Goal: Task Accomplishment & Management: Use online tool/utility

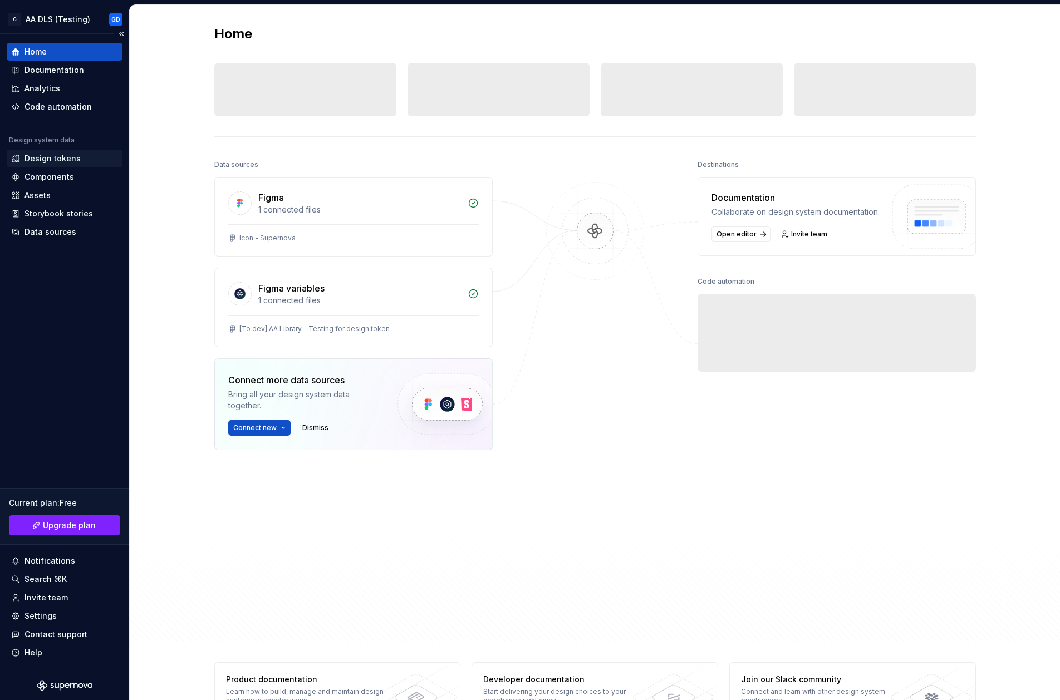
click at [42, 157] on div "Design tokens" at bounding box center [52, 158] width 56 height 11
click at [33, 202] on div "Assets" at bounding box center [65, 196] width 116 height 18
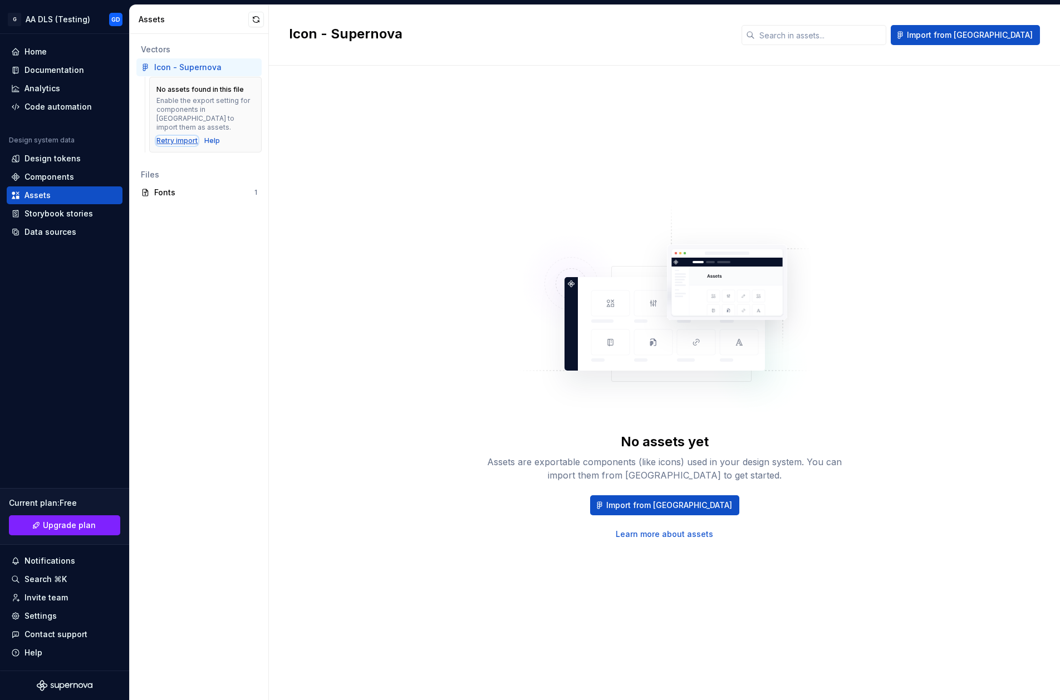
click at [180, 136] on div "Retry import" at bounding box center [176, 140] width 41 height 9
click at [78, 218] on div "Storybook stories" at bounding box center [58, 213] width 68 height 11
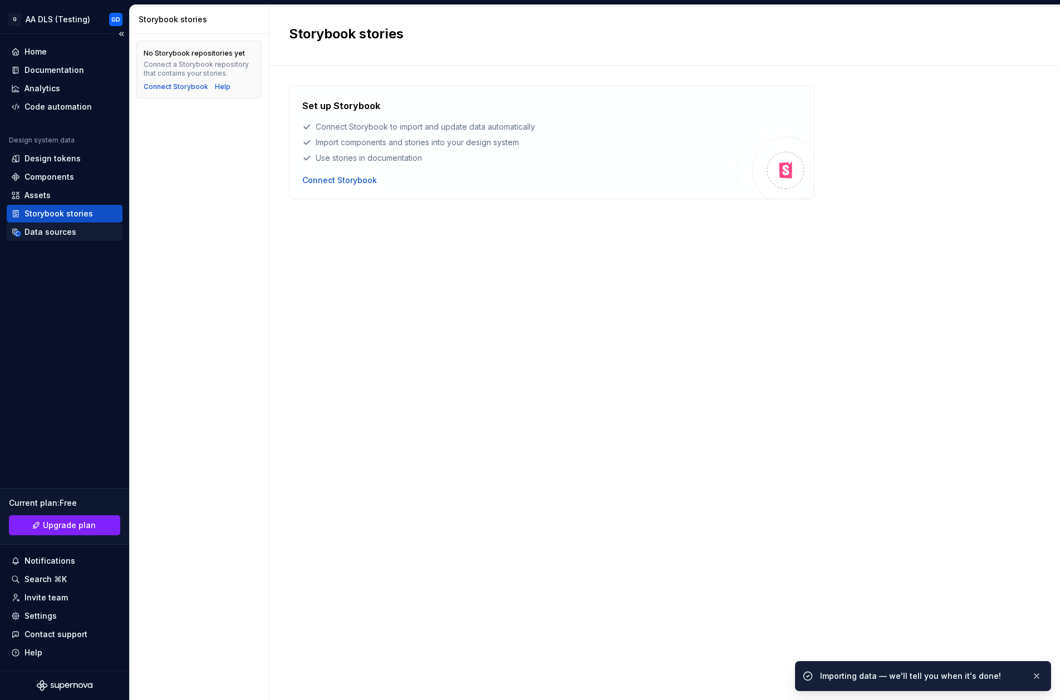
click at [72, 238] on div "Data sources" at bounding box center [65, 232] width 116 height 18
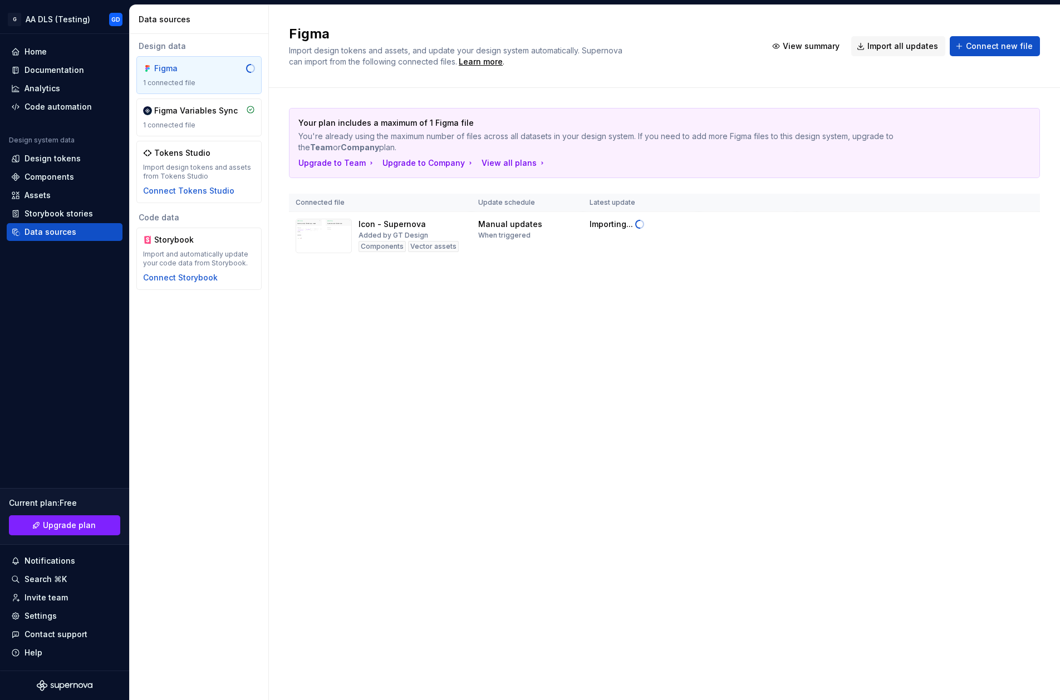
click at [168, 76] on div "Figma 1 connected file" at bounding box center [199, 75] width 112 height 24
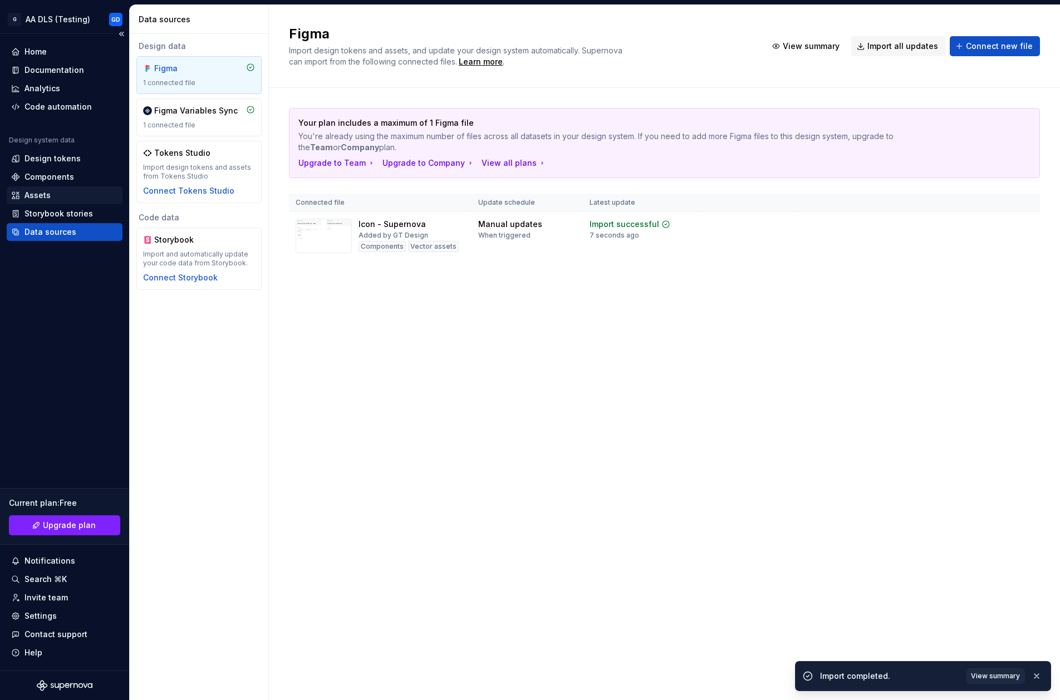
click at [44, 191] on div "Assets" at bounding box center [37, 195] width 26 height 11
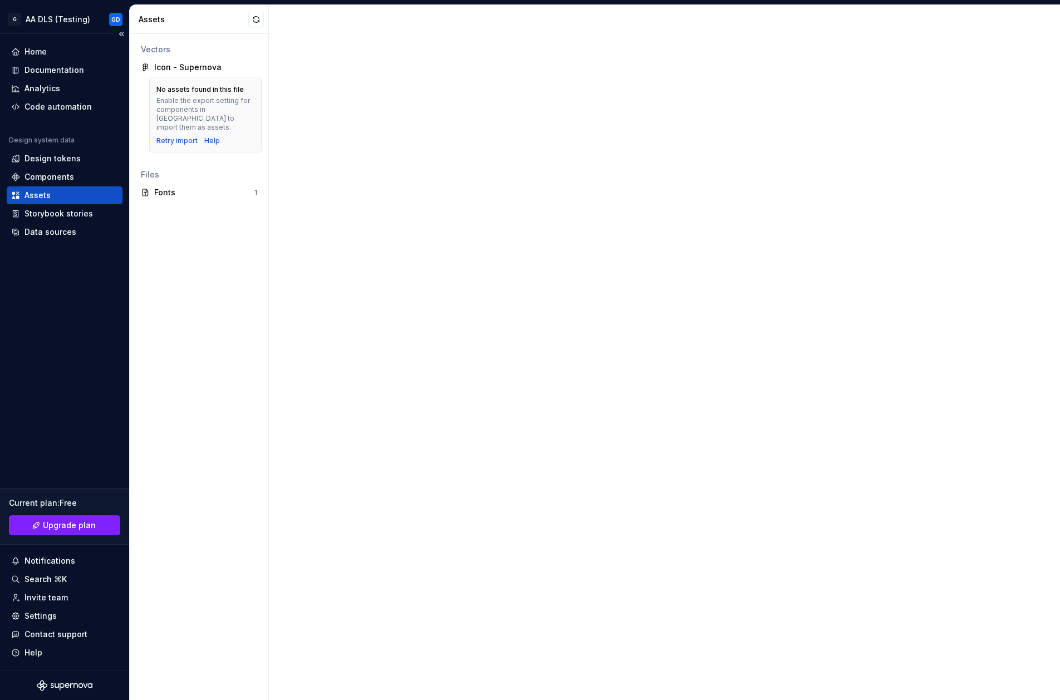
click at [42, 196] on div "Assets" at bounding box center [37, 195] width 26 height 11
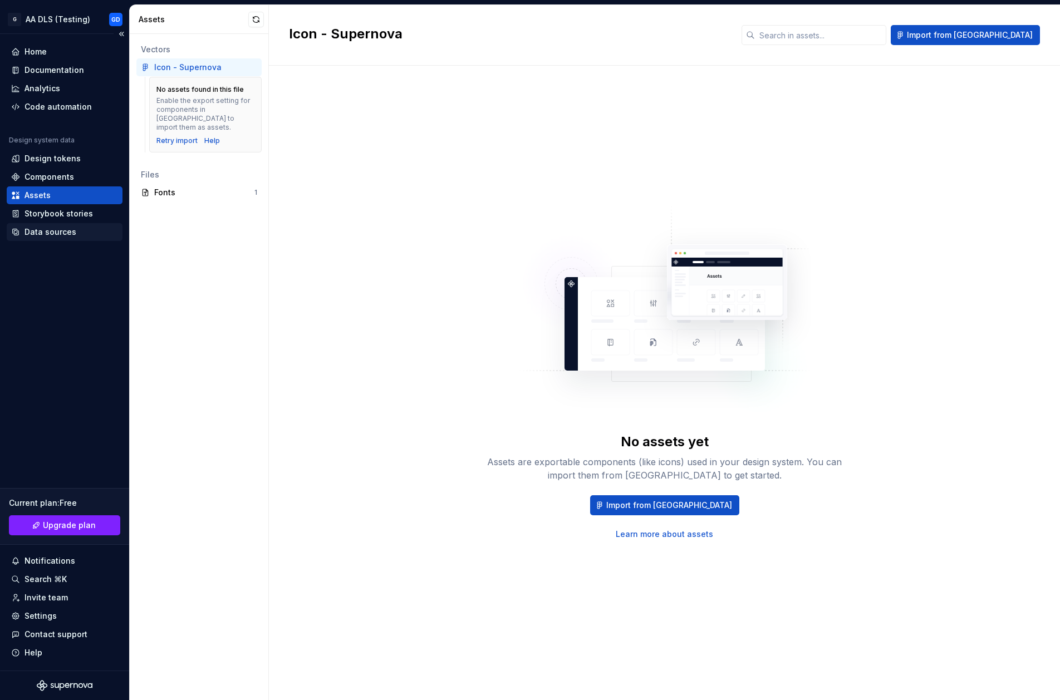
click at [52, 234] on div "Data sources" at bounding box center [50, 232] width 52 height 11
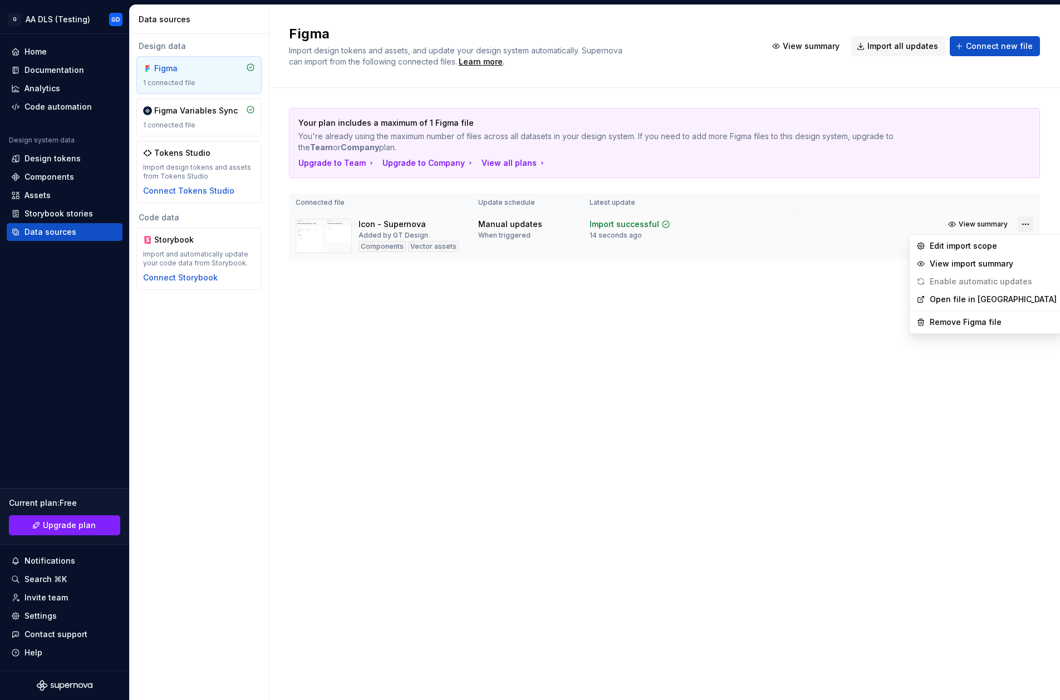
click at [1027, 227] on html "G AA DLS (Testing) GD Home Documentation Analytics Code automation Design syste…" at bounding box center [530, 350] width 1060 height 700
click at [964, 322] on div "Remove Figma file" at bounding box center [993, 322] width 127 height 11
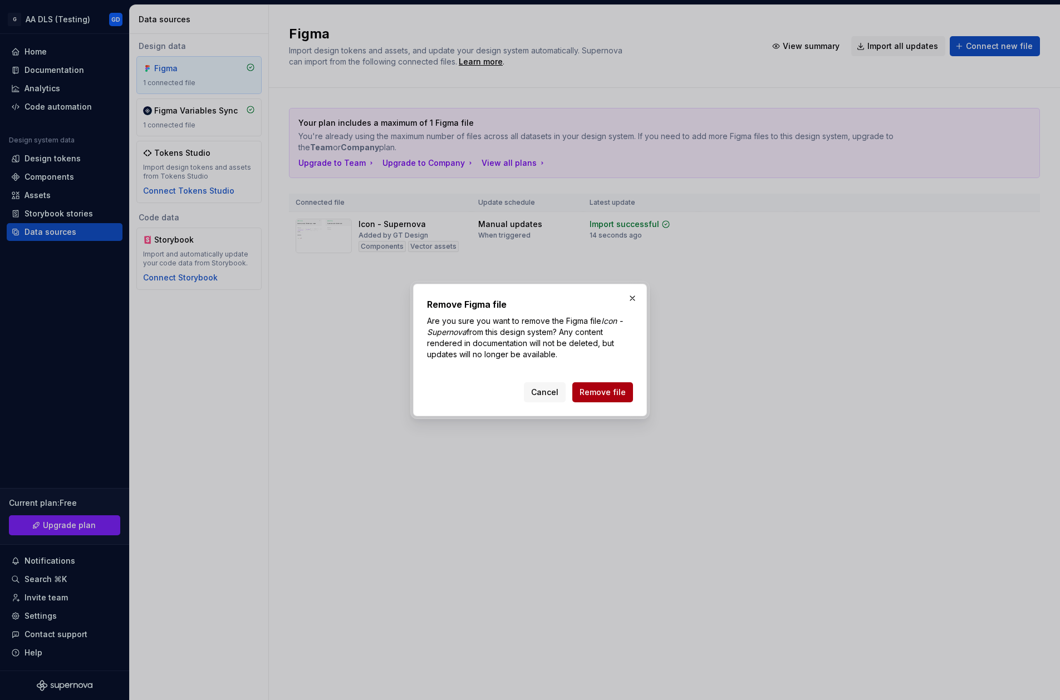
click at [593, 393] on span "Remove file" at bounding box center [603, 392] width 46 height 11
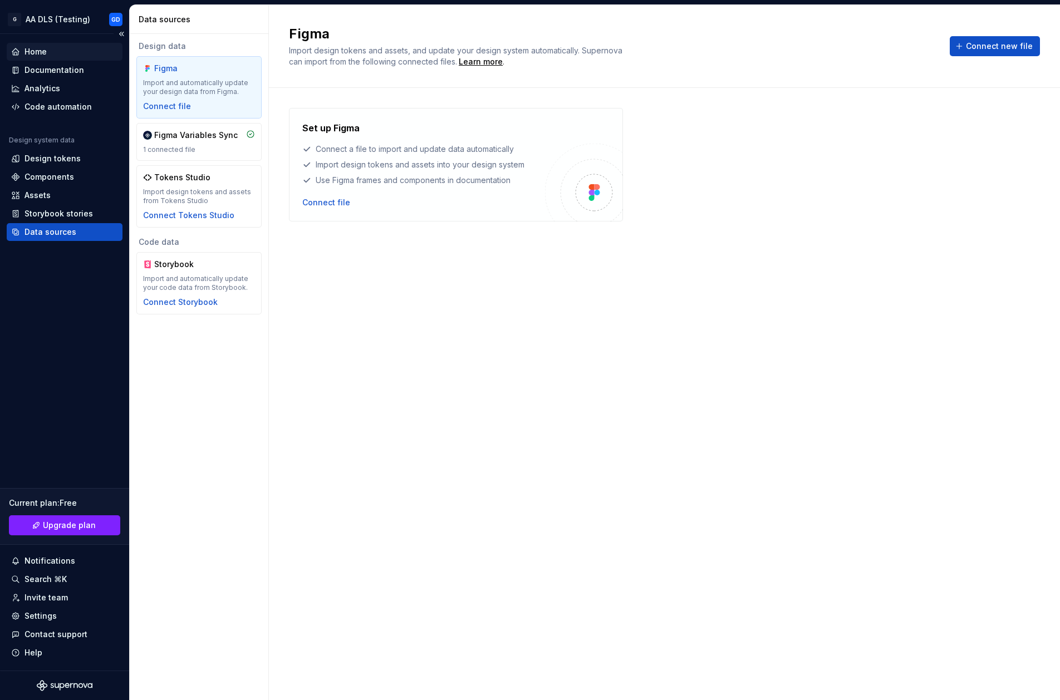
click at [48, 47] on div "Home" at bounding box center [64, 51] width 107 height 11
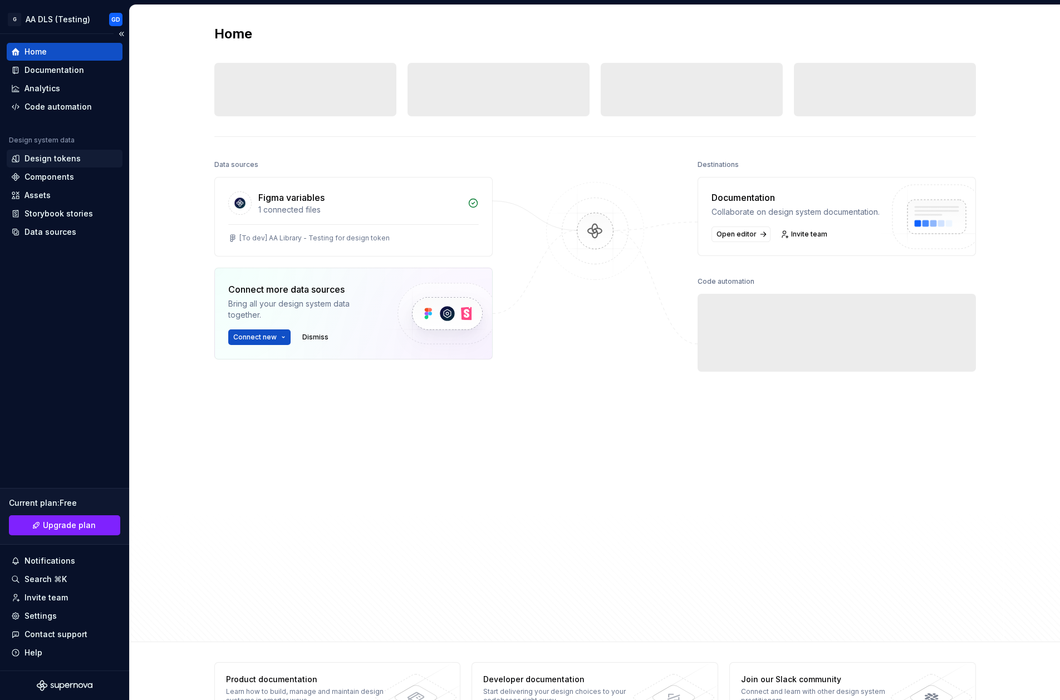
click at [50, 158] on div "Design tokens" at bounding box center [52, 158] width 56 height 11
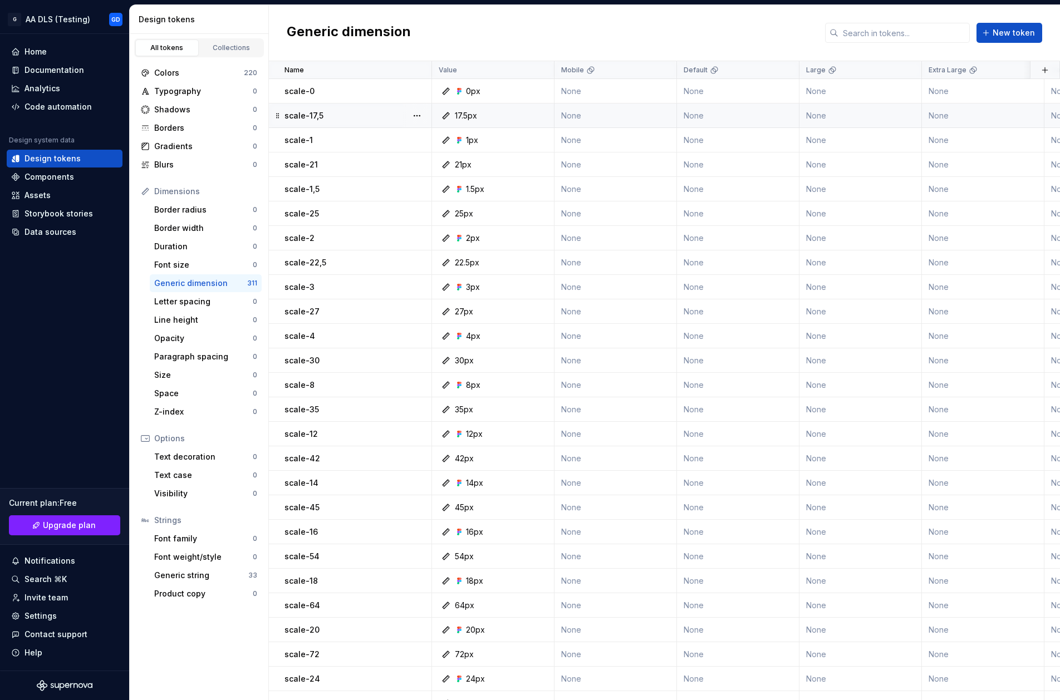
click at [445, 118] on icon at bounding box center [446, 115] width 7 height 7
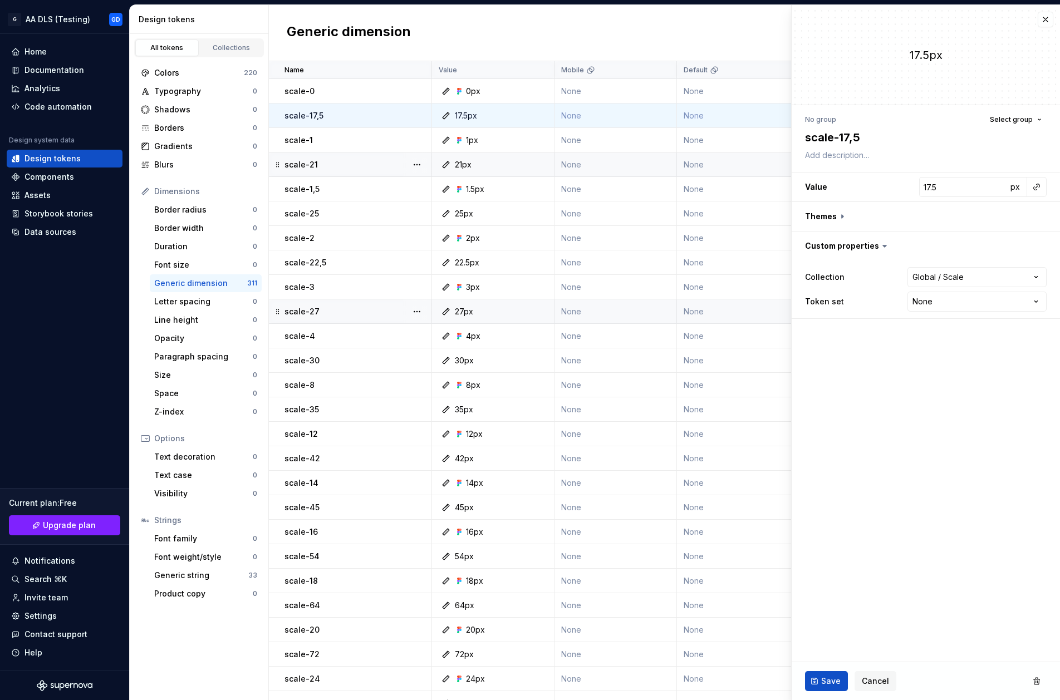
click at [464, 163] on div "21px" at bounding box center [463, 164] width 17 height 11
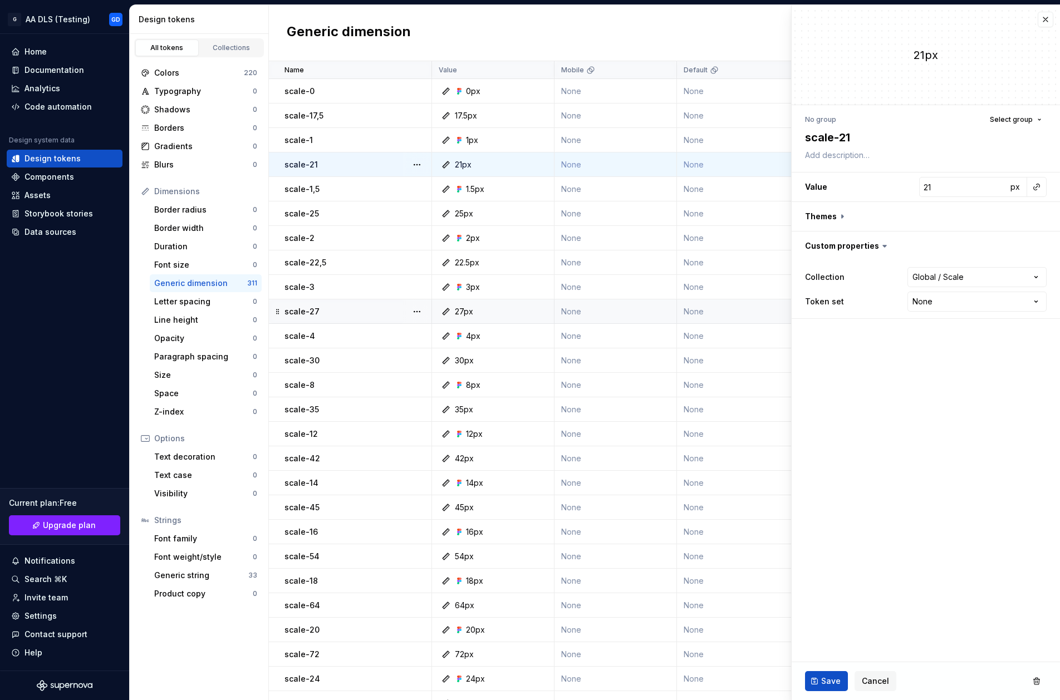
type textarea "*"
click at [1038, 189] on button "button" at bounding box center [1037, 187] width 16 height 16
click at [1043, 18] on button "button" at bounding box center [1046, 20] width 16 height 16
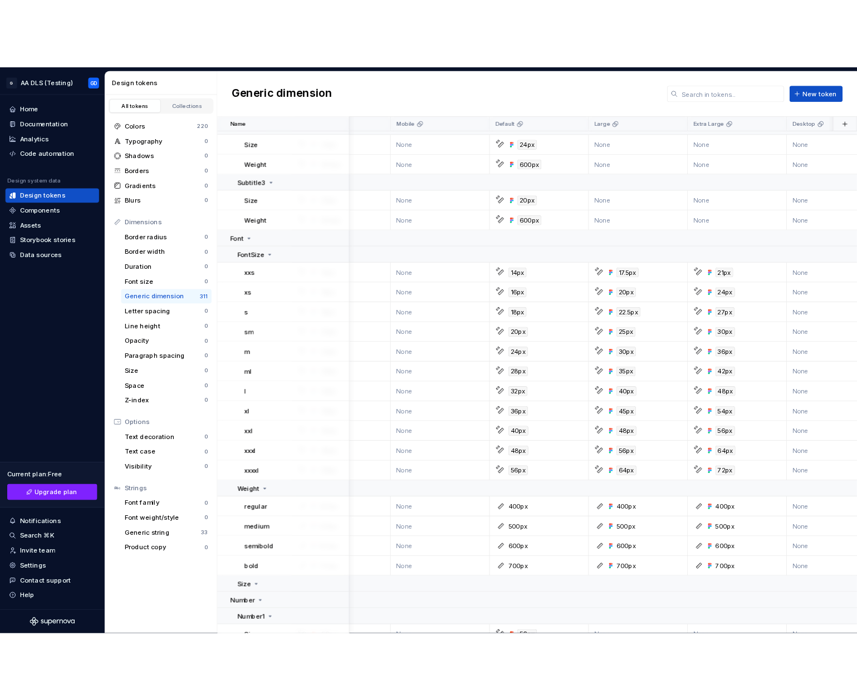
scroll to position [1595, 74]
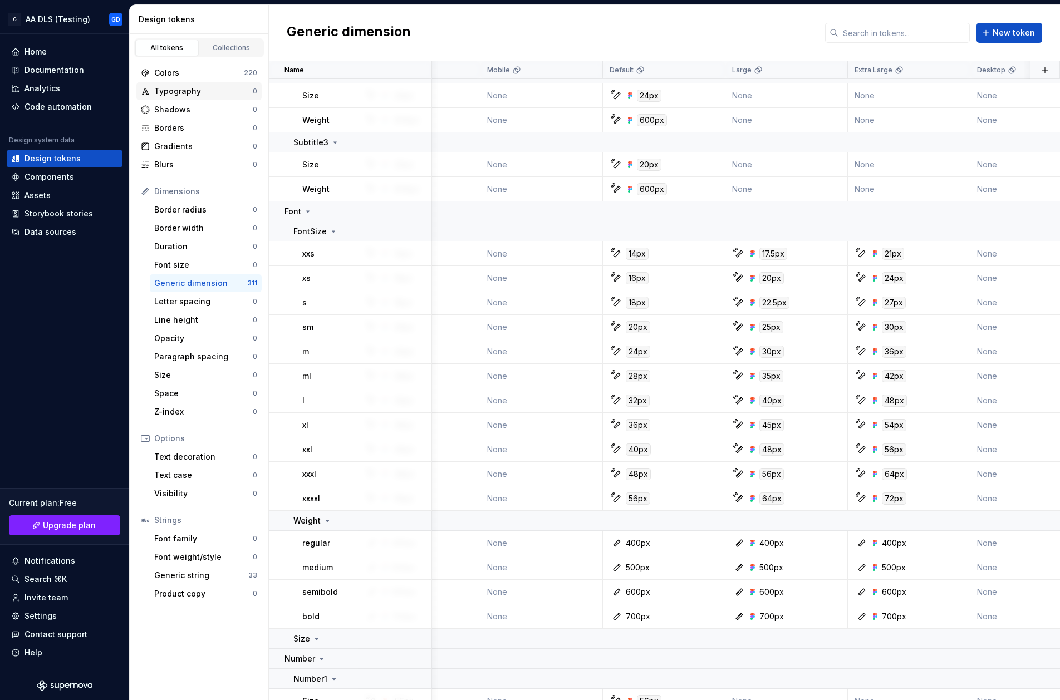
click at [194, 95] on div "Typography" at bounding box center [203, 91] width 99 height 11
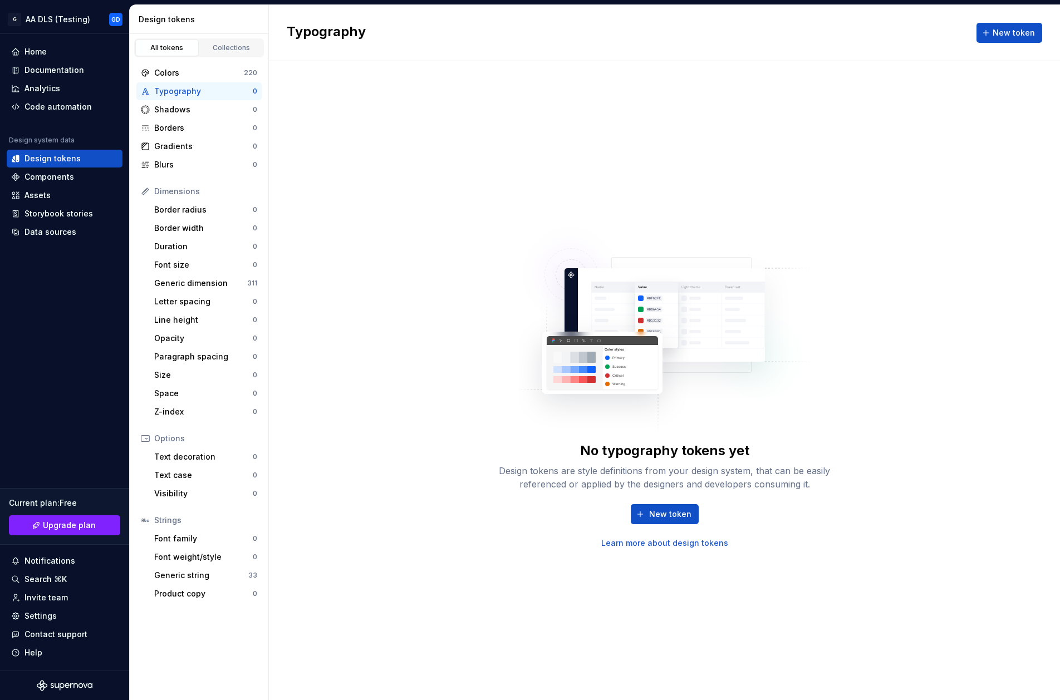
click at [670, 402] on div "No typography tokens yet Design tokens are style definitions from your design s…" at bounding box center [665, 381] width 356 height 336
click at [661, 516] on span "New token" at bounding box center [670, 514] width 42 height 11
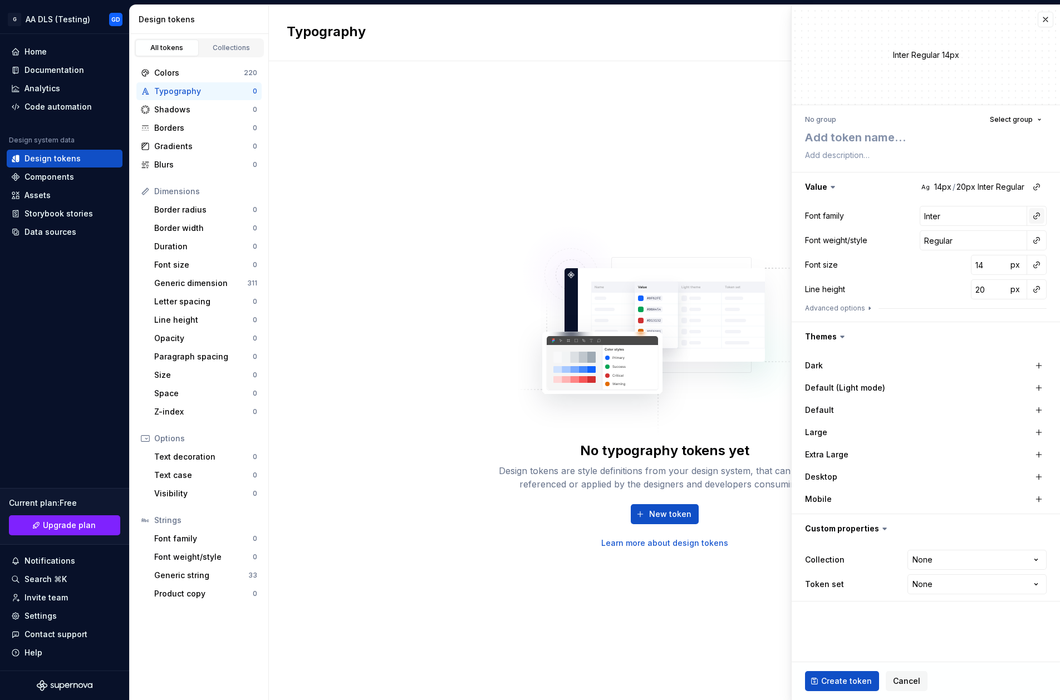
click at [1038, 216] on button "button" at bounding box center [1037, 216] width 16 height 16
click at [1021, 216] on html "G AA DLS (Testing) GD Home Documentation Analytics Code automation Design syste…" at bounding box center [530, 350] width 1060 height 700
click at [1039, 21] on button "button" at bounding box center [1046, 20] width 16 height 16
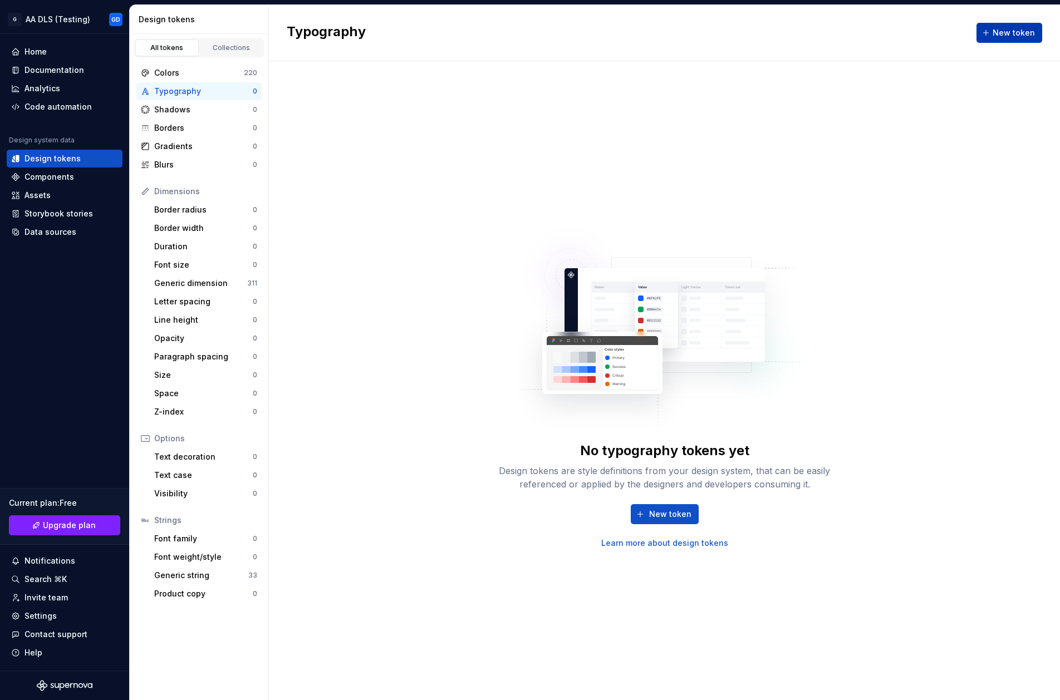
click at [1014, 30] on span "New token" at bounding box center [1014, 32] width 42 height 11
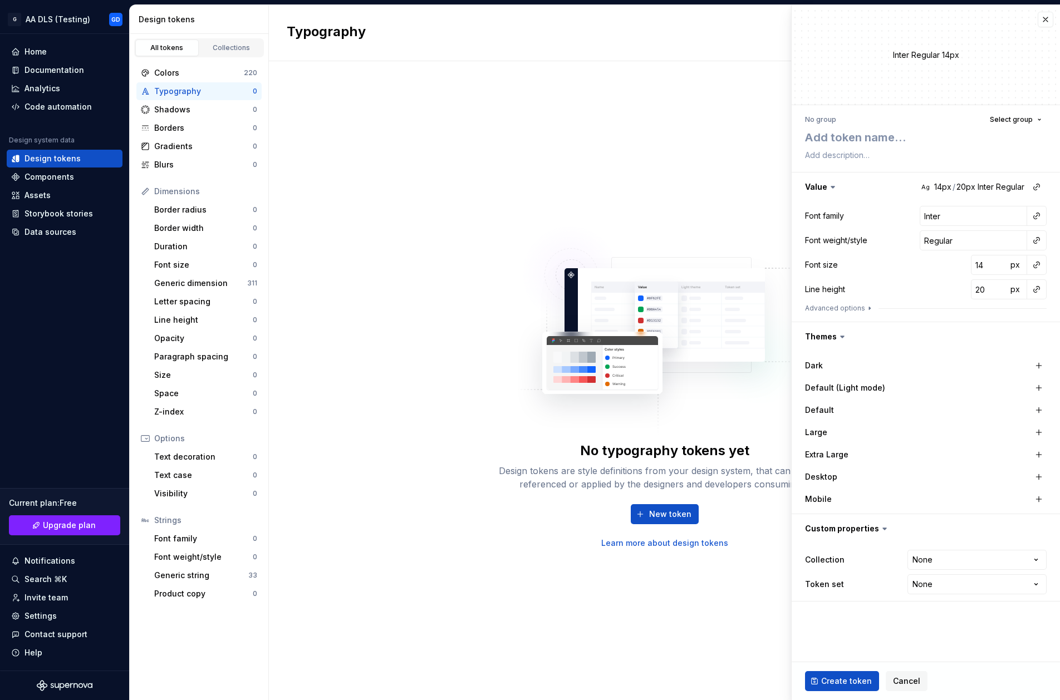
click at [737, 106] on div "No typography tokens yet Design tokens are style definitions from your design s…" at bounding box center [664, 380] width 791 height 639
click at [825, 138] on textarea at bounding box center [924, 137] width 242 height 20
type textarea "*"
type textarea "H"
type textarea "*"
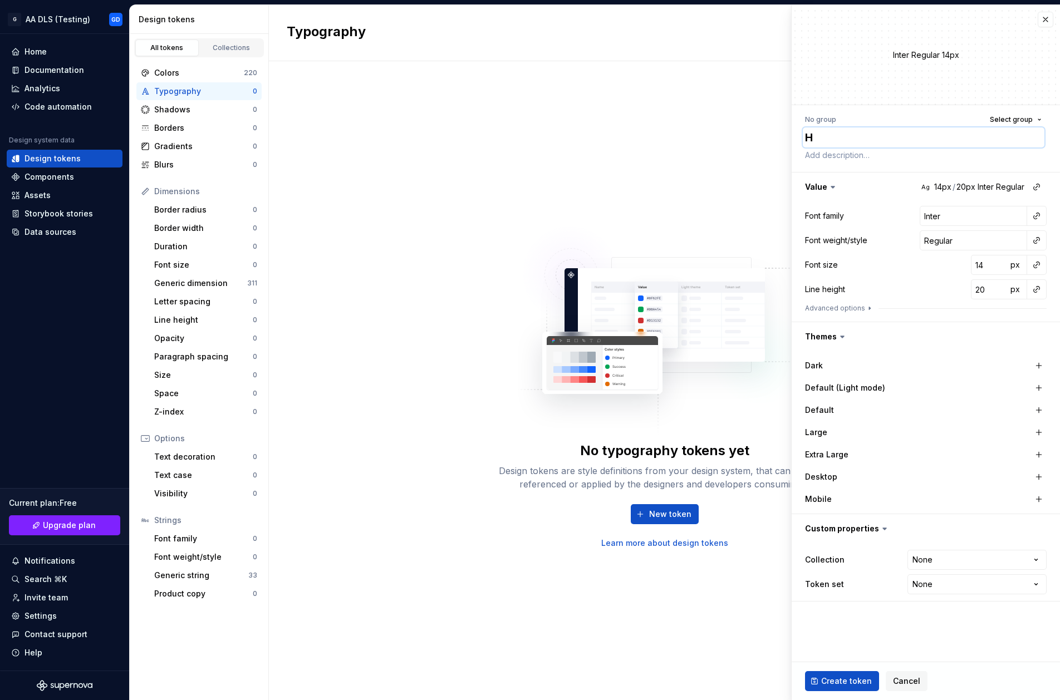
type textarea "He"
type textarea "*"
type textarea "Head"
type textarea "*"
type textarea "Headi"
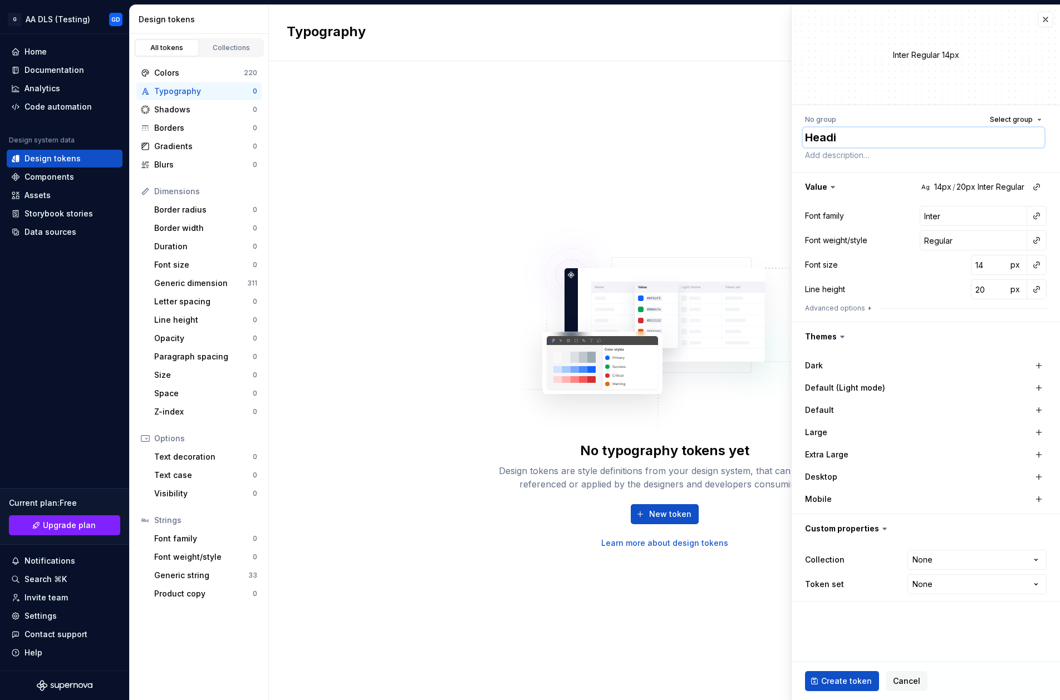
type textarea "*"
type textarea "Headin"
type textarea "*"
type textarea "Heading1"
type textarea "*"
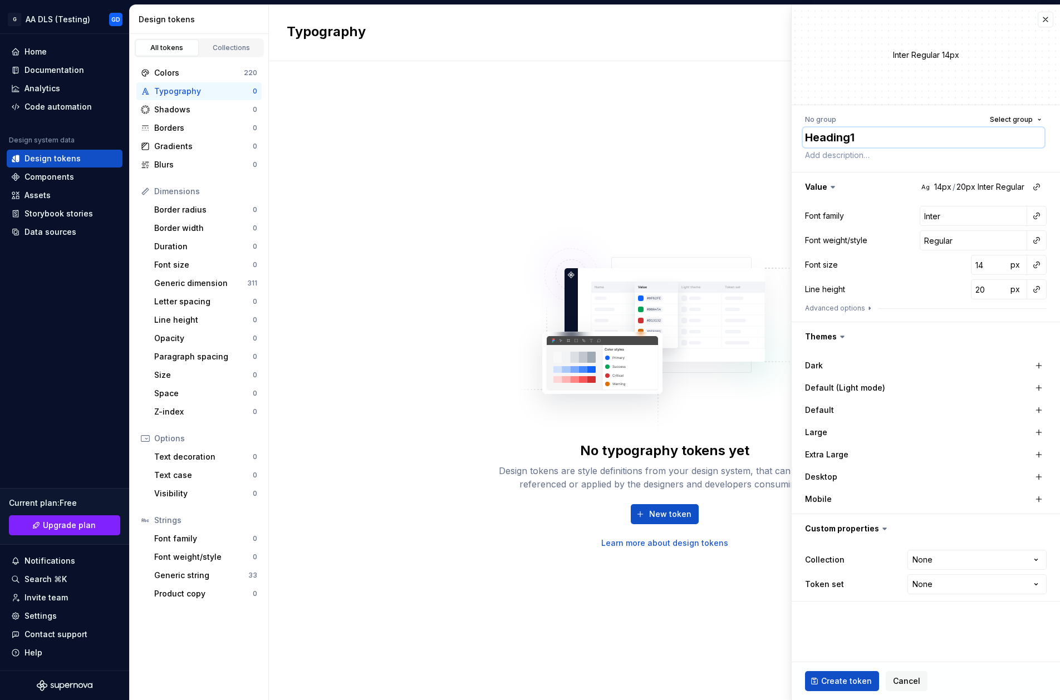
type textarea "Heading1,"
type textarea "*"
type textarea "Heading1,"
type textarea "*"
type textarea "Heading1, S"
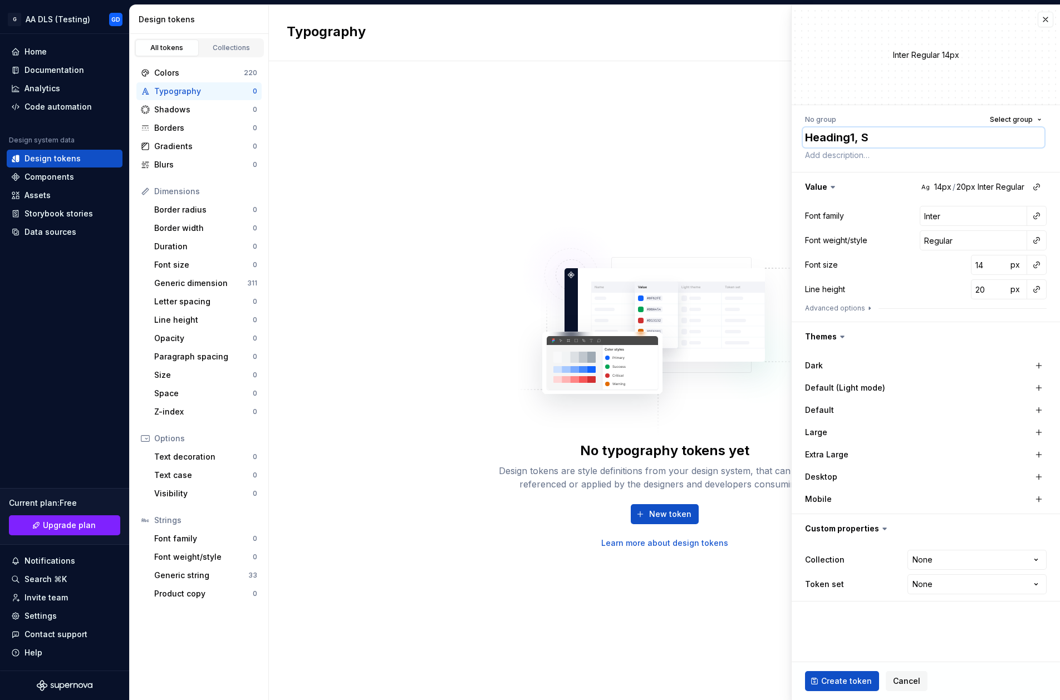
type textarea "*"
type textarea "Heading1, Se"
type textarea "*"
type textarea "Heading1, Sem"
type textarea "*"
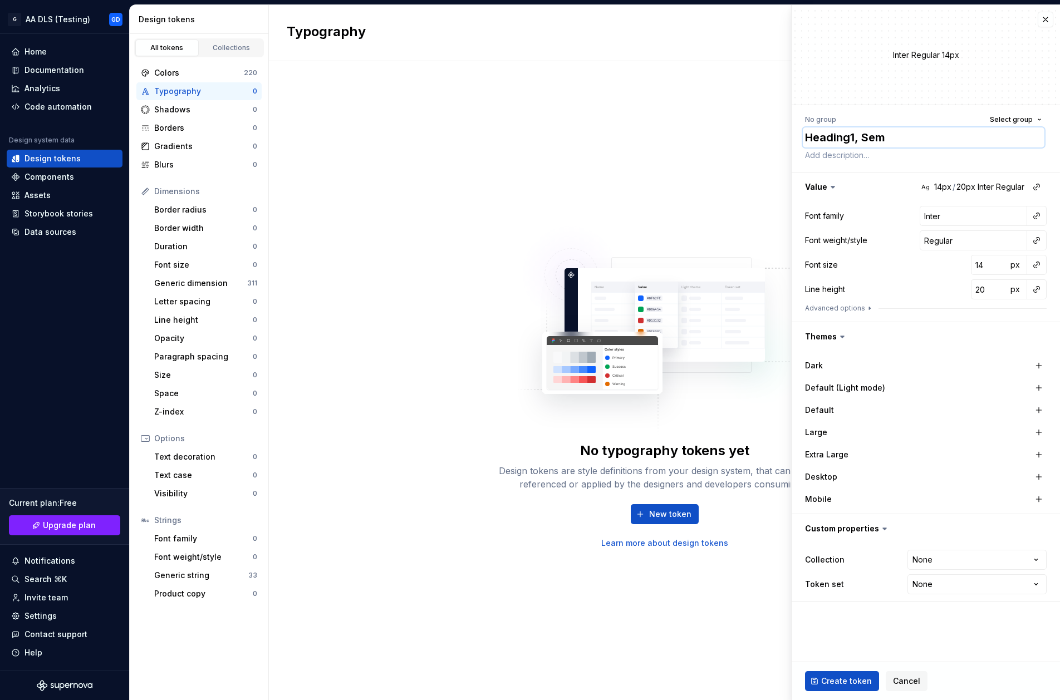
type textarea "Heading1, Semo"
type textarea "*"
type textarea "Heading1, Sem"
type textarea "*"
type textarea "Heading1, Semi"
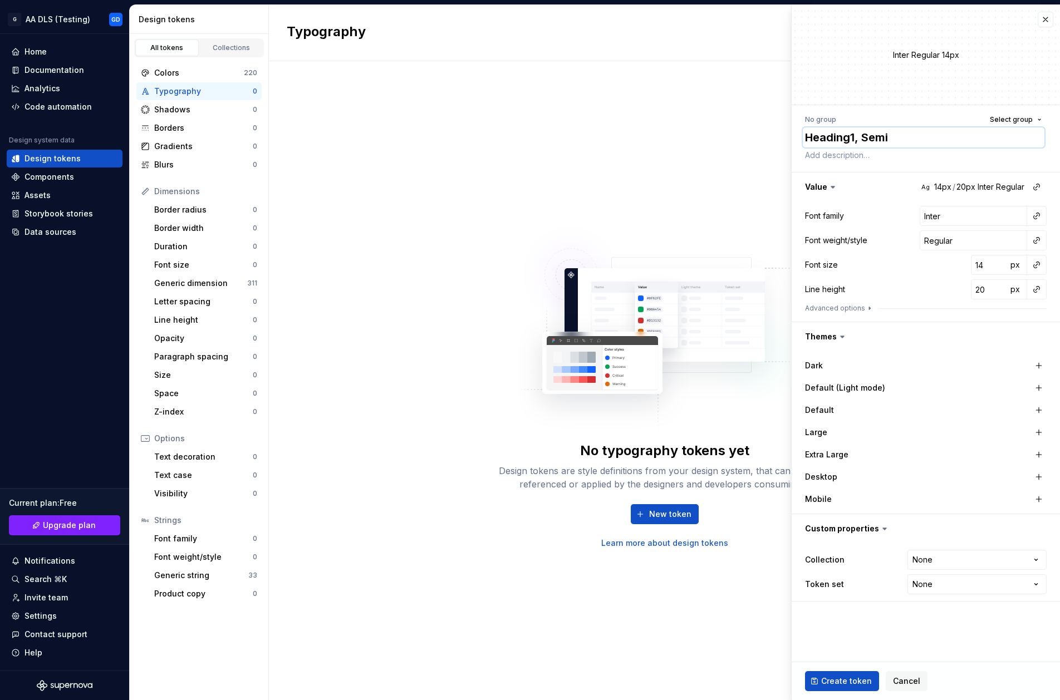
type textarea "*"
type textarea "Heading1, Semib"
type textarea "*"
type textarea "Heading1, Semibo"
type textarea "*"
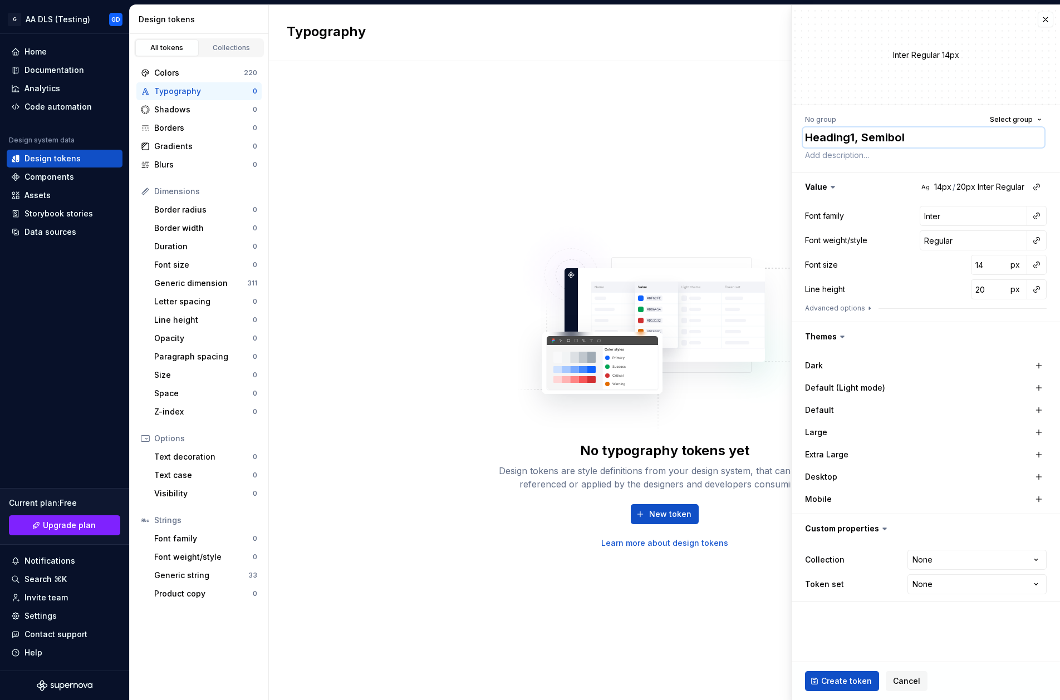
type textarea "Heading1, Semibold"
type textarea "*"
type textarea "Heading1, Semibold"
click at [1041, 219] on button "button" at bounding box center [1037, 216] width 16 height 16
click at [948, 215] on html "G AA DLS (Testing) GD Home Documentation Analytics Code automation Design syste…" at bounding box center [530, 350] width 1060 height 700
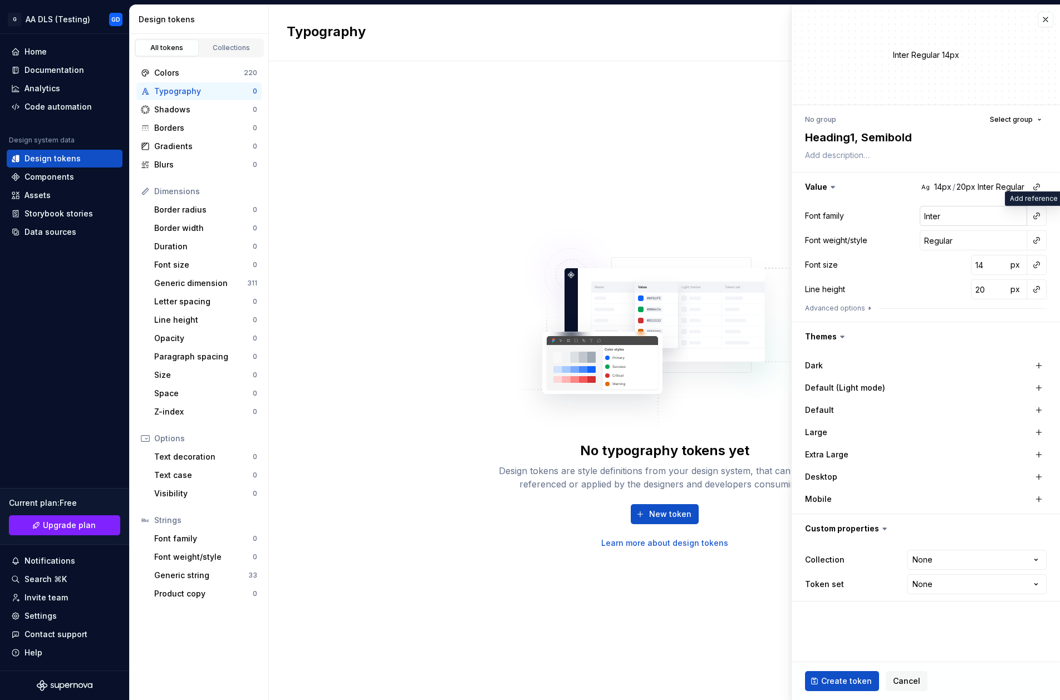
click at [937, 215] on input "Inter" at bounding box center [973, 216] width 107 height 20
click at [834, 219] on div "Font family" at bounding box center [824, 215] width 39 height 11
click at [477, 188] on div "No typography tokens yet Design tokens are style definitions from your design s…" at bounding box center [664, 380] width 791 height 639
click at [162, 220] on div "Border width 0" at bounding box center [206, 228] width 112 height 18
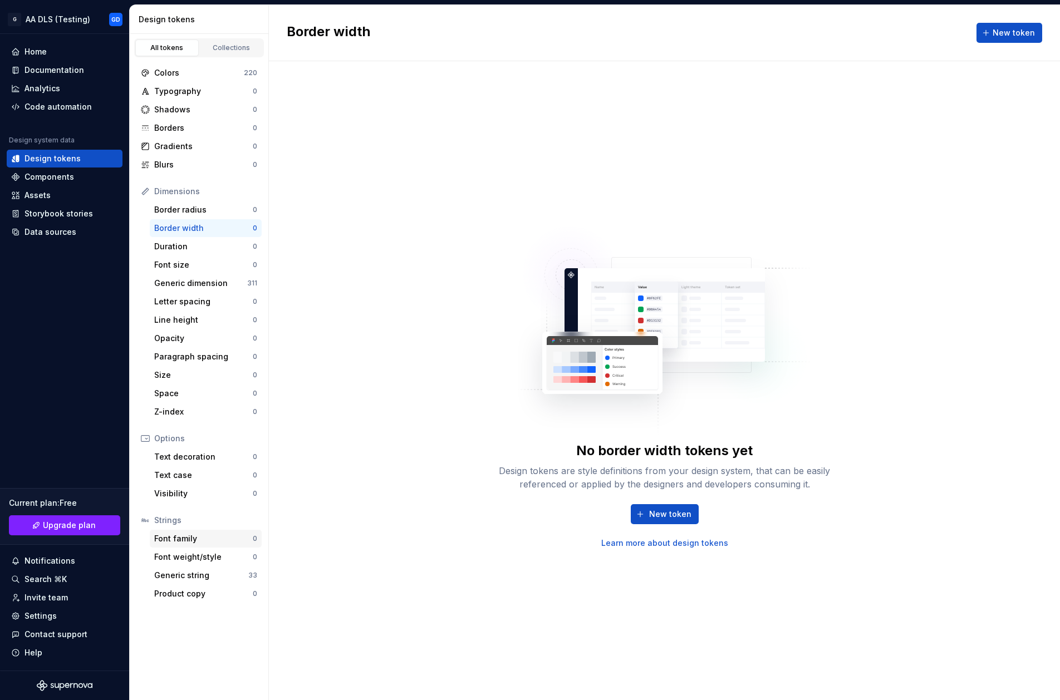
click at [186, 539] on div "Font family" at bounding box center [203, 538] width 99 height 11
click at [187, 532] on div "Font family 0" at bounding box center [206, 539] width 112 height 18
click at [195, 573] on div "Generic string" at bounding box center [201, 575] width 94 height 11
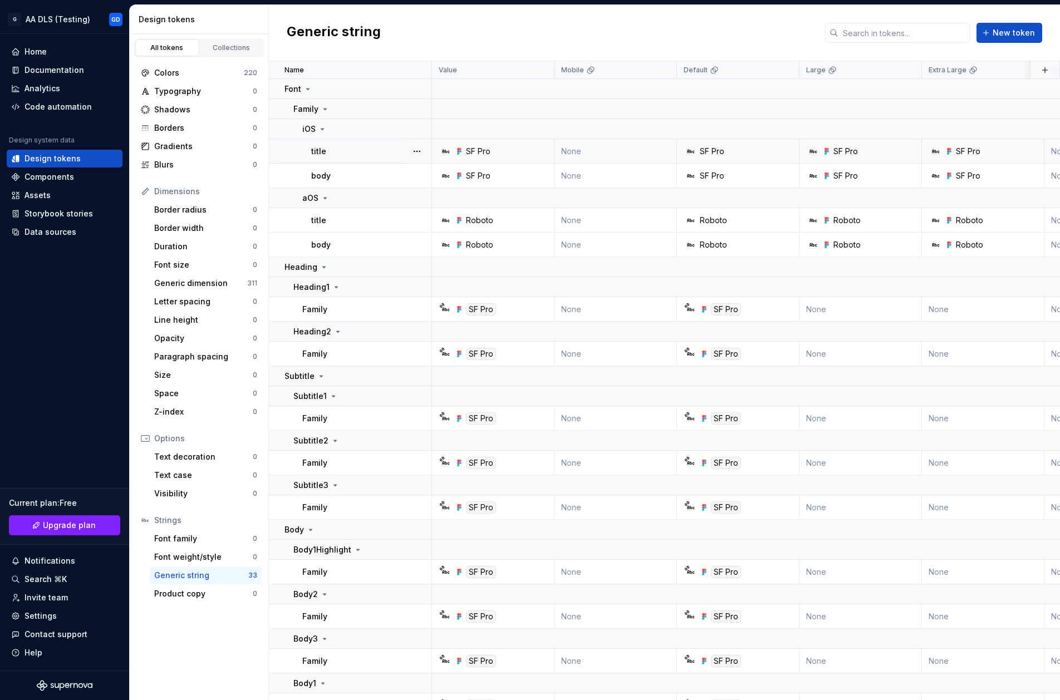
click at [500, 151] on div "SF Pro" at bounding box center [496, 151] width 114 height 11
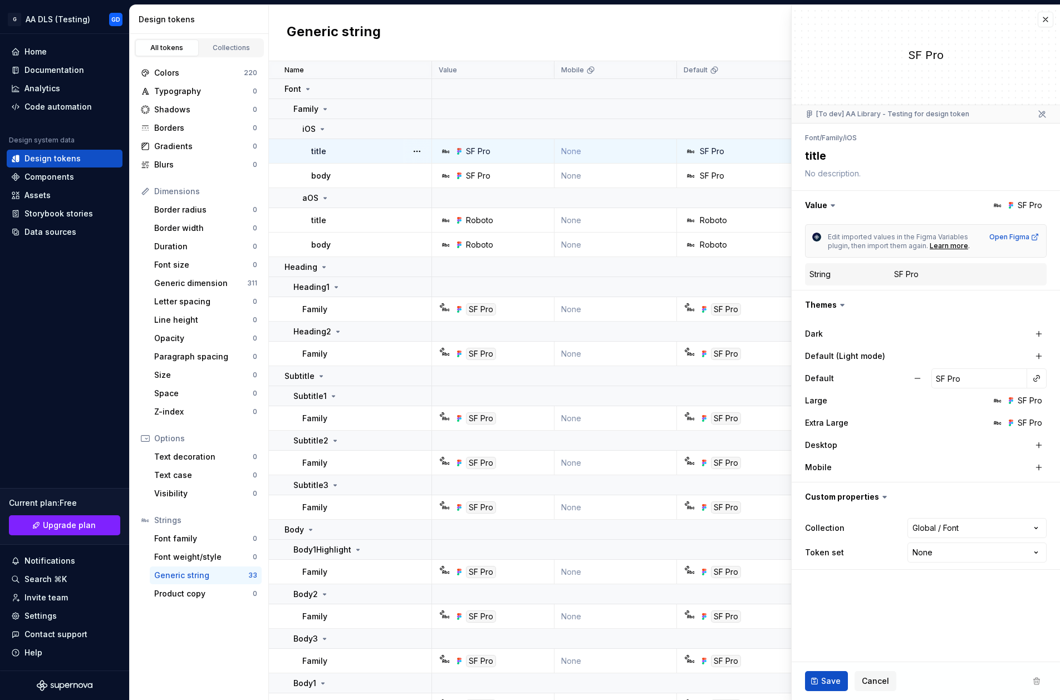
click at [501, 148] on div "SF Pro" at bounding box center [496, 151] width 114 height 11
type textarea "*"
click at [900, 270] on div "SF Pro" at bounding box center [906, 274] width 24 height 11
drag, startPoint x: 938, startPoint y: 276, endPoint x: 888, endPoint y: 276, distance: 49.6
click at [888, 276] on div "String SF Pro" at bounding box center [926, 274] width 233 height 13
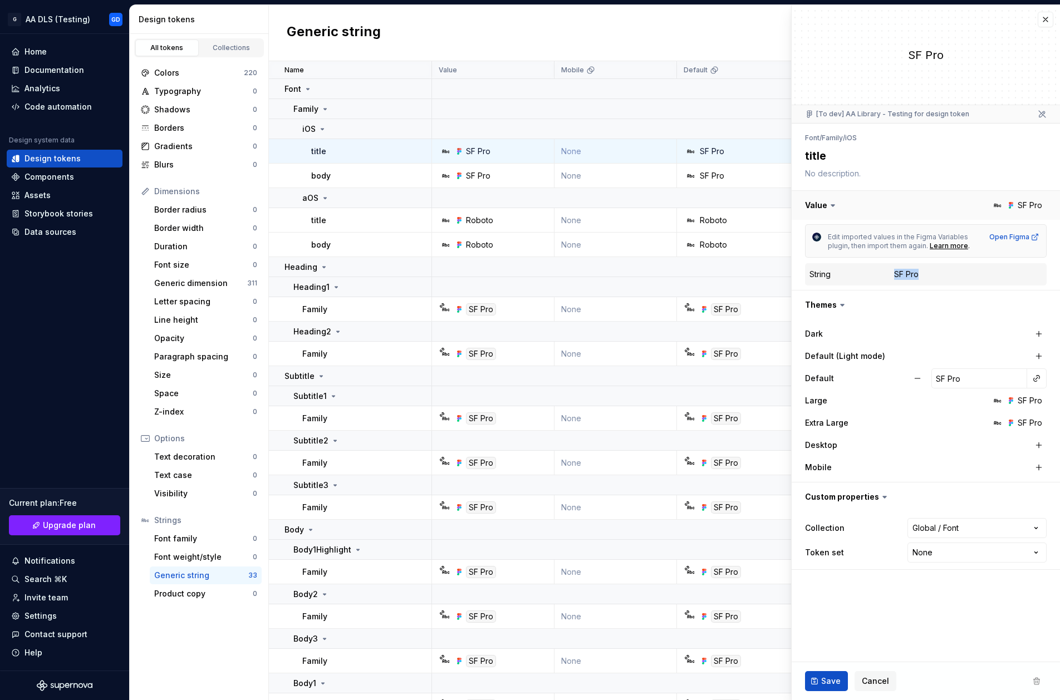
click at [840, 205] on button "button" at bounding box center [926, 205] width 268 height 29
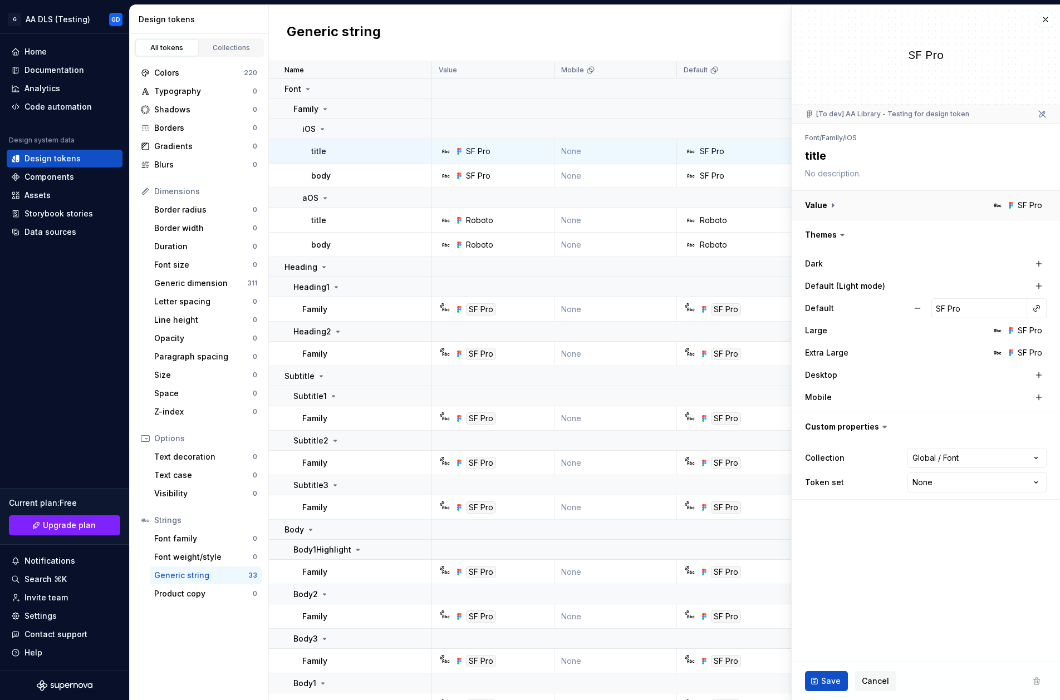
click at [832, 204] on button "button" at bounding box center [926, 205] width 268 height 29
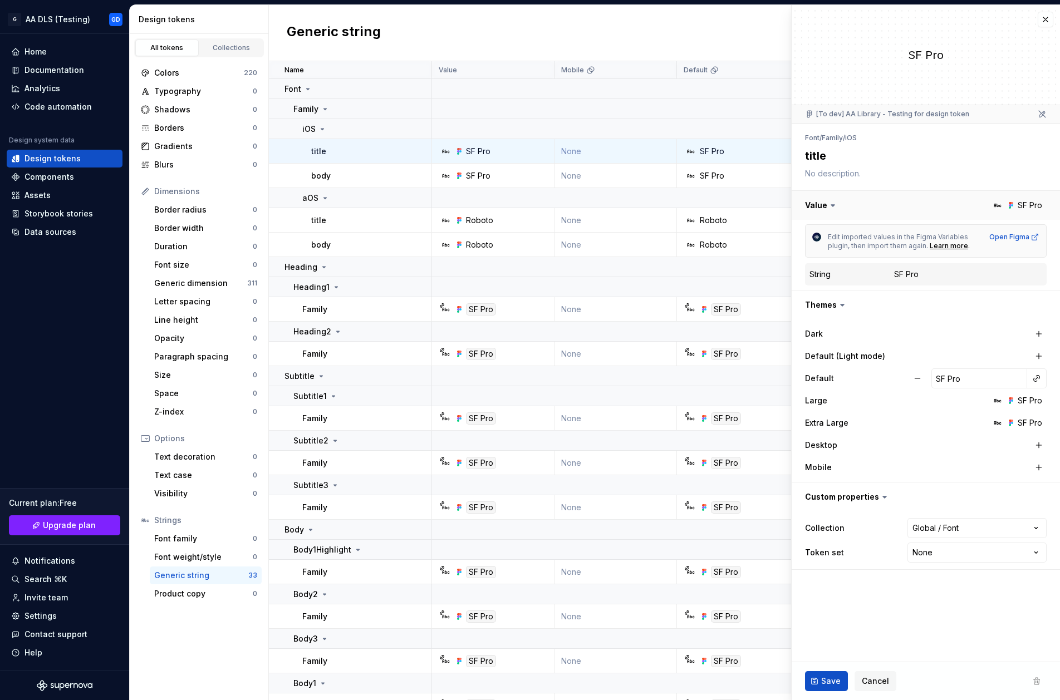
click at [1032, 208] on button "button" at bounding box center [926, 205] width 268 height 29
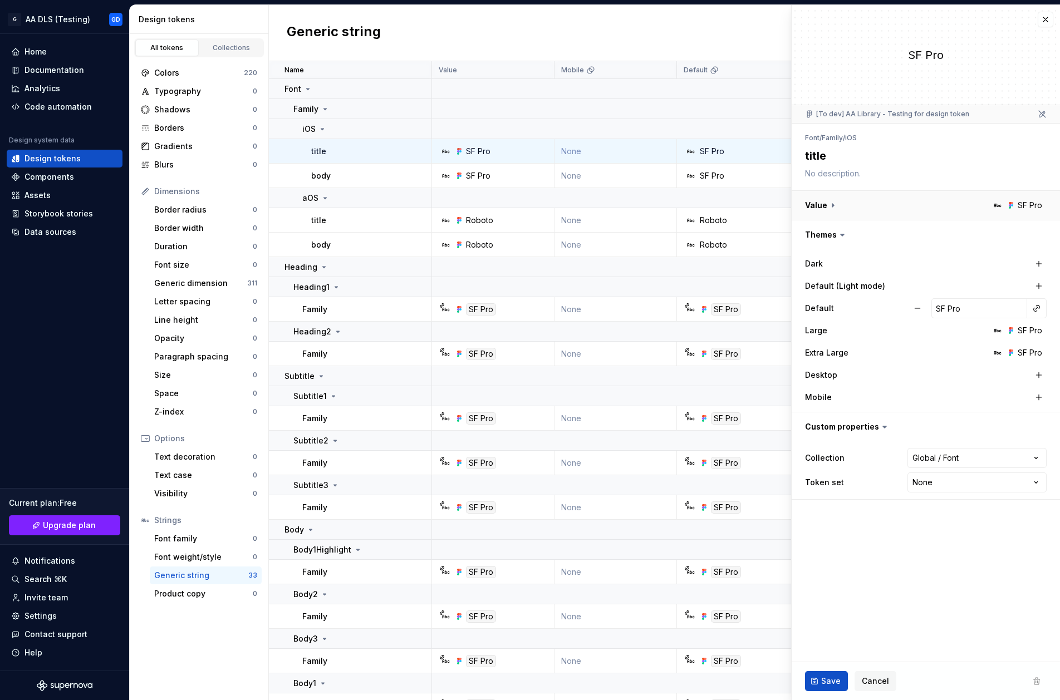
click at [1032, 208] on button "button" at bounding box center [926, 205] width 268 height 29
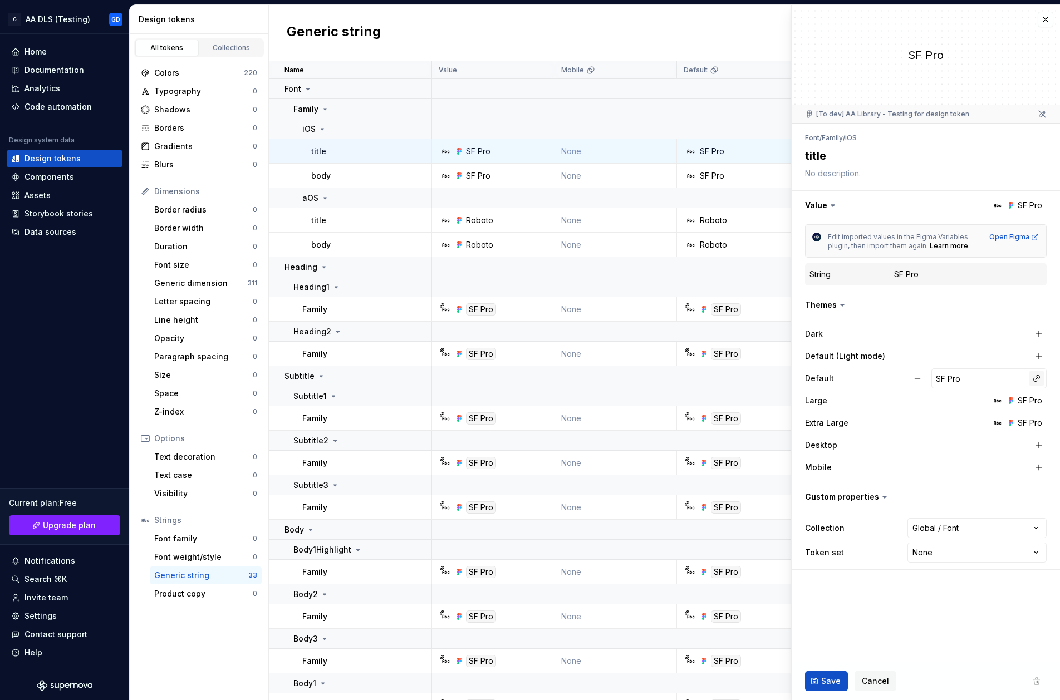
click at [1033, 376] on button "button" at bounding box center [1037, 379] width 16 height 16
click at [961, 533] on html "G AA DLS (Testing) GD Home Documentation Analytics Code automation Design syste…" at bounding box center [530, 350] width 1060 height 700
click at [697, 45] on div "Generic string New token" at bounding box center [664, 33] width 791 height 56
click at [1047, 18] on button "button" at bounding box center [1046, 20] width 16 height 16
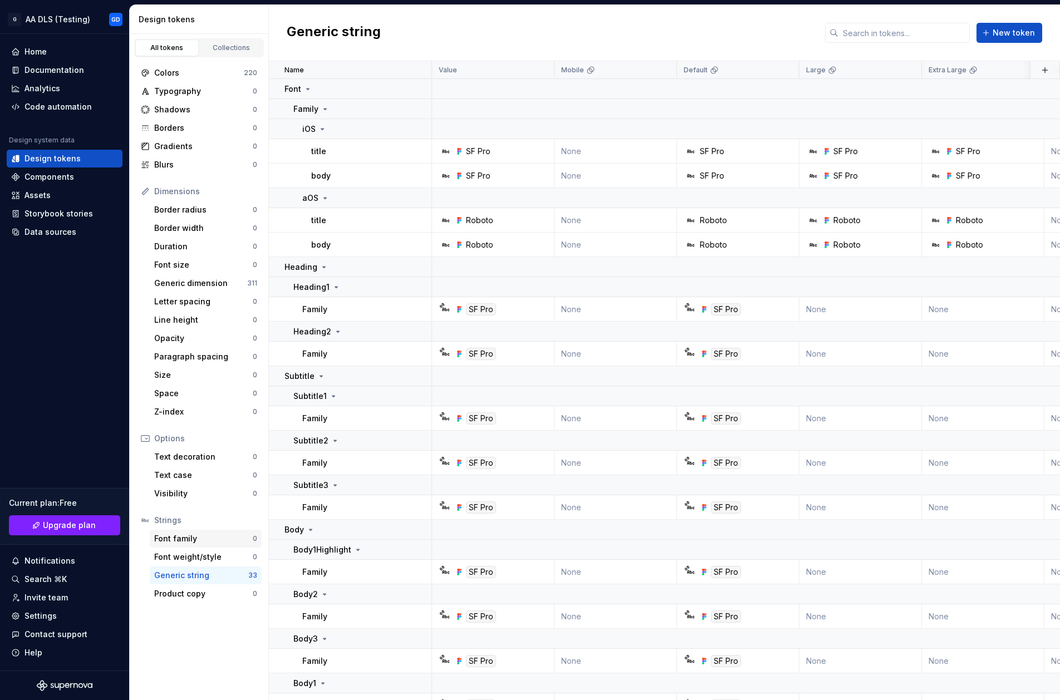
click at [195, 538] on div "Font family" at bounding box center [203, 538] width 99 height 11
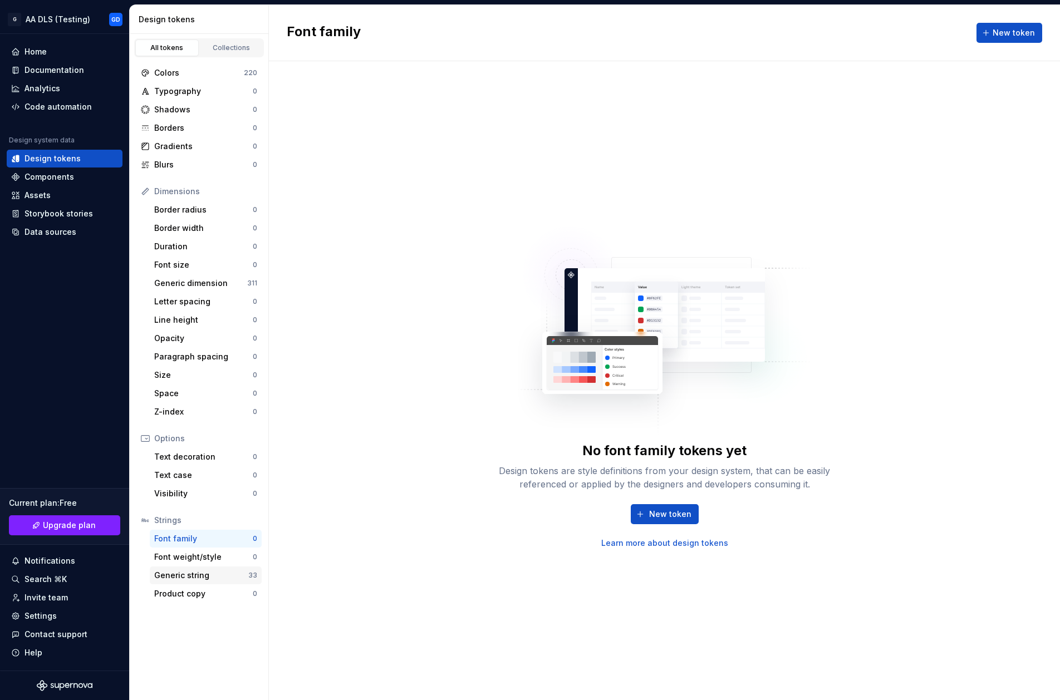
click at [218, 578] on div "Generic string" at bounding box center [201, 575] width 94 height 11
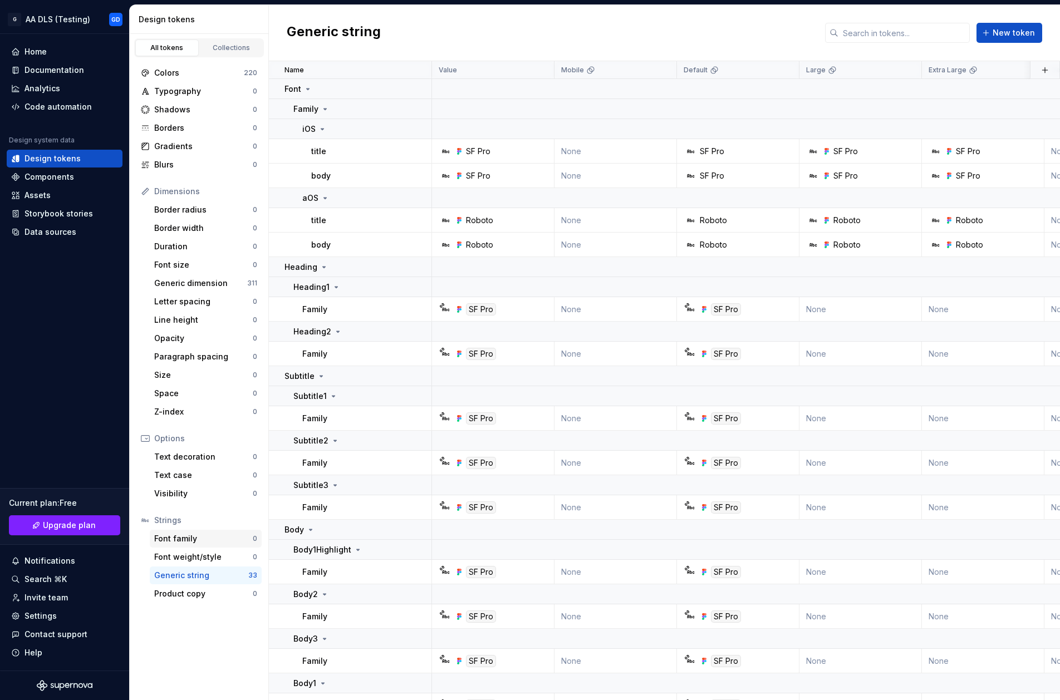
click at [190, 541] on div "Font family" at bounding box center [203, 538] width 99 height 11
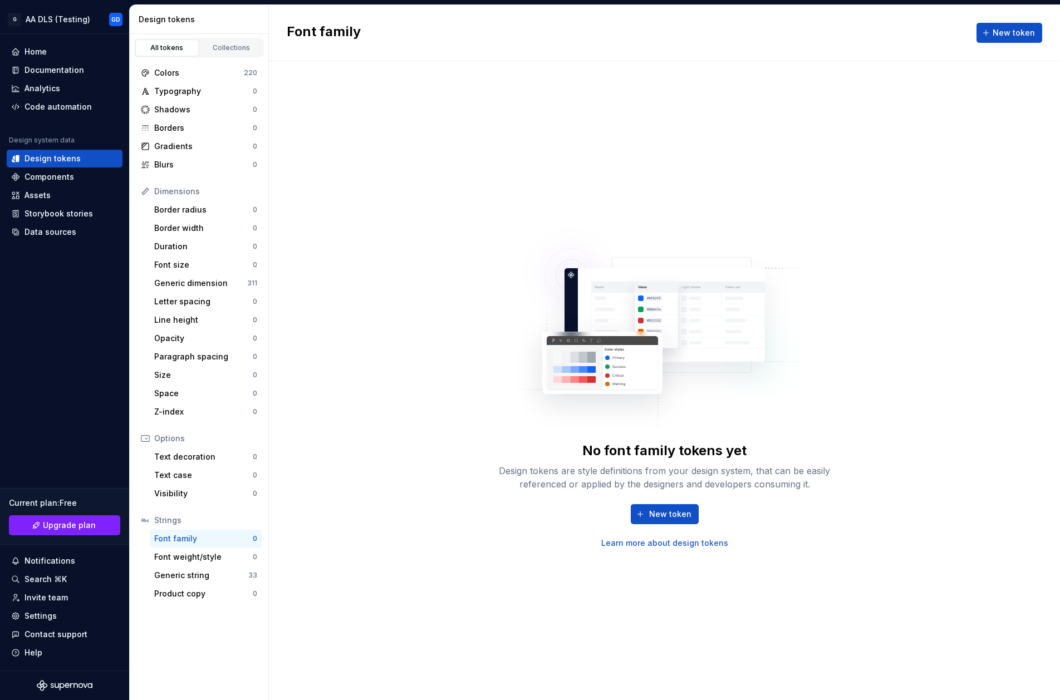
click at [665, 405] on div "No font family tokens yet Design tokens are style definitions from your design …" at bounding box center [665, 381] width 356 height 336
click at [672, 516] on span "New token" at bounding box center [670, 514] width 42 height 11
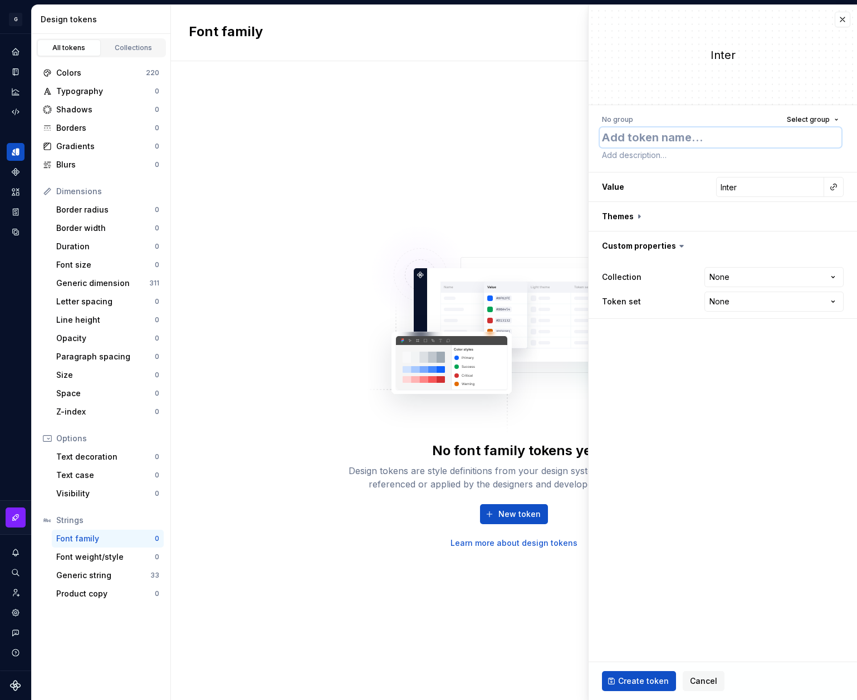
type textarea "*"
type textarea "T"
type textarea "*"
type textarea "Tit"
type textarea "*"
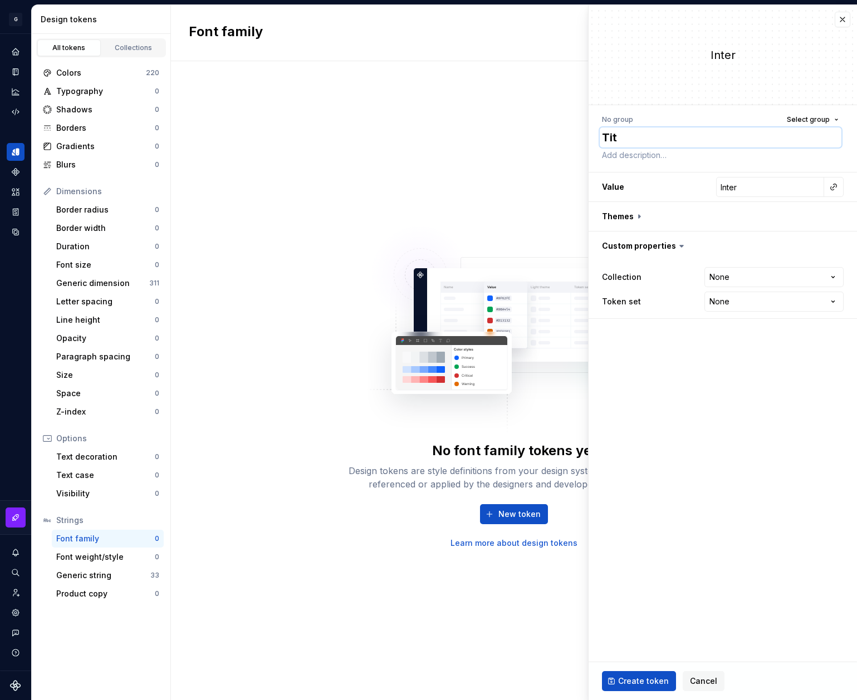
type textarea "Titl"
type textarea "*"
type textarea "Title"
click at [833, 122] on button "Select group" at bounding box center [813, 120] width 62 height 16
click at [835, 121] on button "Select group" at bounding box center [813, 120] width 62 height 16
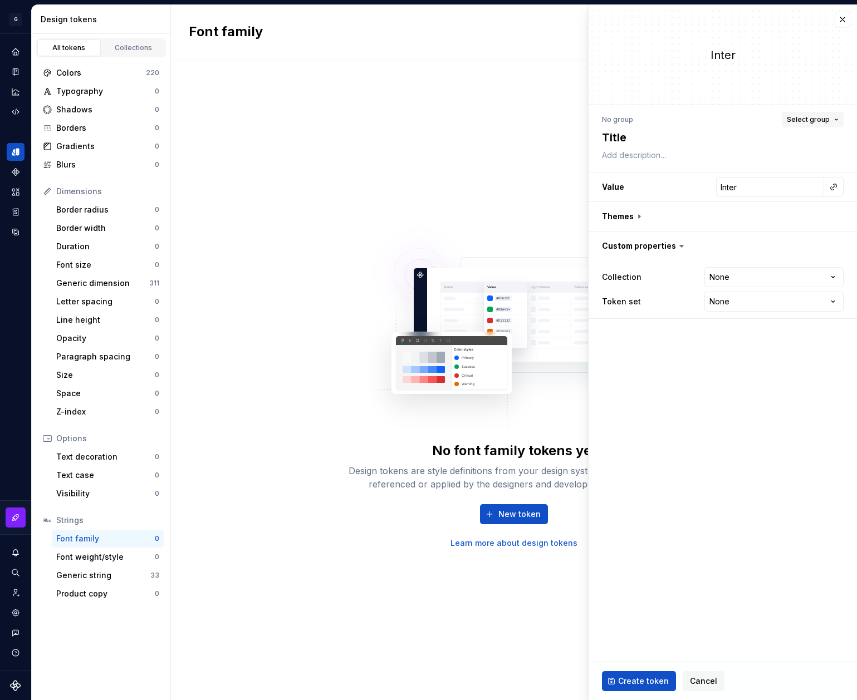
click at [831, 119] on button "Select group" at bounding box center [813, 120] width 62 height 16
click at [719, 187] on div "Create group" at bounding box center [711, 184] width 51 height 11
type textarea "*"
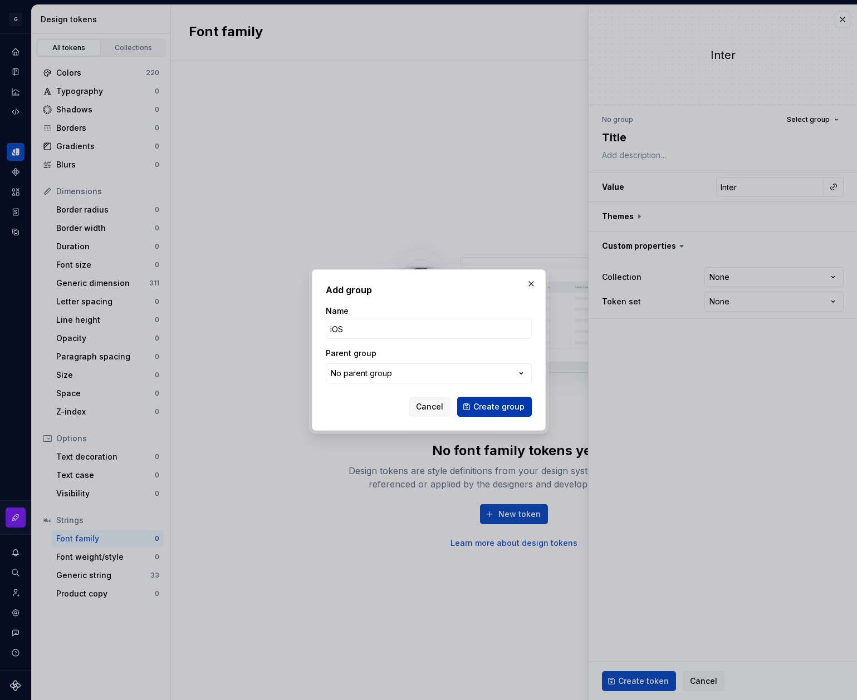
type input "iOS"
click at [506, 408] on span "Create group" at bounding box center [498, 406] width 51 height 11
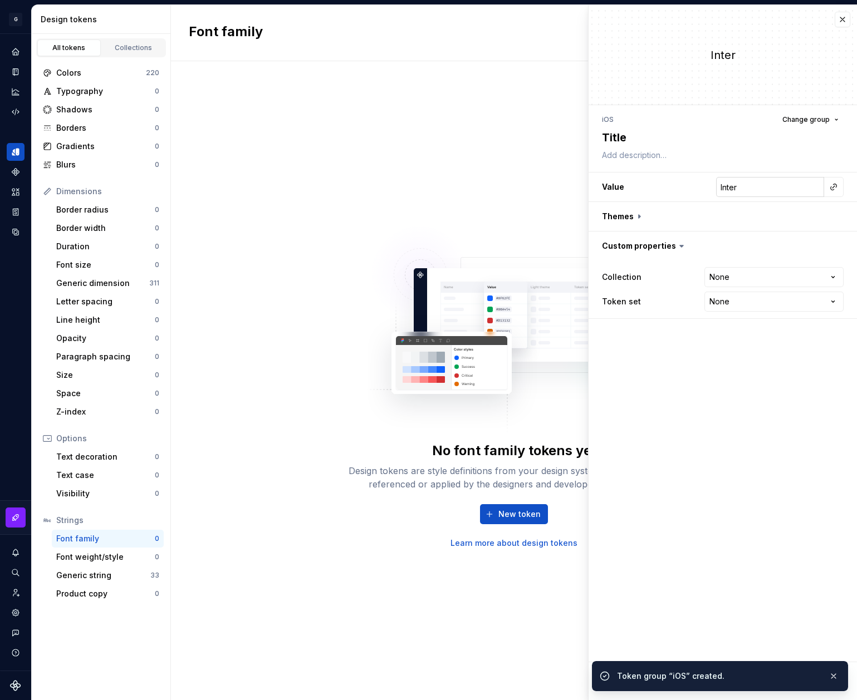
click at [754, 190] on input "Inter" at bounding box center [770, 187] width 108 height 20
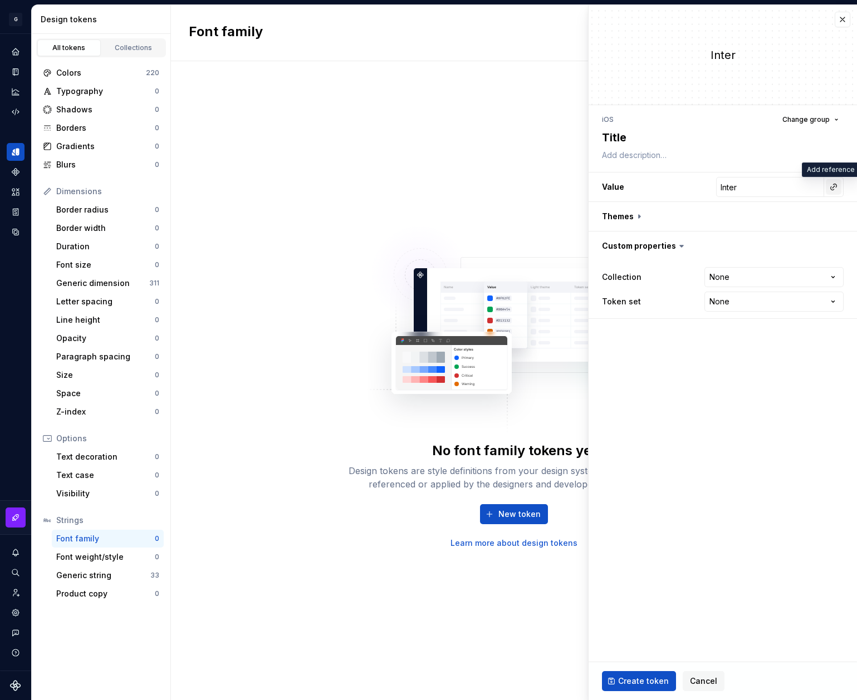
click at [828, 187] on button "button" at bounding box center [834, 187] width 16 height 16
click at [771, 190] on html "**********" at bounding box center [428, 350] width 857 height 700
click at [840, 188] on button "button" at bounding box center [834, 187] width 16 height 16
click at [840, 188] on html "**********" at bounding box center [428, 350] width 857 height 700
click at [748, 187] on input "Inter" at bounding box center [770, 187] width 108 height 20
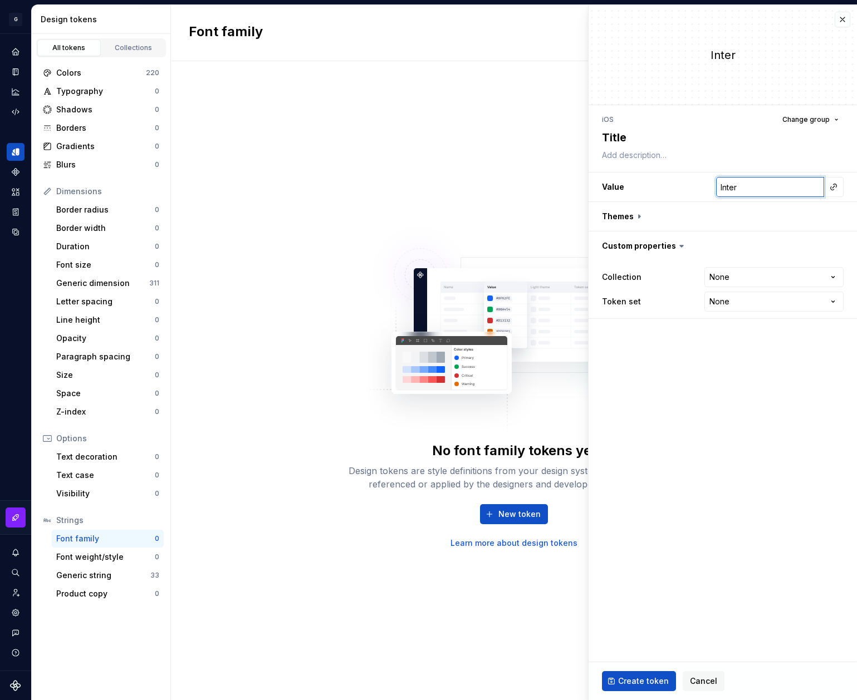
type textarea "*"
type input "SFG"
type textarea "*"
type input "SF"
type textarea "*"
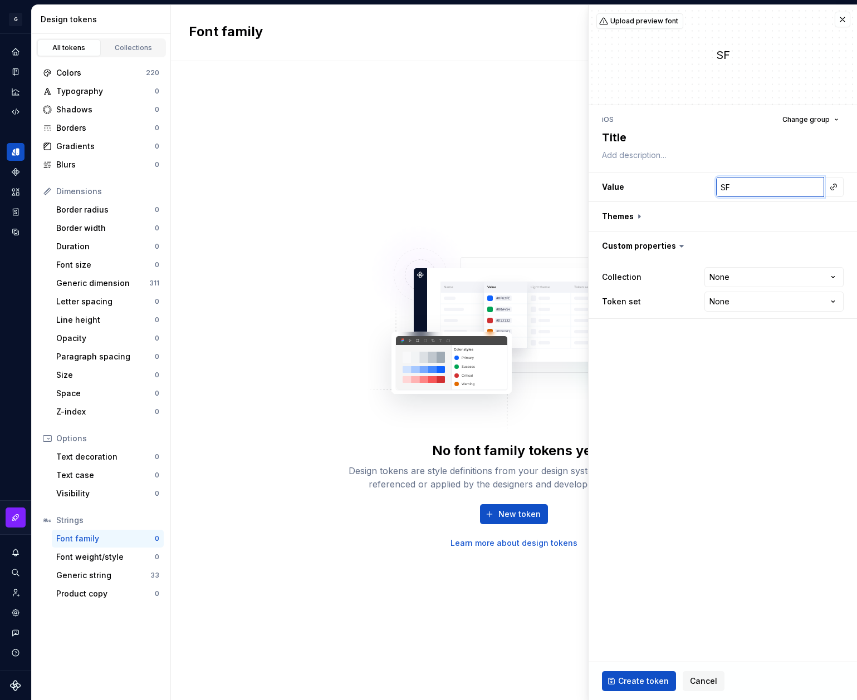
type input "SF"
type textarea "*"
type input "SF P"
type textarea "*"
type input "SF Pr"
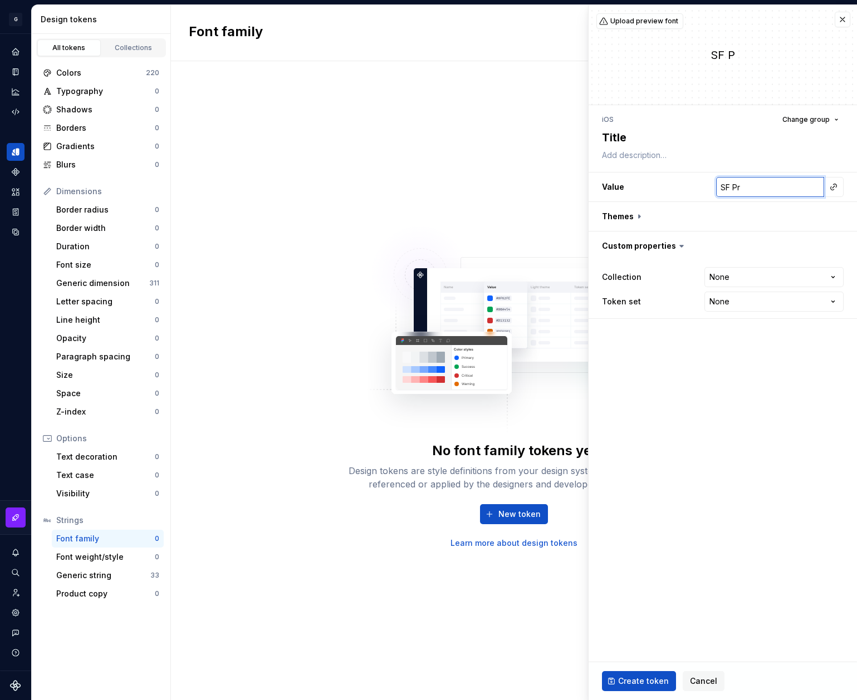
type textarea "*"
type input "SF Pro"
click at [641, 21] on span "Upload preview font" at bounding box center [644, 21] width 68 height 9
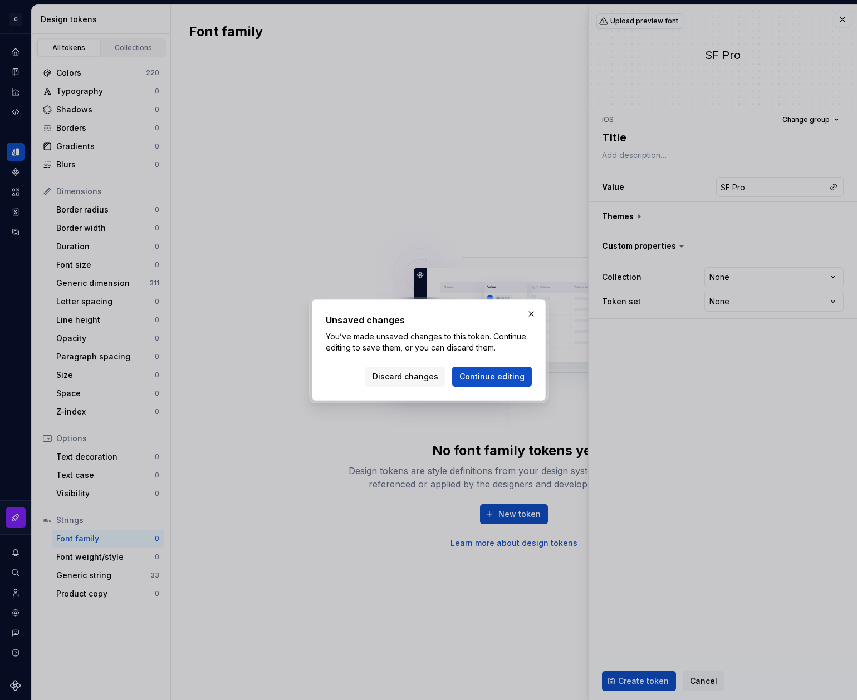
click at [527, 304] on div "Unsaved changes You’ve made unsaved changes to this token. Continue editing to …" at bounding box center [429, 350] width 234 height 101
click at [533, 310] on button "button" at bounding box center [531, 314] width 16 height 16
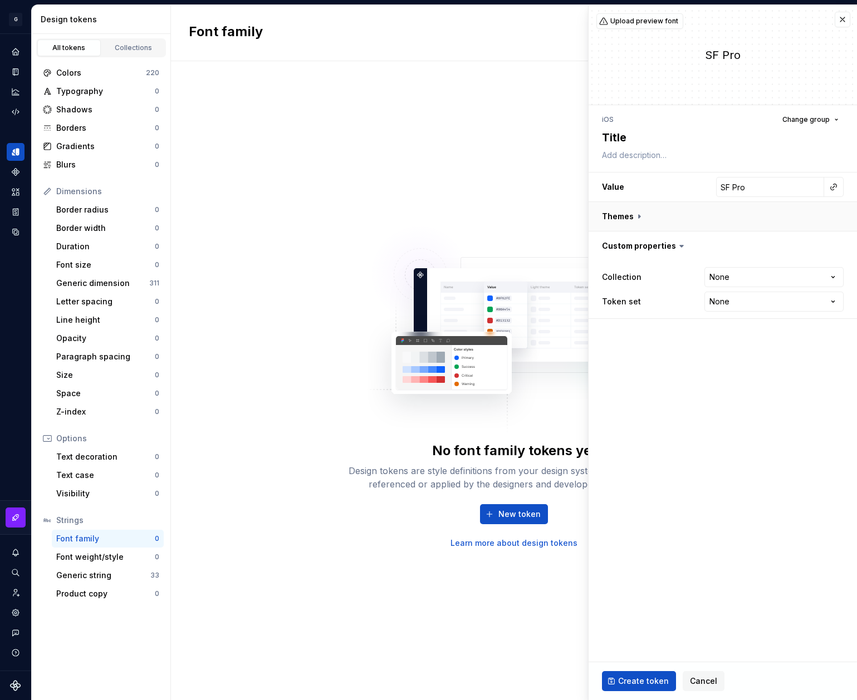
click at [639, 221] on button "button" at bounding box center [722, 216] width 268 height 29
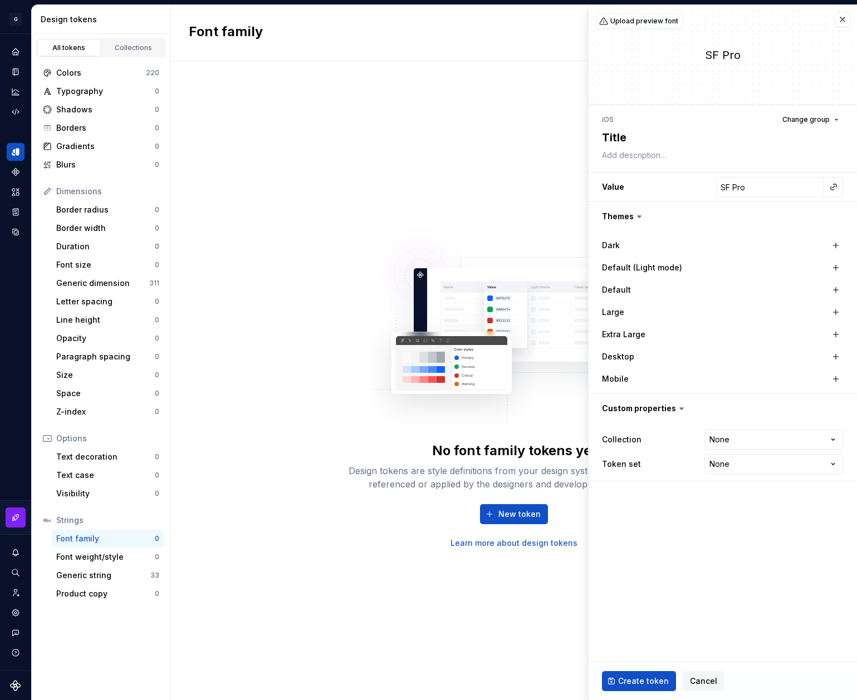
click at [639, 217] on icon at bounding box center [638, 217] width 3 height 2
click at [630, 219] on button "button" at bounding box center [722, 216] width 268 height 29
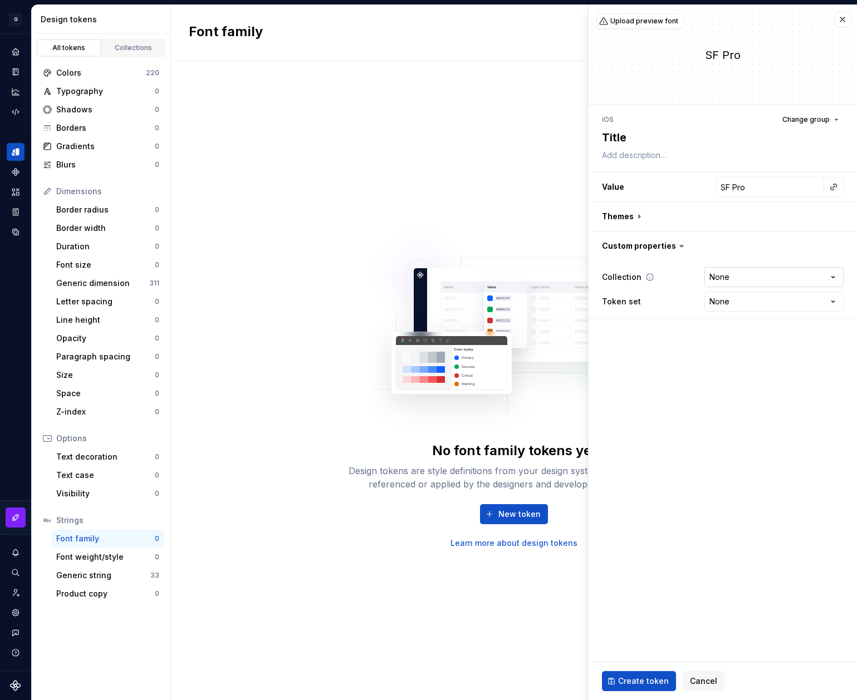
click at [732, 278] on html "**********" at bounding box center [428, 350] width 857 height 700
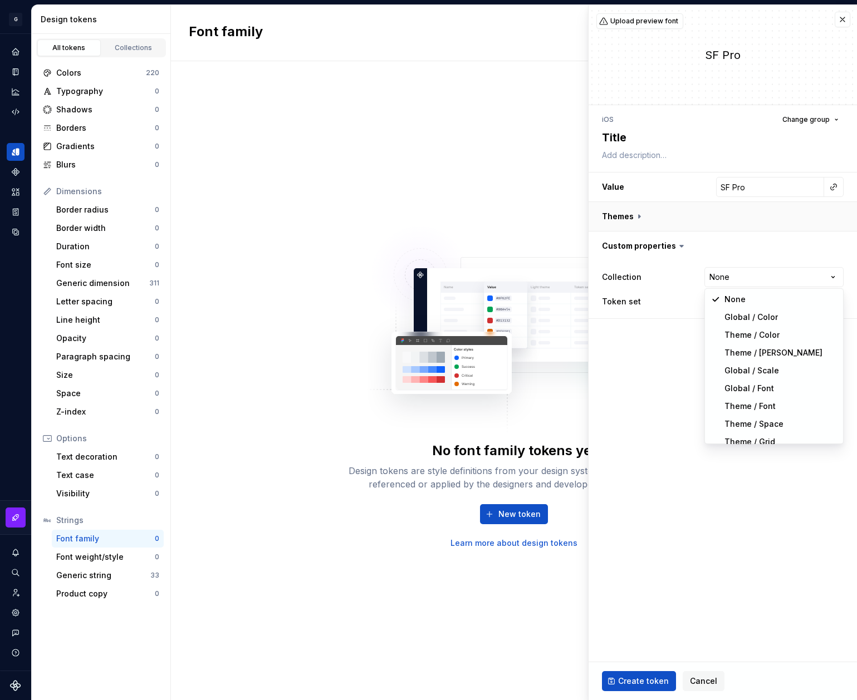
click at [644, 222] on html "**********" at bounding box center [428, 350] width 857 height 700
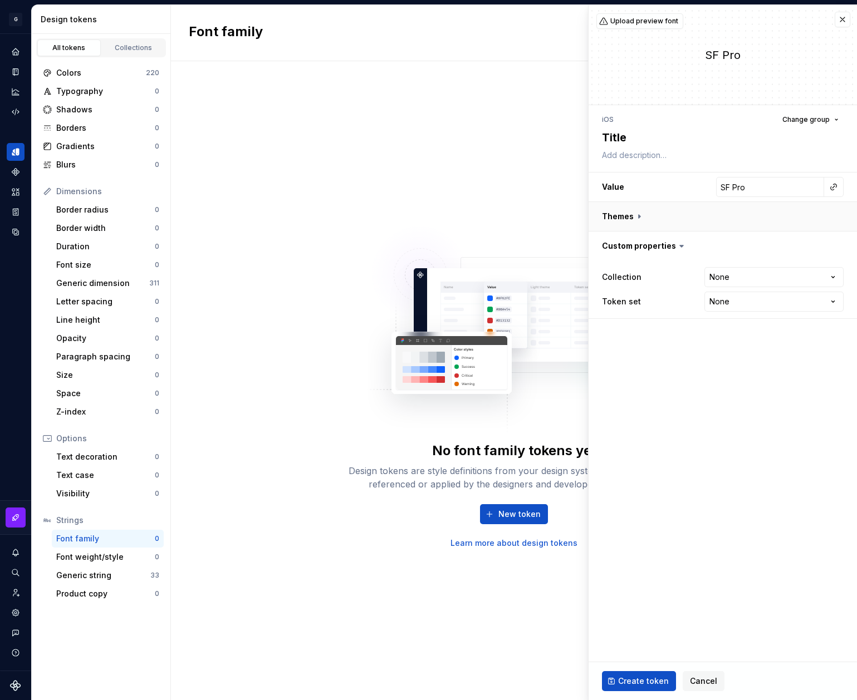
click at [640, 219] on button "button" at bounding box center [722, 216] width 268 height 29
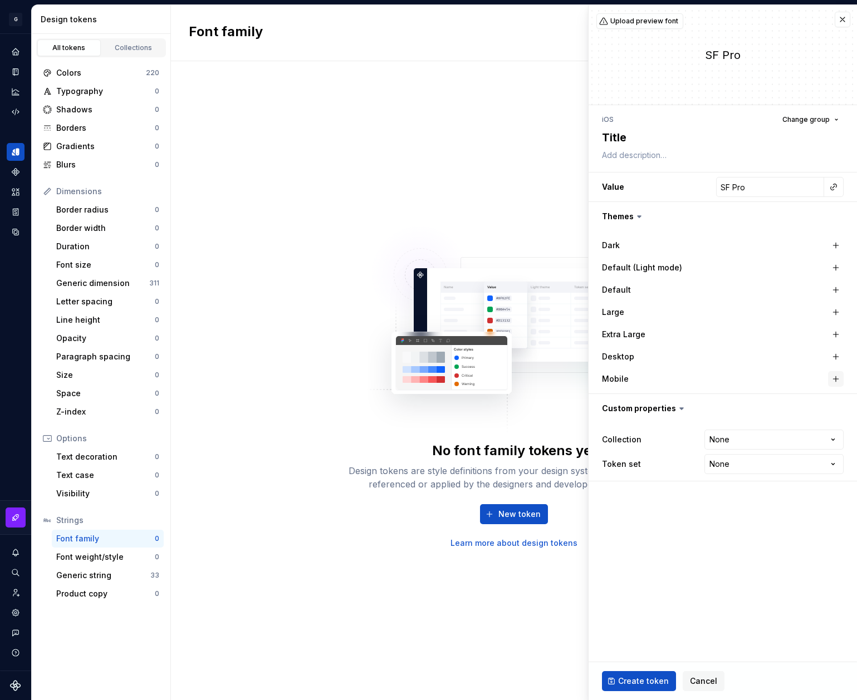
click at [834, 381] on button "button" at bounding box center [836, 379] width 16 height 16
click at [796, 381] on input "SF Pro" at bounding box center [776, 379] width 96 height 20
click at [837, 379] on button "button" at bounding box center [834, 379] width 16 height 16
click at [835, 379] on html "**********" at bounding box center [428, 350] width 857 height 700
click at [834, 380] on button "button" at bounding box center [834, 379] width 16 height 16
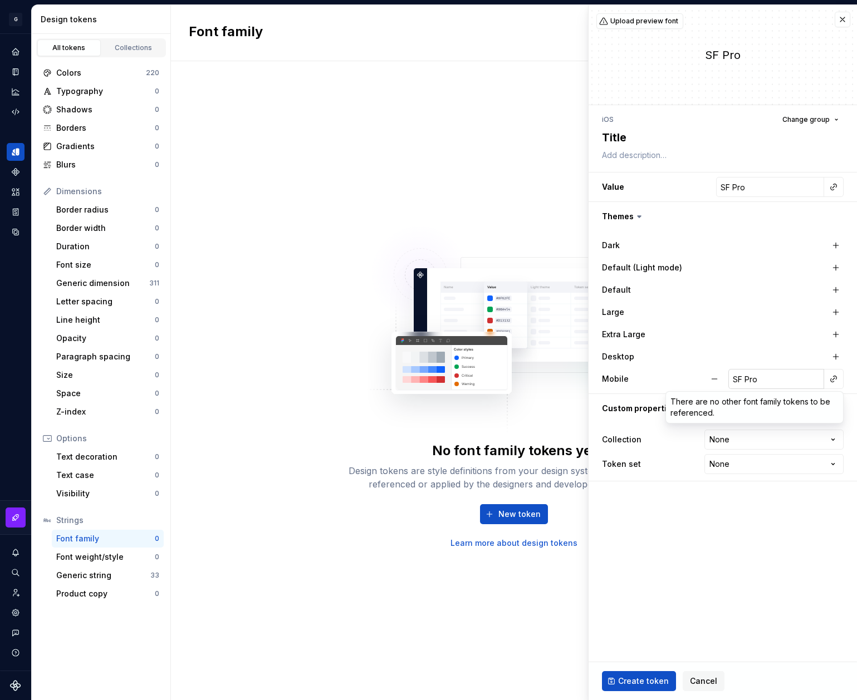
click at [779, 389] on html "**********" at bounding box center [428, 350] width 857 height 700
click at [724, 383] on button "button" at bounding box center [714, 379] width 20 height 20
type textarea "*"
click at [656, 489] on fieldset "**********" at bounding box center [722, 352] width 268 height 695
click at [760, 426] on div "**********" at bounding box center [722, 452] width 268 height 58
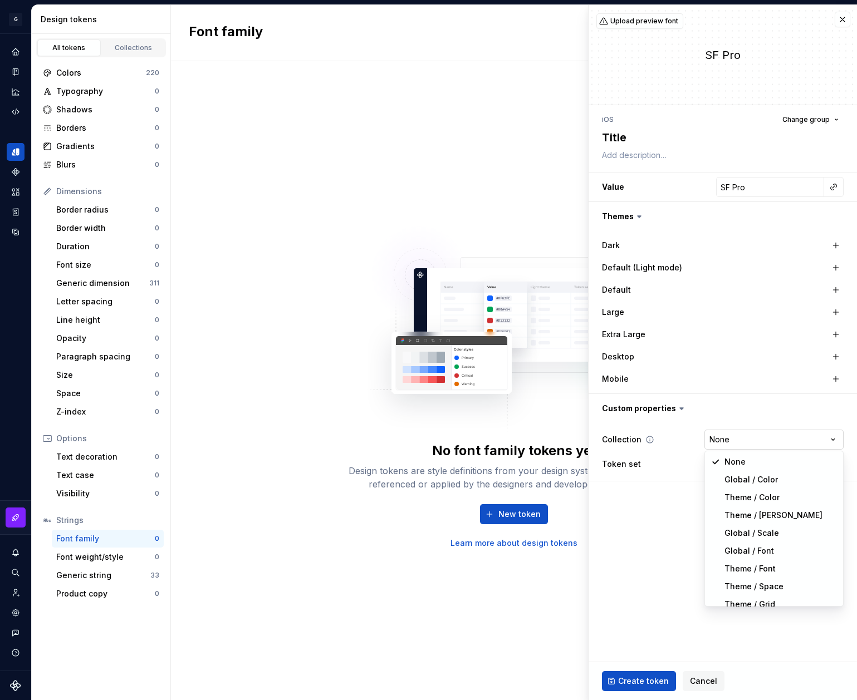
click at [760, 434] on html "**********" at bounding box center [428, 350] width 857 height 700
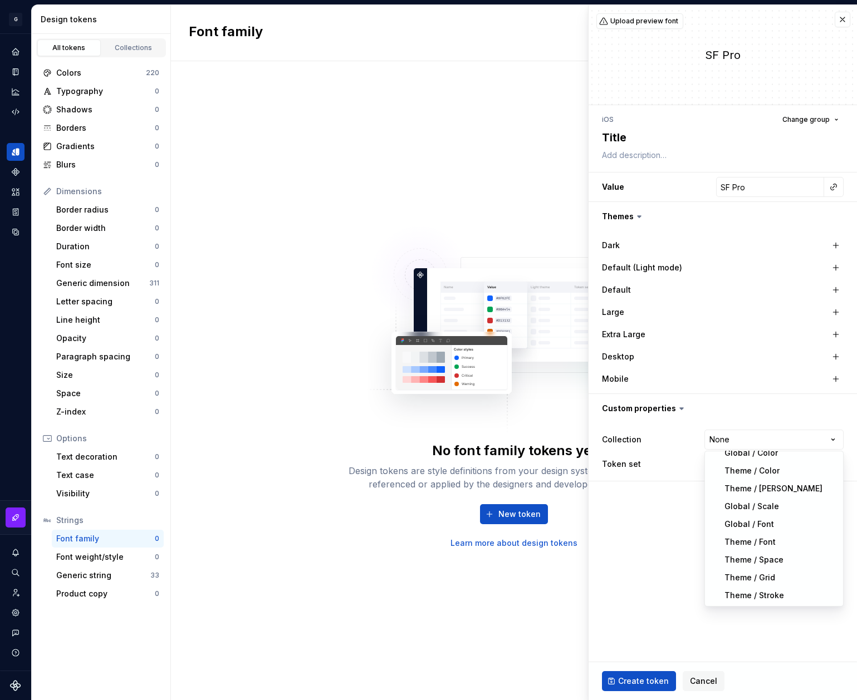
select select "**********"
type textarea "*"
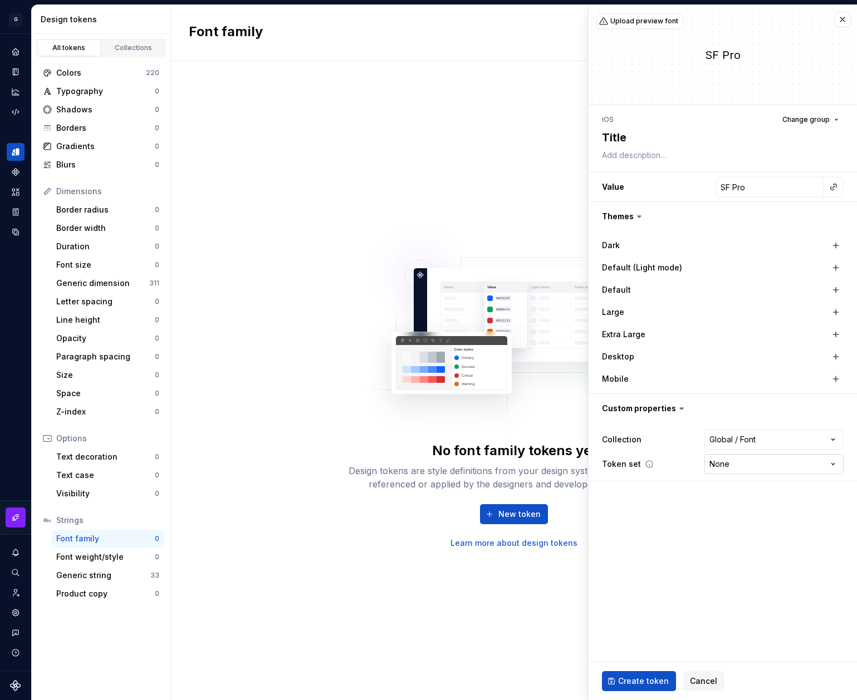
click at [767, 466] on html "**********" at bounding box center [428, 350] width 857 height 700
click at [674, 492] on html "**********" at bounding box center [428, 350] width 857 height 700
click at [740, 439] on html "**********" at bounding box center [428, 350] width 857 height 700
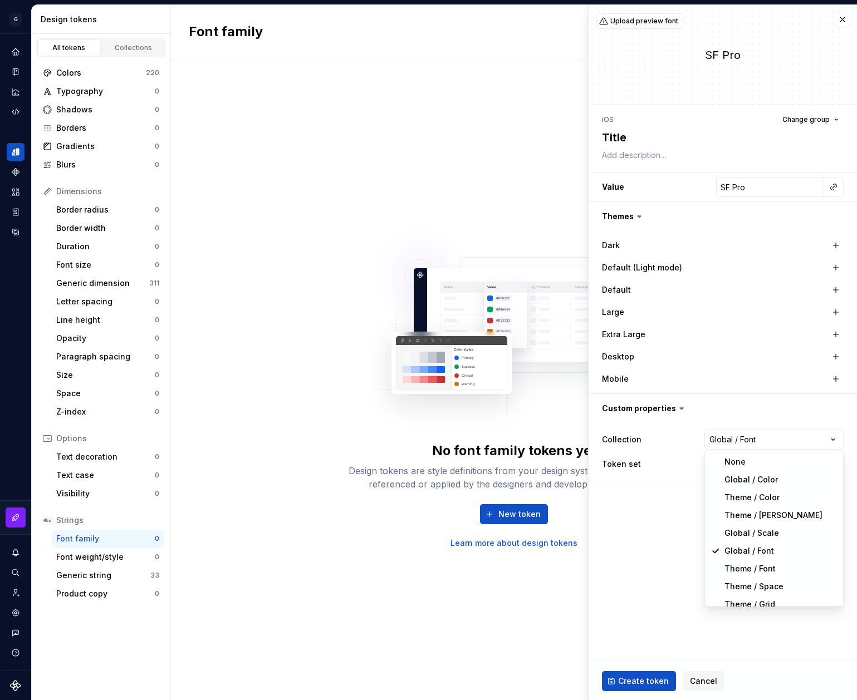
select select
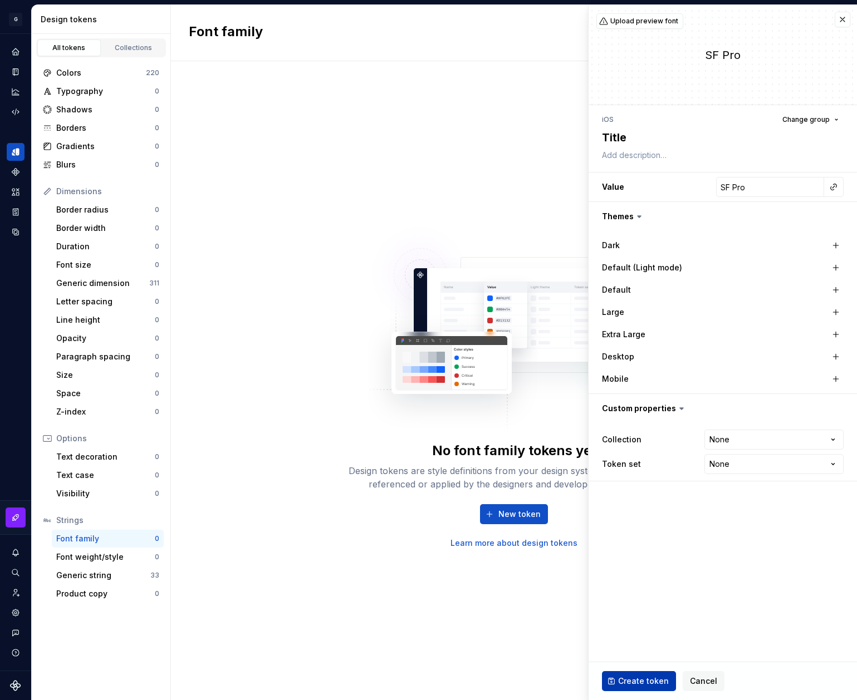
click at [645, 678] on span "Create token" at bounding box center [643, 681] width 51 height 11
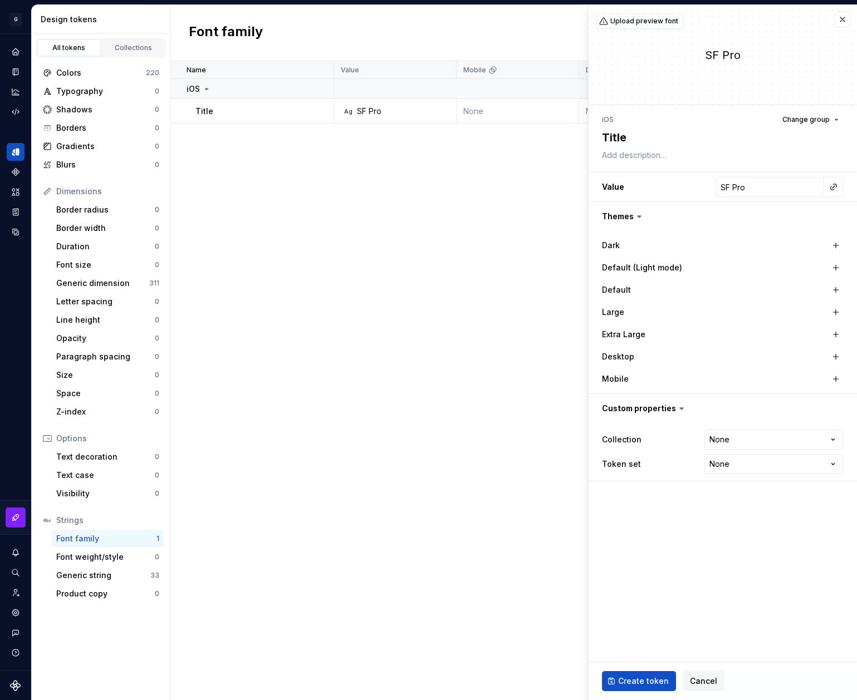
click at [494, 215] on div "Name Value Mobile Default Large Extra Large Desktop Default (Light mode) Collec…" at bounding box center [514, 380] width 686 height 639
type textarea "*"
type input "Inter"
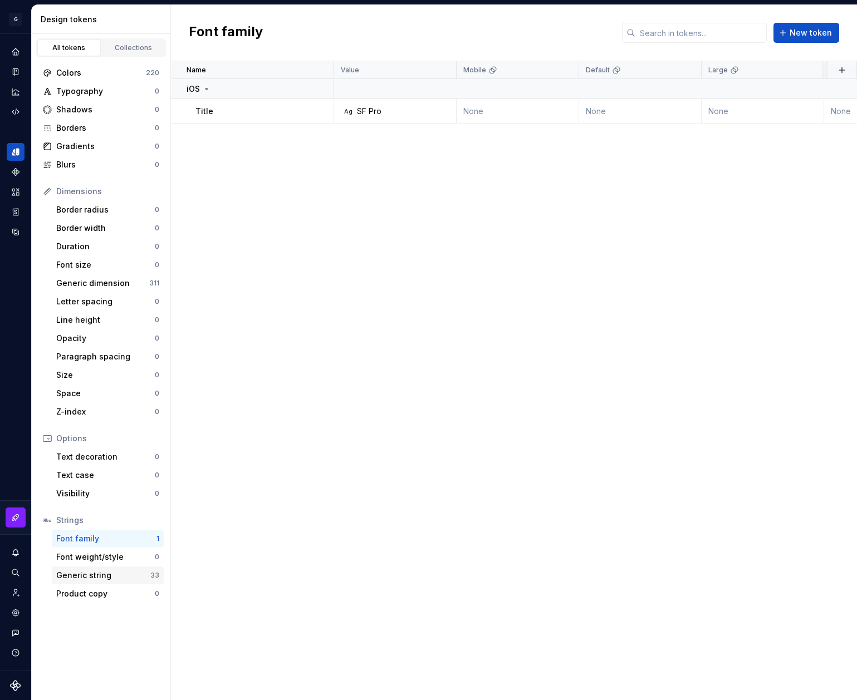
click at [131, 577] on div "Generic string" at bounding box center [103, 575] width 94 height 11
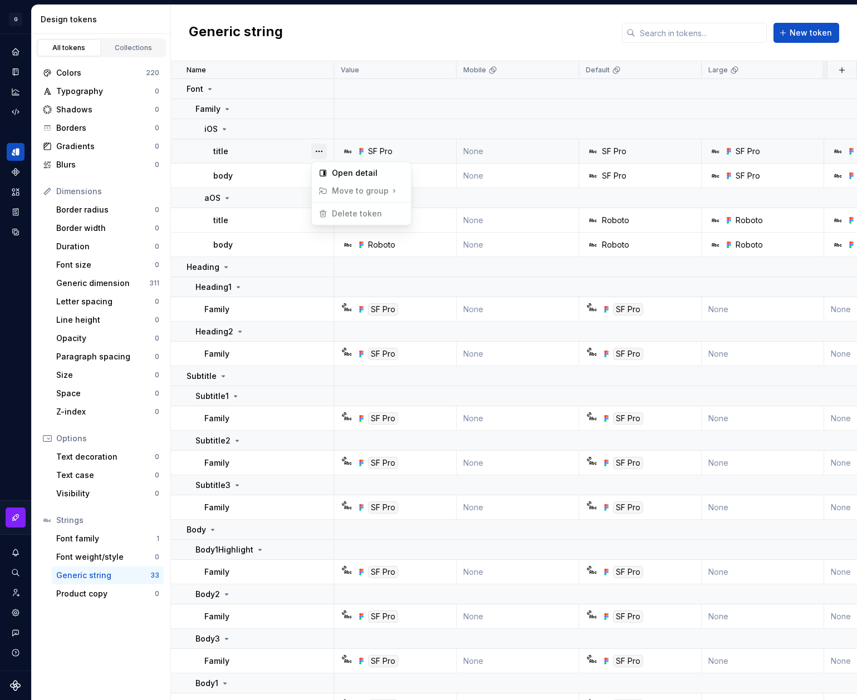
click at [323, 150] on button "button" at bounding box center [319, 152] width 16 height 16
click at [375, 192] on span "Move to group" at bounding box center [359, 191] width 90 height 18
click at [364, 170] on div "Open detail" at bounding box center [368, 173] width 72 height 11
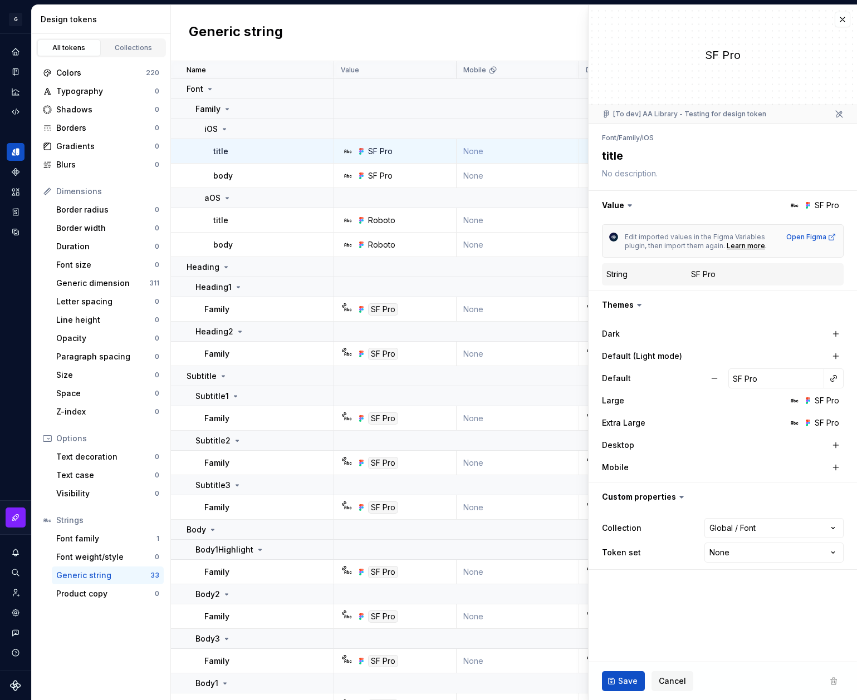
click at [625, 203] on icon at bounding box center [629, 205] width 11 height 11
click at [754, 528] on html "G AA DLS (Testing) GD Design system data Design tokens All tokens Collections C…" at bounding box center [428, 350] width 857 height 700
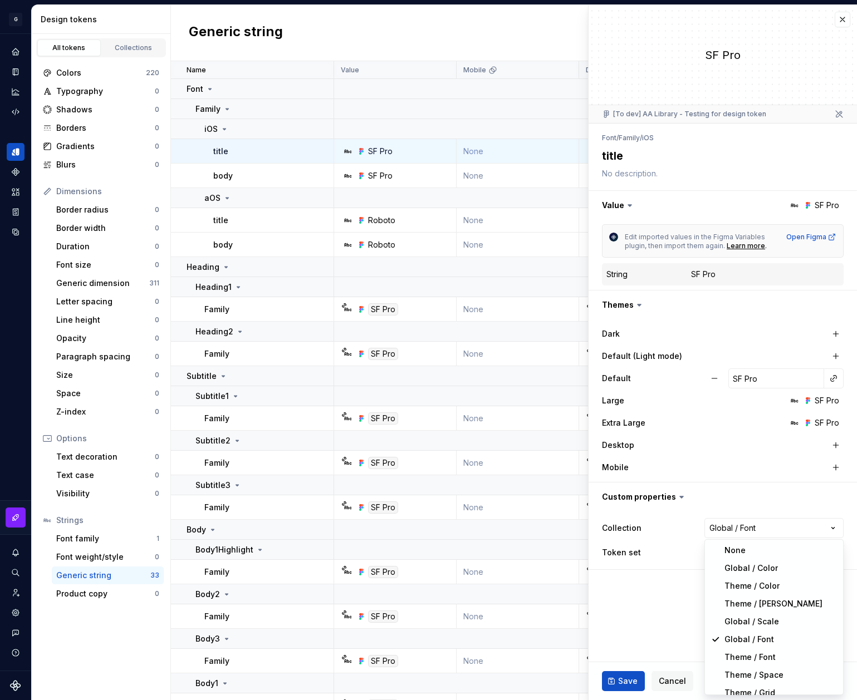
click at [647, 613] on html "G AA DLS (Testing) GD Design system data Design tokens All tokens Collections C…" at bounding box center [428, 350] width 857 height 700
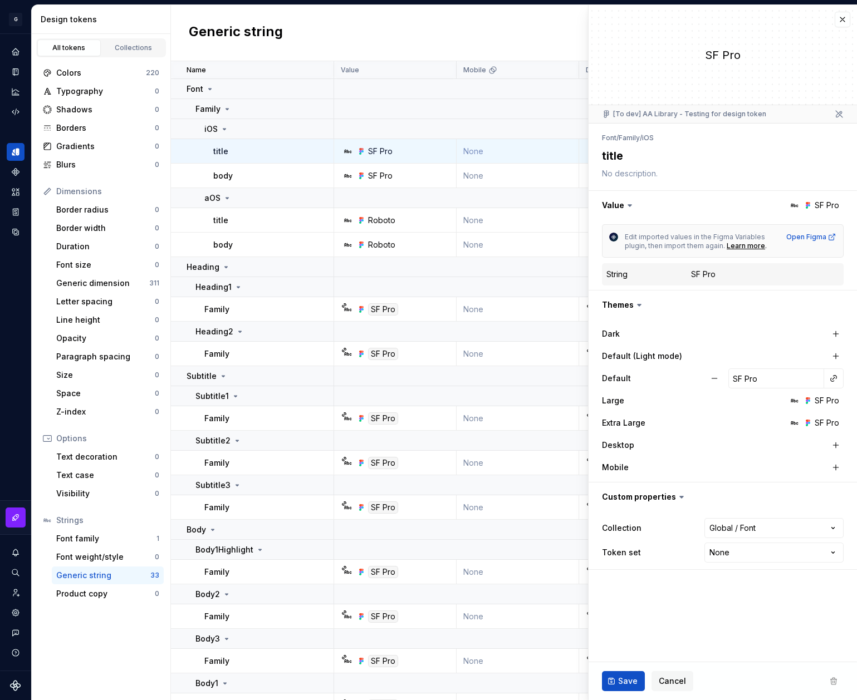
click at [840, 115] on icon at bounding box center [839, 114] width 7 height 7
click at [698, 273] on div "SF Pro" at bounding box center [703, 274] width 24 height 11
click at [841, 21] on button "button" at bounding box center [843, 20] width 16 height 16
click at [140, 93] on div "Typography" at bounding box center [105, 91] width 99 height 11
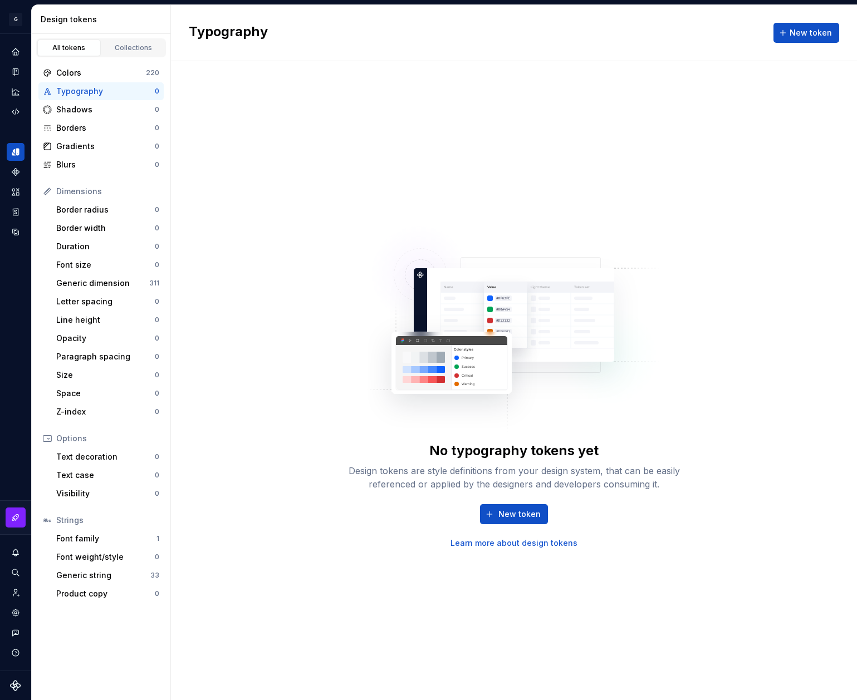
click at [506, 410] on img at bounding box center [513, 324] width 293 height 223
click at [521, 516] on span "New token" at bounding box center [519, 514] width 42 height 11
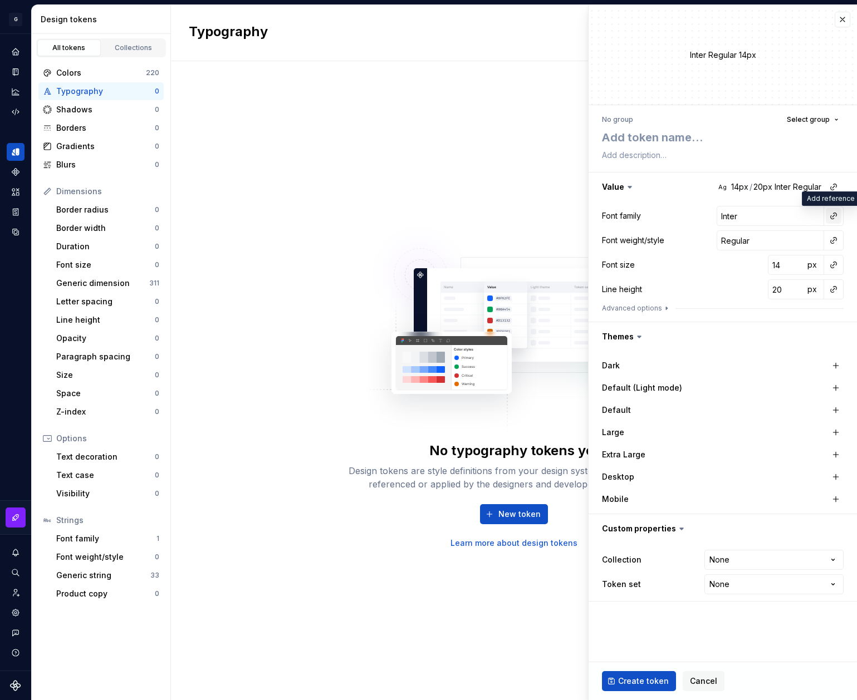
click at [836, 215] on button "button" at bounding box center [834, 216] width 16 height 16
click at [834, 186] on html "**********" at bounding box center [428, 350] width 857 height 700
click at [831, 186] on button "button" at bounding box center [834, 187] width 16 height 16
click at [831, 186] on html "**********" at bounding box center [428, 350] width 857 height 700
click at [835, 214] on button "button" at bounding box center [834, 216] width 16 height 16
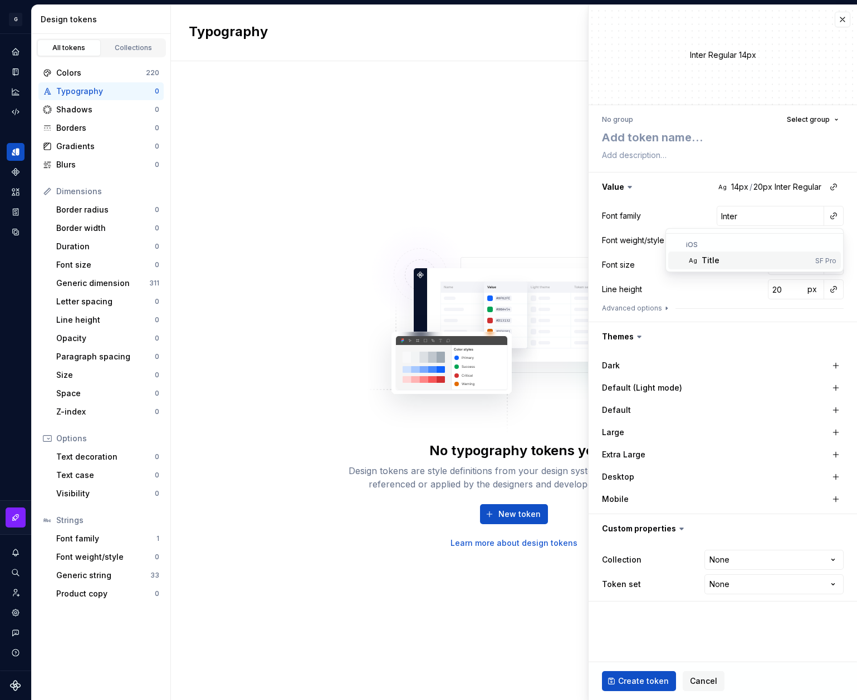
click at [747, 260] on div "Title" at bounding box center [755, 260] width 109 height 11
click at [835, 240] on button "button" at bounding box center [834, 241] width 16 height 16
click at [835, 240] on html "**********" at bounding box center [428, 350] width 857 height 700
click at [835, 26] on button "button" at bounding box center [843, 20] width 16 height 16
click at [841, 21] on button "button" at bounding box center [843, 20] width 16 height 16
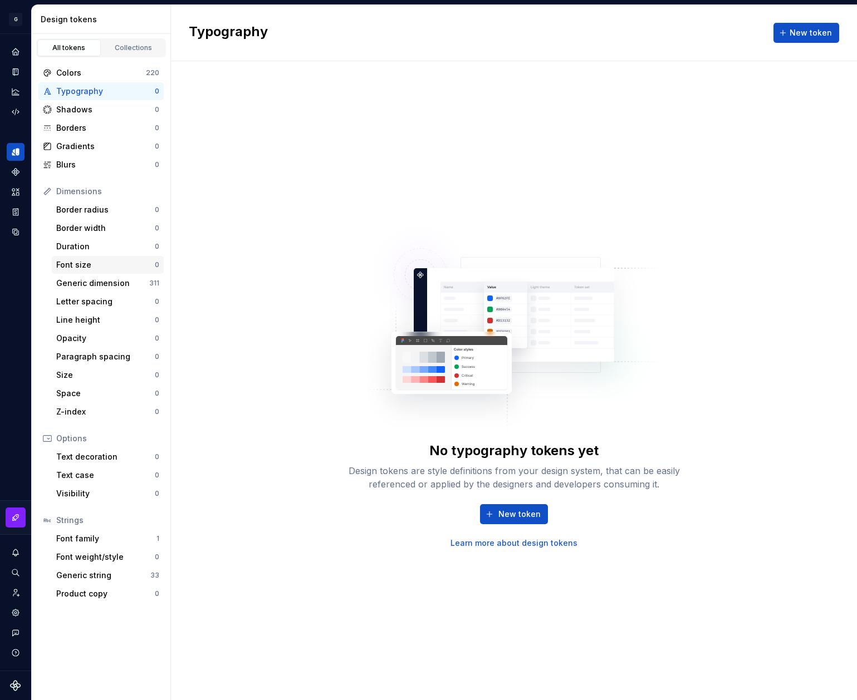
click at [112, 264] on div "Font size" at bounding box center [105, 264] width 99 height 11
click at [506, 514] on span "New token" at bounding box center [519, 514] width 42 height 11
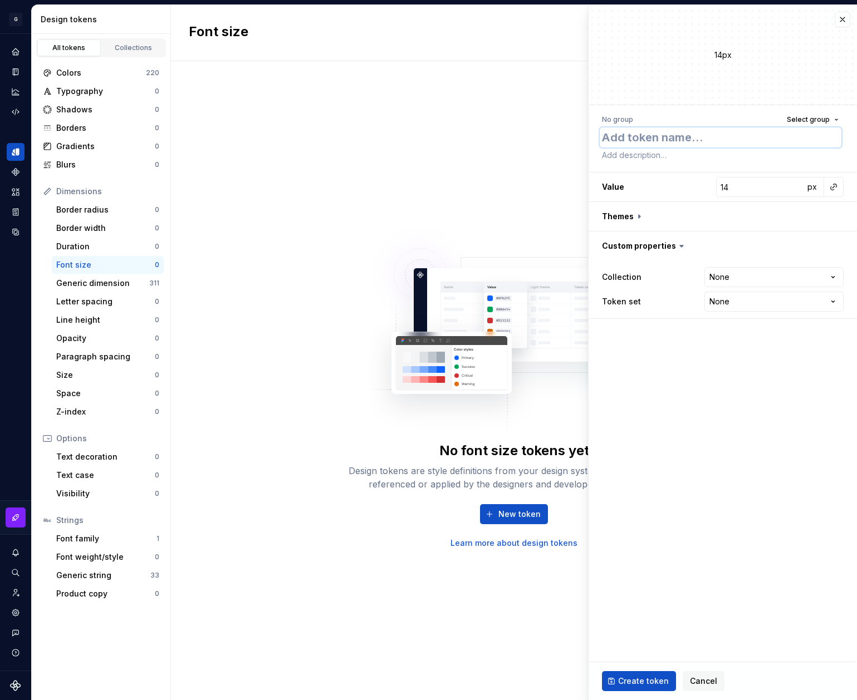
click at [640, 139] on textarea at bounding box center [721, 137] width 242 height 20
paste textarea "regular"
type textarea "*"
type textarea "regular"
click at [846, 16] on button "button" at bounding box center [843, 20] width 16 height 16
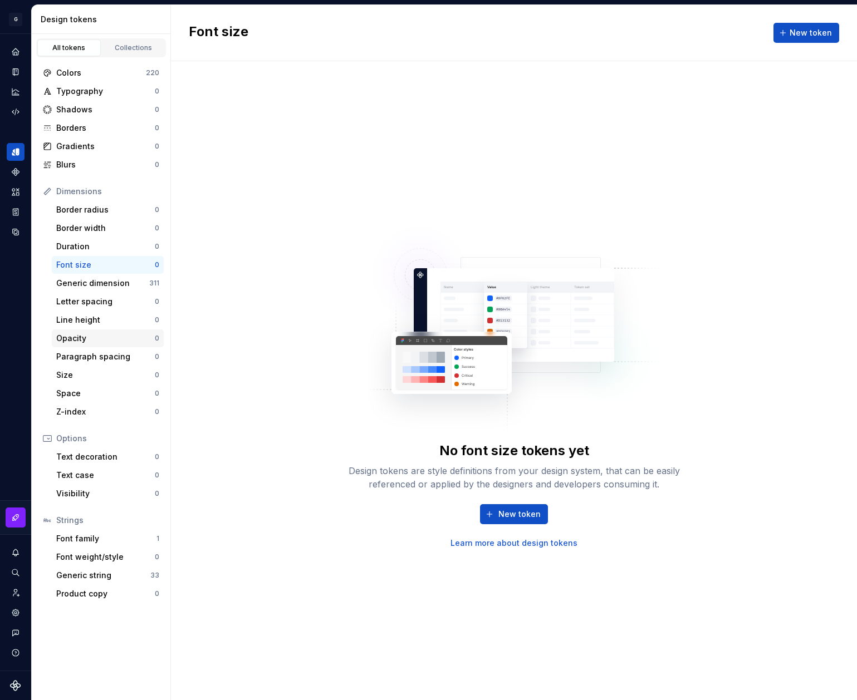
click at [102, 333] on div "Opacity" at bounding box center [105, 338] width 99 height 11
click at [96, 375] on div "Size" at bounding box center [105, 375] width 99 height 11
click at [119, 558] on div "Font weight/style" at bounding box center [105, 557] width 99 height 11
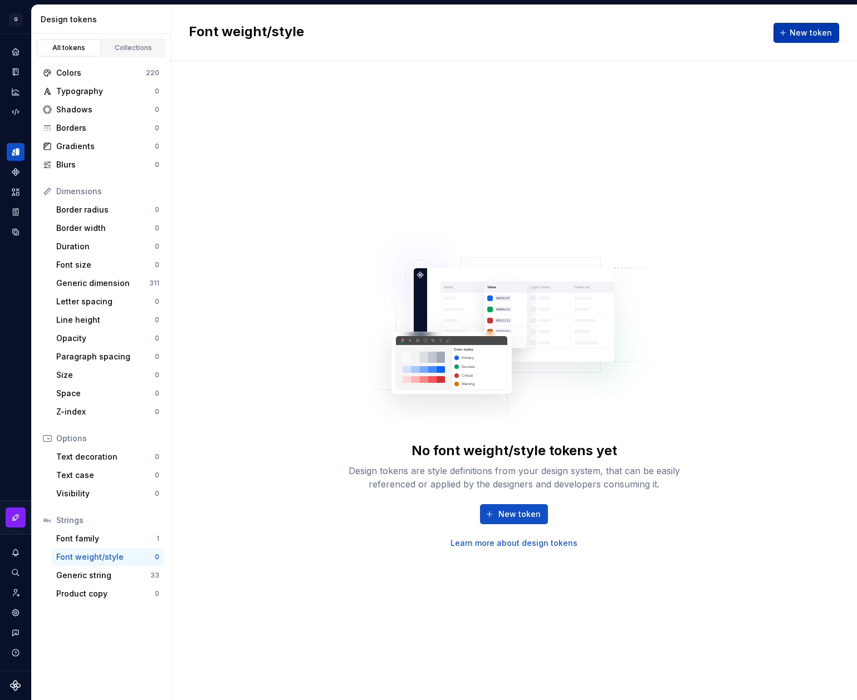
click at [812, 30] on span "New token" at bounding box center [810, 32] width 42 height 11
type textarea "*"
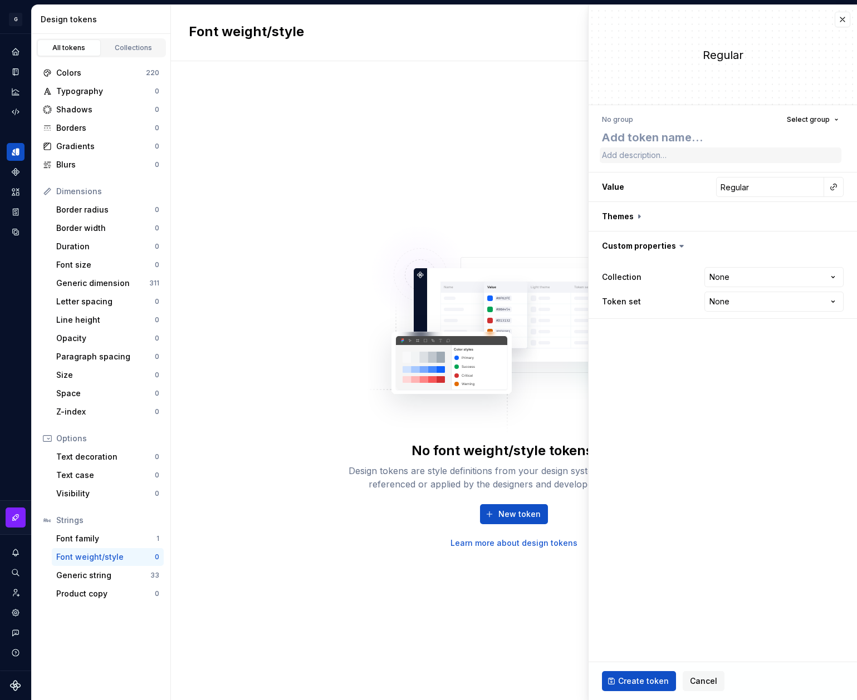
type textarea "regular"
type textarea "*"
type textarea "regular"
click at [641, 683] on span "Create token" at bounding box center [643, 681] width 51 height 11
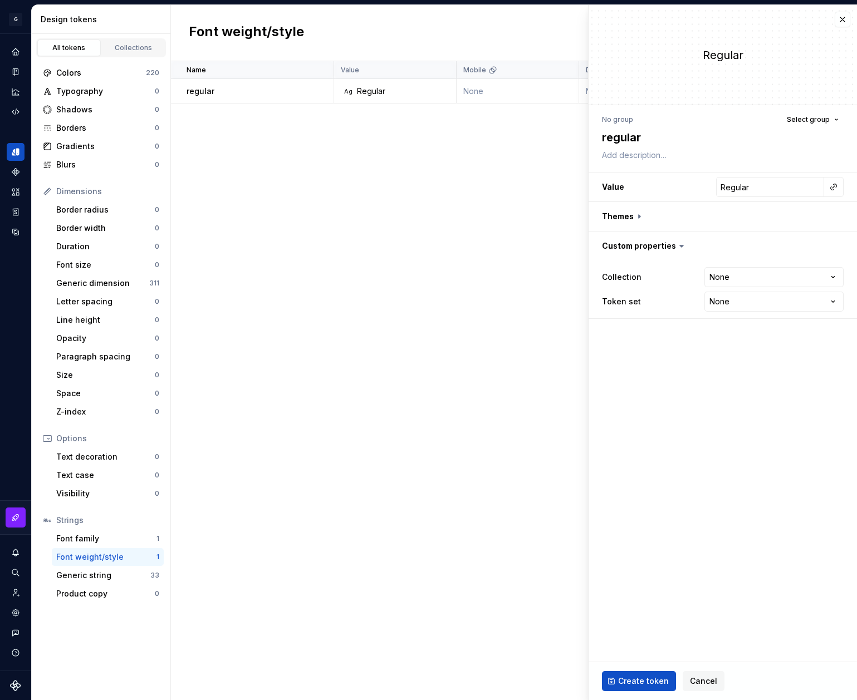
type textarea "*"
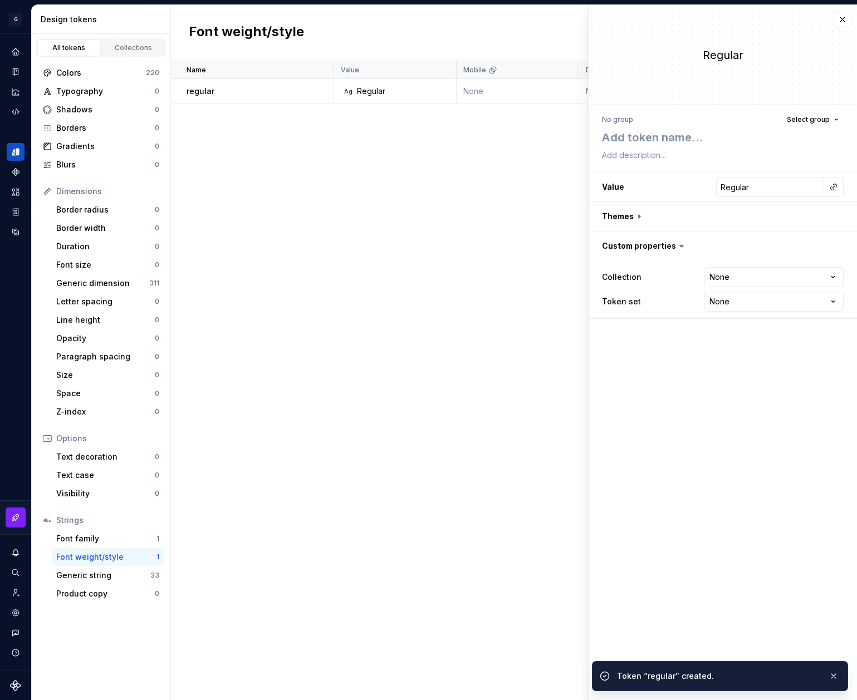
click at [428, 243] on div "Name Value Mobile Default Large Extra Large Desktop Default (Light mode) Collec…" at bounding box center [514, 380] width 686 height 639
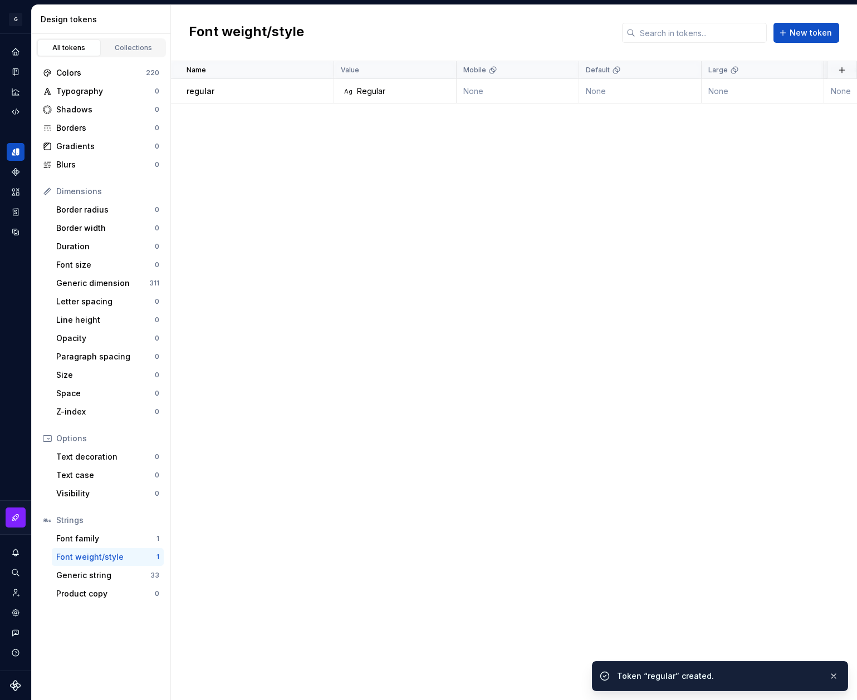
click at [836, 16] on div "Font weight/style New token" at bounding box center [514, 33] width 686 height 56
click at [820, 36] on span "New token" at bounding box center [810, 32] width 42 height 11
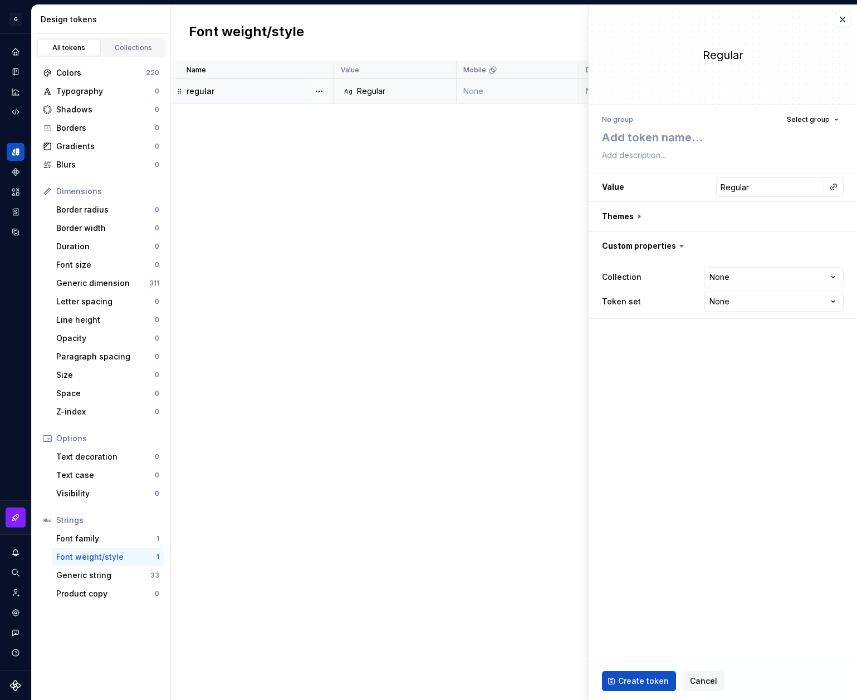
type textarea "*"
type textarea "medium"
type textarea "*"
type textarea "medium"
click at [761, 190] on input "Regular" at bounding box center [770, 187] width 108 height 20
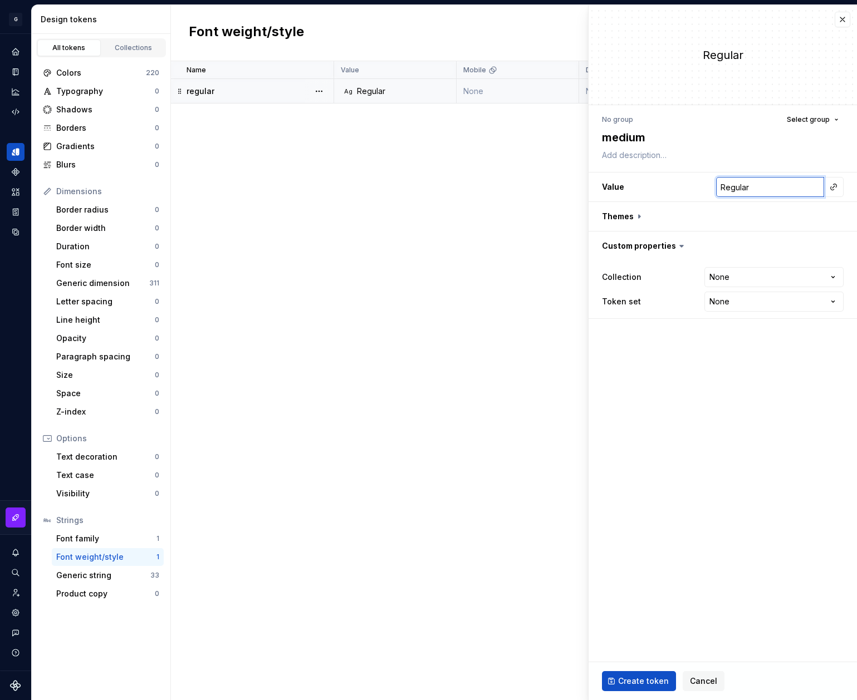
paste input "medium"
type textarea "*"
type input "medium"
click at [833, 187] on button "button" at bounding box center [834, 187] width 16 height 16
click at [830, 187] on html "**********" at bounding box center [428, 350] width 857 height 700
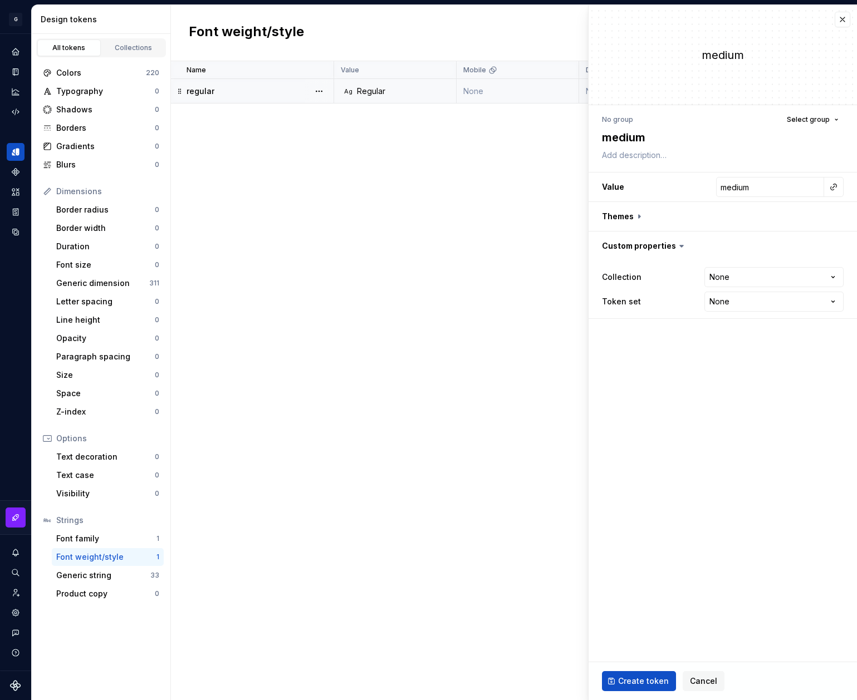
click at [755, 394] on fieldset "**********" at bounding box center [722, 352] width 268 height 695
click at [627, 678] on span "Create token" at bounding box center [643, 681] width 51 height 11
click at [501, 302] on div "Name Value Mobile Default Large Extra Large Desktop Default (Light mode) Collec…" at bounding box center [514, 380] width 686 height 639
type textarea "*"
type input "Regular"
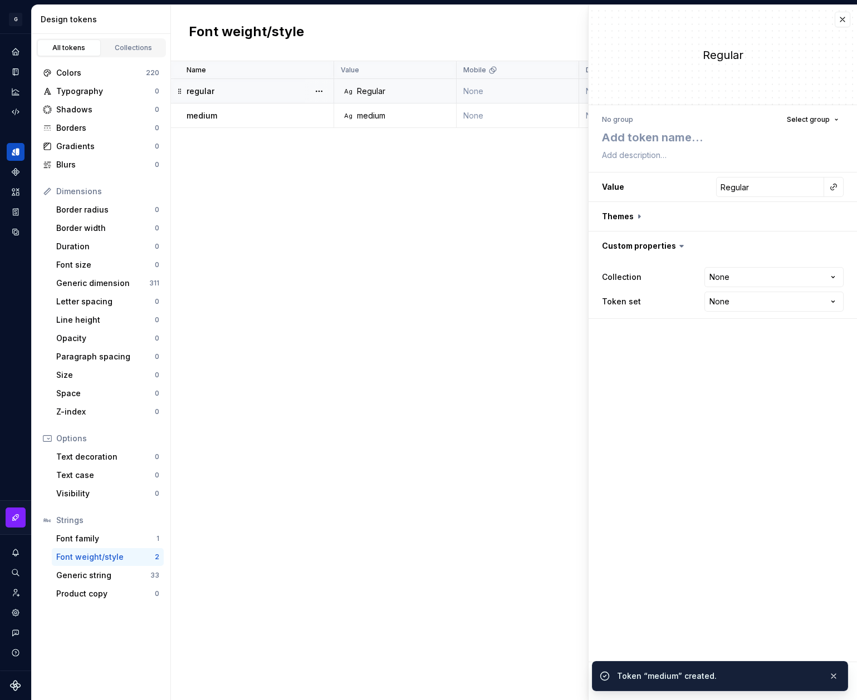
click at [372, 87] on div "Regular" at bounding box center [371, 91] width 28 height 11
click at [382, 104] on td "Ag medium" at bounding box center [395, 116] width 122 height 24
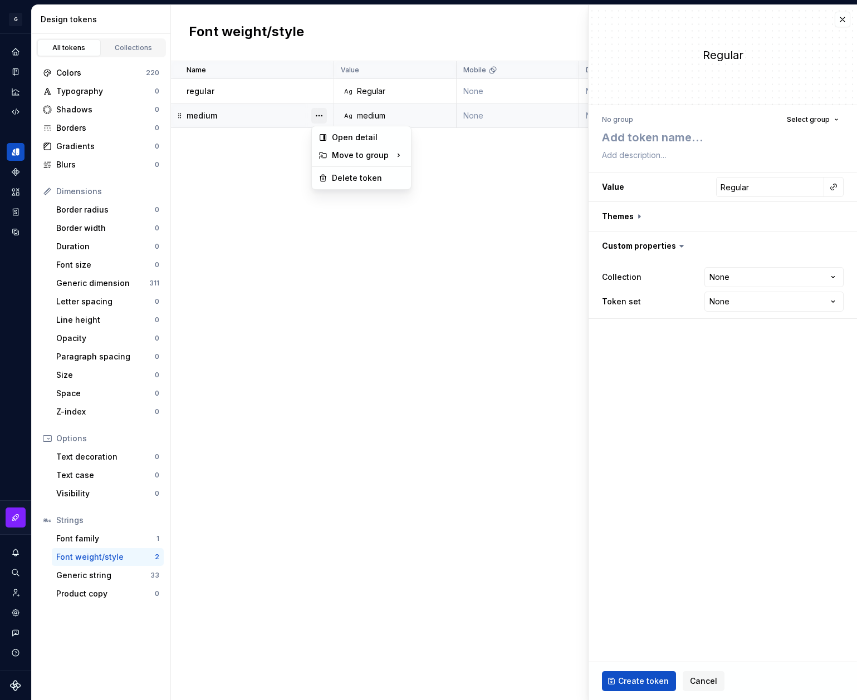
click at [313, 115] on button "button" at bounding box center [319, 116] width 16 height 16
click at [257, 123] on html "**********" at bounding box center [428, 350] width 857 height 700
click at [269, 115] on div "medium" at bounding box center [260, 115] width 146 height 11
click at [268, 86] on div "regular" at bounding box center [260, 91] width 146 height 11
click at [838, 18] on button "button" at bounding box center [843, 20] width 16 height 16
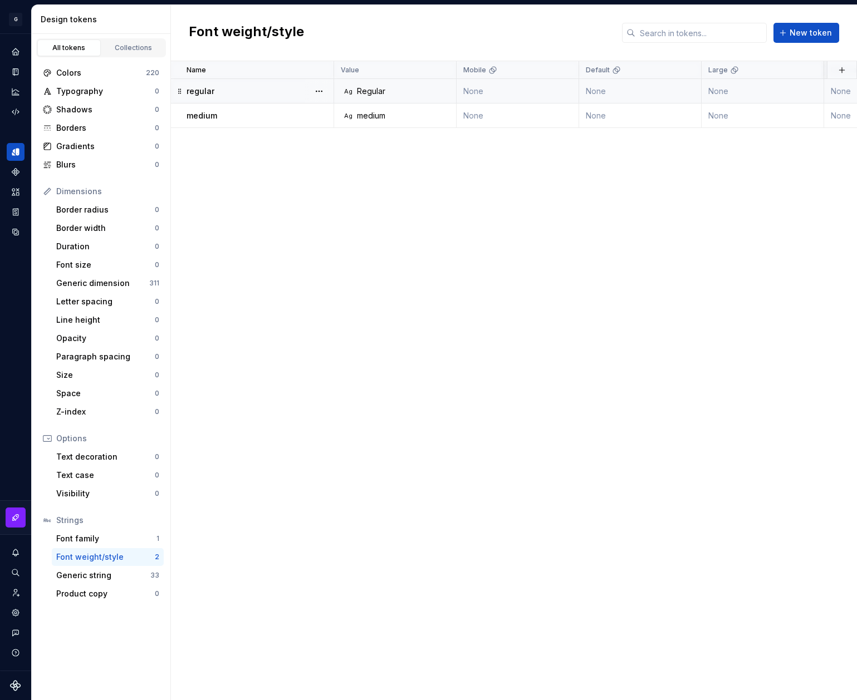
click at [303, 100] on td "regular" at bounding box center [252, 91] width 163 height 24
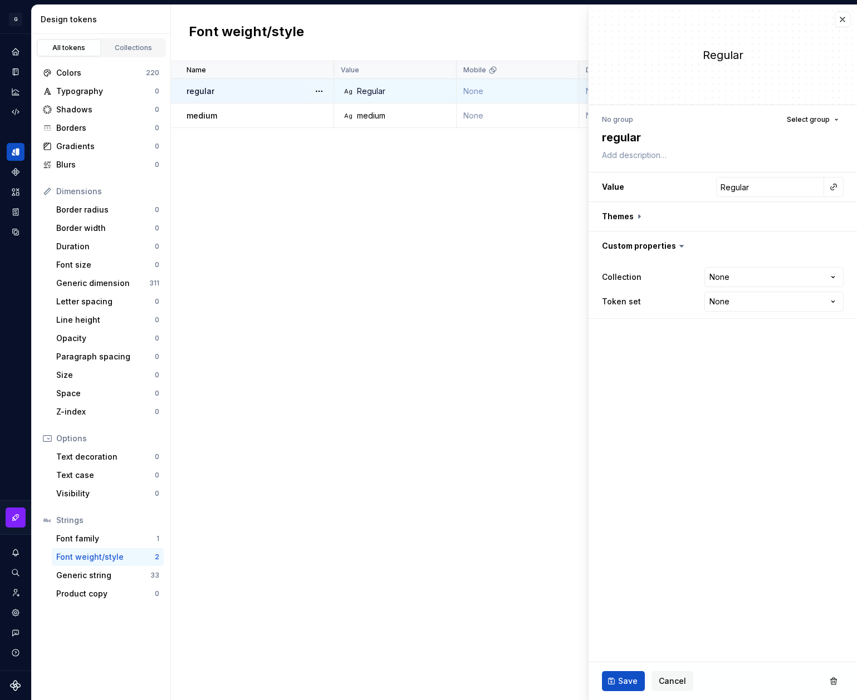
click at [301, 93] on div "regular" at bounding box center [260, 91] width 146 height 11
click at [764, 191] on input "Regular" at bounding box center [770, 187] width 108 height 20
type textarea "*"
type input "40"
type textarea "*"
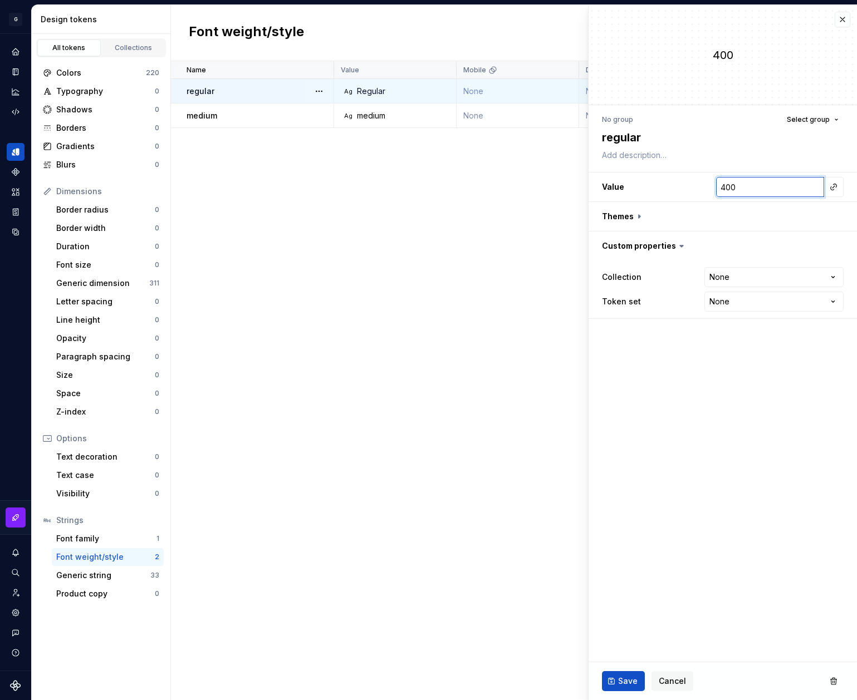
type input "400"
click at [621, 689] on button "Save" at bounding box center [623, 681] width 43 height 20
click at [286, 121] on td "medium" at bounding box center [252, 116] width 163 height 24
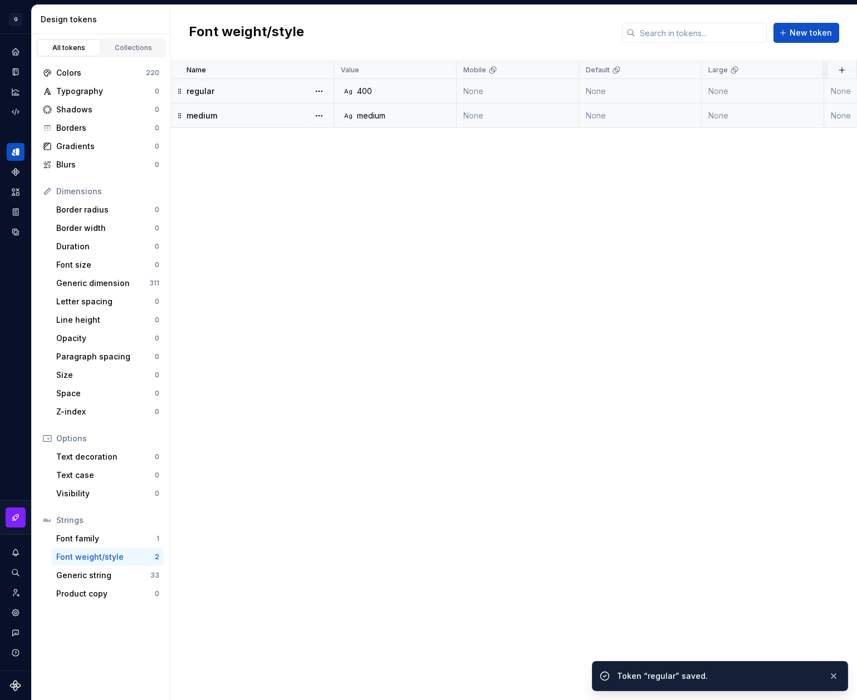
click at [281, 115] on div "medium" at bounding box center [260, 115] width 146 height 11
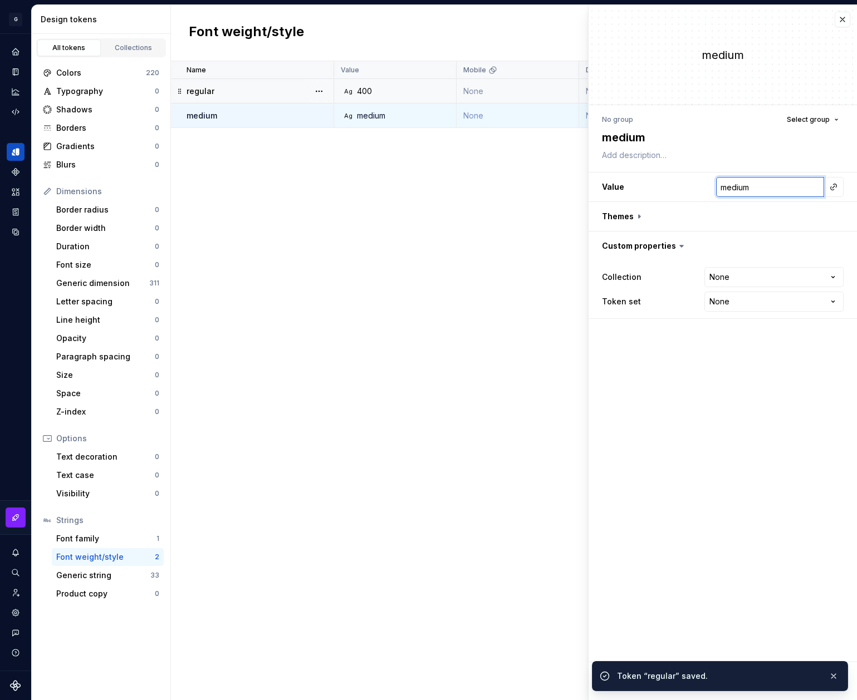
click at [750, 184] on input "medium" at bounding box center [770, 187] width 108 height 20
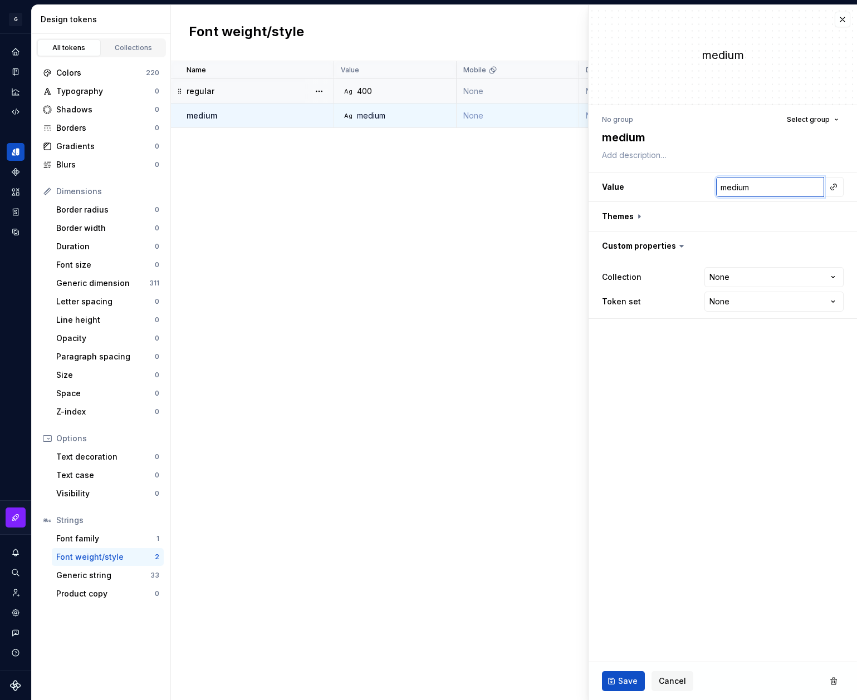
type textarea "*"
type input "50"
type textarea "*"
type input "500"
click at [623, 682] on span "Save" at bounding box center [627, 681] width 19 height 11
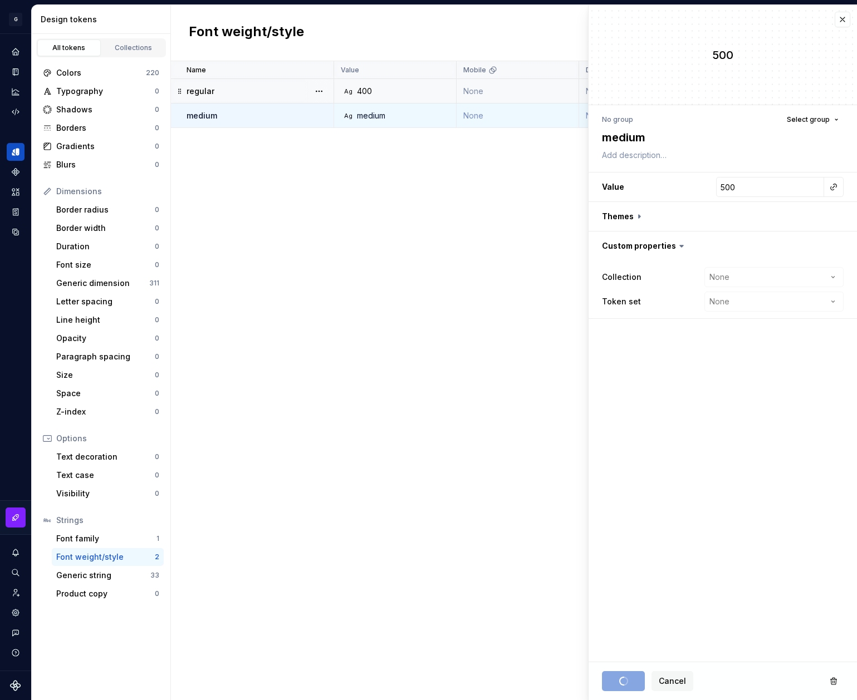
click at [458, 269] on div "Name Value Mobile Default Large Extra Large Desktop Default (Light mode) Collec…" at bounding box center [514, 380] width 686 height 639
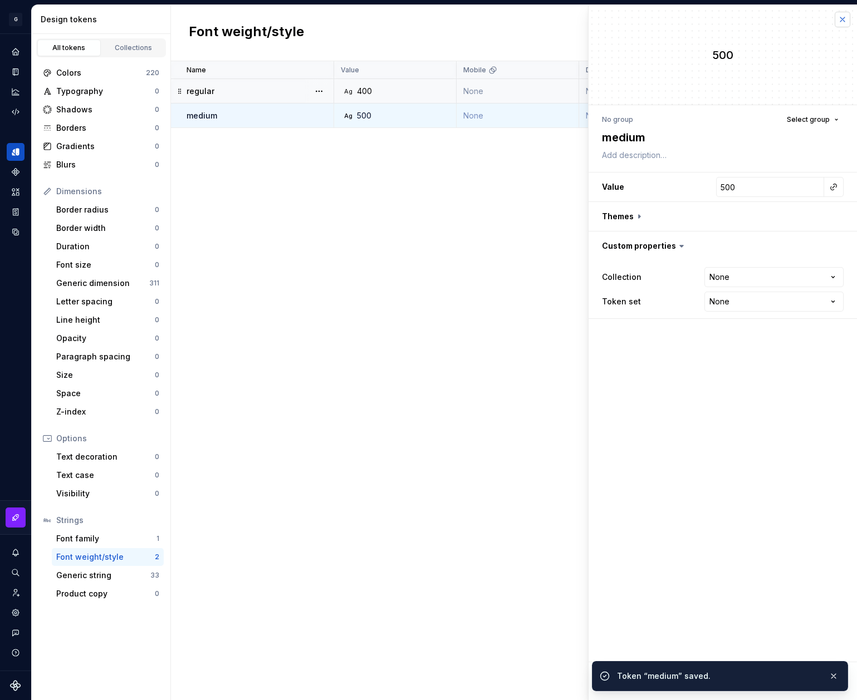
click at [838, 21] on button "button" at bounding box center [843, 20] width 16 height 16
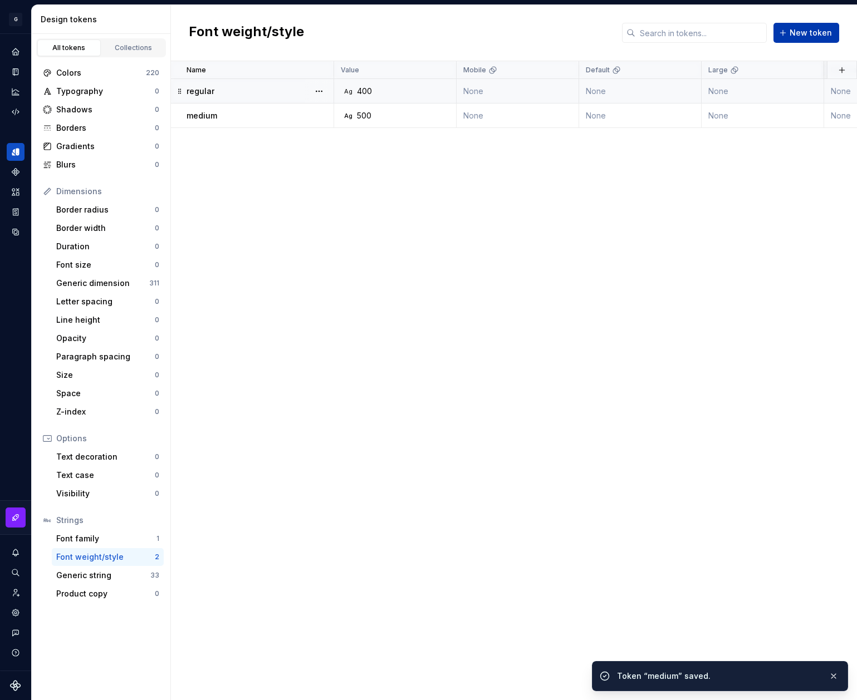
click at [818, 30] on span "New token" at bounding box center [810, 32] width 42 height 11
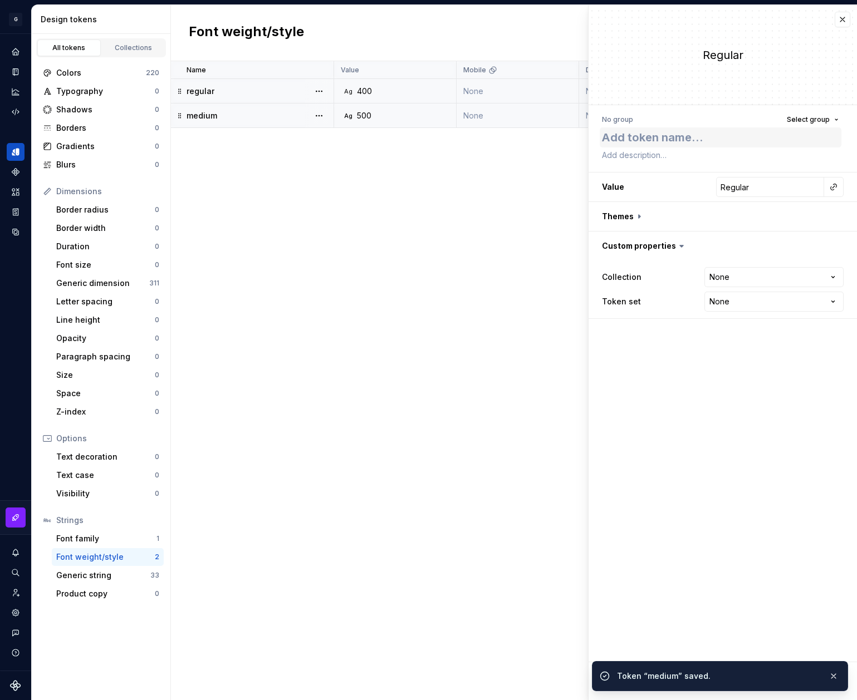
type textarea "*"
type textarea "semibold"
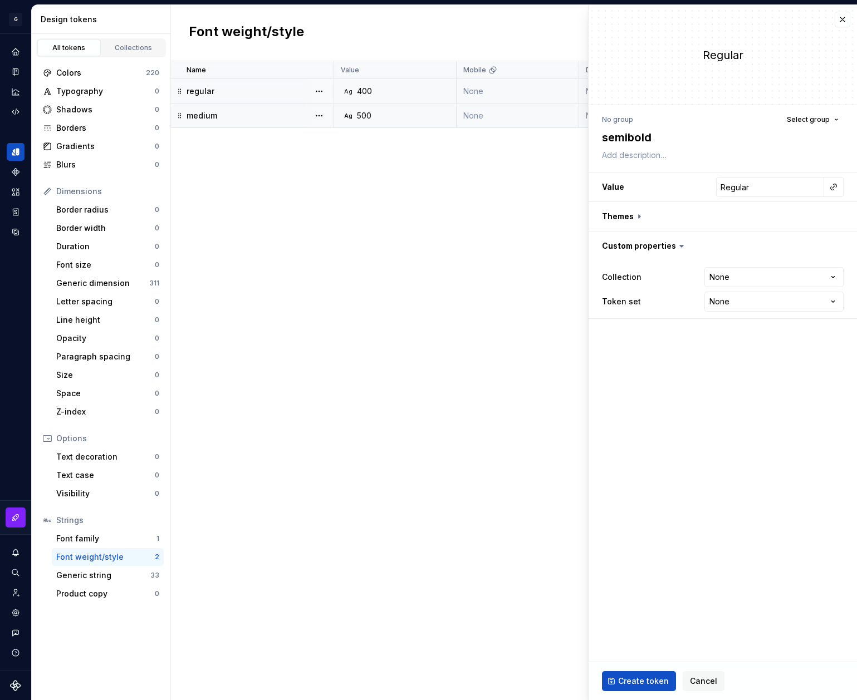
type textarea "*"
type textarea "semibold"
click at [745, 189] on input "Regular" at bounding box center [770, 187] width 108 height 20
type input "600"
type textarea "*"
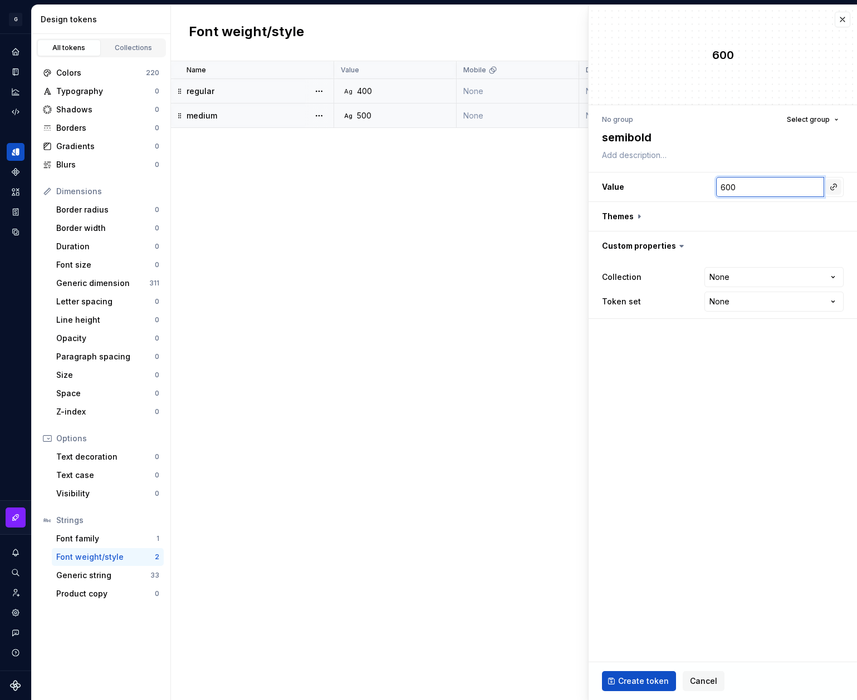
type input "600"
type textarea "*"
click at [832, 187] on button "button" at bounding box center [834, 187] width 16 height 16
click at [681, 485] on fieldset "**********" at bounding box center [722, 352] width 268 height 695
click at [637, 683] on span "Create token" at bounding box center [643, 681] width 51 height 11
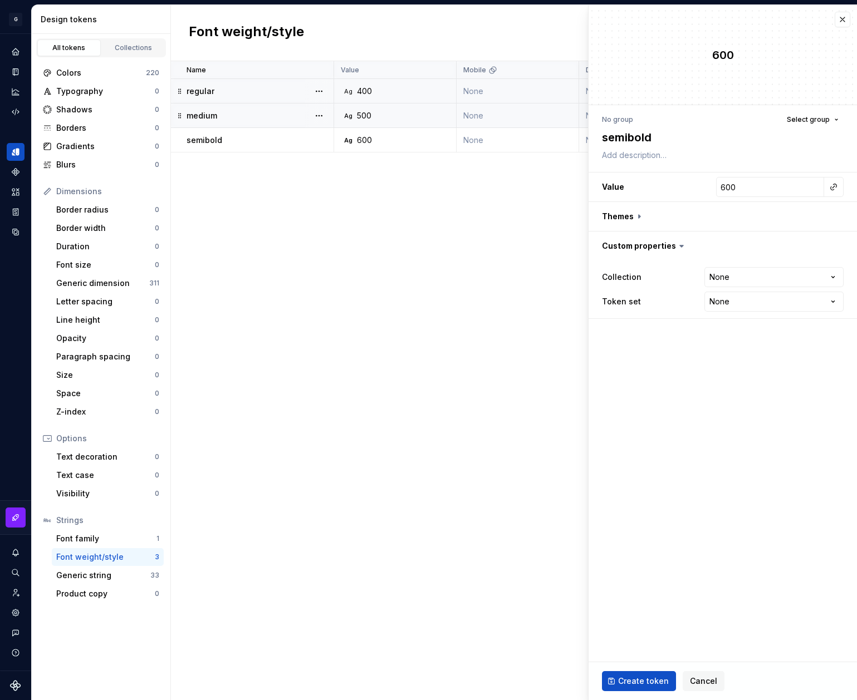
click at [443, 205] on div "Name Value Mobile Default Large Extra Large Desktop Default (Light mode) Collec…" at bounding box center [514, 380] width 686 height 639
type textarea "*"
type input "Regular"
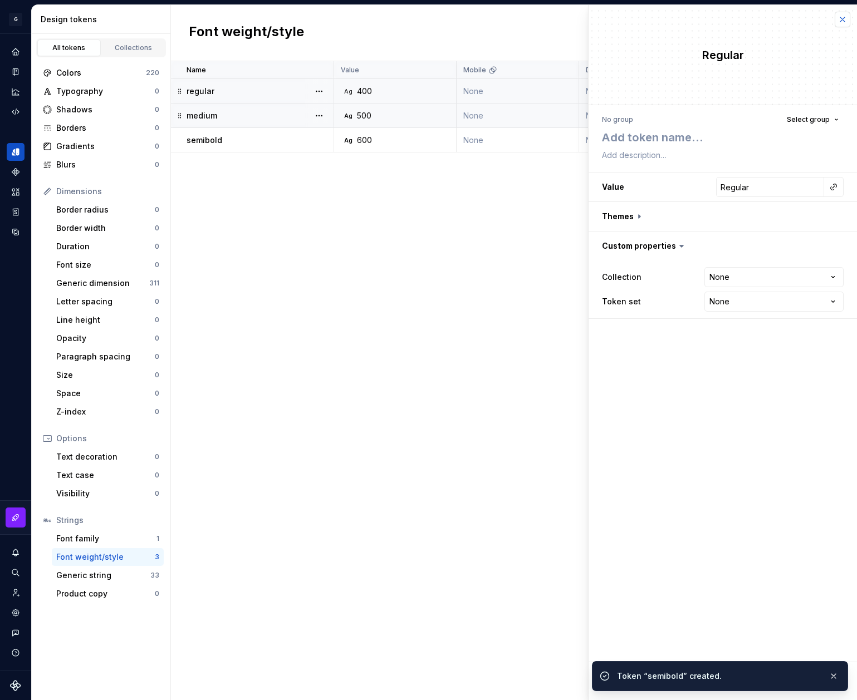
click at [838, 19] on button "button" at bounding box center [843, 20] width 16 height 16
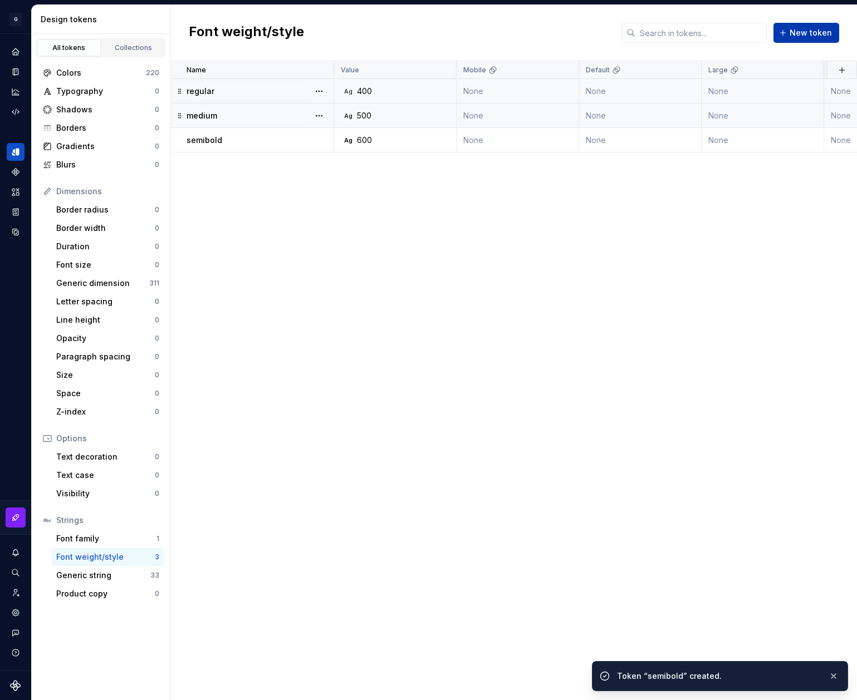
click at [819, 26] on button "New token" at bounding box center [806, 33] width 66 height 20
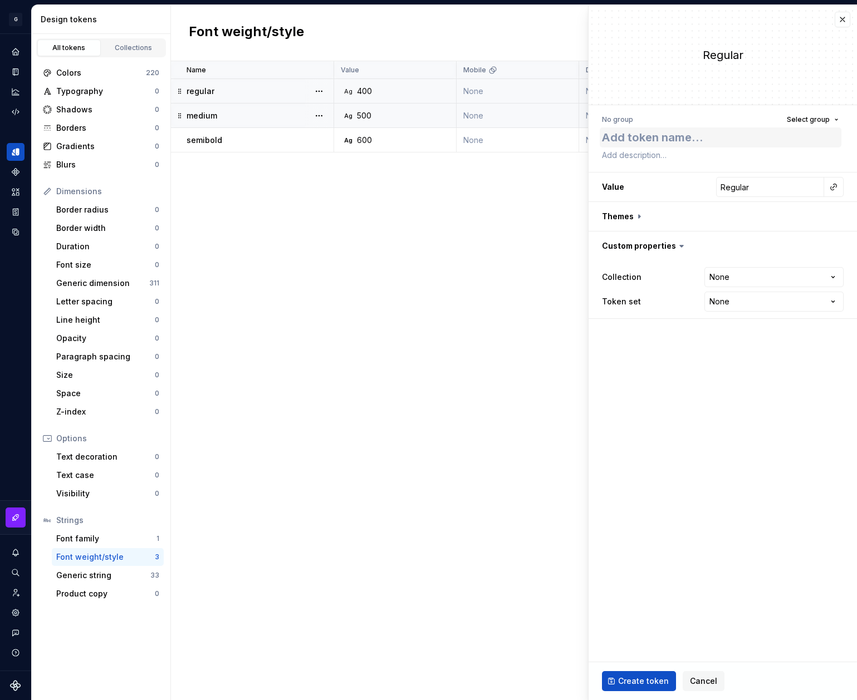
type textarea "*"
type textarea "bold"
click at [748, 184] on input "Regular" at bounding box center [770, 187] width 108 height 20
type textarea "*"
type input "7"
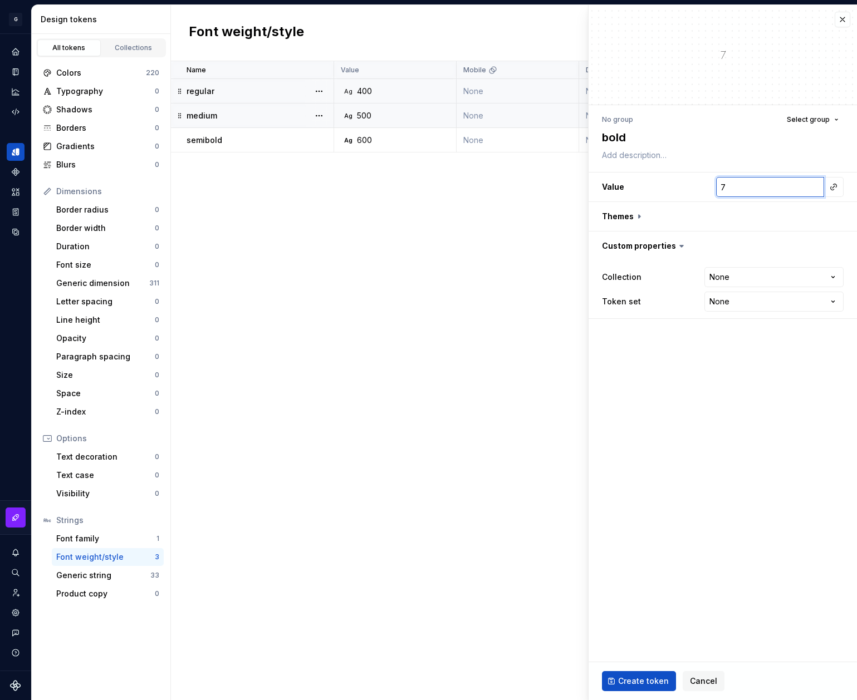
type textarea "*"
type input "70"
type textarea "*"
type input "700"
click at [636, 676] on span "Create token" at bounding box center [643, 681] width 51 height 11
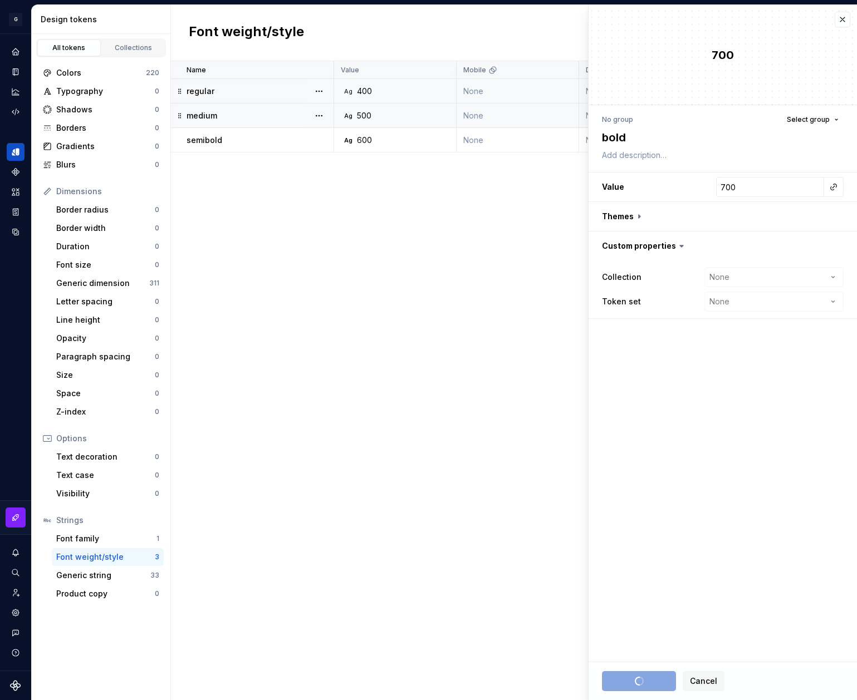
click at [449, 362] on div "Name Value Mobile Default Large Extra Large Desktop Default (Light mode) Collec…" at bounding box center [514, 380] width 686 height 639
click at [439, 349] on div "Name Value Mobile Default Large Extra Large Desktop Default (Light mode) Collec…" at bounding box center [514, 380] width 686 height 639
type textarea "*"
type input "Regular"
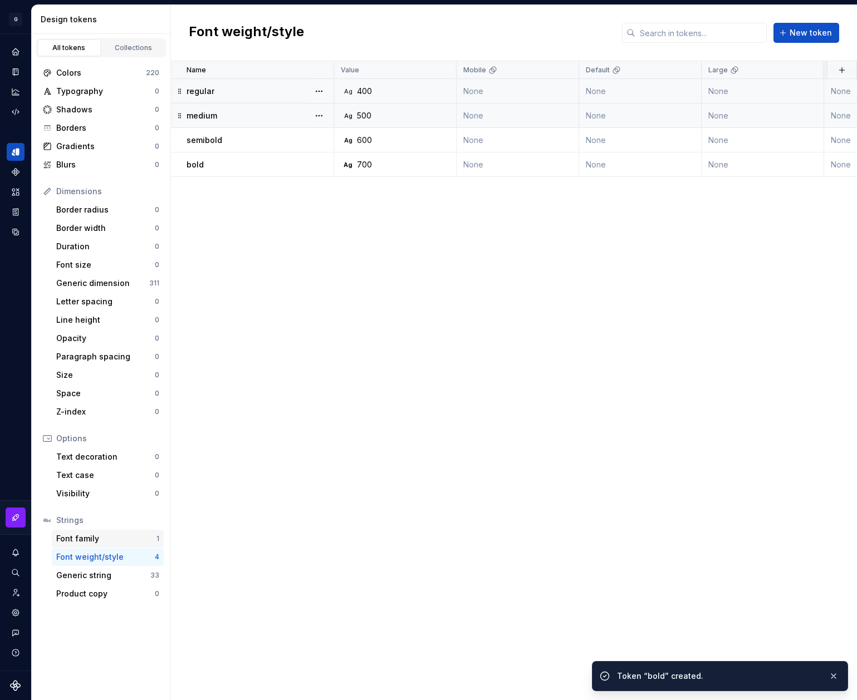
click at [108, 541] on div "Font family" at bounding box center [106, 538] width 100 height 11
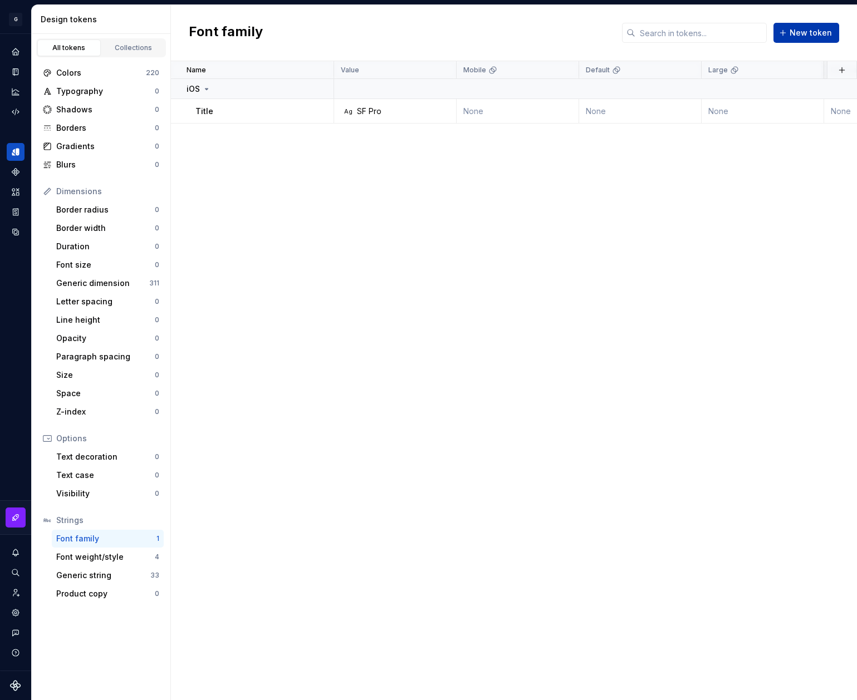
click at [803, 31] on span "New token" at bounding box center [810, 32] width 42 height 11
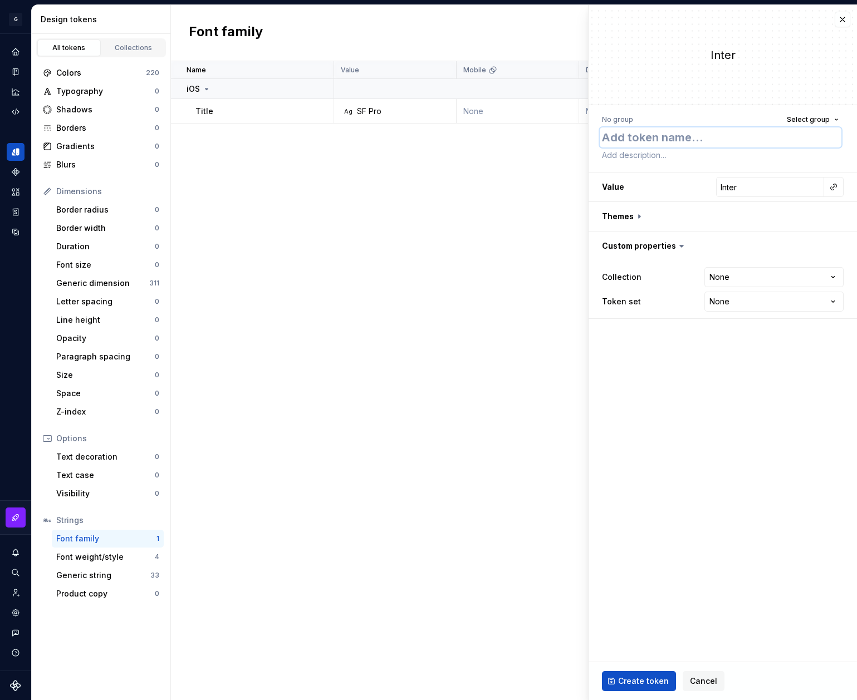
click at [674, 138] on textarea at bounding box center [721, 137] width 242 height 20
paste textarea "body"
type textarea "*"
type textarea "body"
click at [816, 119] on span "Select group" at bounding box center [808, 119] width 43 height 9
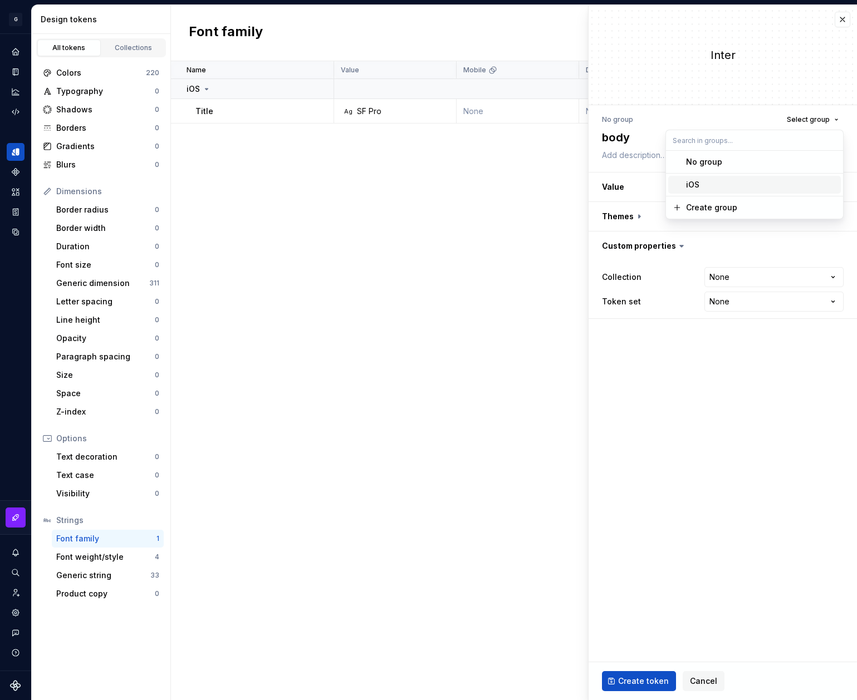
click at [701, 181] on div "iOS" at bounding box center [761, 184] width 150 height 11
click at [649, 141] on textarea "body" at bounding box center [721, 137] width 242 height 20
click at [781, 189] on input "Inter" at bounding box center [770, 187] width 108 height 20
type textarea "*"
click at [767, 183] on input "Inter" at bounding box center [770, 187] width 108 height 20
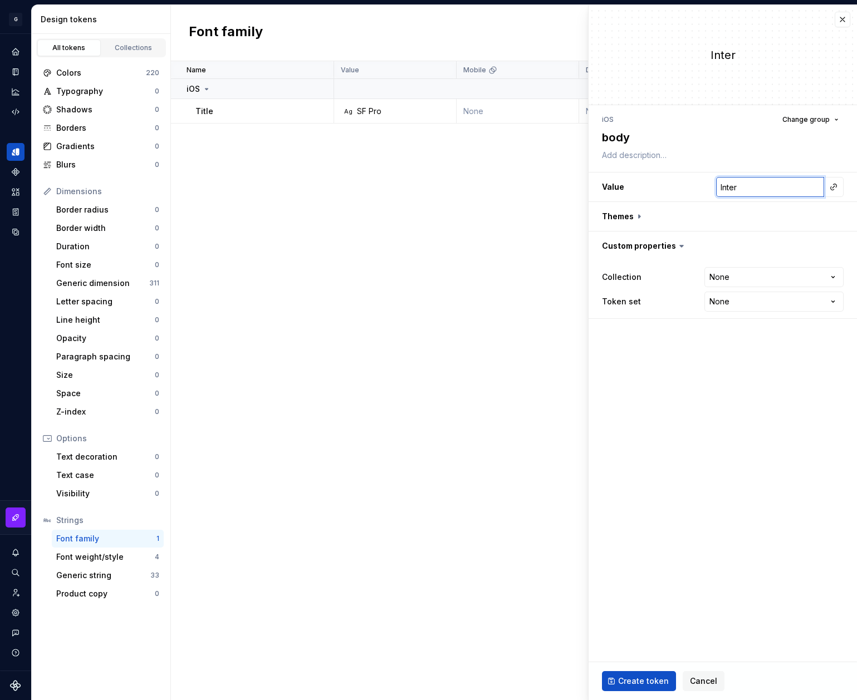
paste input "text"
type textarea "*"
paste input "text"
click at [756, 192] on input "text" at bounding box center [770, 187] width 108 height 20
paste input "SF Pro"
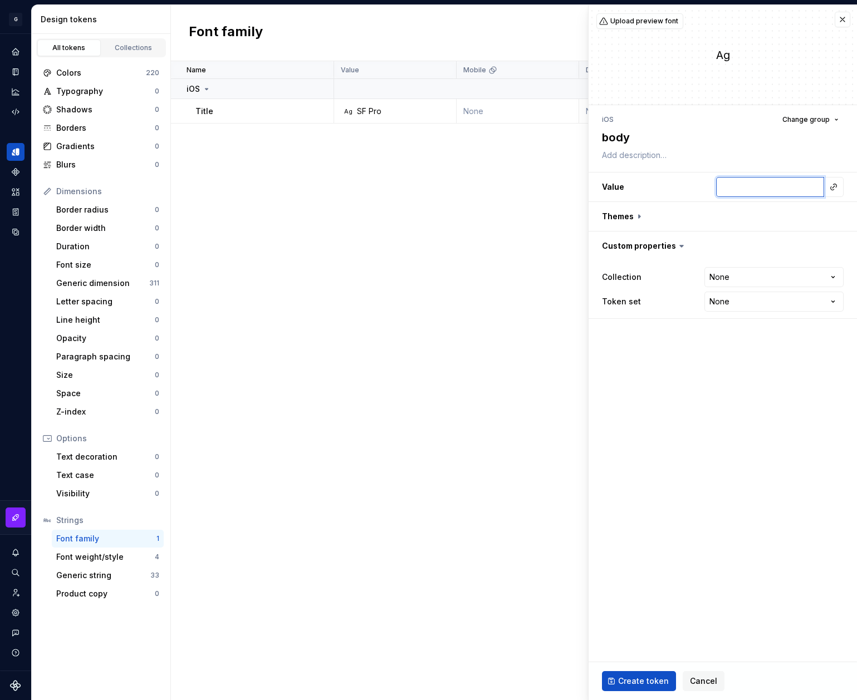
type textarea "*"
type input "SF Pro"
click at [683, 404] on fieldset "**********" at bounding box center [722, 352] width 268 height 695
click at [646, 680] on span "Create token" at bounding box center [643, 681] width 51 height 11
click at [236, 101] on td "Title" at bounding box center [252, 111] width 163 height 24
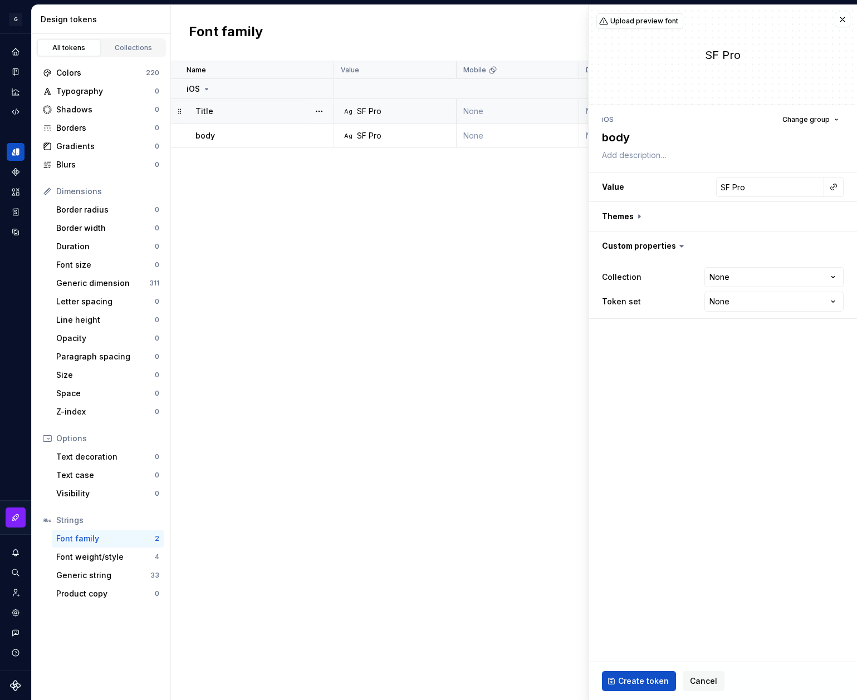
type textarea "*"
type input "Inter"
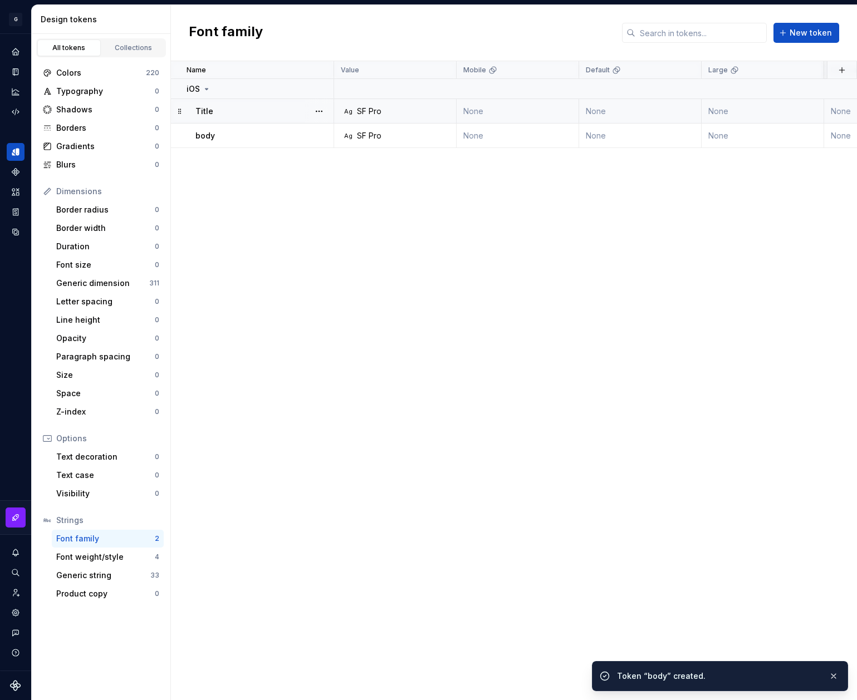
click at [264, 115] on div "Title" at bounding box center [264, 111] width 138 height 11
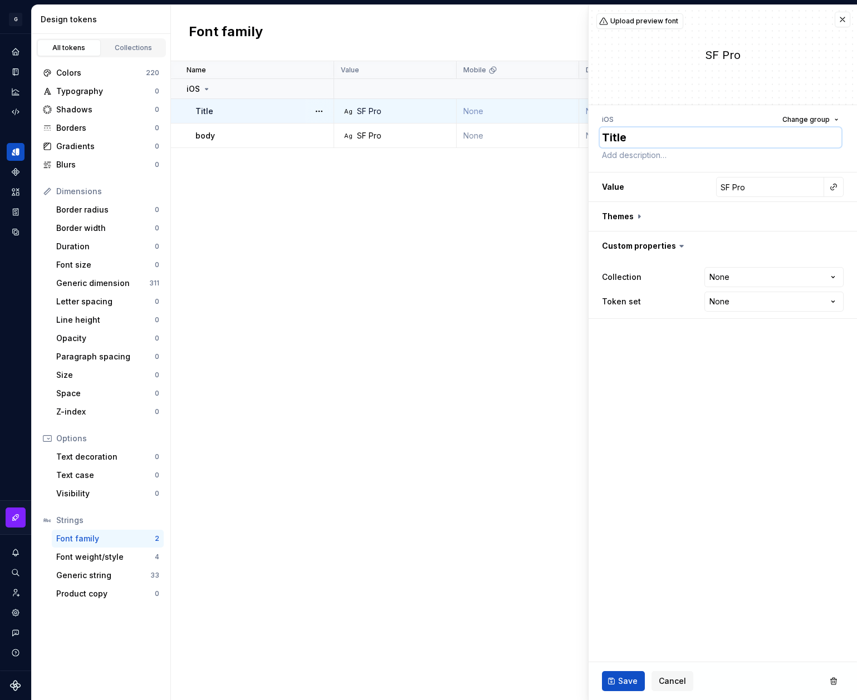
click at [616, 140] on textarea "Title" at bounding box center [721, 137] width 242 height 20
type textarea "*"
type textarea "title"
drag, startPoint x: 617, startPoint y: 678, endPoint x: 528, endPoint y: 528, distance: 174.5
click at [618, 678] on span "Save" at bounding box center [627, 681] width 19 height 11
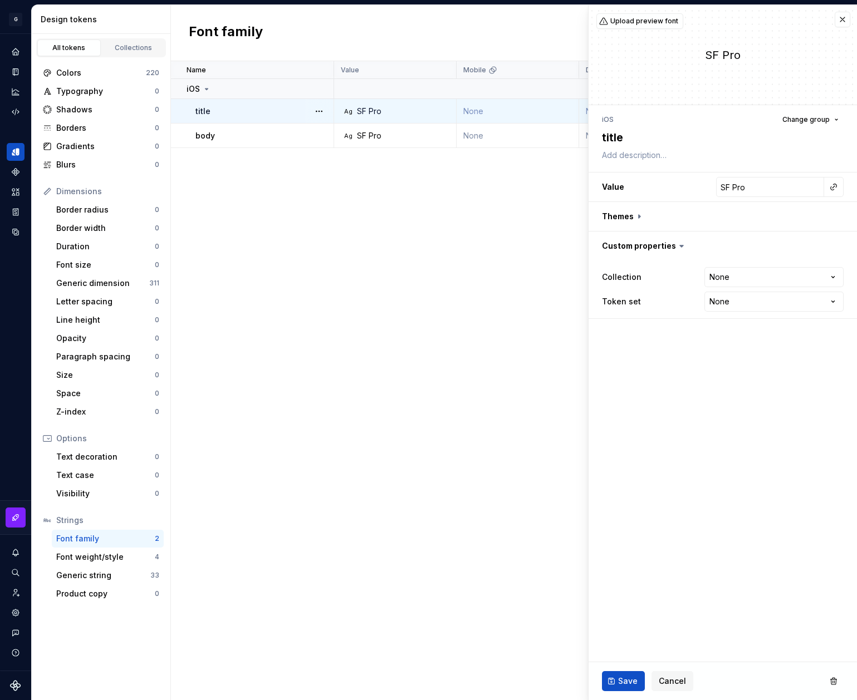
click at [452, 228] on div "Name Value Mobile Default Large Extra Large Desktop Default (Light mode) Collec…" at bounding box center [514, 380] width 686 height 639
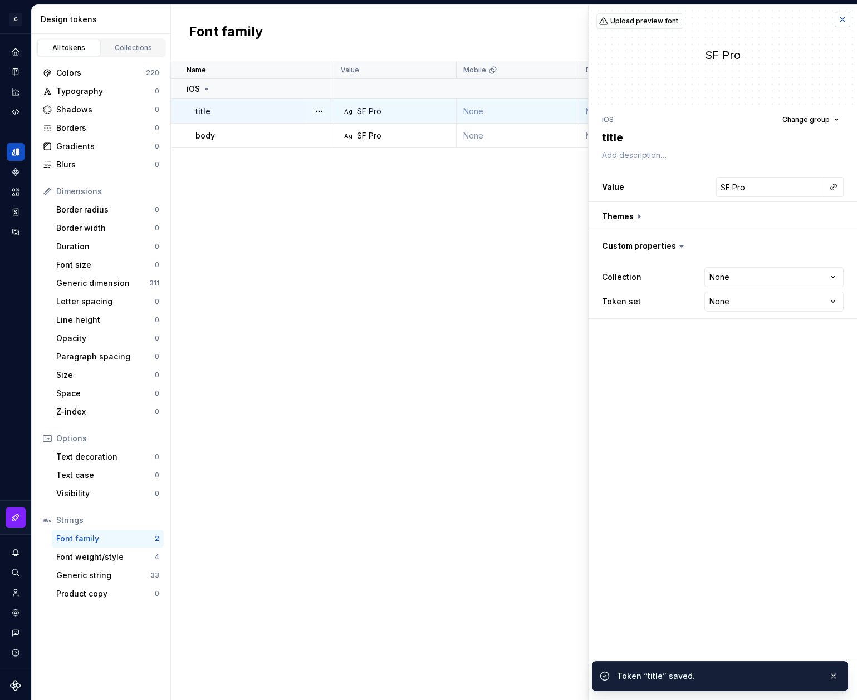
click at [835, 21] on button "button" at bounding box center [843, 20] width 16 height 16
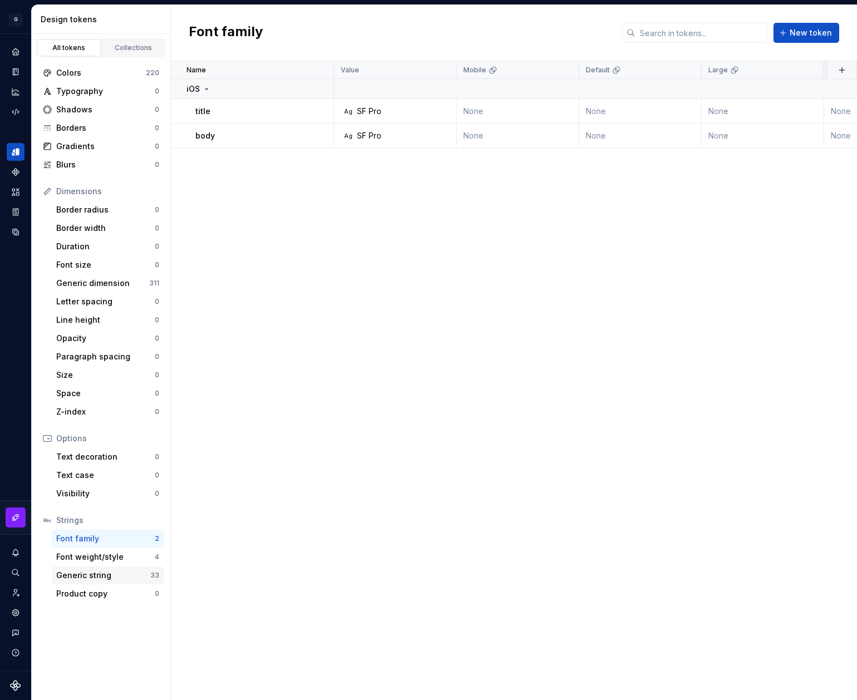
click at [99, 575] on div "Generic string" at bounding box center [103, 575] width 94 height 11
click at [93, 569] on div "Generic string 33" at bounding box center [108, 576] width 112 height 18
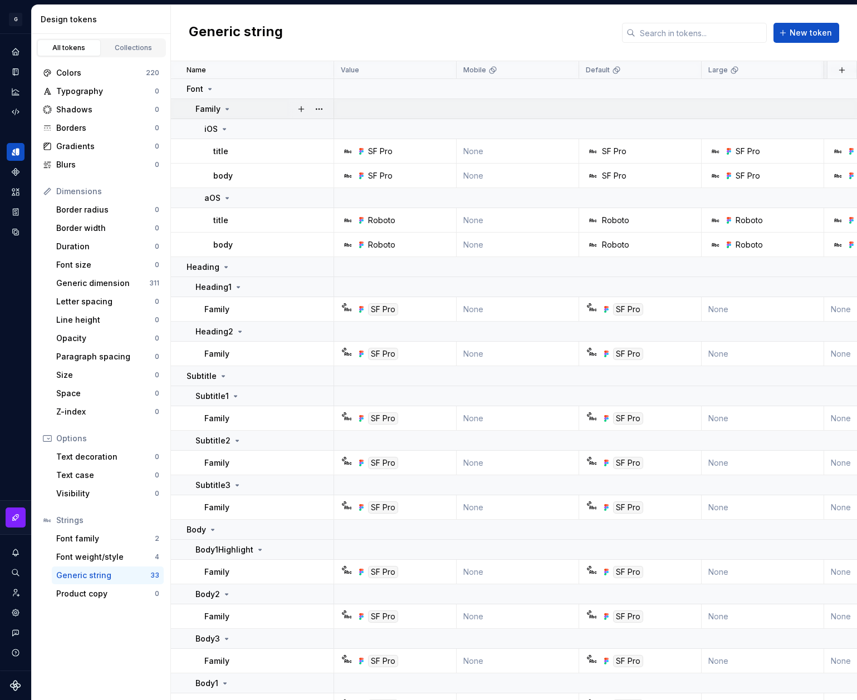
drag, startPoint x: 244, startPoint y: 108, endPoint x: 253, endPoint y: 111, distance: 9.3
click at [253, 111] on div "Family" at bounding box center [264, 109] width 138 height 11
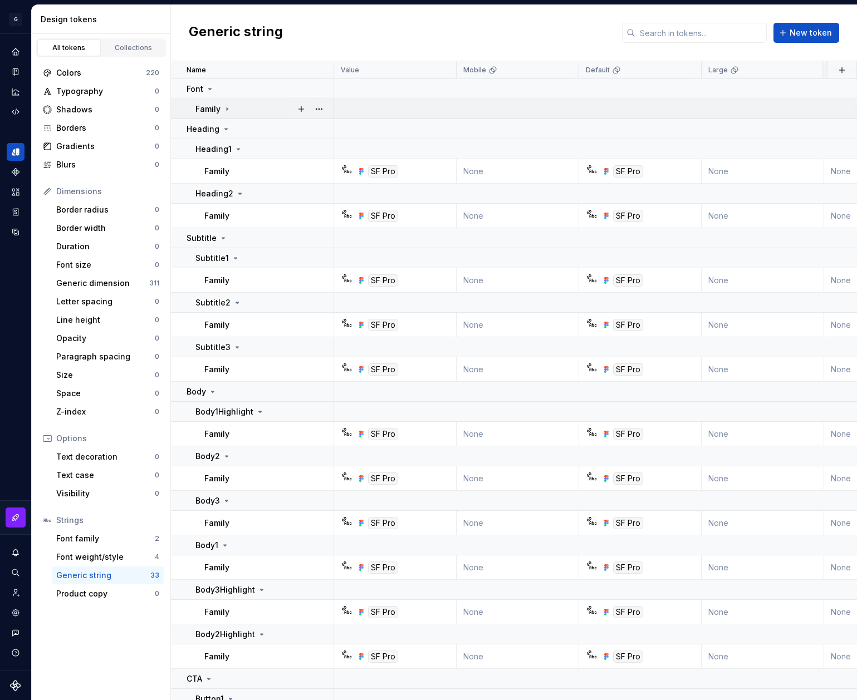
click at [270, 111] on div "Family" at bounding box center [264, 109] width 138 height 11
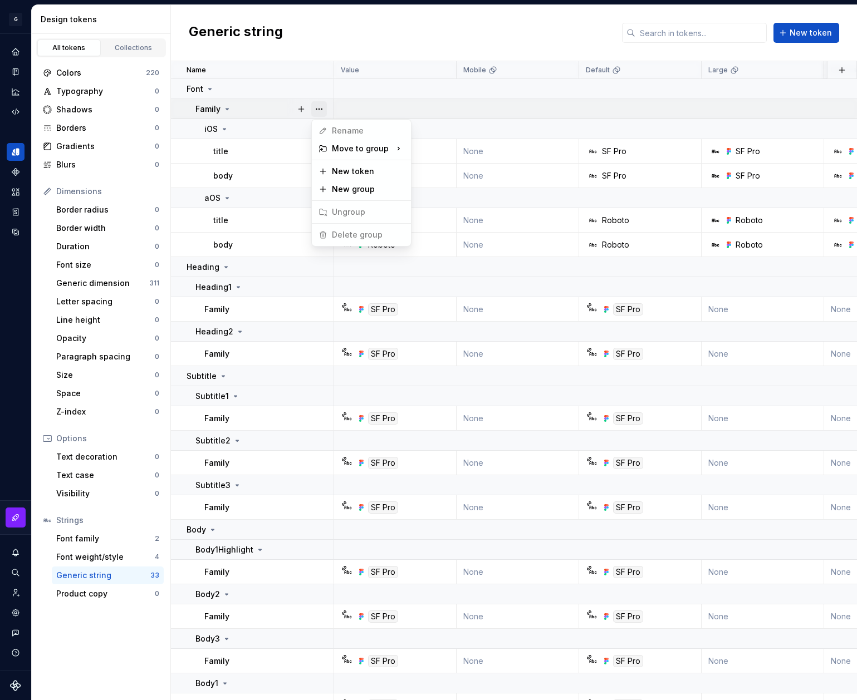
click at [321, 109] on button "button" at bounding box center [319, 109] width 16 height 16
click at [322, 91] on button "button" at bounding box center [319, 89] width 16 height 16
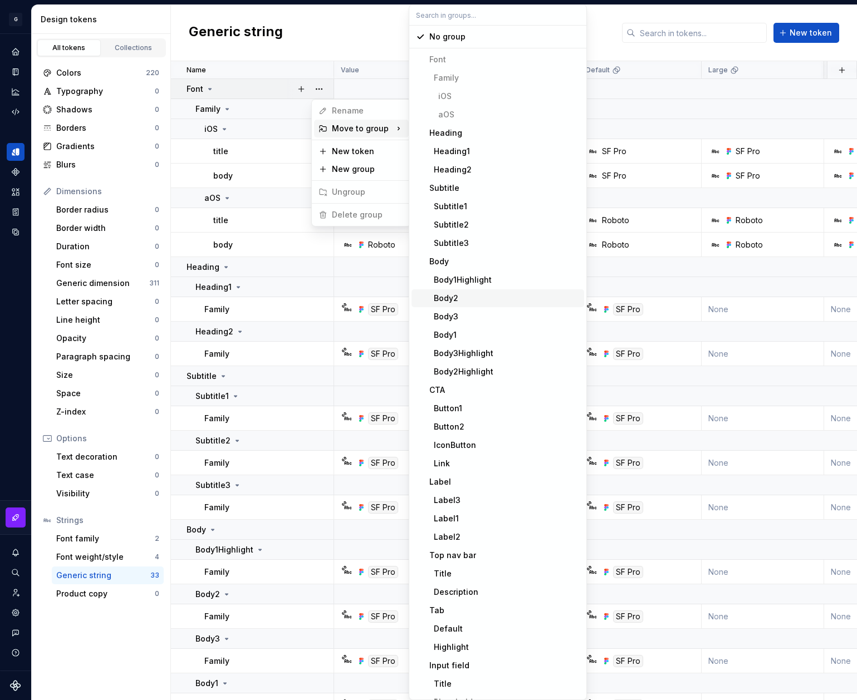
scroll to position [165, 0]
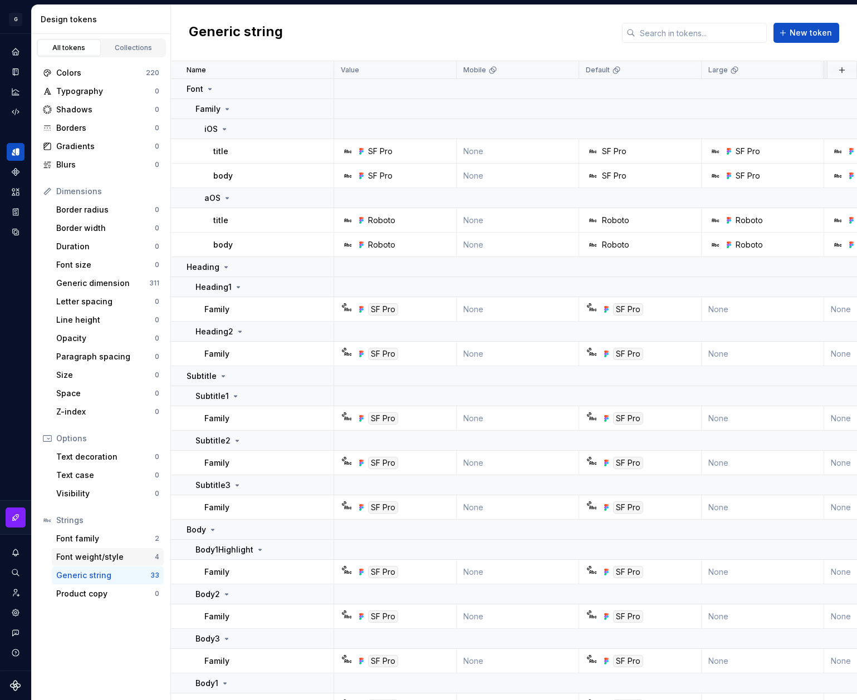
click at [100, 558] on div "Font weight/style" at bounding box center [105, 557] width 99 height 11
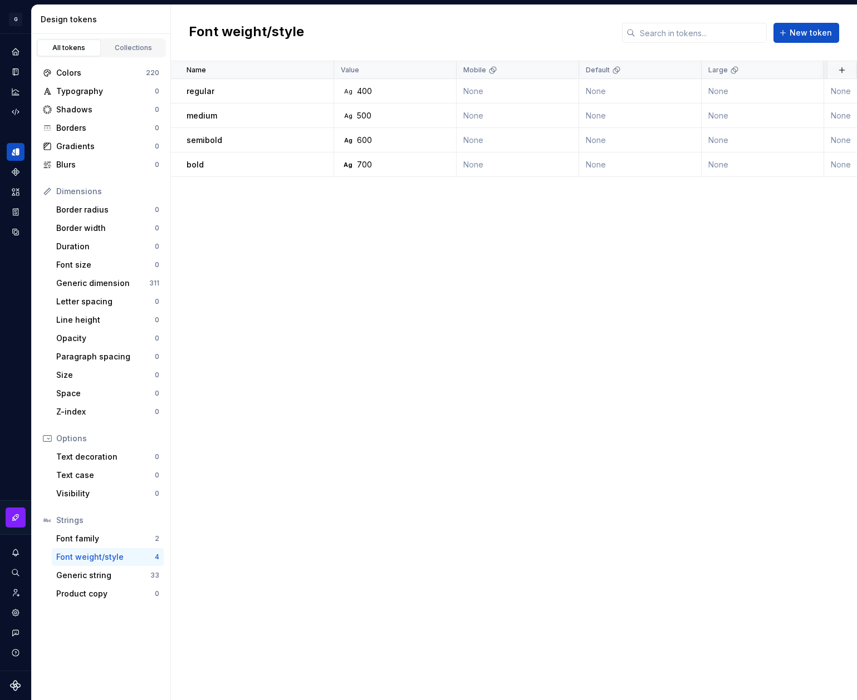
click at [103, 553] on div "Font weight/style" at bounding box center [105, 557] width 99 height 11
click at [101, 536] on div "Font family" at bounding box center [105, 538] width 99 height 11
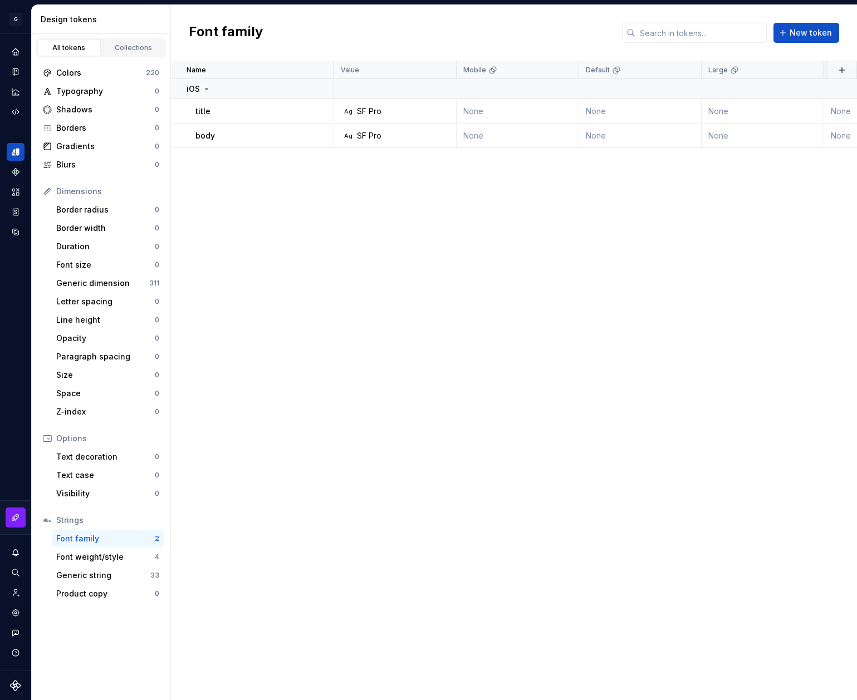
click at [344, 247] on div "Name Value Mobile Default Large Extra Large Desktop Default (Light mode) Collec…" at bounding box center [514, 380] width 686 height 639
click at [235, 90] on div "iOS" at bounding box center [260, 89] width 146 height 11
click at [323, 87] on button "button" at bounding box center [319, 89] width 16 height 16
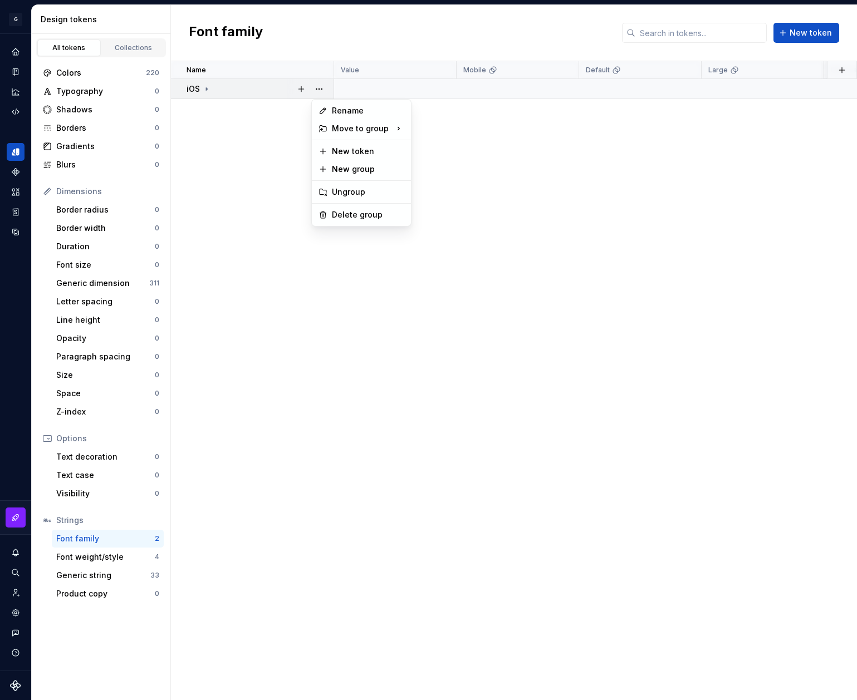
click at [267, 129] on html "G AA DLS (Testing) GD Design system data Design tokens All tokens Collections C…" at bounding box center [428, 350] width 857 height 700
click at [208, 87] on icon at bounding box center [206, 89] width 9 height 9
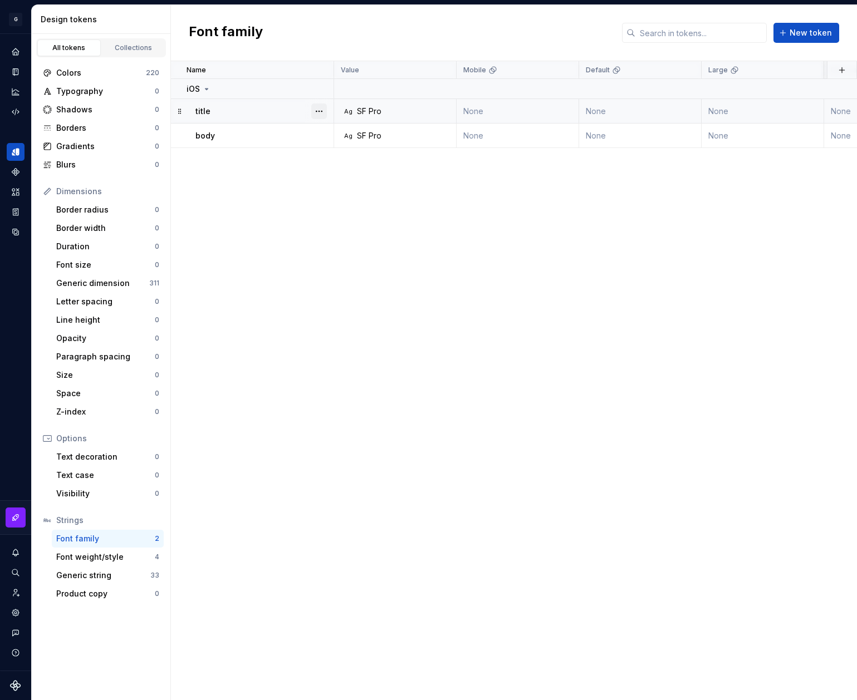
click at [318, 112] on button "button" at bounding box center [319, 112] width 16 height 16
click at [277, 173] on html "G AA DLS (Testing) GD Design system data Design tokens All tokens Collections C…" at bounding box center [428, 350] width 857 height 700
click at [805, 33] on span "New token" at bounding box center [810, 32] width 42 height 11
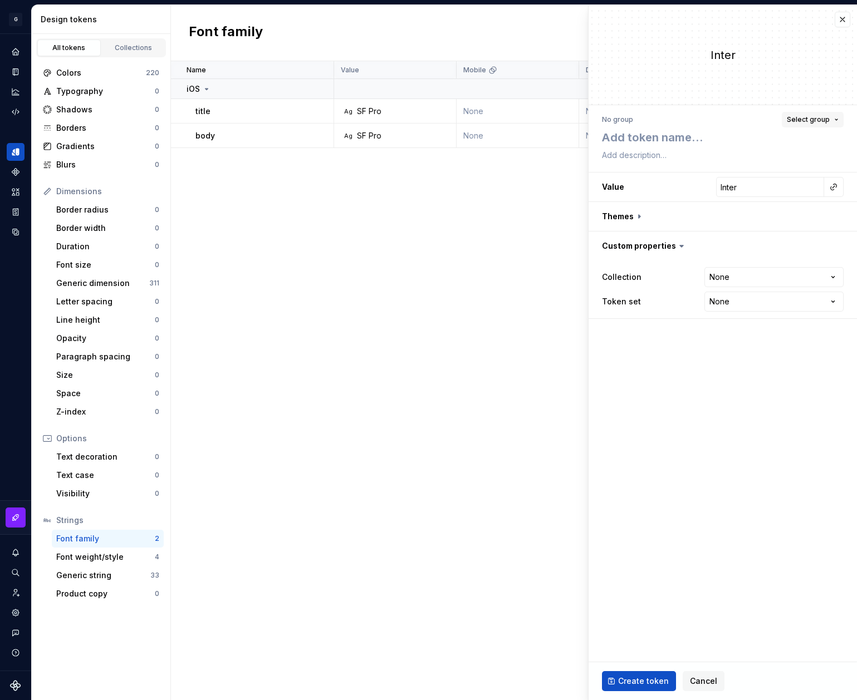
click at [830, 117] on button "Select group" at bounding box center [813, 120] width 62 height 16
click at [734, 203] on div "Create group" at bounding box center [711, 207] width 51 height 11
type textarea "*"
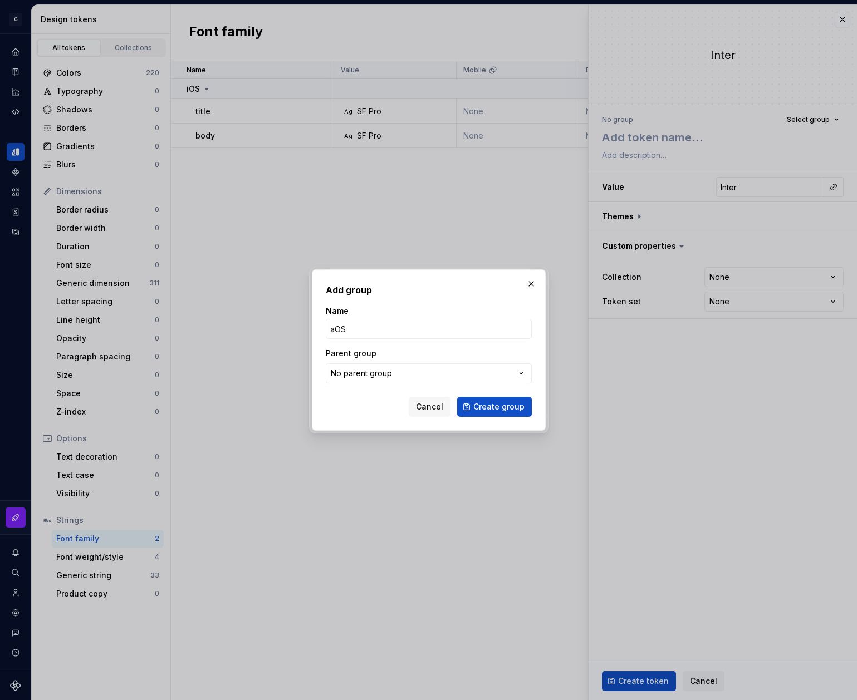
type input "aOS"
click at [501, 422] on div "Add group Name aOS Parent group No parent group Cancel Create group" at bounding box center [429, 349] width 234 height 161
click at [501, 411] on span "Create group" at bounding box center [498, 406] width 51 height 11
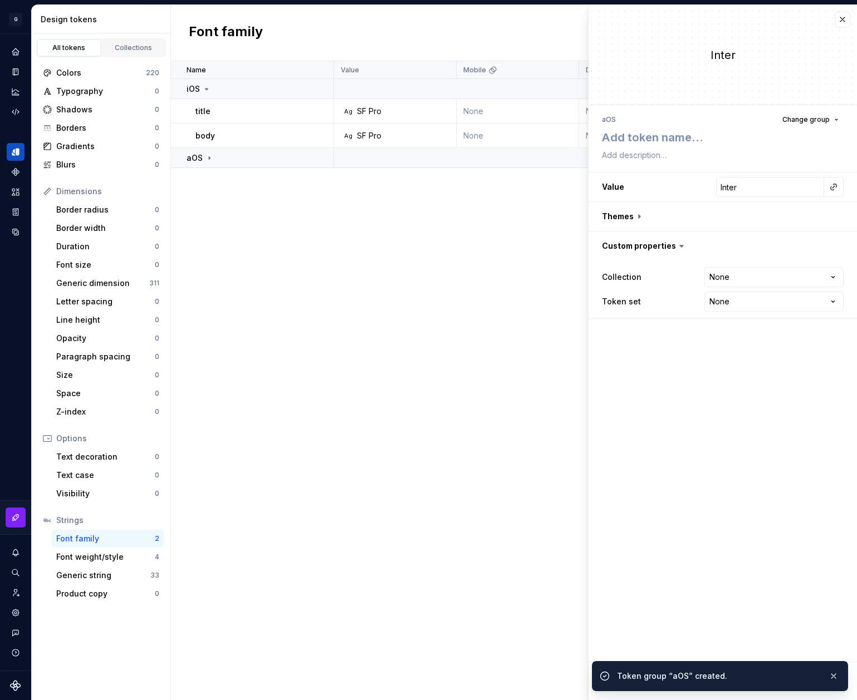
type textarea "*"
click at [655, 138] on textarea at bounding box center [721, 137] width 242 height 20
paste textarea "title"
type textarea "title"
type textarea "*"
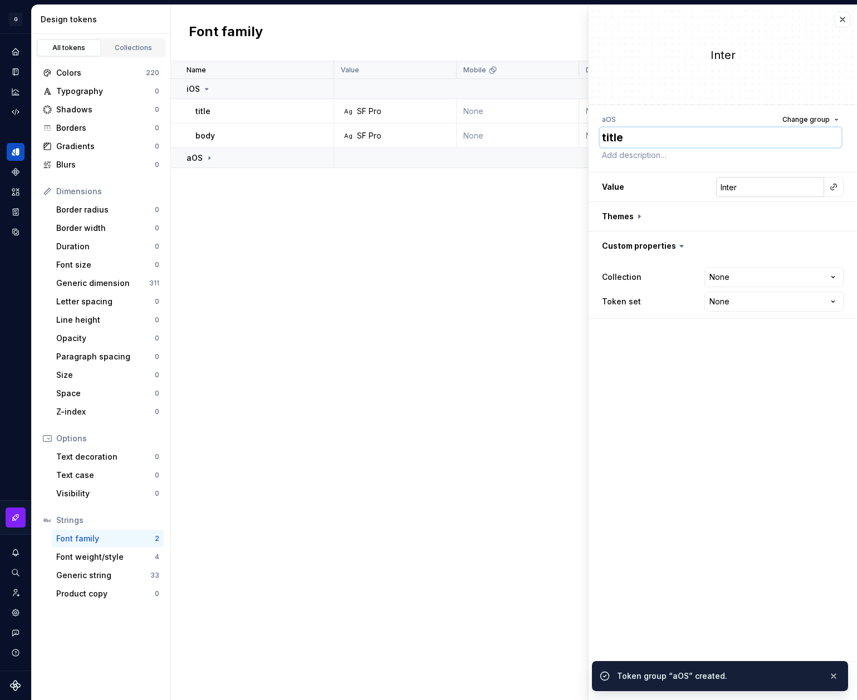
type textarea "title"
click at [758, 188] on input "Inter" at bounding box center [770, 187] width 108 height 20
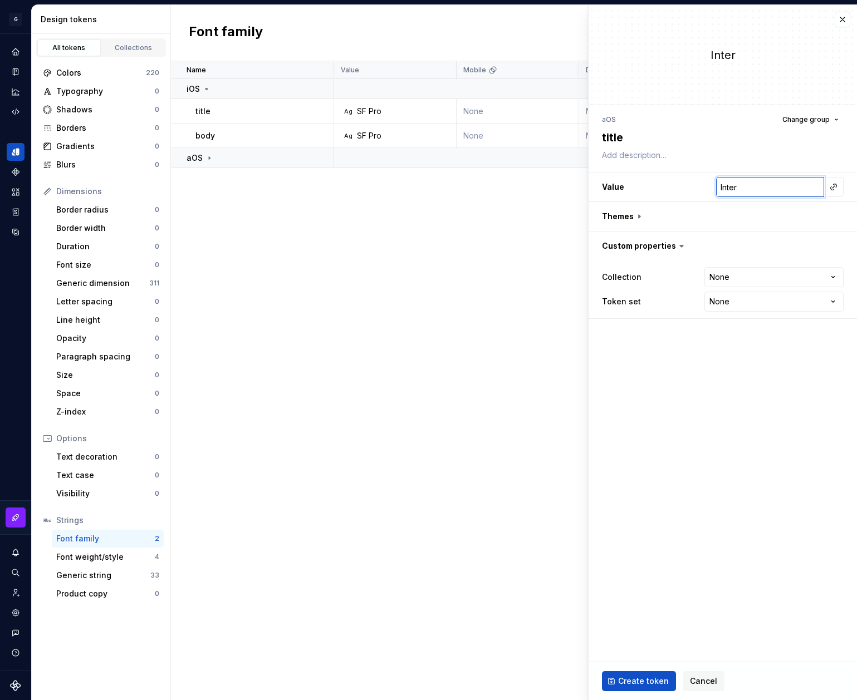
type textarea "*"
type input "R"
type textarea "*"
type input "Ro"
type textarea "*"
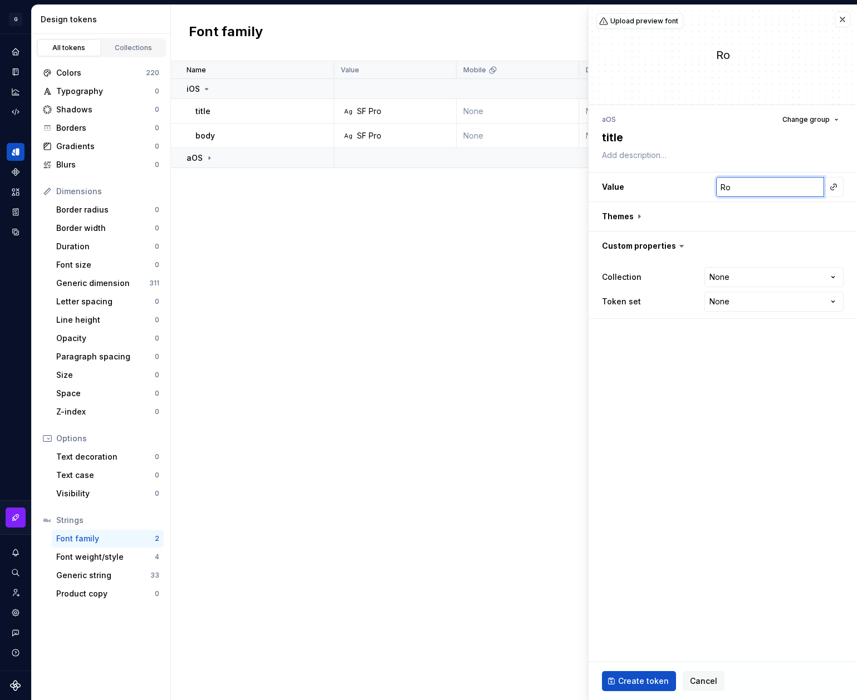
type input "[PERSON_NAME]"
type textarea "*"
type input "Robo"
type textarea "*"
type input "Robot"
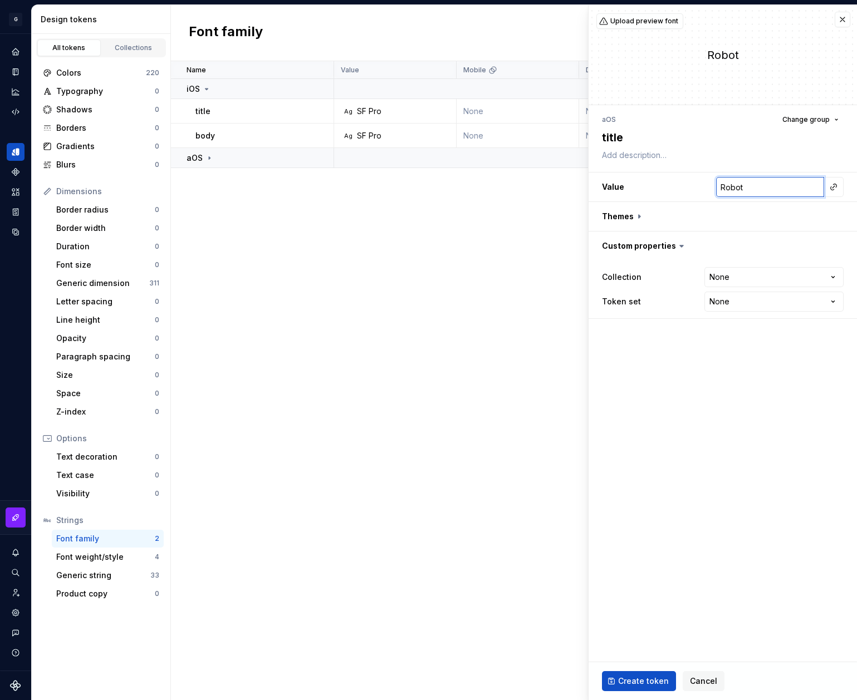
type textarea "*"
type input "Roboto"
click at [646, 686] on span "Create token" at bounding box center [643, 681] width 51 height 11
type textarea "*"
type input "Inter"
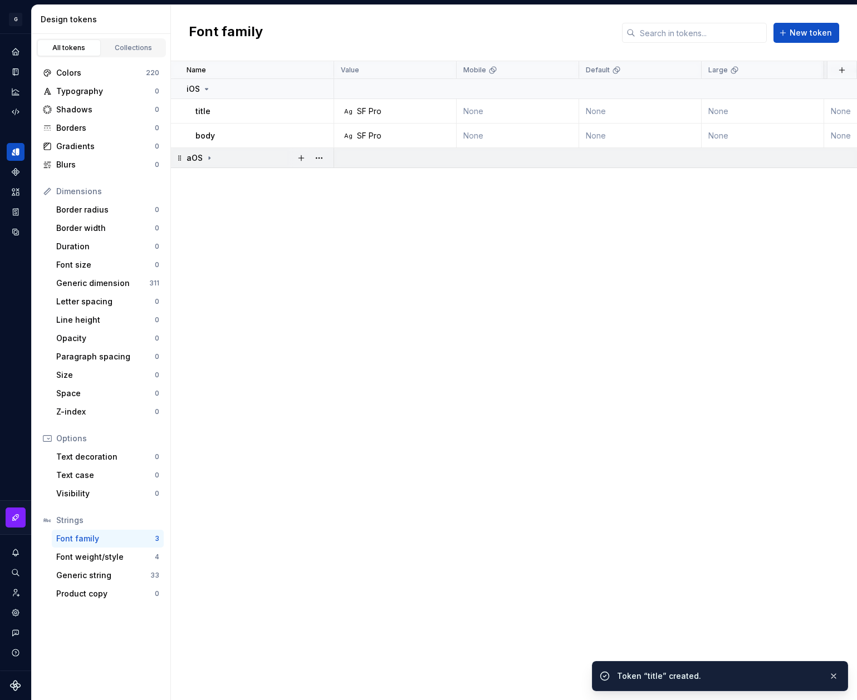
click at [207, 156] on icon at bounding box center [209, 158] width 9 height 9
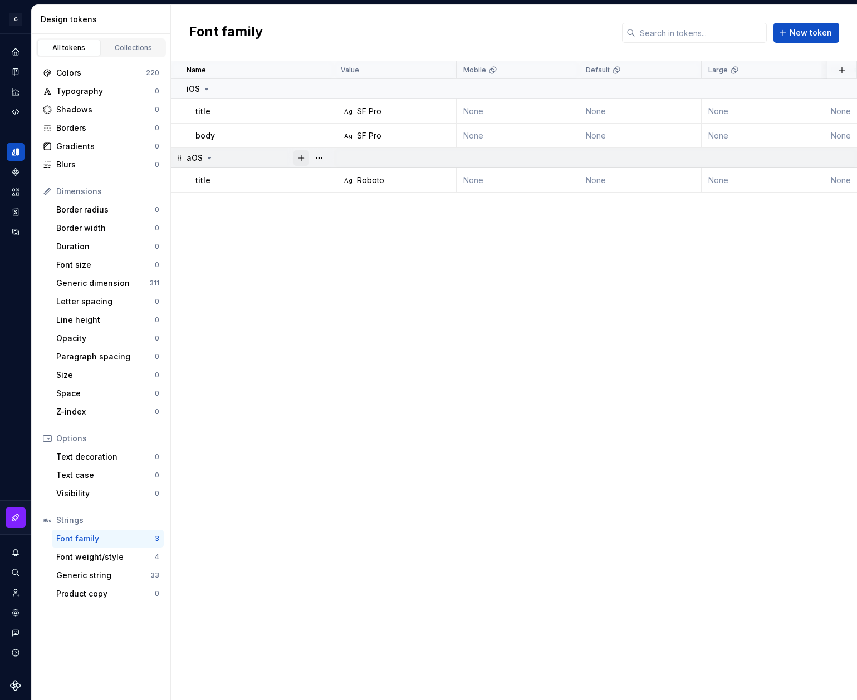
click at [301, 156] on button "button" at bounding box center [301, 158] width 16 height 16
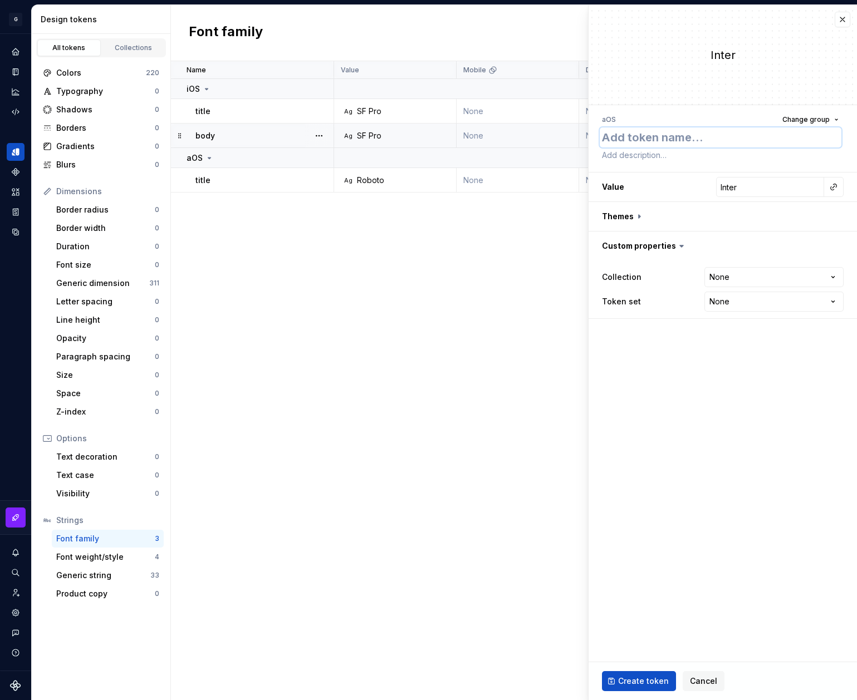
click at [663, 139] on textarea at bounding box center [721, 137] width 242 height 20
paste textarea "body"
type textarea "*"
type textarea "body"
click at [766, 188] on input "Inter" at bounding box center [770, 187] width 108 height 20
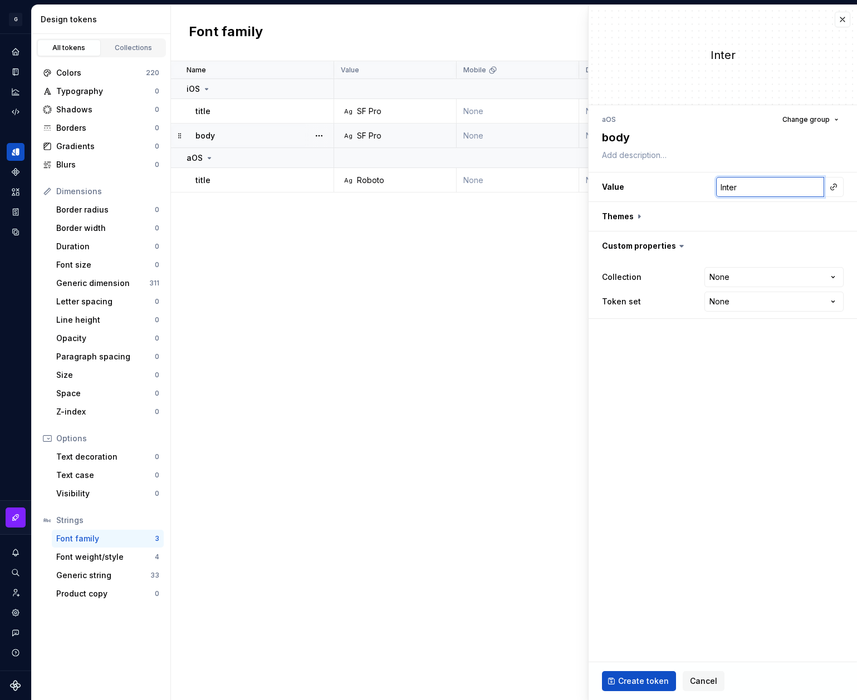
type input "R"
type textarea "*"
type input "[PERSON_NAME]"
type textarea "*"
type input "Robo"
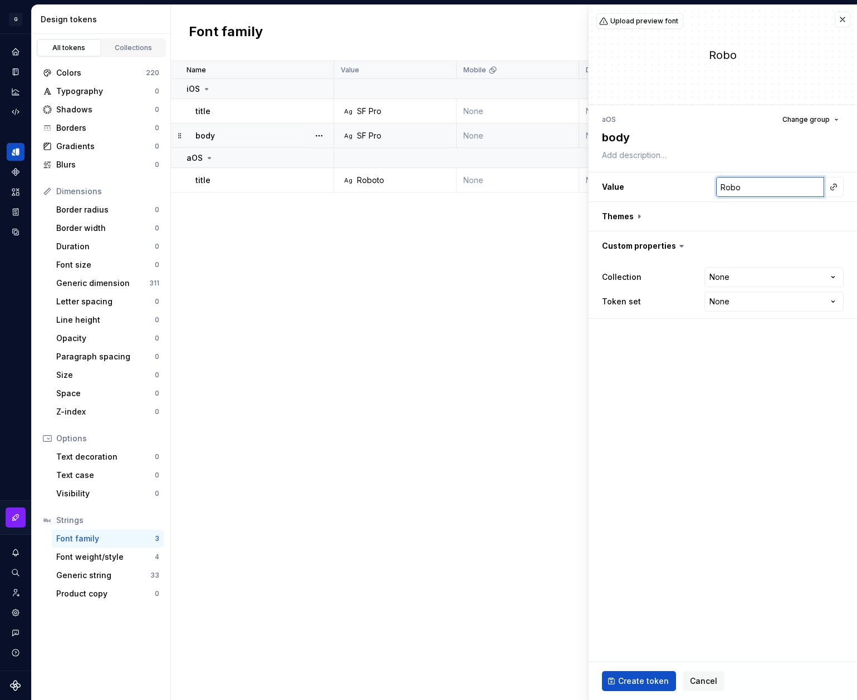
type textarea "*"
type input "Roboto"
type textarea "*"
type input "Roboto"
click at [645, 679] on span "Create token" at bounding box center [643, 681] width 51 height 11
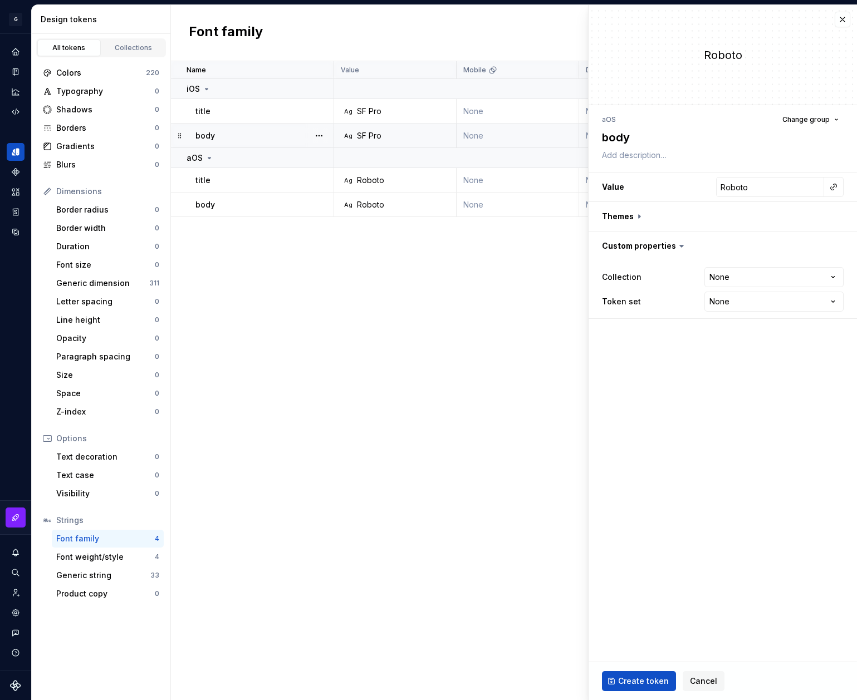
type textarea "*"
type input "Inter"
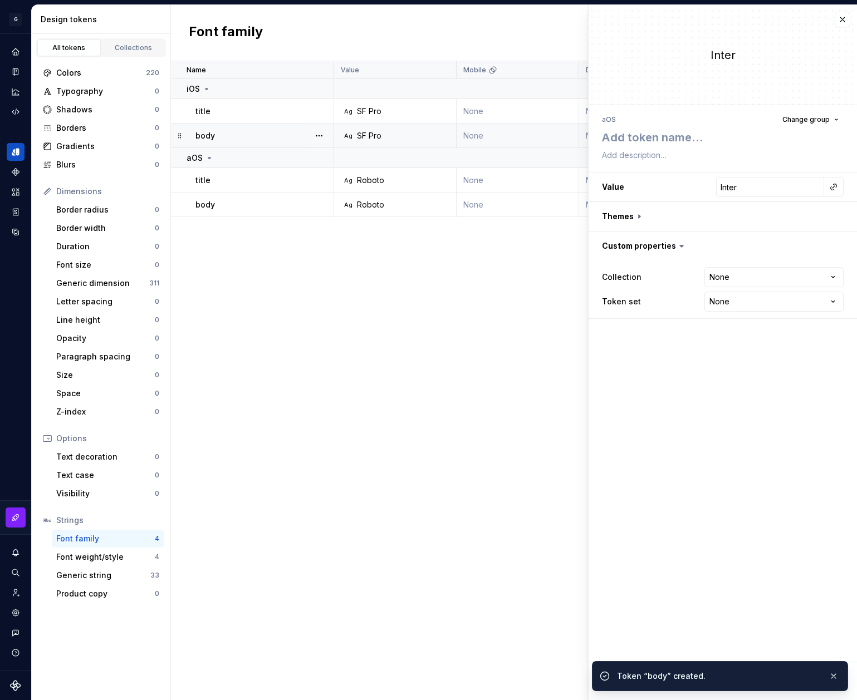
click at [545, 273] on div "Name Value Mobile Default Large Extra Large Desktop Default (Light mode) Collec…" at bounding box center [514, 380] width 686 height 639
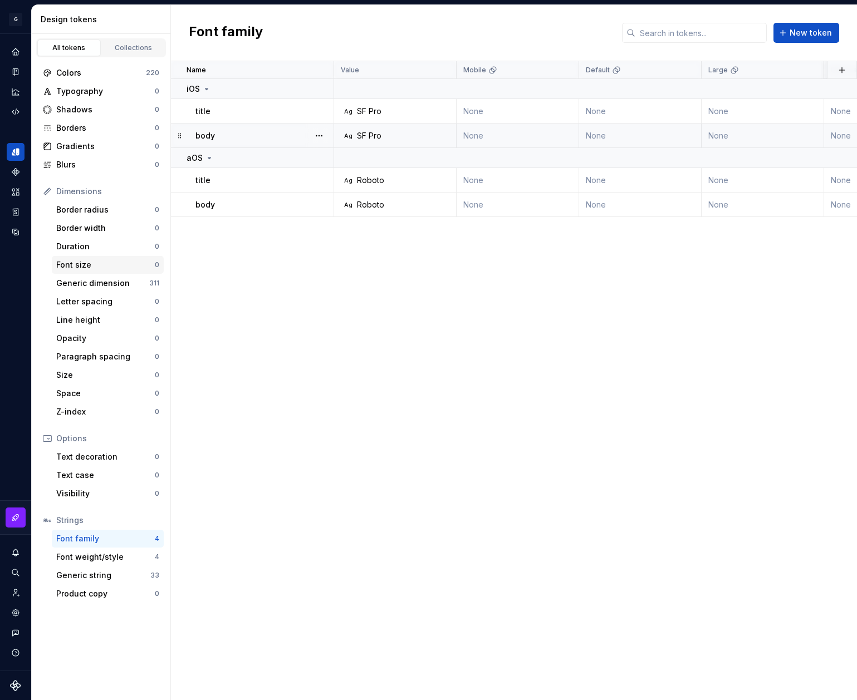
click at [95, 271] on div "Font size 0" at bounding box center [108, 265] width 112 height 18
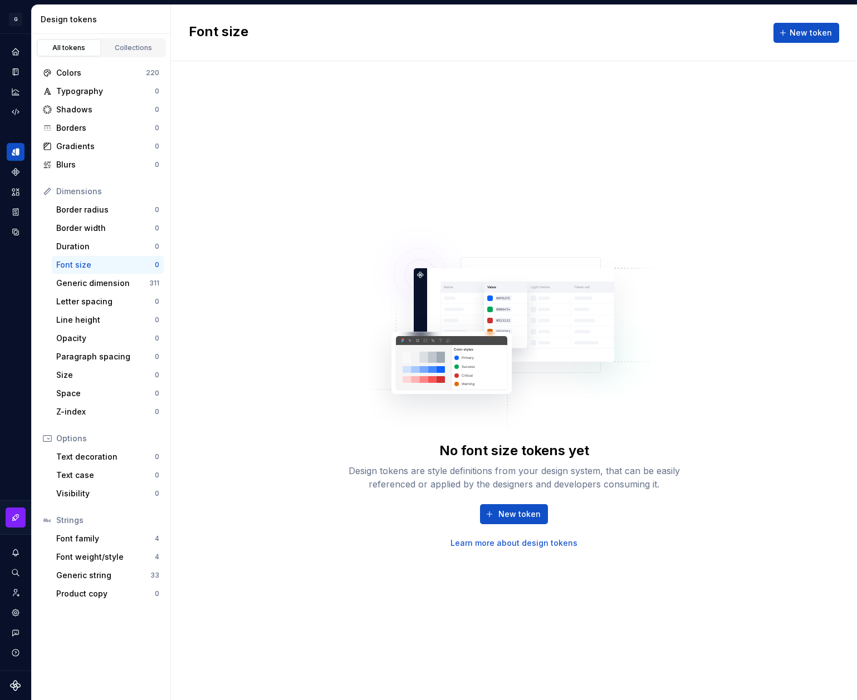
click at [120, 258] on div "Font size 0" at bounding box center [108, 265] width 112 height 18
click at [511, 404] on img at bounding box center [513, 324] width 293 height 223
click at [512, 520] on button "New token" at bounding box center [514, 514] width 68 height 20
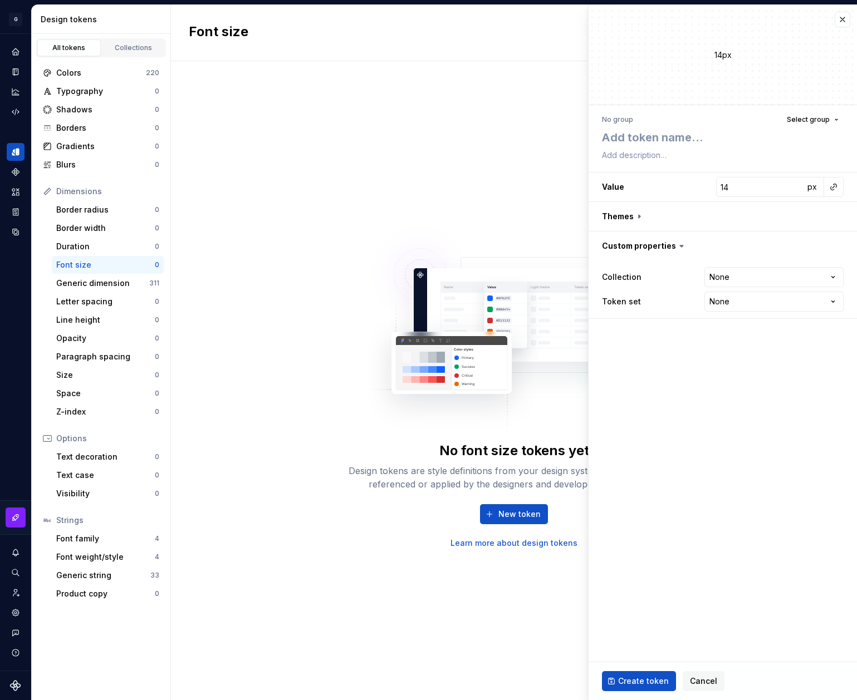
type textarea "*"
type textarea "x"
type textarea "*"
type textarea "xx"
type textarea "*"
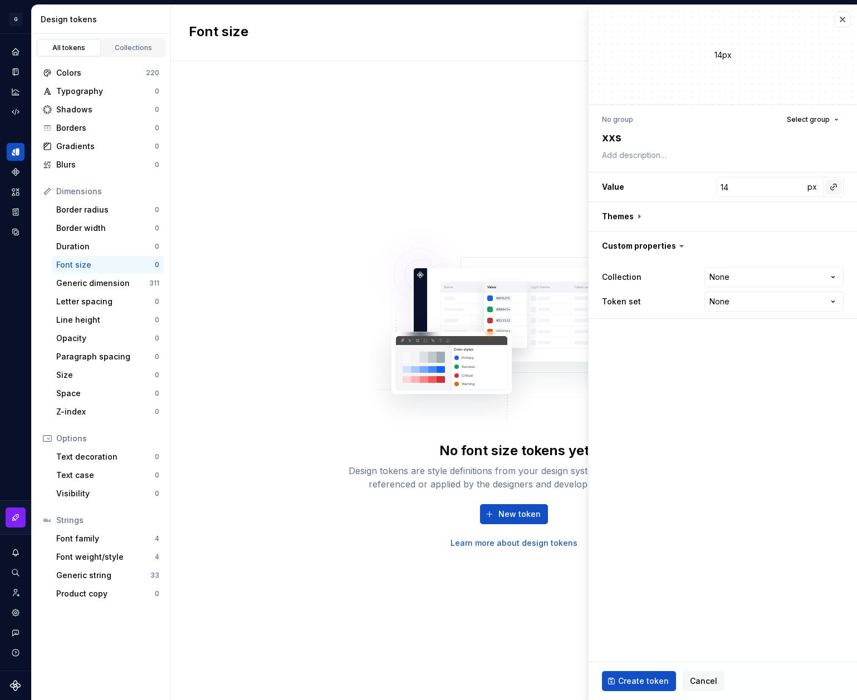
type textarea "xxs"
click at [826, 190] on button "button" at bounding box center [834, 187] width 16 height 16
click at [799, 192] on html "**********" at bounding box center [428, 350] width 857 height 700
click at [830, 185] on button "button" at bounding box center [834, 187] width 16 height 16
click at [835, 185] on html "**********" at bounding box center [428, 350] width 857 height 700
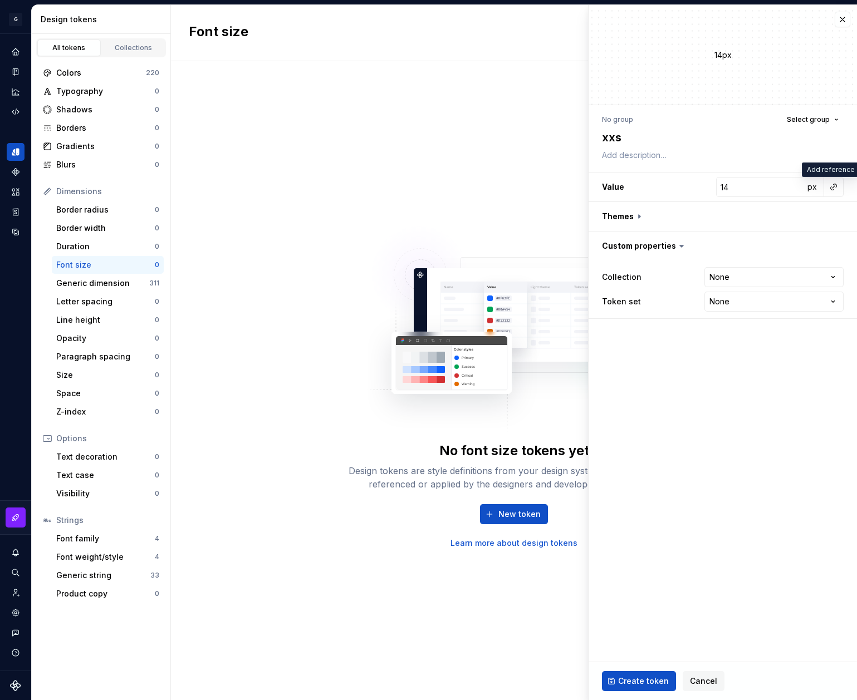
click at [835, 185] on button "button" at bounding box center [834, 187] width 16 height 16
click at [835, 185] on html "**********" at bounding box center [428, 350] width 857 height 700
click at [835, 185] on button "button" at bounding box center [834, 187] width 16 height 16
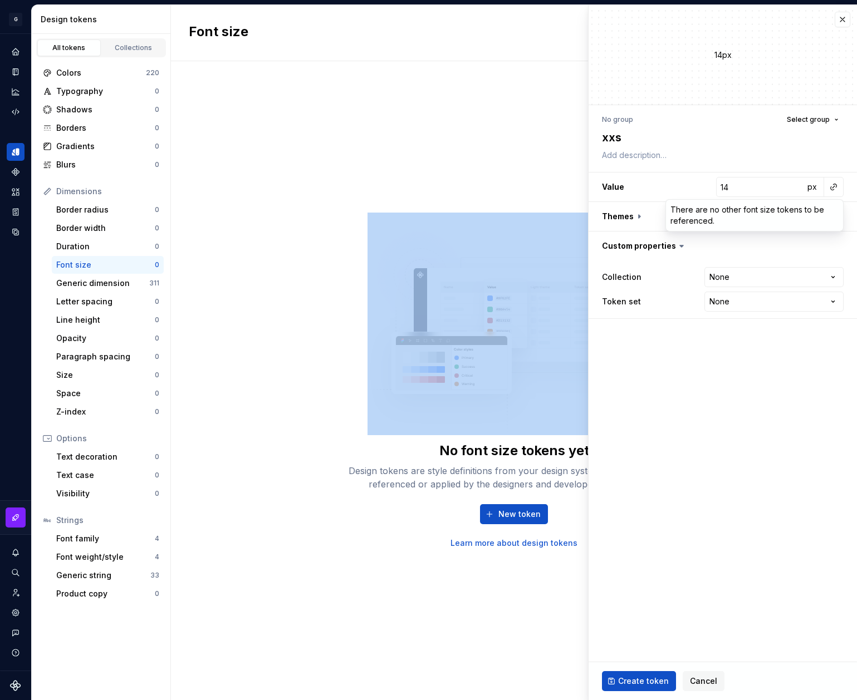
click at [835, 185] on html "**********" at bounding box center [428, 350] width 857 height 700
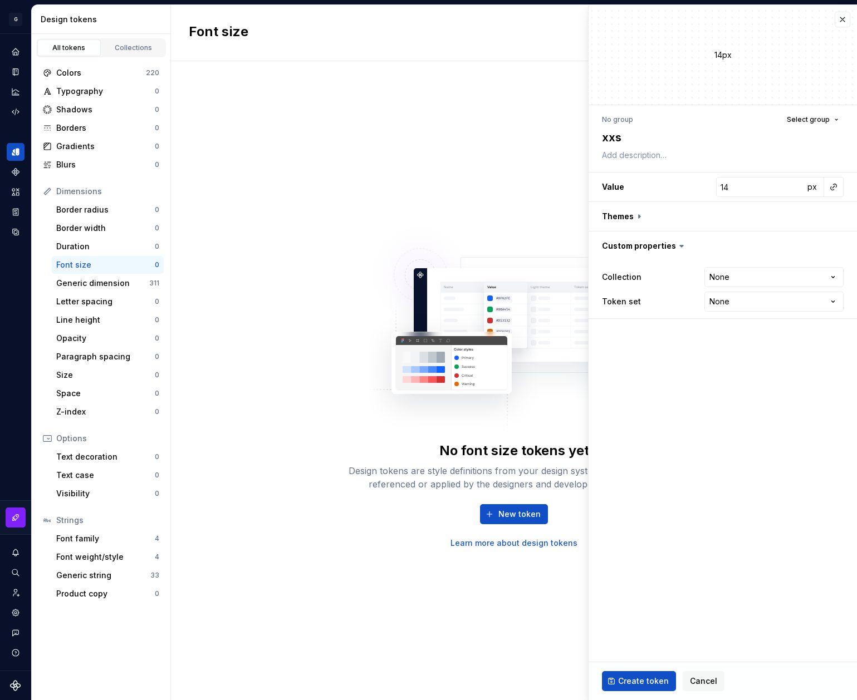
click at [544, 182] on div "No font size tokens yet Design tokens are style definitions from your design sy…" at bounding box center [514, 380] width 686 height 639
click at [645, 216] on button "button" at bounding box center [722, 216] width 268 height 29
type textarea "*"
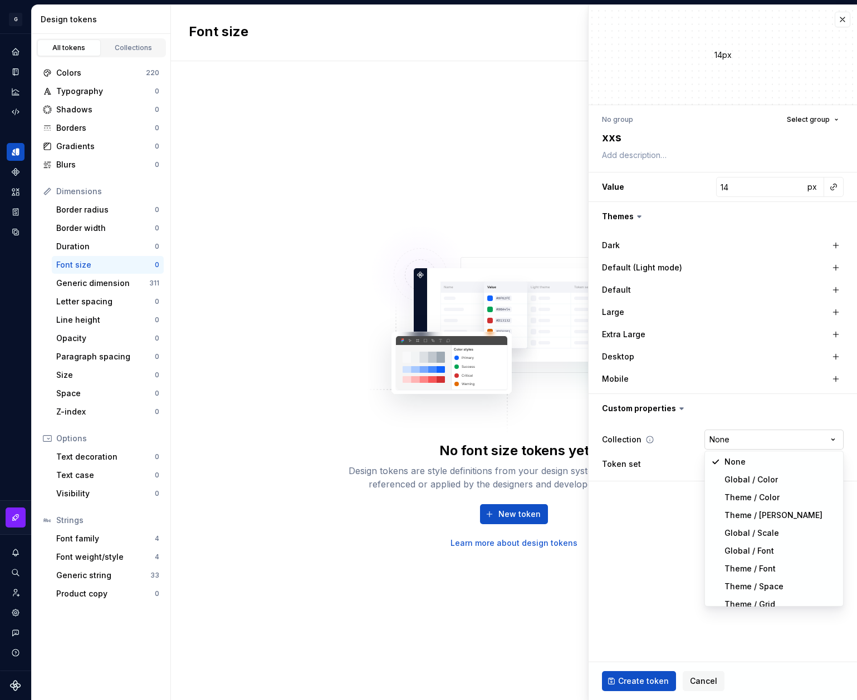
click at [756, 441] on html "**********" at bounding box center [428, 350] width 857 height 700
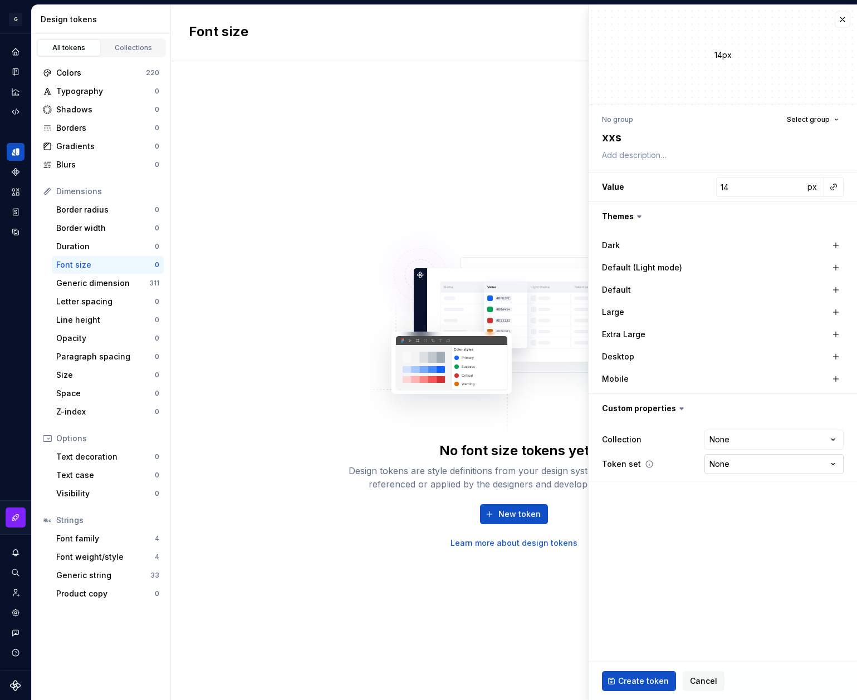
click at [758, 461] on html "**********" at bounding box center [428, 350] width 857 height 700
click at [742, 445] on html "**********" at bounding box center [428, 350] width 857 height 700
click at [734, 468] on html "**********" at bounding box center [428, 350] width 857 height 700
select select "**********"
type textarea "*"
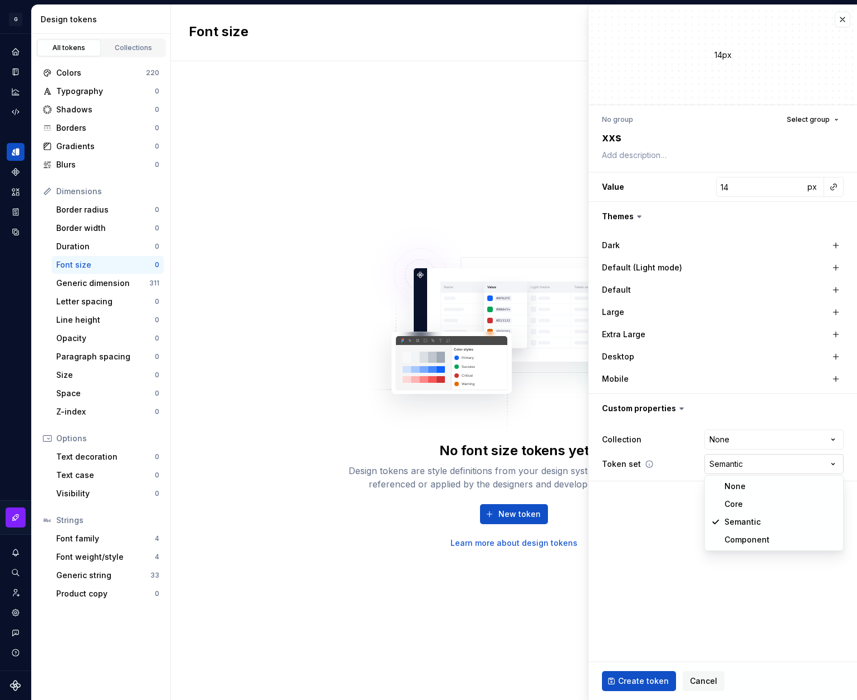
click at [743, 465] on html "**********" at bounding box center [428, 350] width 857 height 700
click at [738, 466] on html "**********" at bounding box center [428, 350] width 857 height 700
select select
type textarea "*"
click at [737, 465] on html "**********" at bounding box center [428, 350] width 857 height 700
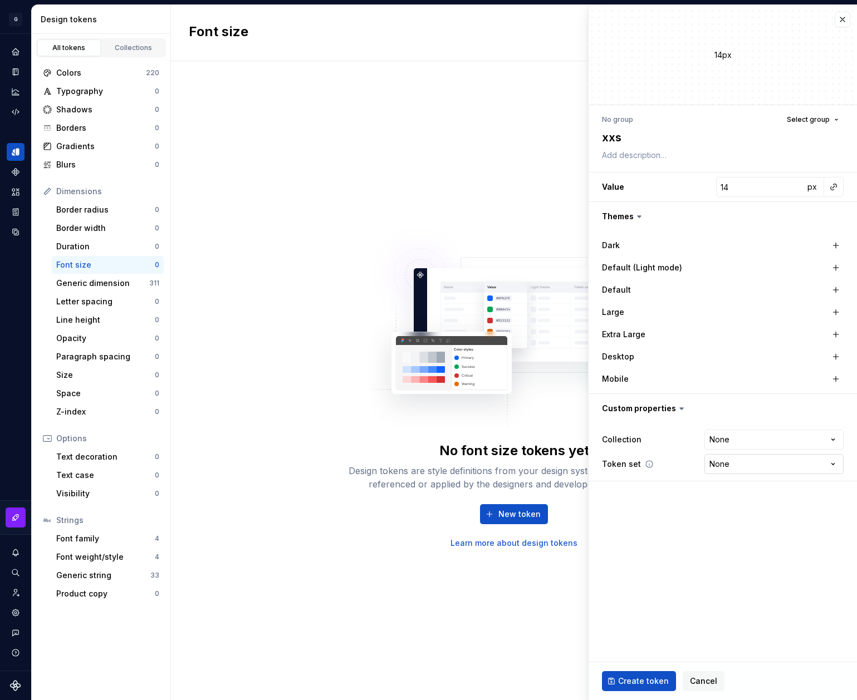
click at [734, 469] on html "**********" at bounding box center [428, 350] width 857 height 700
select select "**********"
type textarea "*"
click at [752, 445] on html "**********" at bounding box center [428, 350] width 857 height 700
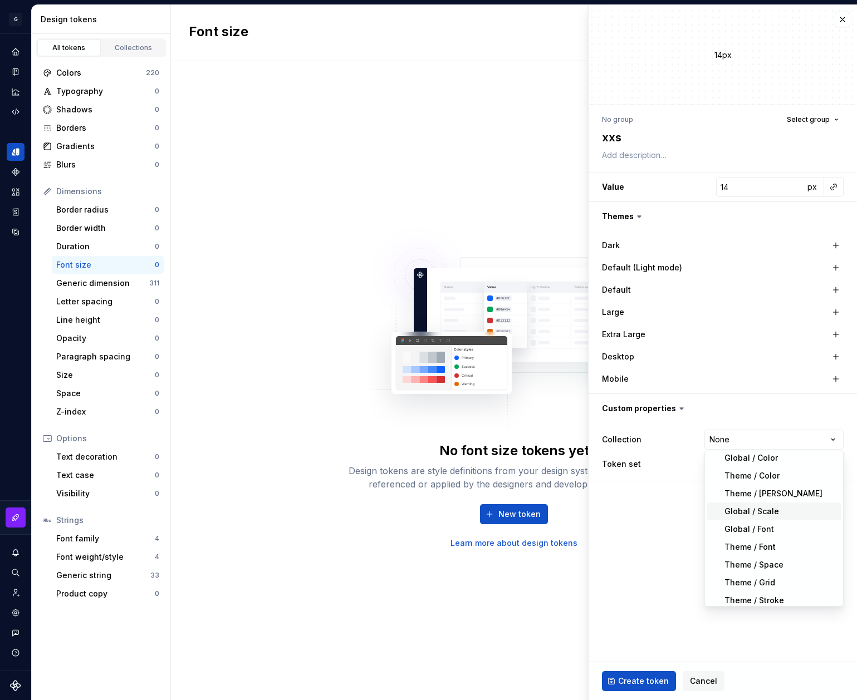
scroll to position [27, 0]
select select "**********"
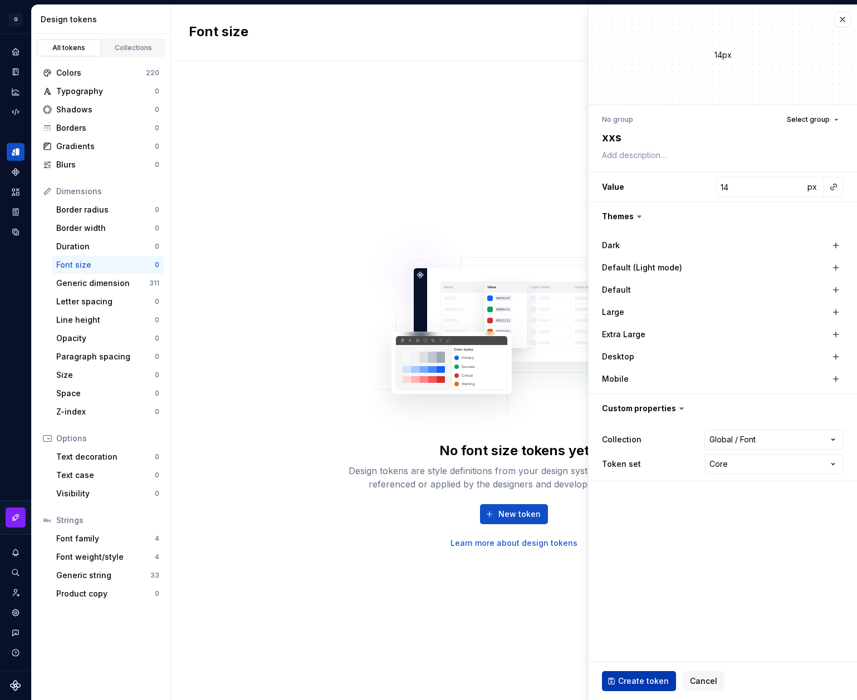
click at [640, 676] on span "Create token" at bounding box center [643, 681] width 51 height 11
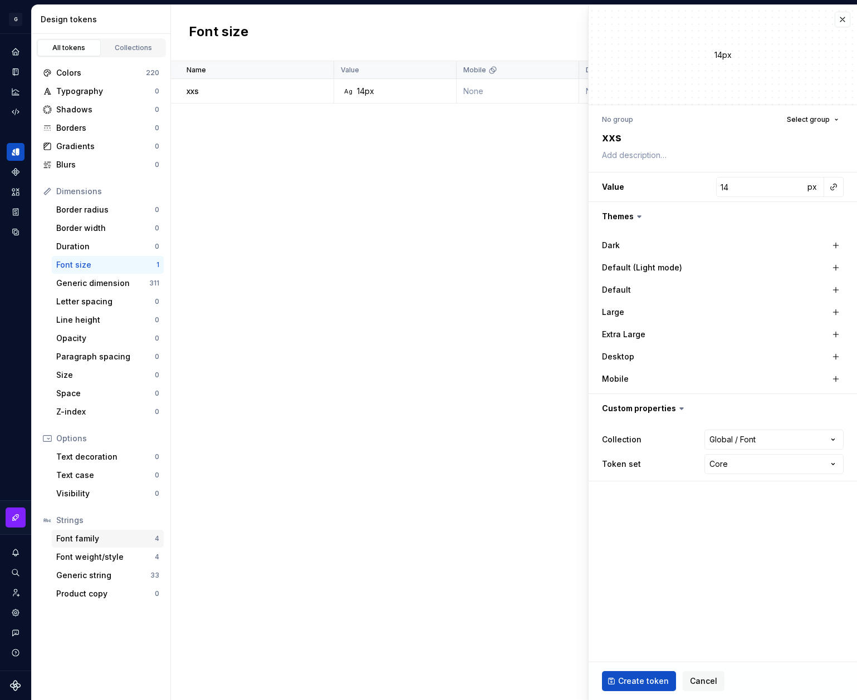
type textarea "*"
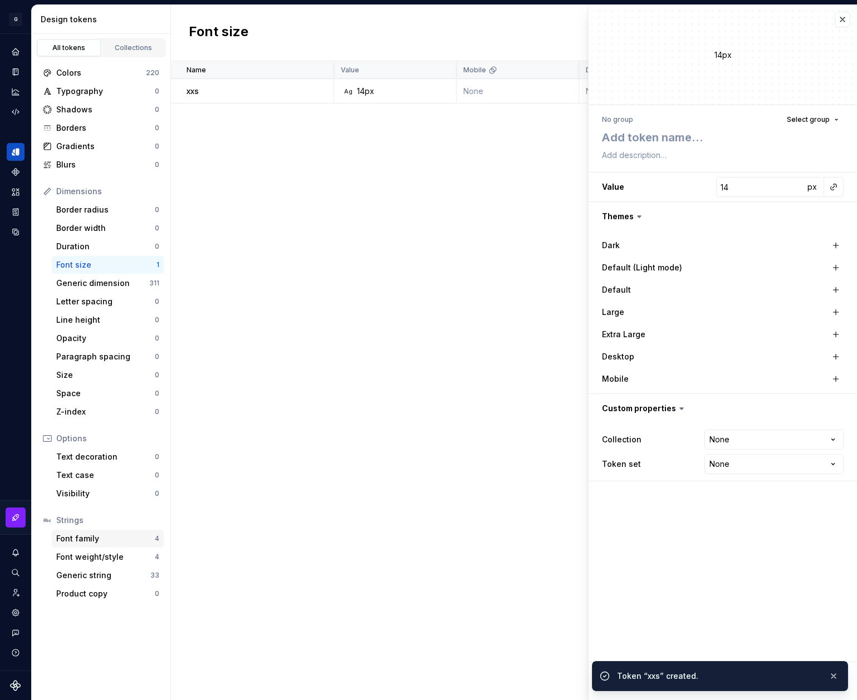
click at [101, 542] on div "Font family" at bounding box center [105, 538] width 99 height 11
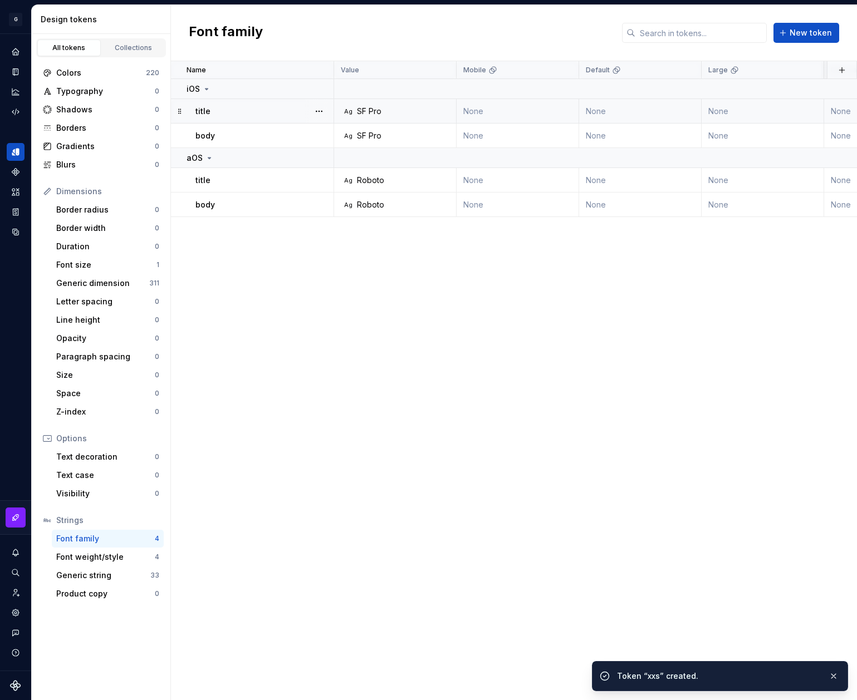
click at [302, 108] on div "title" at bounding box center [264, 111] width 138 height 11
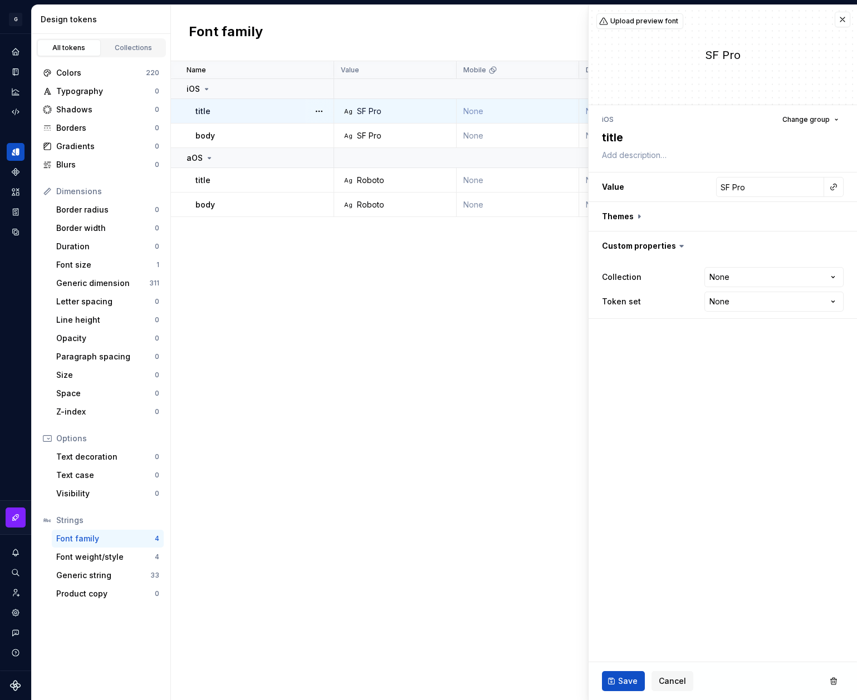
click at [206, 108] on p "title" at bounding box center [202, 111] width 15 height 11
type textarea "*"
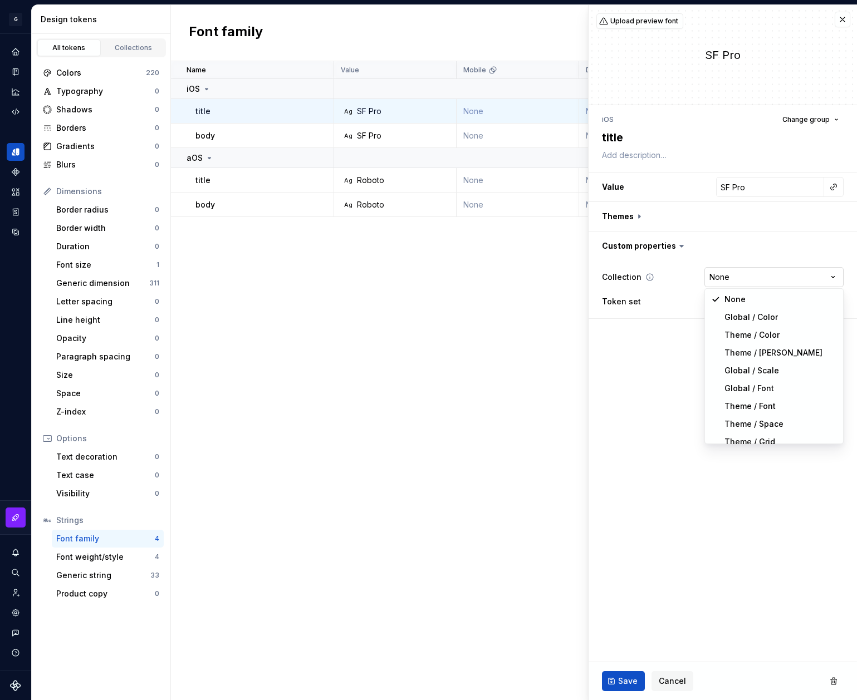
click at [759, 277] on html "G AA DLS (Testing) GD Design system data Design tokens All tokens Collections C…" at bounding box center [428, 350] width 857 height 700
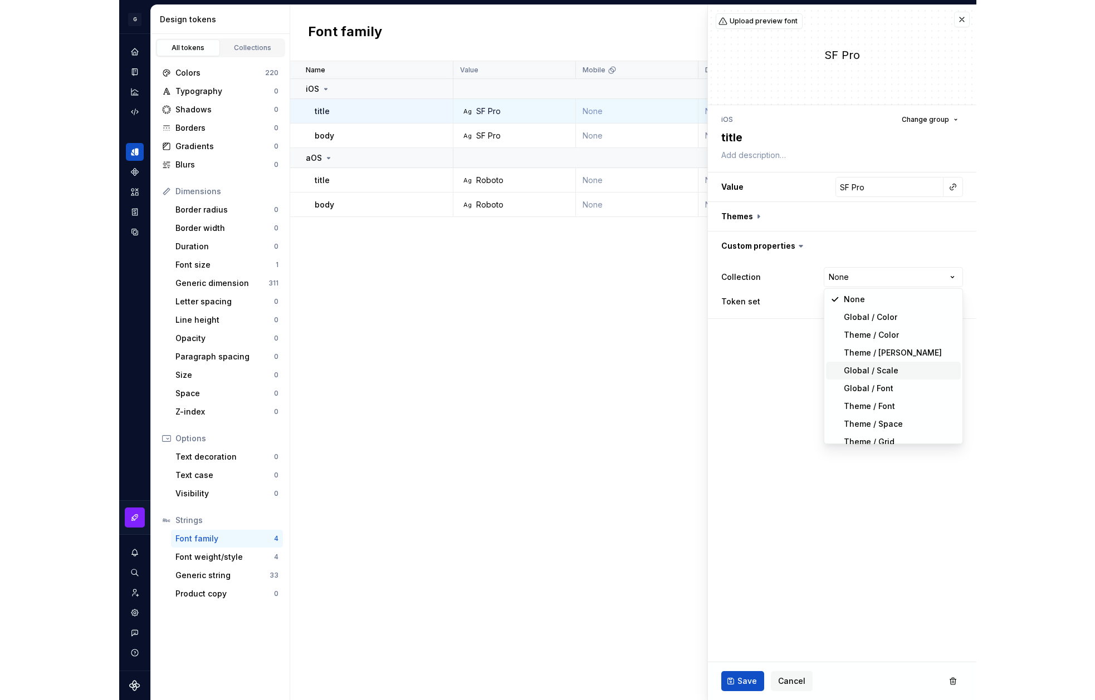
scroll to position [19, 0]
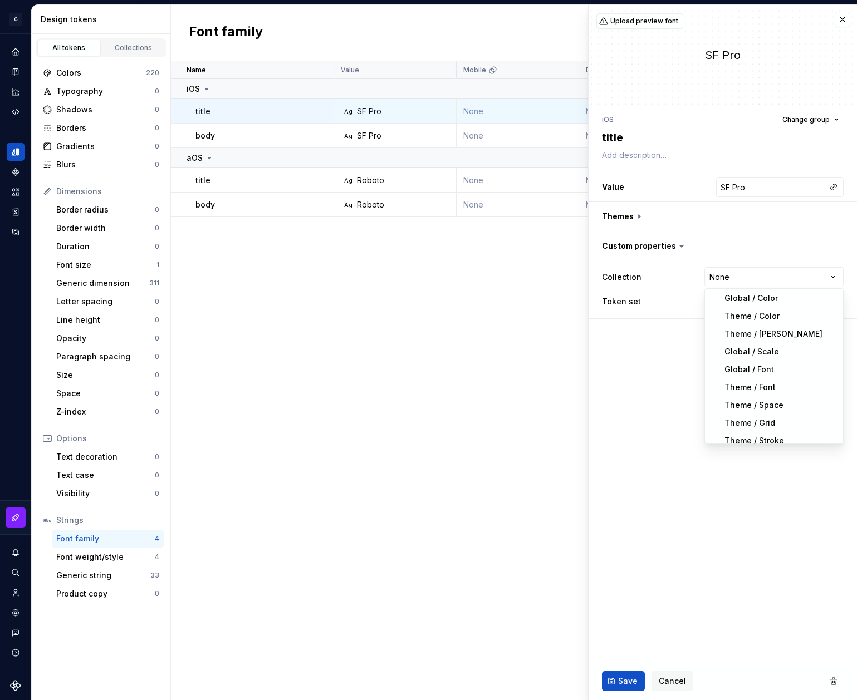
select select "**********"
type textarea "*"
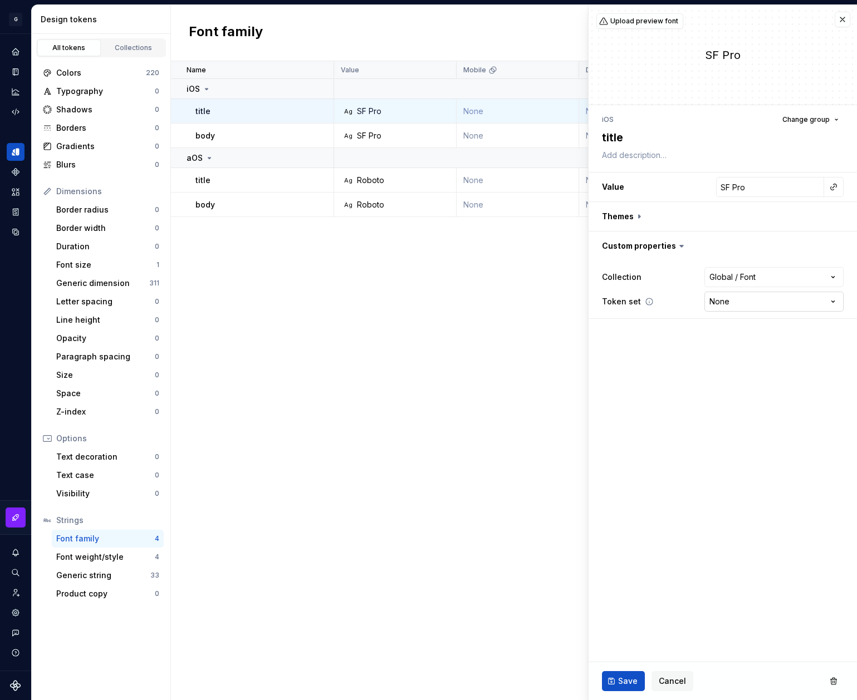
click at [735, 301] on html "G AA DLS (Testing) GD Design system data Design tokens All tokens Collections C…" at bounding box center [428, 350] width 857 height 700
select select "**********"
click at [620, 676] on span "Save" at bounding box center [627, 681] width 19 height 11
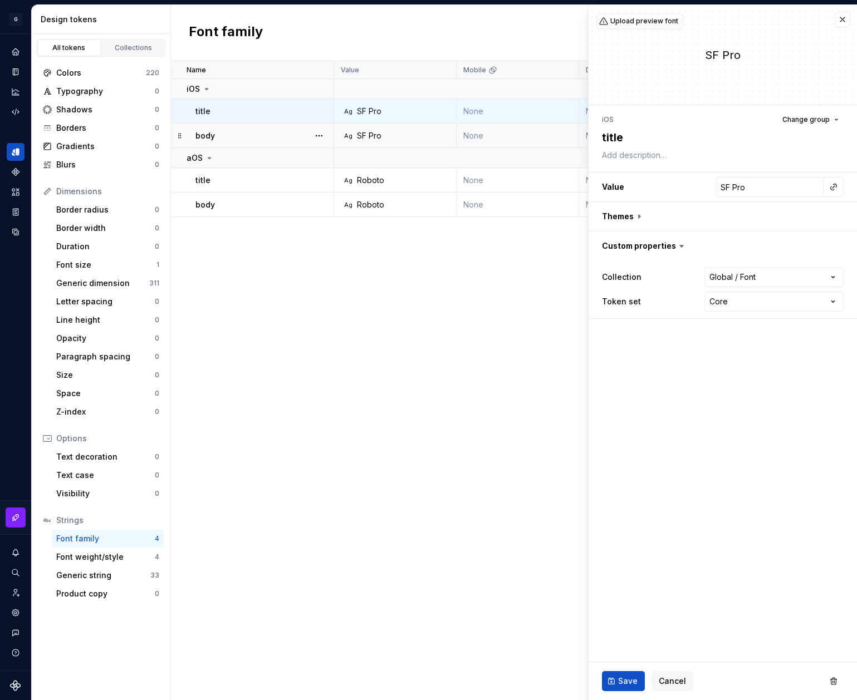
type textarea "*"
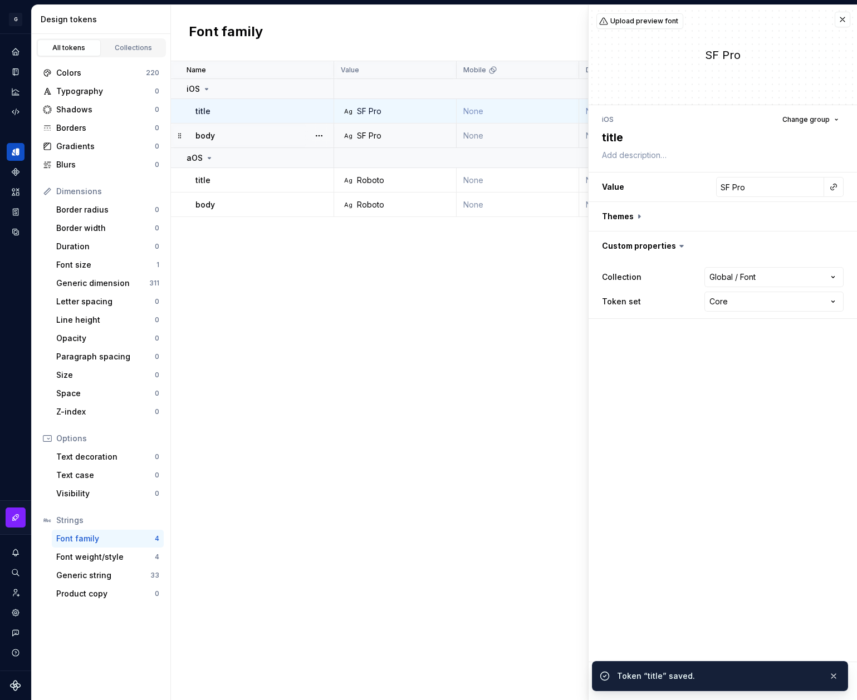
click at [262, 135] on div "body" at bounding box center [264, 135] width 138 height 11
click at [720, 279] on html "G AA DLS (Testing) GD Design system data Design tokens All tokens Collections C…" at bounding box center [428, 350] width 857 height 700
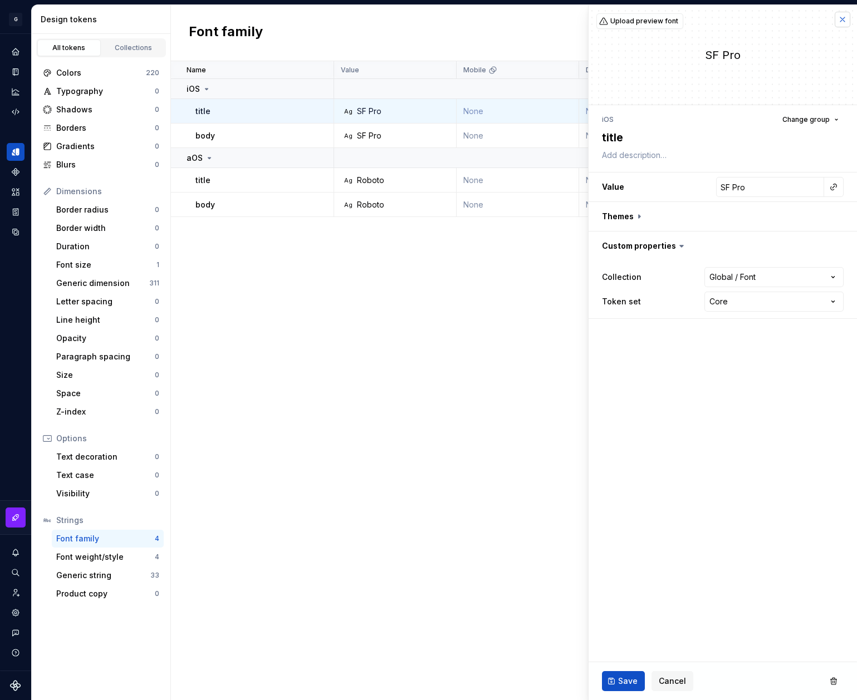
click at [838, 24] on button "button" at bounding box center [843, 20] width 16 height 16
click at [840, 21] on button "button" at bounding box center [843, 20] width 16 height 16
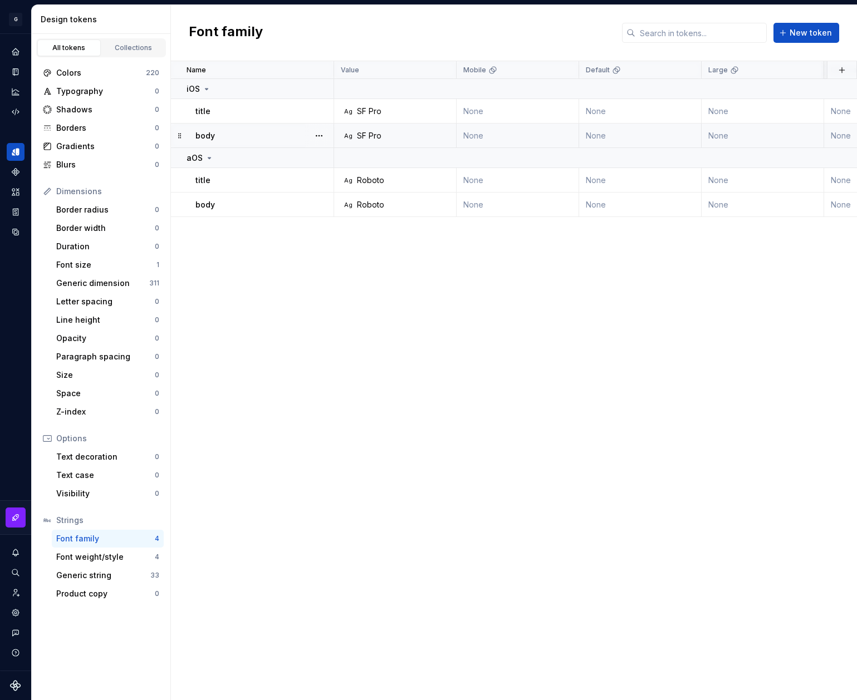
click at [205, 141] on td "body" at bounding box center [252, 136] width 163 height 24
type textarea "*"
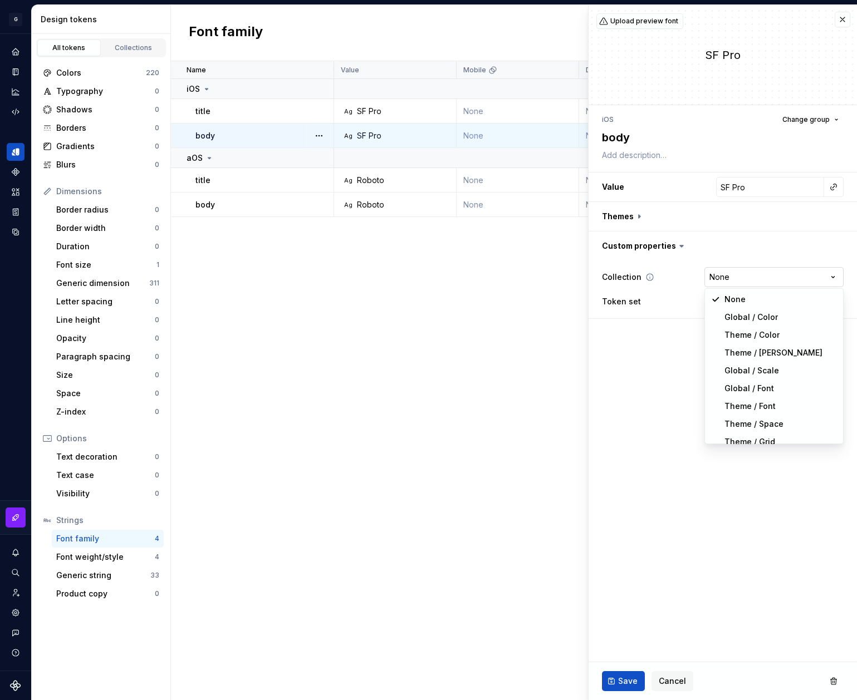
click at [738, 285] on html "G AA DLS (Testing) GD Design system data Design tokens All tokens Collections C…" at bounding box center [428, 350] width 857 height 700
select select "**********"
type textarea "*"
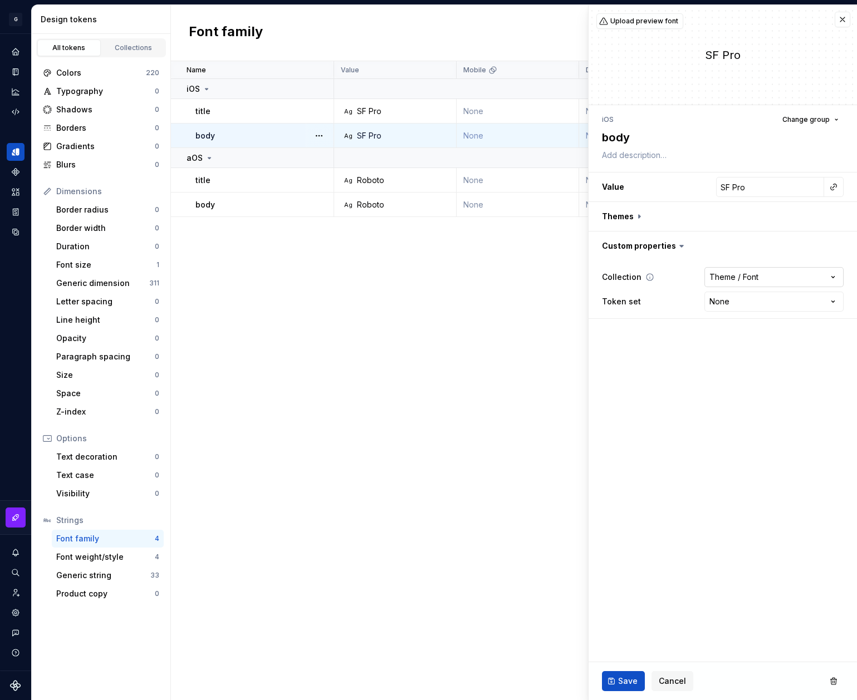
click at [747, 284] on html "G AA DLS (Testing) GD Design system data Design tokens All tokens Collections C…" at bounding box center [428, 350] width 857 height 700
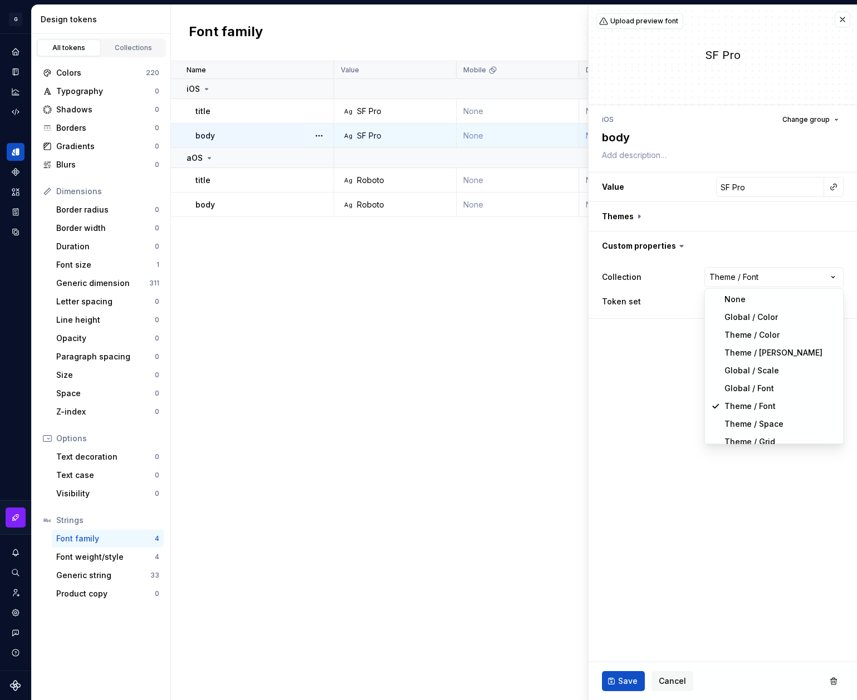
select select "**********"
type textarea "*"
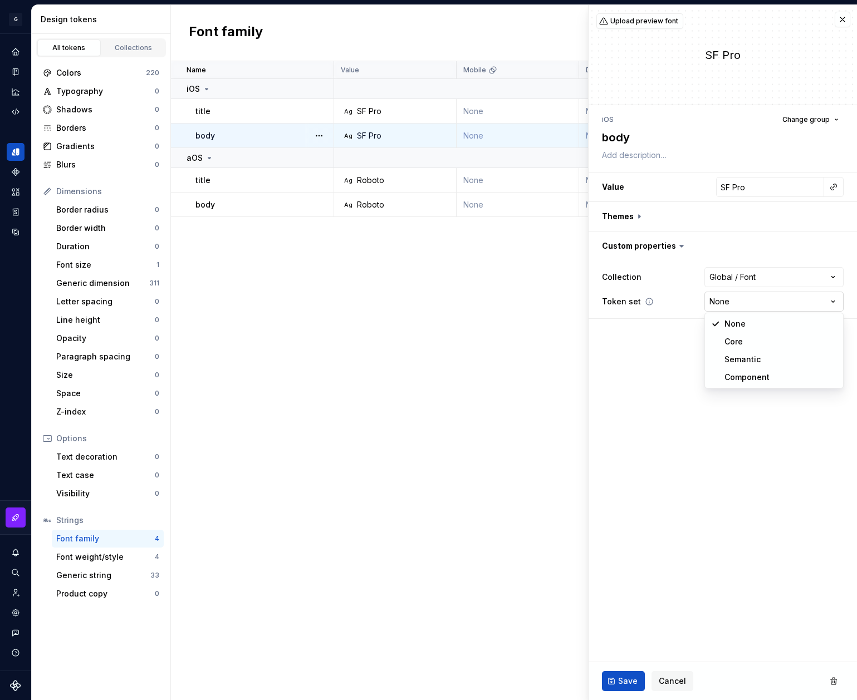
click at [758, 297] on html "G AA DLS (Testing) GD Design system data Design tokens All tokens Collections C…" at bounding box center [428, 350] width 857 height 700
select select "**********"
click at [617, 682] on button "Save" at bounding box center [623, 681] width 43 height 20
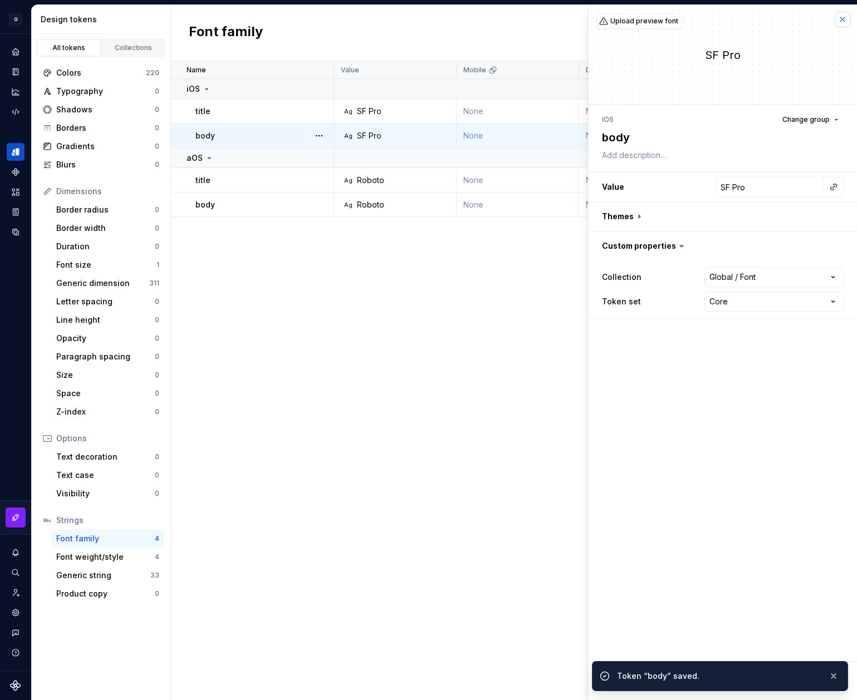
click at [844, 21] on button "button" at bounding box center [843, 20] width 16 height 16
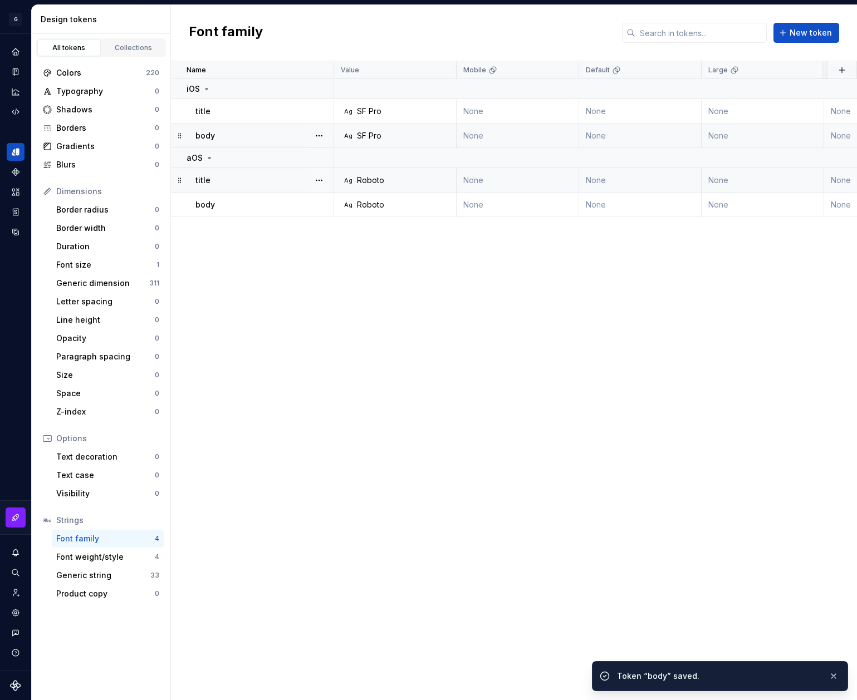
click at [279, 181] on div "title" at bounding box center [264, 180] width 138 height 11
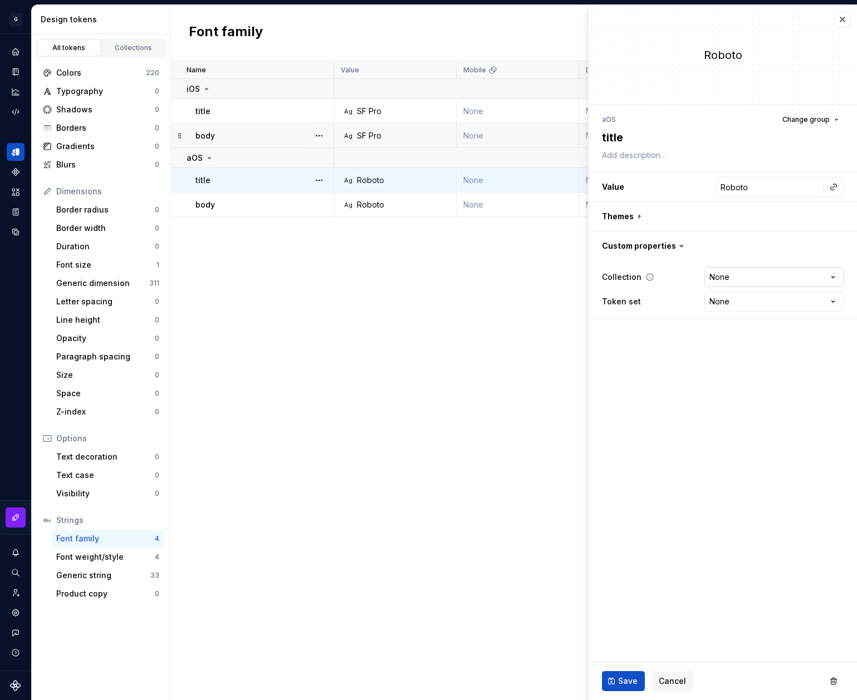
type textarea "*"
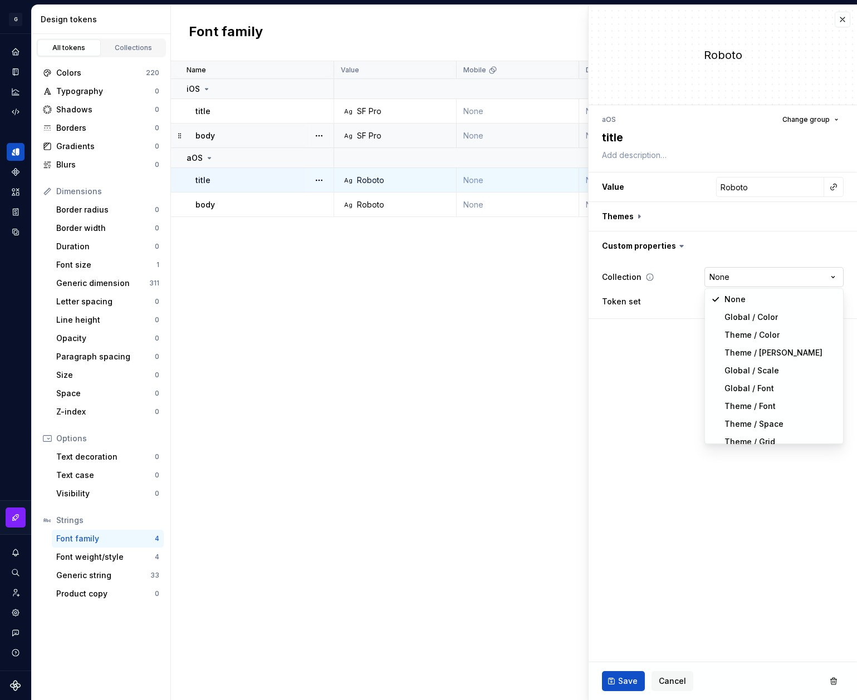
click at [760, 280] on html "G AA DLS (Testing) GD Design system data Design tokens All tokens Collections C…" at bounding box center [428, 350] width 857 height 700
select select "**********"
type textarea "*"
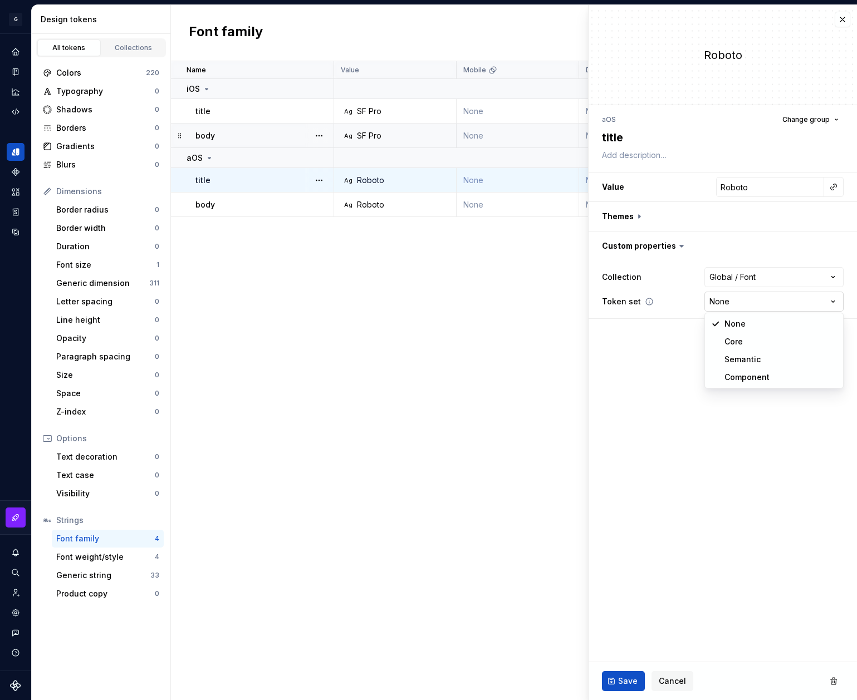
click at [739, 304] on html "G AA DLS (Testing) GD Design system data Design tokens All tokens Collections C…" at bounding box center [428, 350] width 857 height 700
select select "**********"
click at [623, 684] on span "Save" at bounding box center [627, 681] width 19 height 11
click at [843, 19] on button "button" at bounding box center [843, 20] width 16 height 16
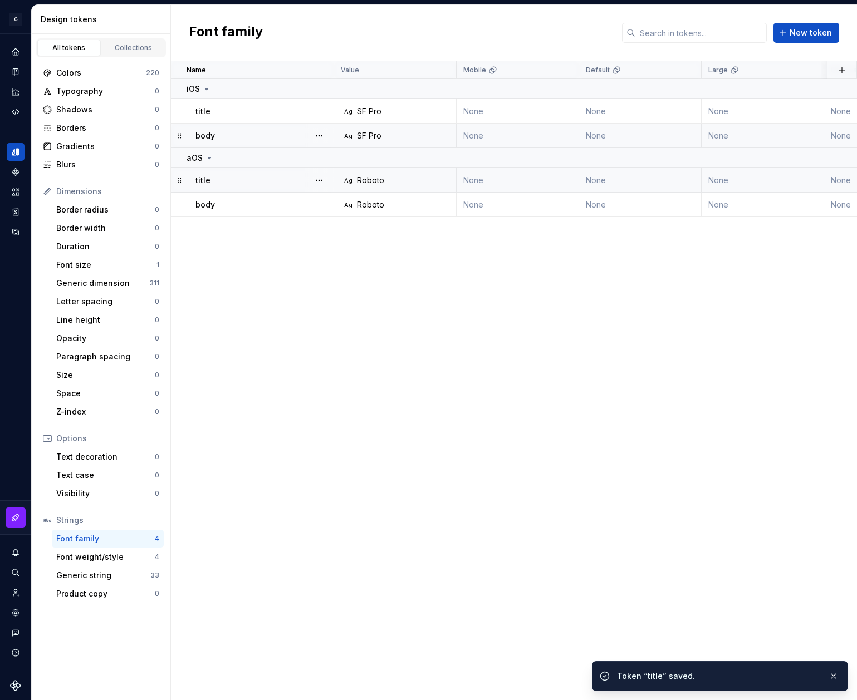
click at [841, 23] on div "Font family New token" at bounding box center [514, 33] width 686 height 56
click at [273, 199] on div "body" at bounding box center [264, 204] width 138 height 11
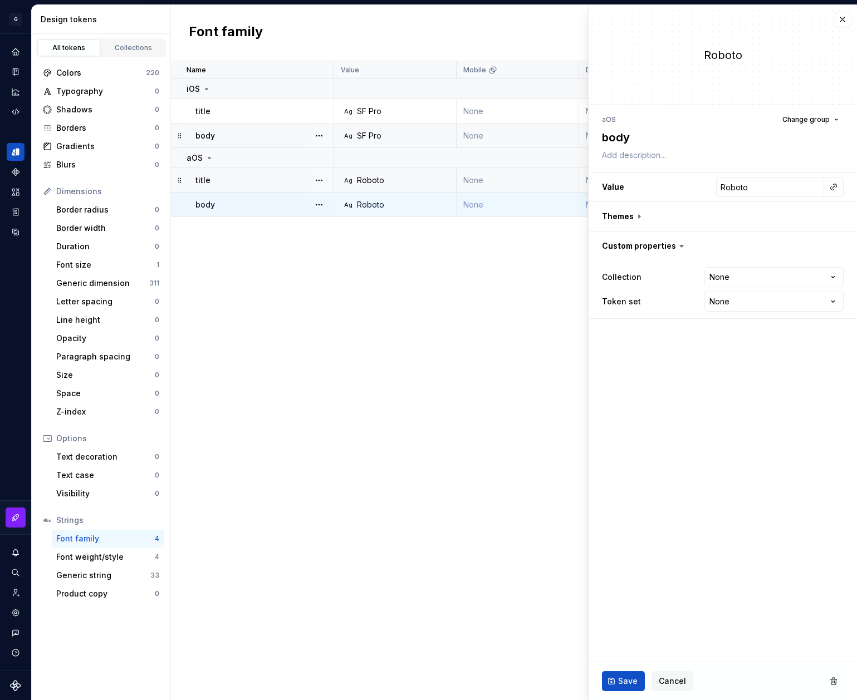
click at [762, 262] on div "**********" at bounding box center [722, 290] width 268 height 58
click at [759, 281] on html "G AA DLS (Testing) GD Design system data Design tokens All tokens Collections C…" at bounding box center [428, 350] width 857 height 700
click at [767, 298] on html "G AA DLS (Testing) GD Design system data Design tokens All tokens Collections C…" at bounding box center [428, 350] width 857 height 700
click at [625, 677] on span "Save" at bounding box center [627, 681] width 19 height 11
click at [838, 18] on button "button" at bounding box center [843, 20] width 16 height 16
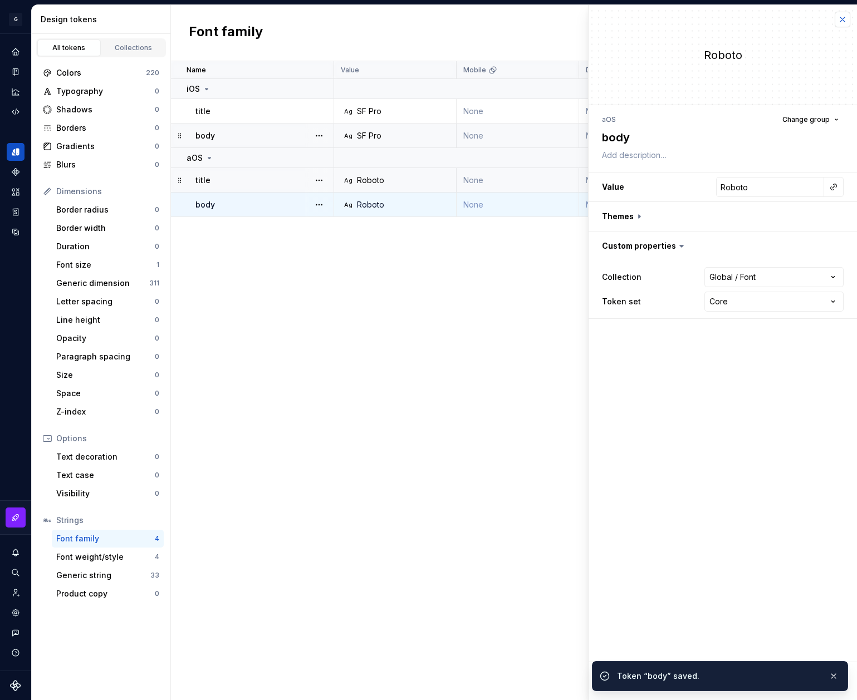
click at [838, 18] on button "button" at bounding box center [843, 20] width 16 height 16
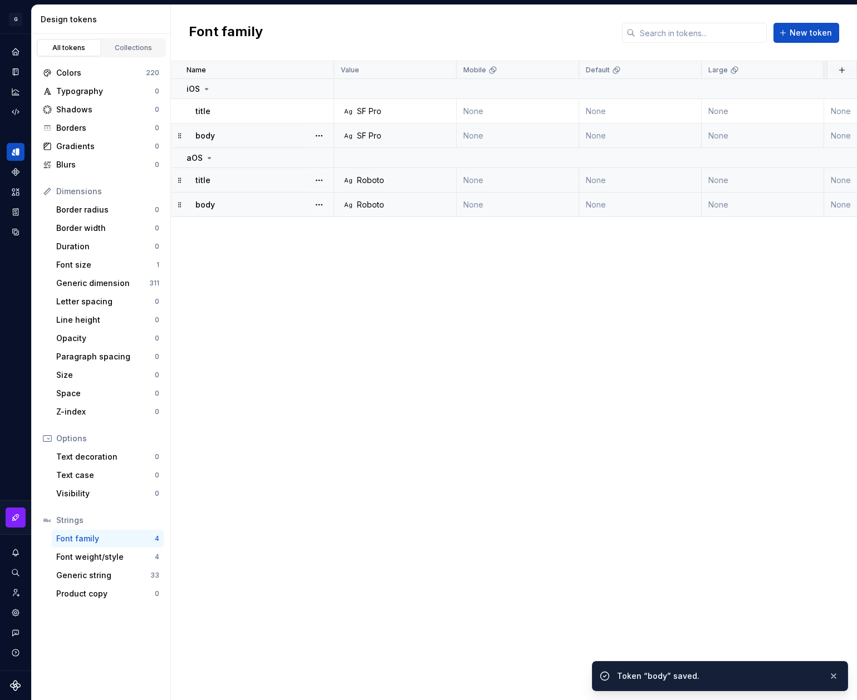
click at [838, 18] on div "Font family New token" at bounding box center [514, 33] width 686 height 56
click at [121, 555] on div "Font weight/style" at bounding box center [105, 557] width 99 height 11
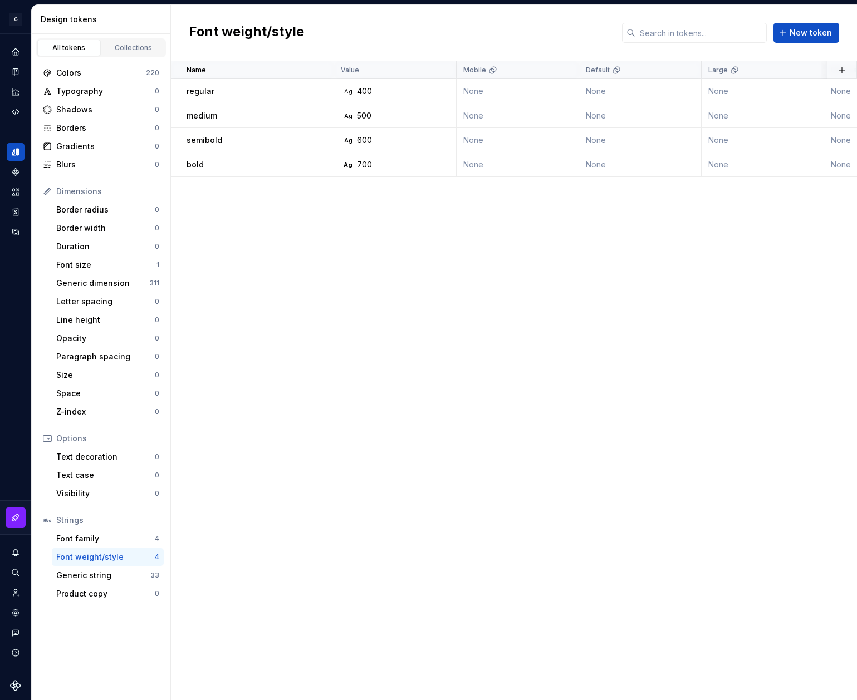
click at [269, 93] on div "regular" at bounding box center [260, 91] width 146 height 11
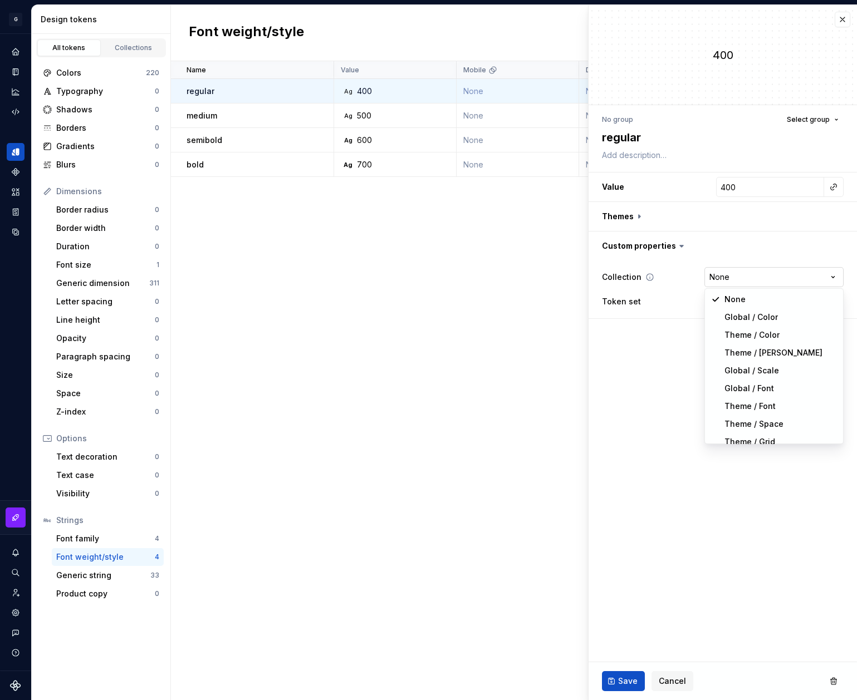
click at [717, 282] on html "**********" at bounding box center [428, 350] width 857 height 700
drag, startPoint x: 733, startPoint y: 320, endPoint x: 732, endPoint y: 389, distance: 69.0
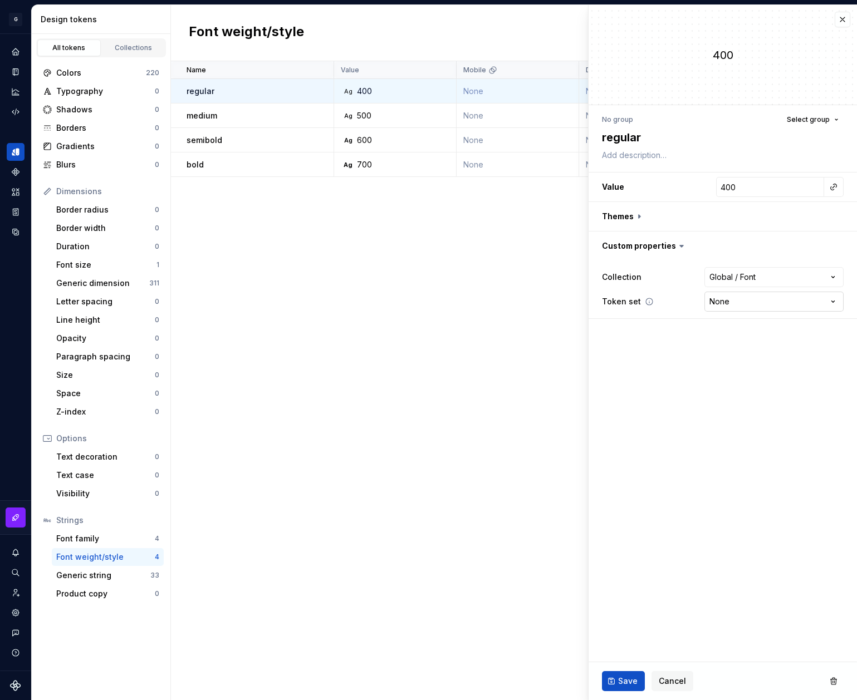
click at [747, 306] on html "G AA DLS (Testing) GD Design system data Design tokens All tokens Collections C…" at bounding box center [428, 350] width 857 height 700
click at [621, 688] on button "Save" at bounding box center [623, 681] width 43 height 20
click at [262, 114] on div "medium" at bounding box center [260, 115] width 146 height 11
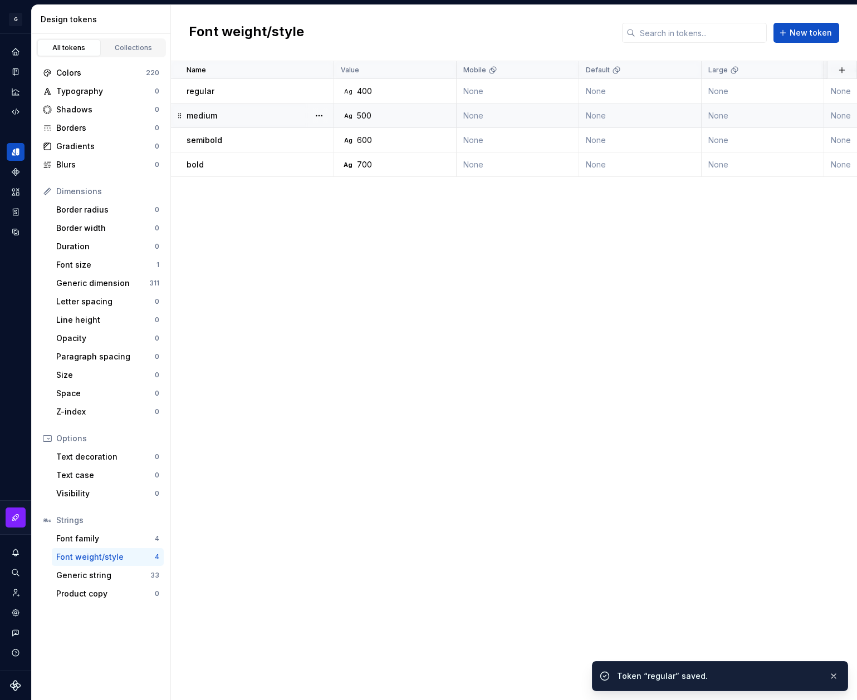
click at [242, 113] on div "medium" at bounding box center [260, 115] width 146 height 11
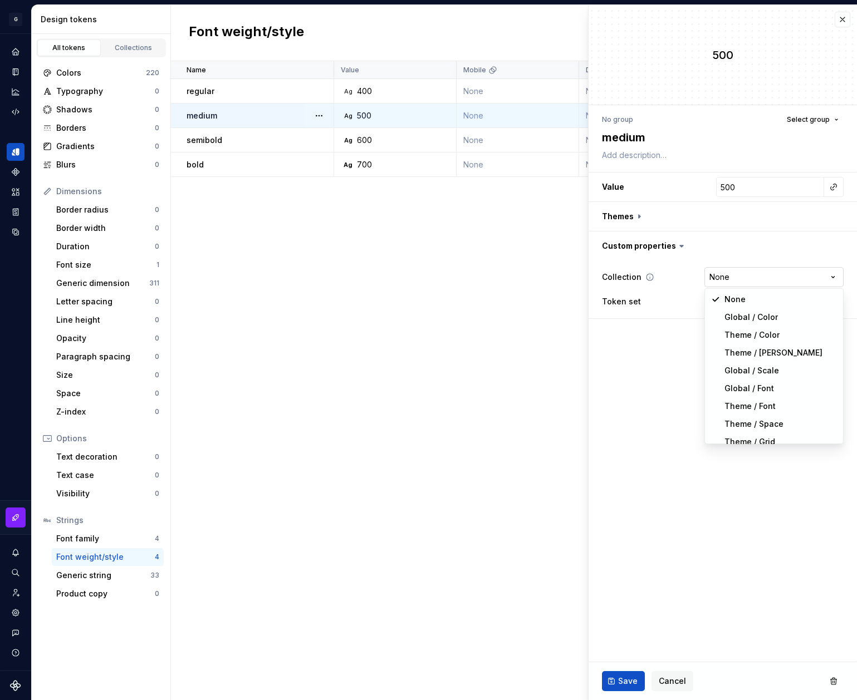
click at [745, 274] on html "G AA DLS (Testing) GD Design system data Design tokens All tokens Collections C…" at bounding box center [428, 350] width 857 height 700
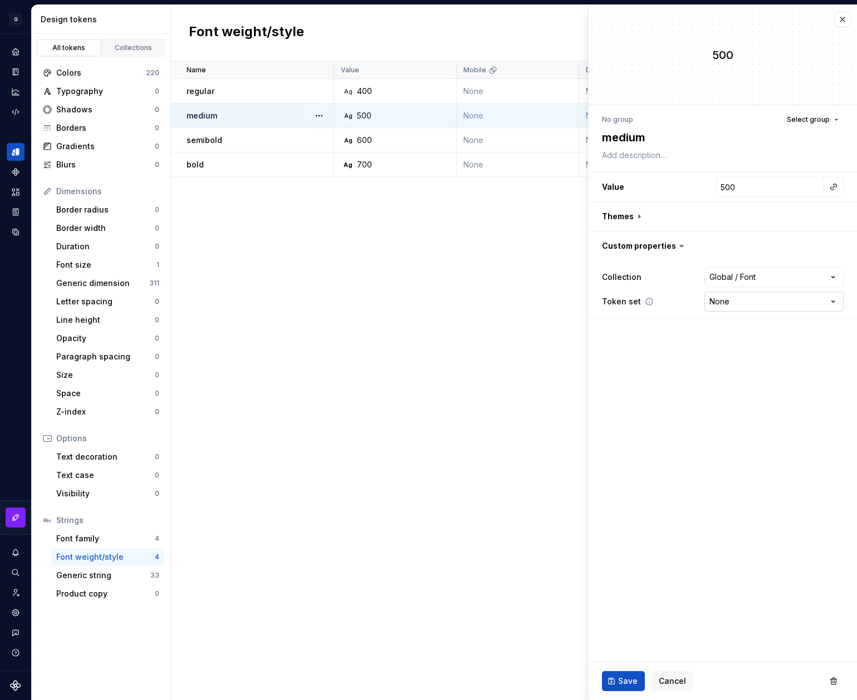
click at [768, 304] on html "G AA DLS (Testing) GD Design system data Design tokens All tokens Collections C…" at bounding box center [428, 350] width 857 height 700
click at [609, 686] on button "Save" at bounding box center [623, 681] width 43 height 20
click at [846, 20] on button "button" at bounding box center [843, 20] width 16 height 16
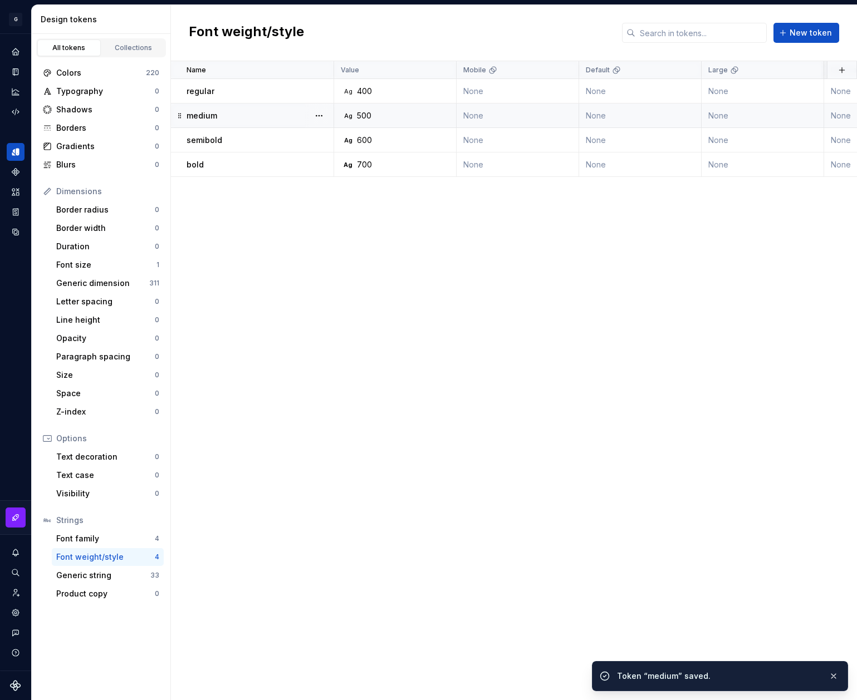
click at [846, 23] on div "Font weight/style New token" at bounding box center [514, 33] width 686 height 56
click at [281, 139] on div "semibold" at bounding box center [260, 140] width 146 height 11
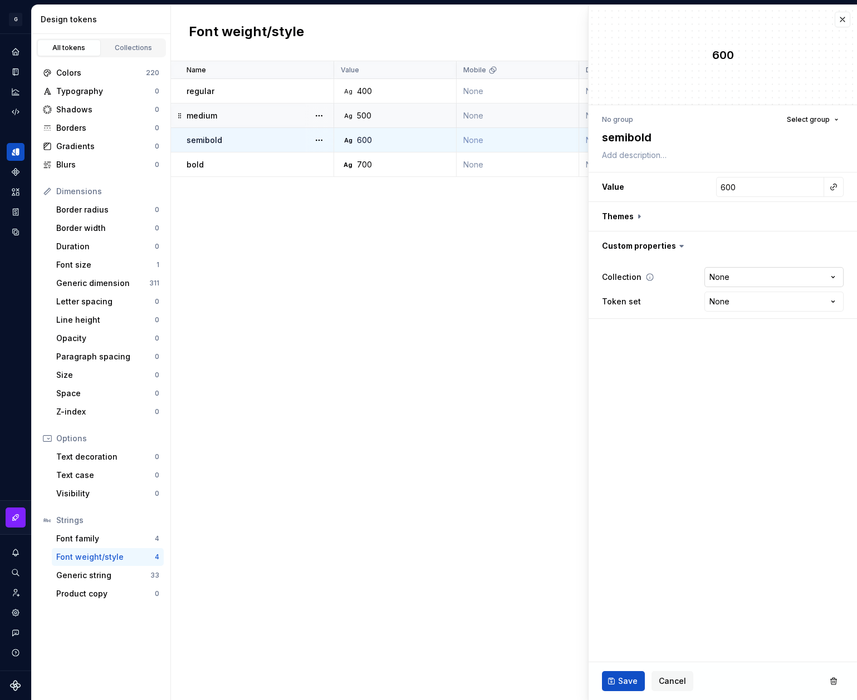
click at [710, 278] on html "G AA DLS (Testing) GD Design system data Design tokens All tokens Collections C…" at bounding box center [428, 350] width 857 height 700
click at [737, 293] on html "G AA DLS (Testing) GD Design system data Design tokens All tokens Collections C…" at bounding box center [428, 350] width 857 height 700
click at [618, 680] on span "Save" at bounding box center [627, 681] width 19 height 11
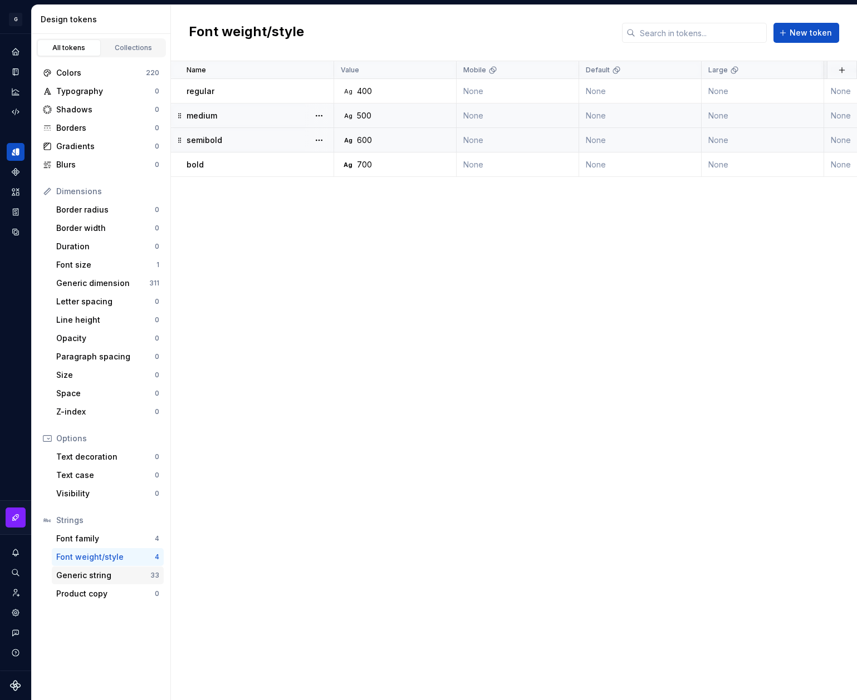
click at [100, 574] on div "Generic string" at bounding box center [103, 575] width 94 height 11
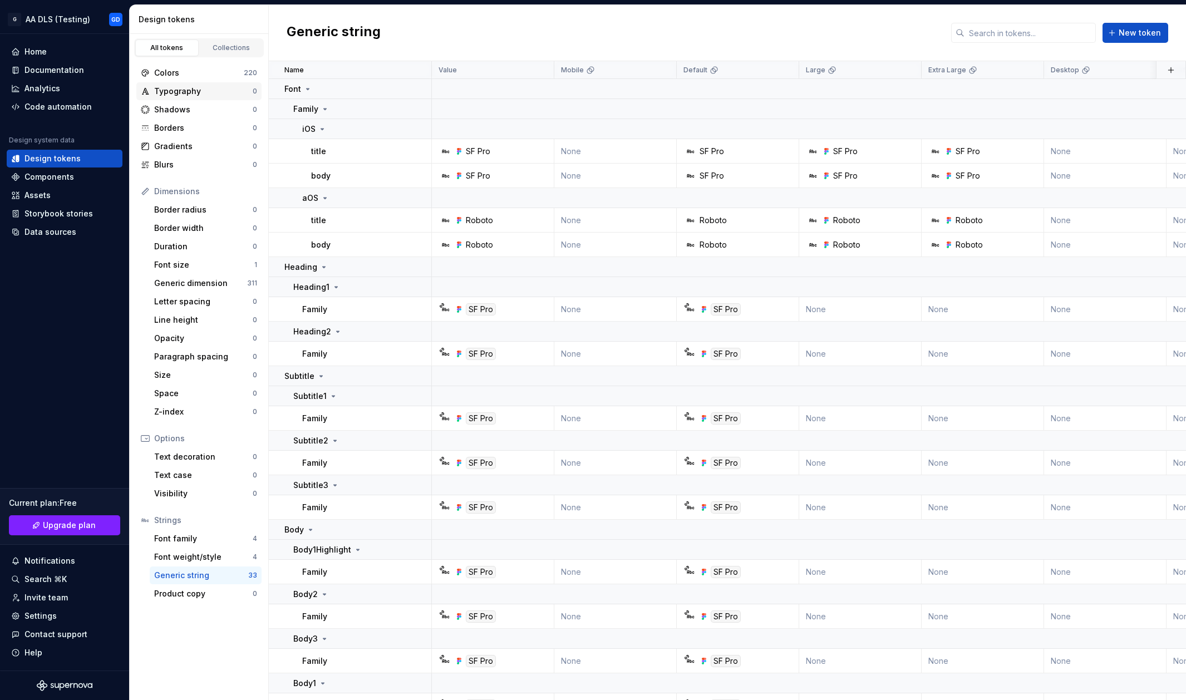
click at [194, 90] on div "Typography" at bounding box center [203, 91] width 99 height 11
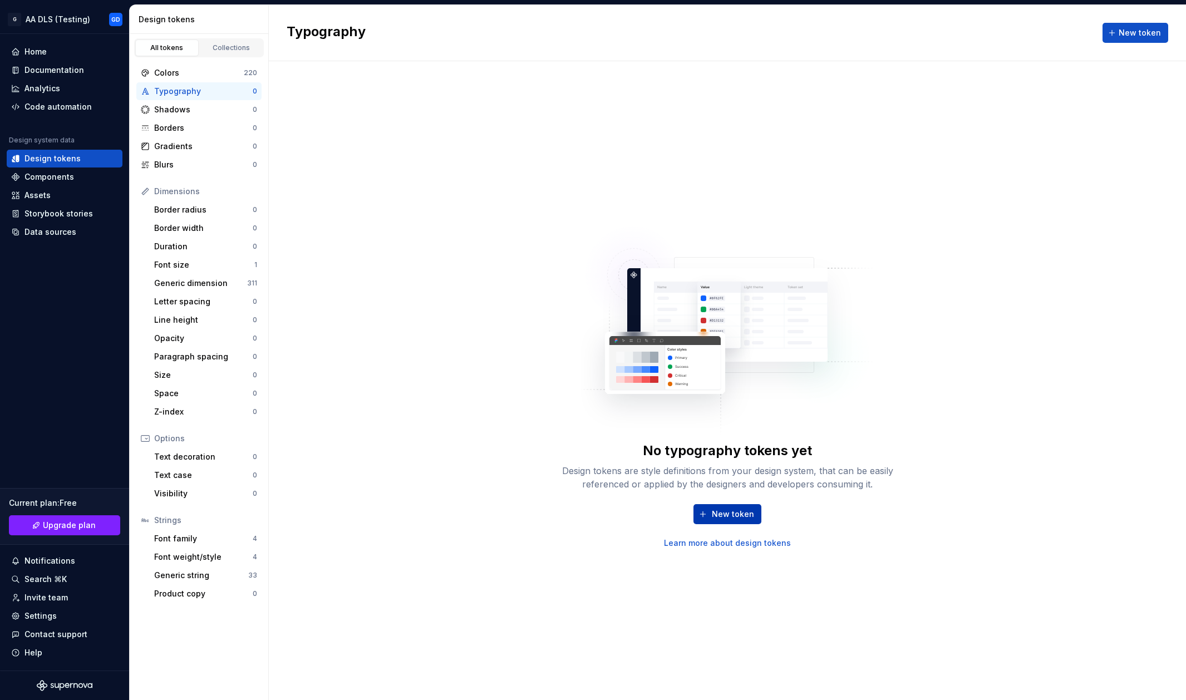
click at [741, 514] on span "New token" at bounding box center [733, 514] width 42 height 11
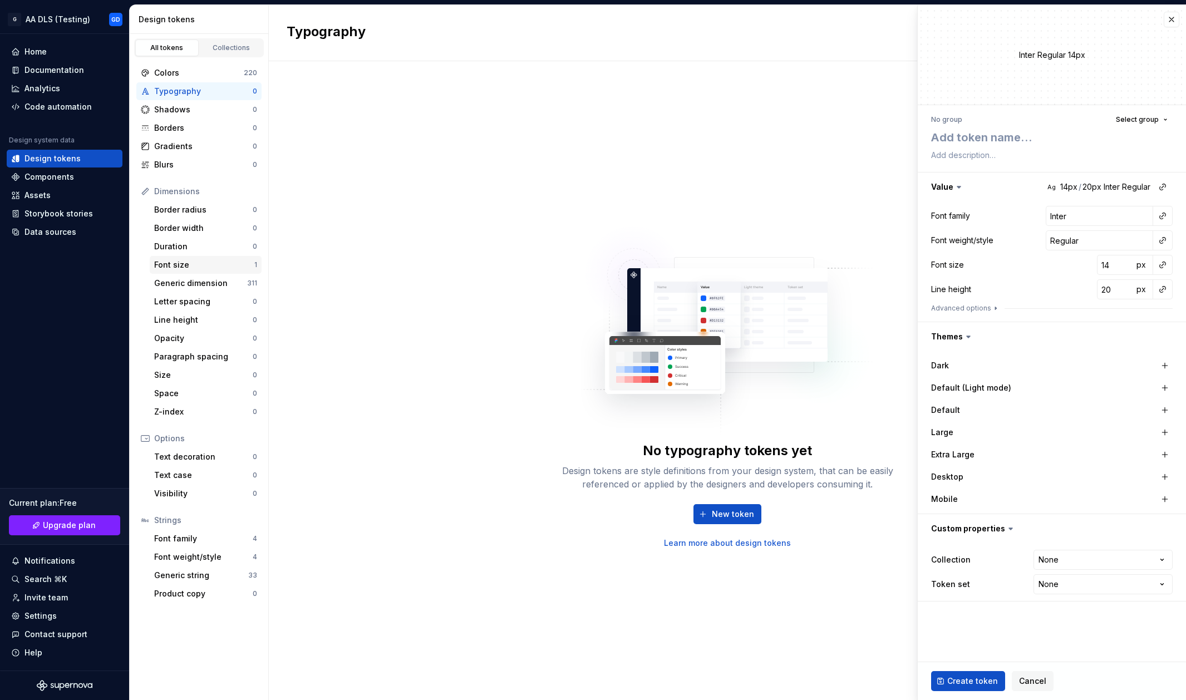
click at [212, 261] on div "Font size" at bounding box center [204, 264] width 100 height 11
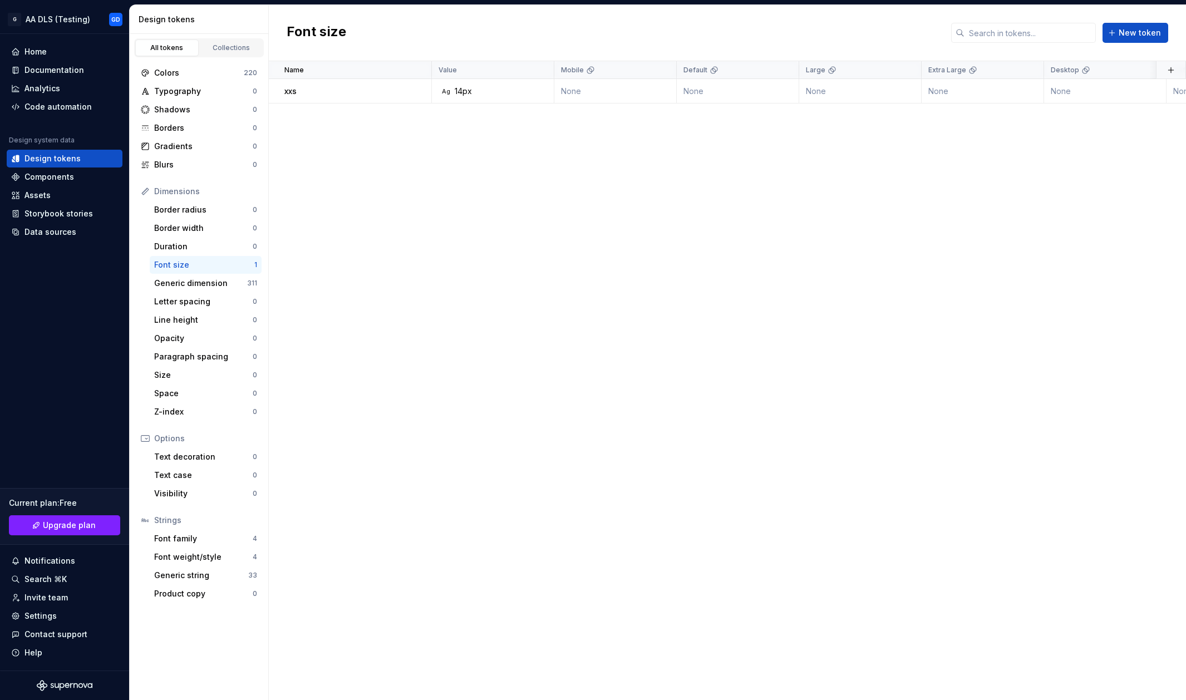
click at [551, 249] on div "Name Value Mobile Default Large Extra Large Desktop Default (Light mode) Collec…" at bounding box center [728, 380] width 918 height 639
click at [1059, 36] on span "New token" at bounding box center [1140, 32] width 42 height 11
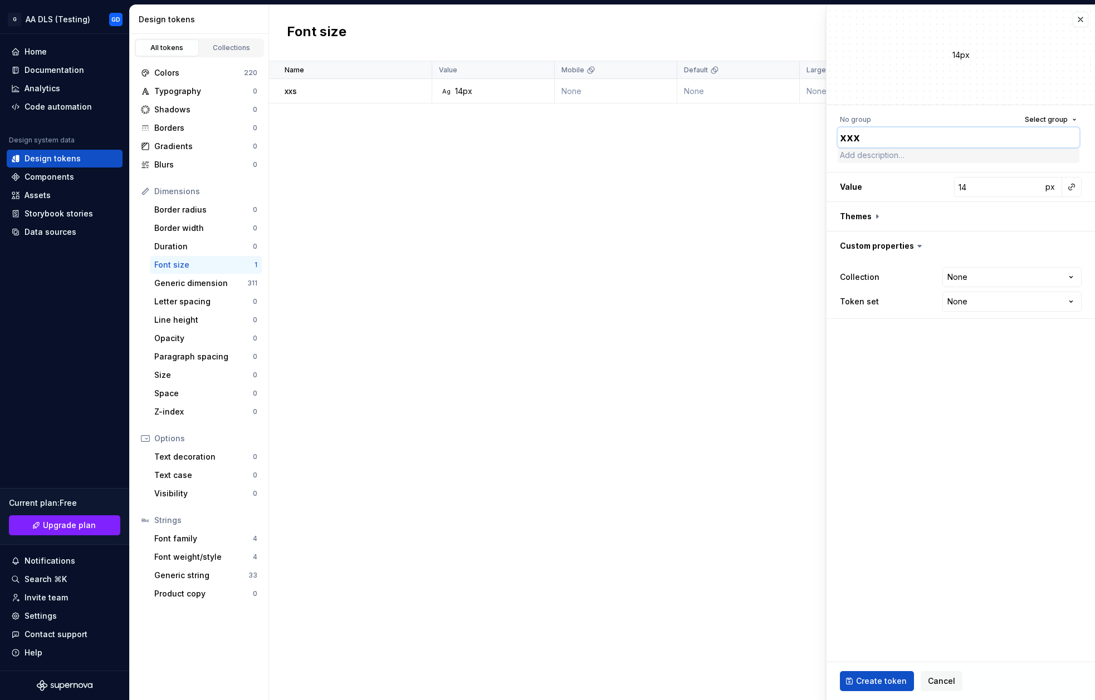
paste textarea "xl"
click at [991, 190] on input "14" at bounding box center [998, 187] width 88 height 20
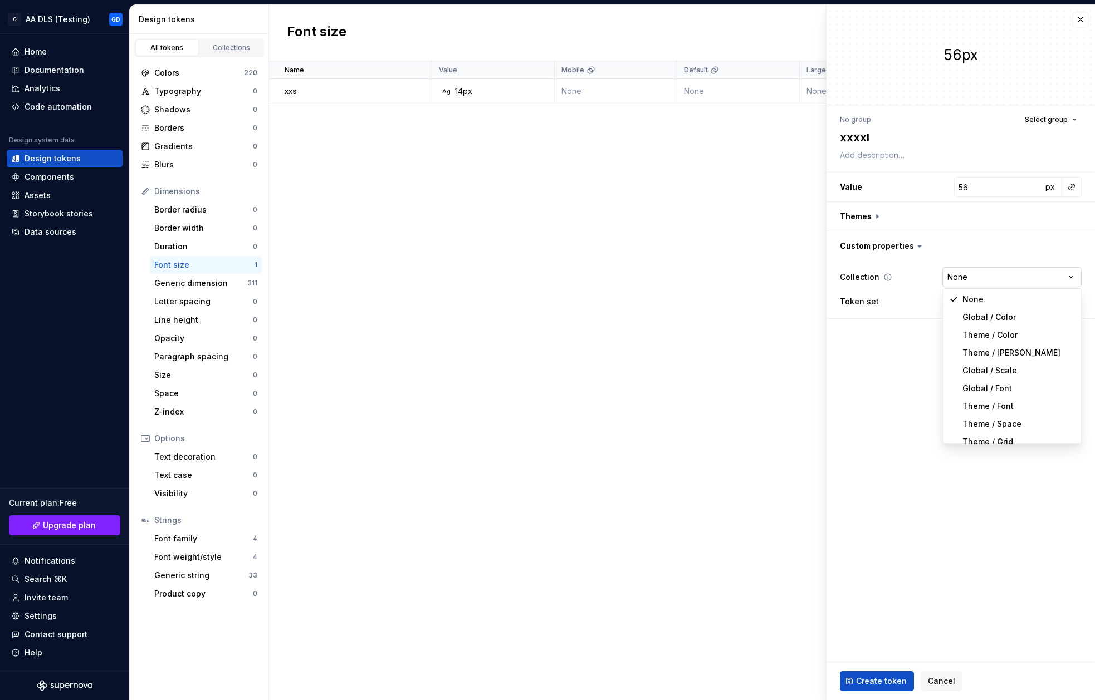
click at [992, 269] on html "**********" at bounding box center [547, 350] width 1095 height 700
click at [1001, 301] on html "**********" at bounding box center [547, 350] width 1095 height 700
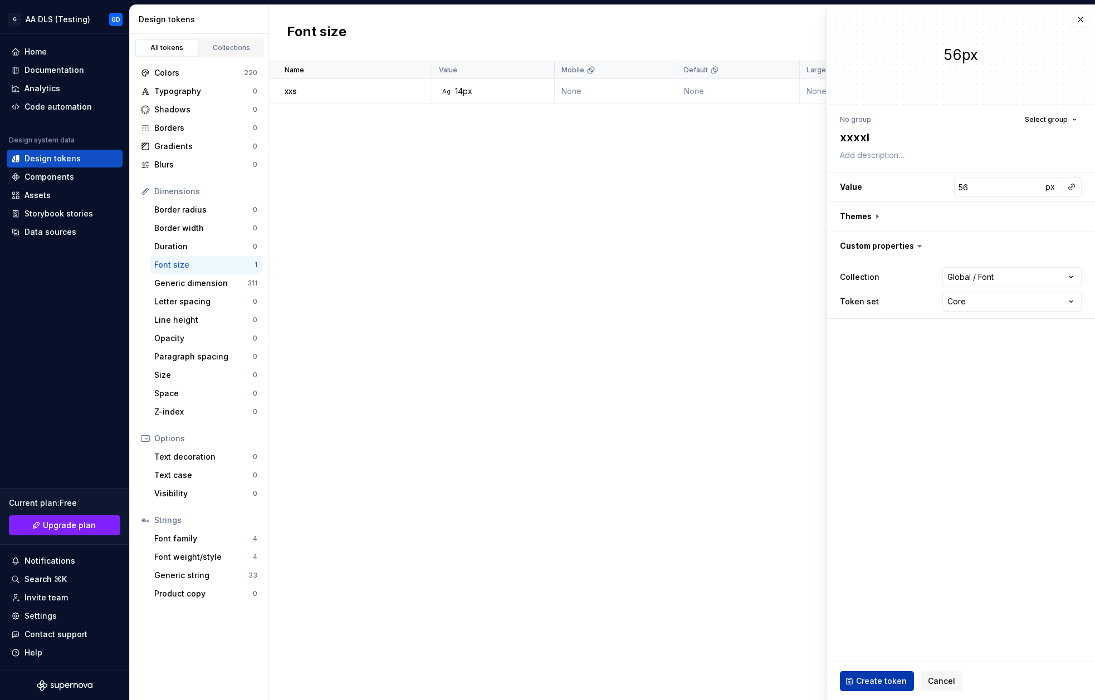
click at [879, 679] on span "Create token" at bounding box center [881, 681] width 51 height 11
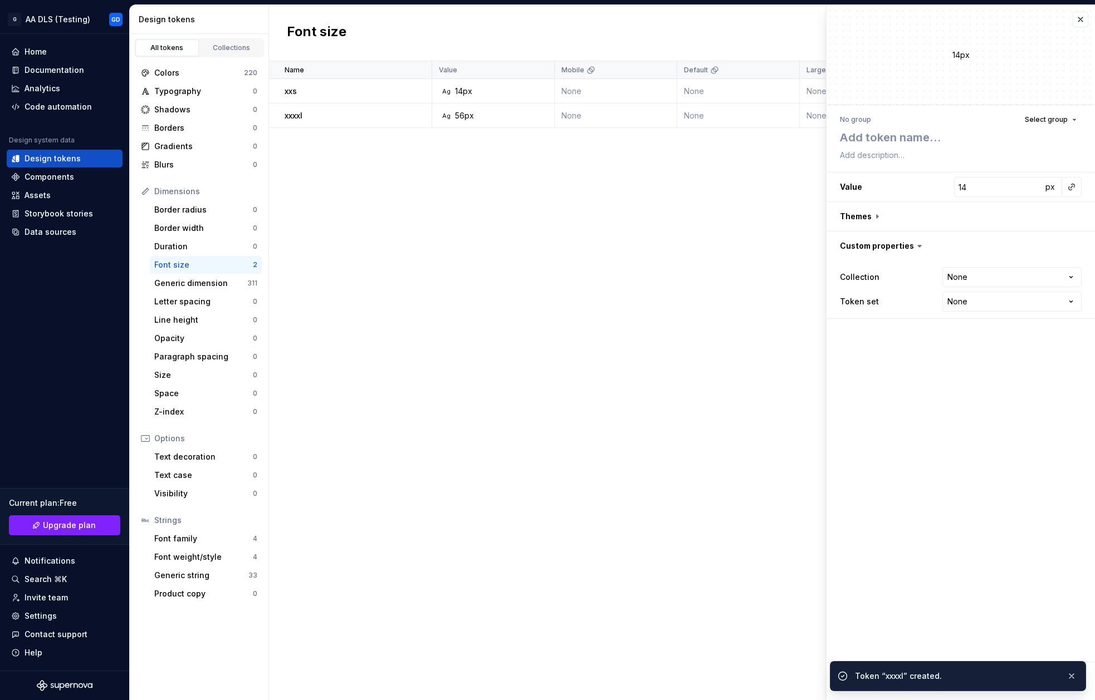
click at [714, 183] on div "Name Value Mobile Default Large Extra Large Desktop Default (Light mode) Collec…" at bounding box center [682, 380] width 826 height 639
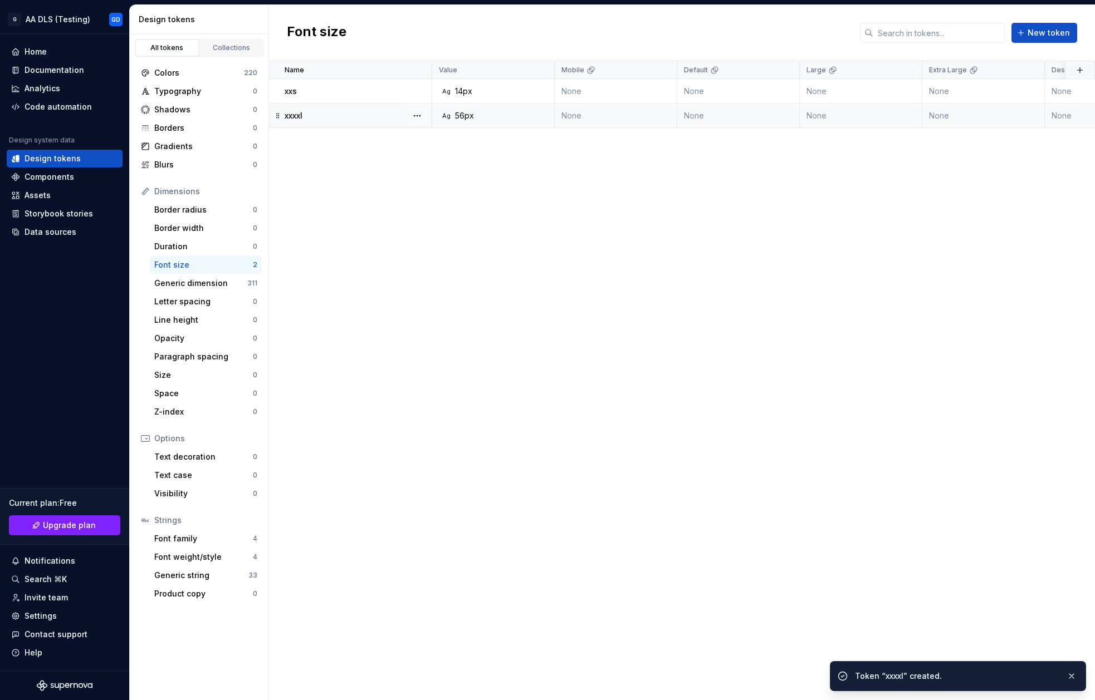
click at [836, 115] on td "None" at bounding box center [860, 116] width 122 height 24
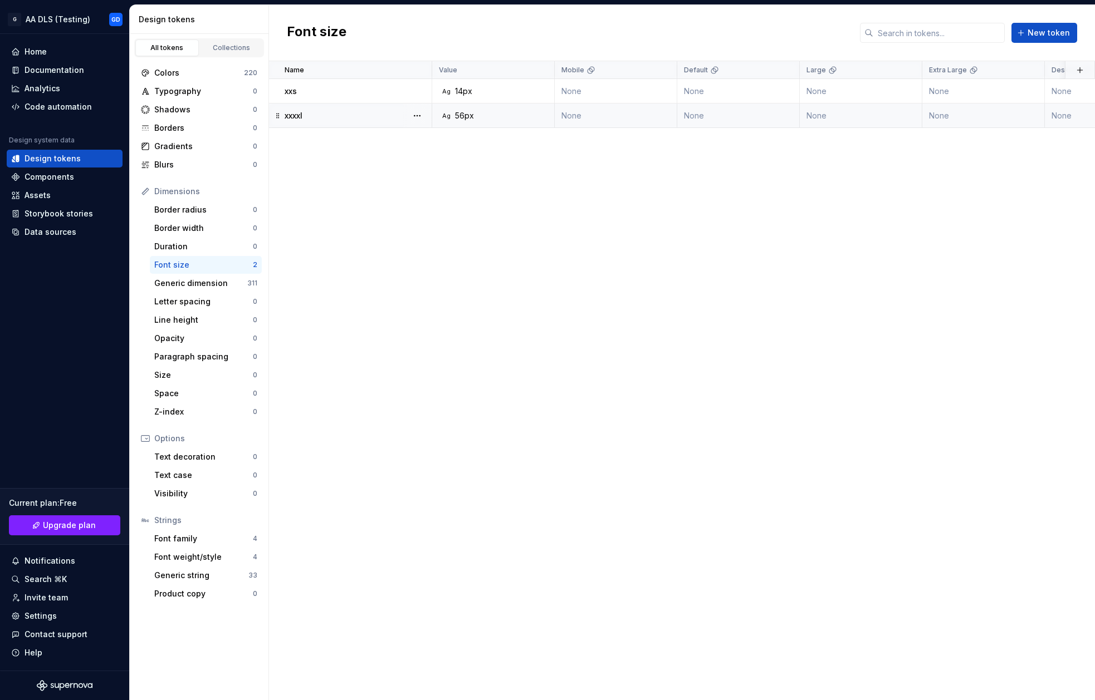
click at [819, 115] on td "None" at bounding box center [860, 116] width 122 height 24
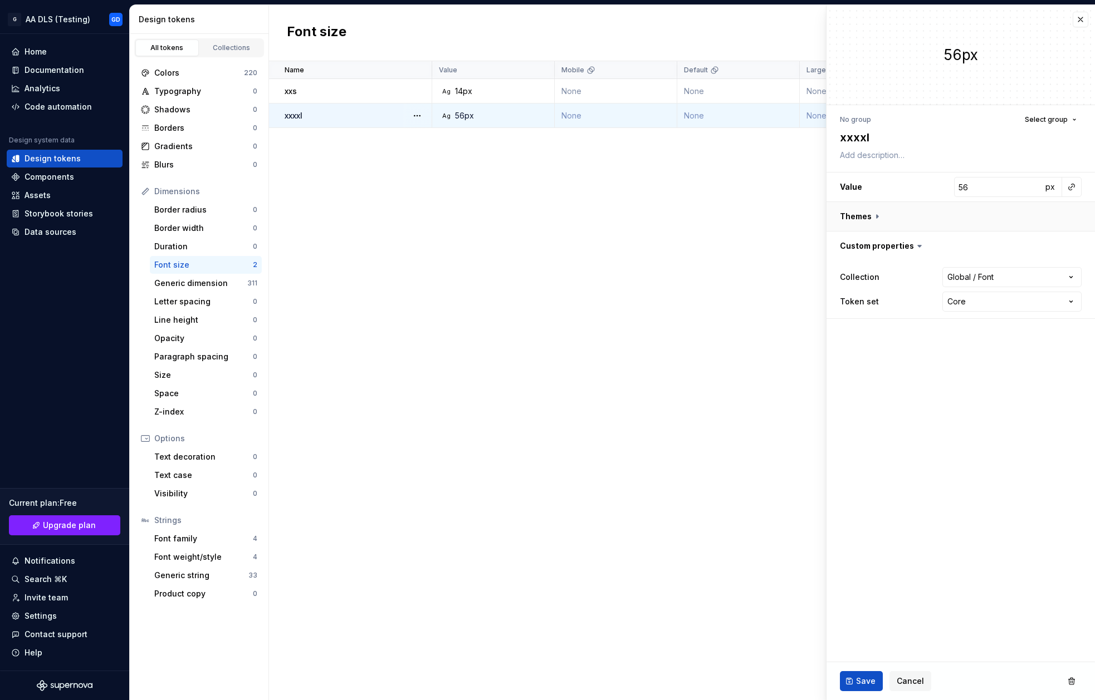
click at [864, 219] on button "button" at bounding box center [960, 216] width 268 height 29
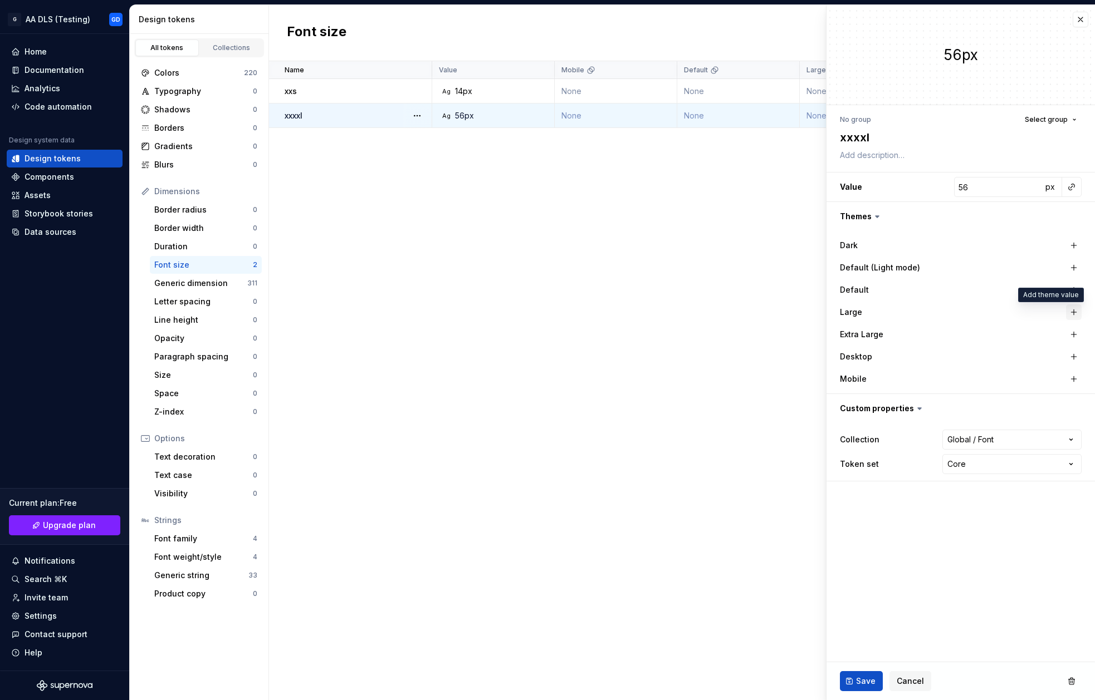
click at [1059, 310] on button "button" at bounding box center [1074, 313] width 16 height 16
click at [1059, 286] on button "button" at bounding box center [1074, 290] width 16 height 16
click at [1059, 335] on button "button" at bounding box center [1074, 335] width 16 height 16
click at [858, 682] on span "Save" at bounding box center [865, 681] width 19 height 11
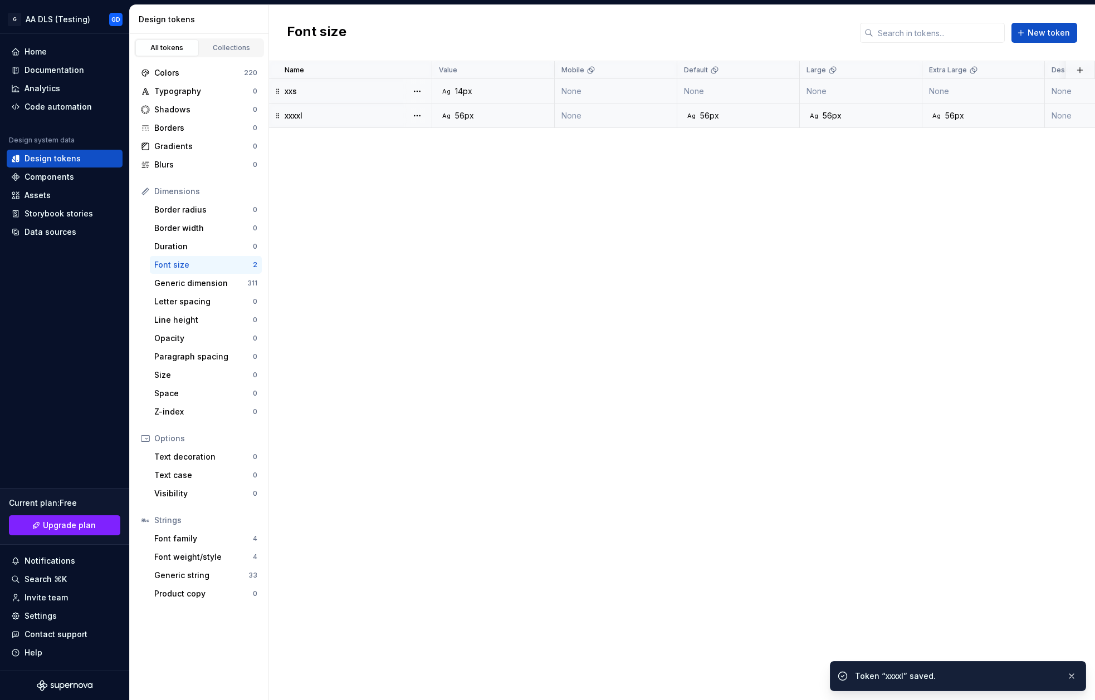
click at [391, 92] on div "xxs" at bounding box center [357, 91] width 146 height 11
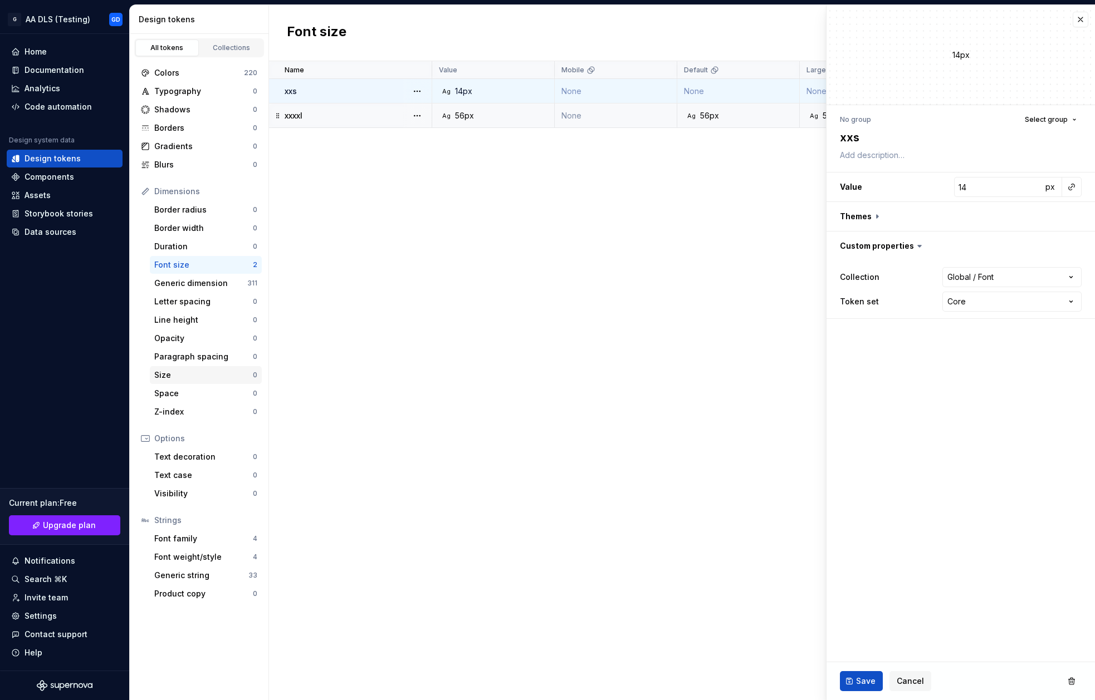
click at [216, 377] on div "Size" at bounding box center [203, 375] width 99 height 11
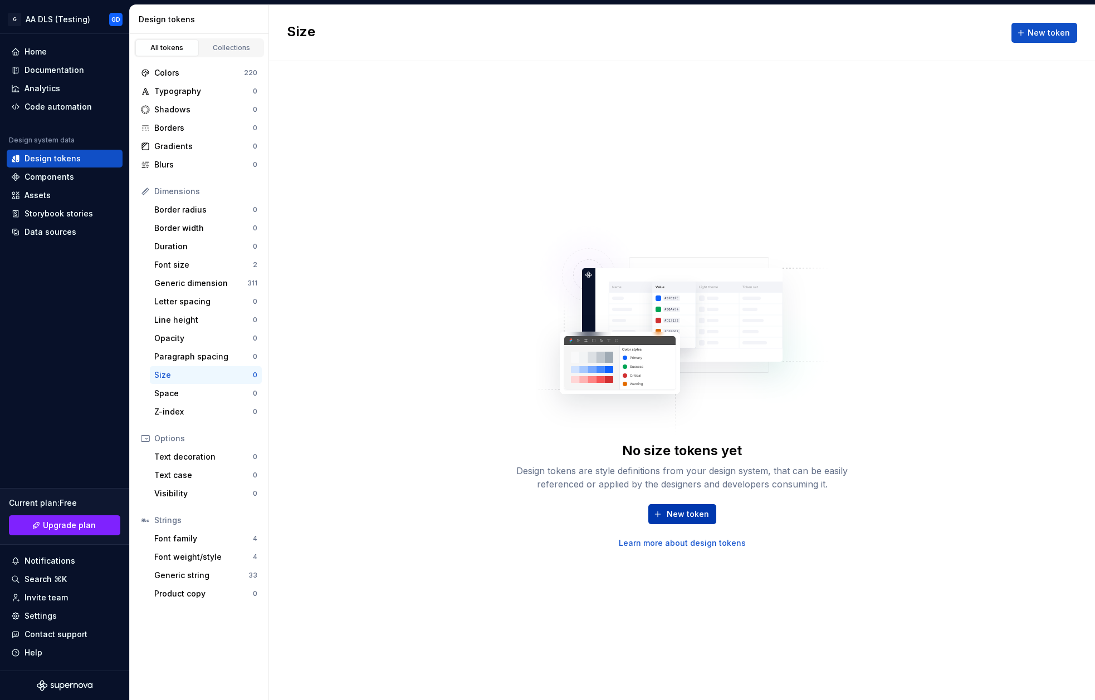
click at [662, 517] on button "New token" at bounding box center [682, 514] width 68 height 20
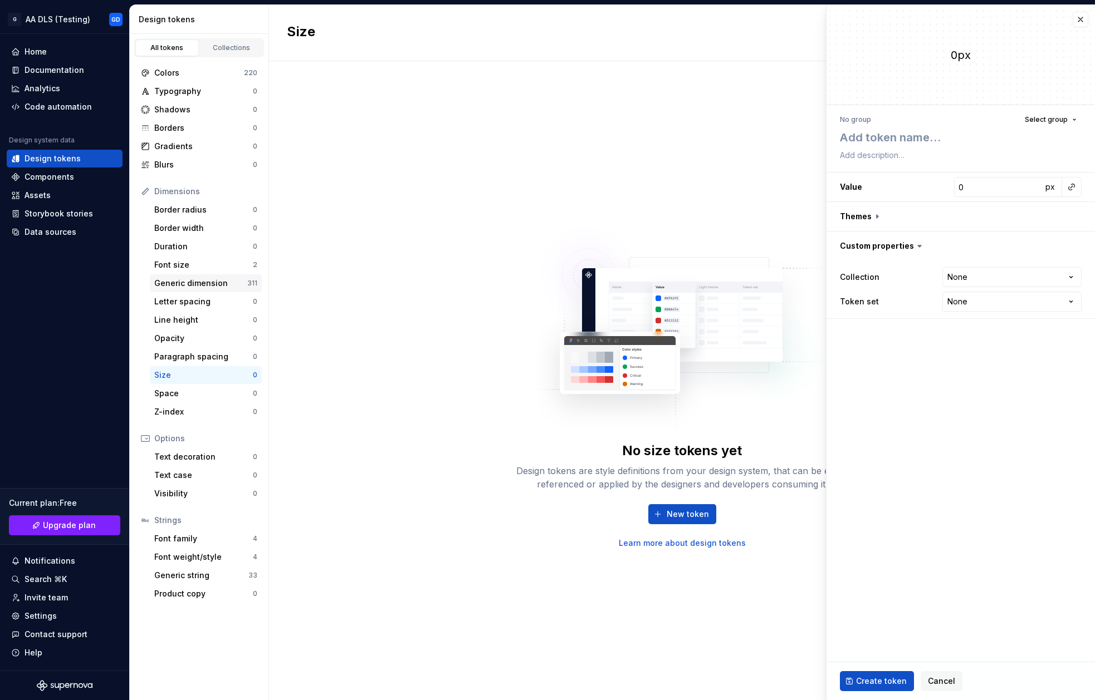
click at [200, 289] on div "Generic dimension 311" at bounding box center [206, 283] width 112 height 18
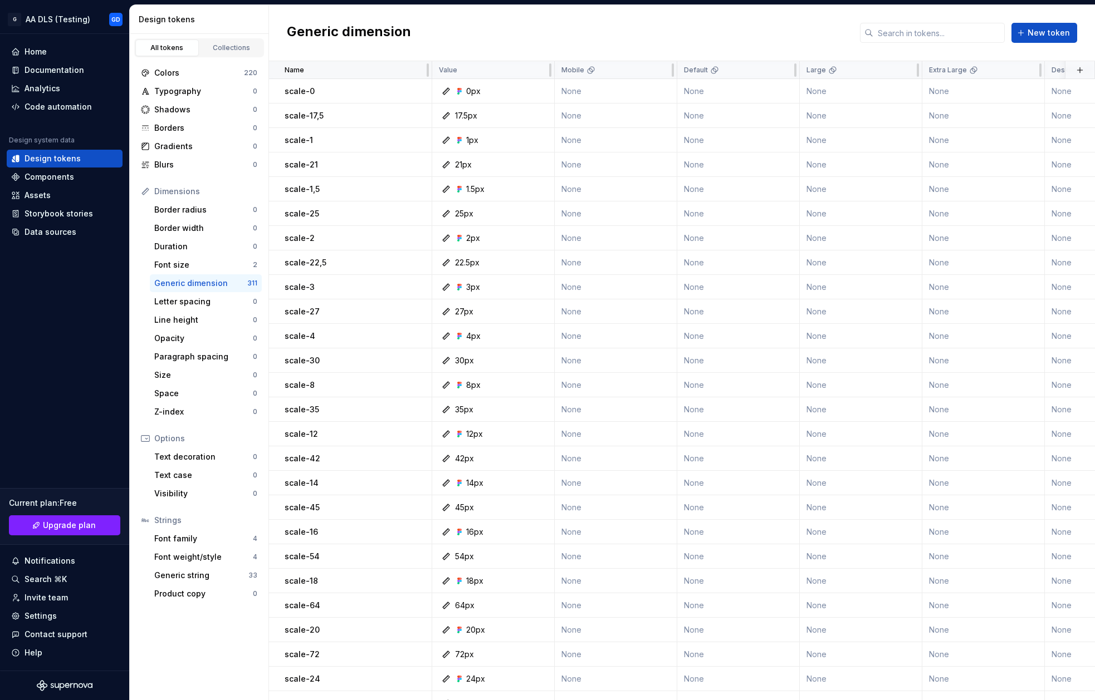
click at [341, 72] on div "Name" at bounding box center [354, 70] width 140 height 9
click at [409, 94] on button "button" at bounding box center [417, 92] width 16 height 16
click at [358, 93] on html "G AA DLS (Testing) GD Home Documentation Analytics Code automation Design syste…" at bounding box center [547, 350] width 1095 height 700
click at [302, 96] on p "scale-0" at bounding box center [299, 91] width 30 height 11
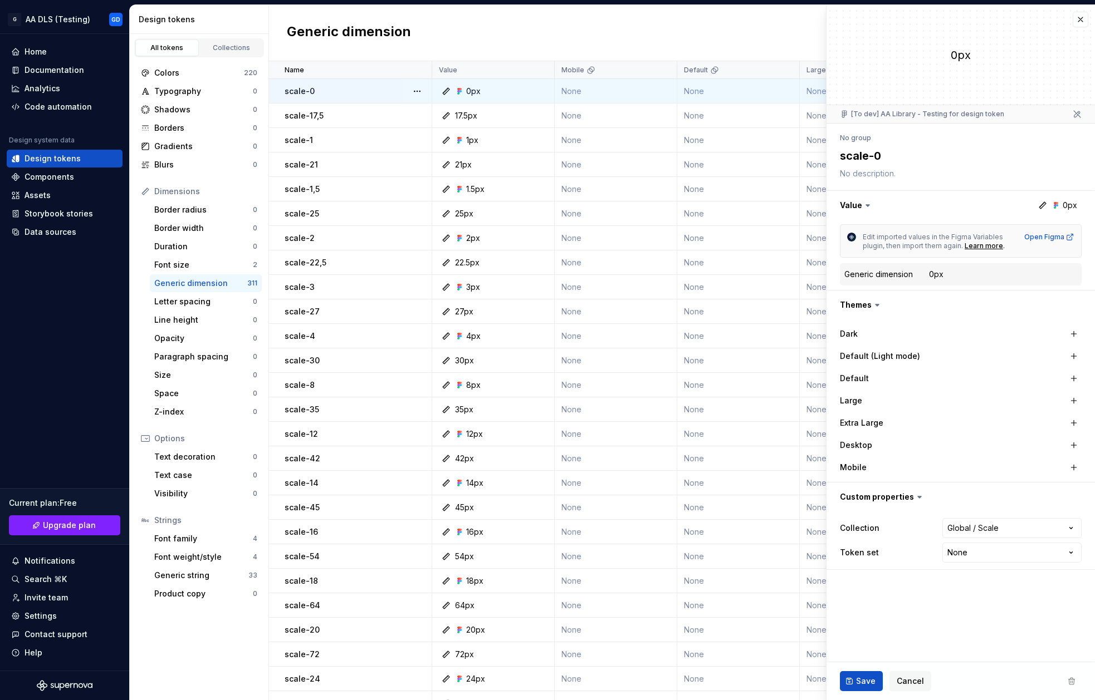
click at [866, 141] on div "No group" at bounding box center [855, 138] width 31 height 9
click at [861, 138] on div "No group" at bounding box center [855, 138] width 31 height 9
click at [991, 557] on html "G AA DLS (Testing) GD Home Documentation Analytics Code automation Design syste…" at bounding box center [547, 350] width 1095 height 700
click at [891, 598] on html "G AA DLS (Testing) GD Home Documentation Analytics Code automation Design syste…" at bounding box center [547, 350] width 1095 height 700
click at [902, 277] on div "Generic dimension" at bounding box center [878, 274] width 68 height 11
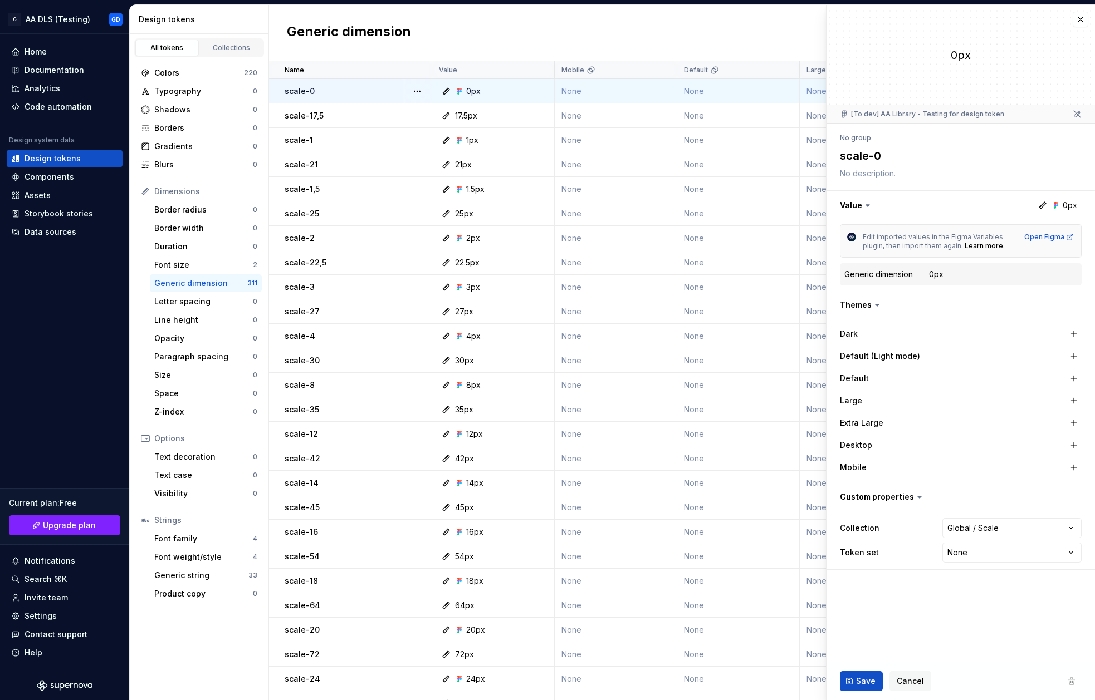
click at [866, 210] on icon at bounding box center [867, 205] width 11 height 11
click at [1039, 204] on icon at bounding box center [1042, 205] width 9 height 9
click at [1059, 22] on button "button" at bounding box center [1080, 20] width 16 height 16
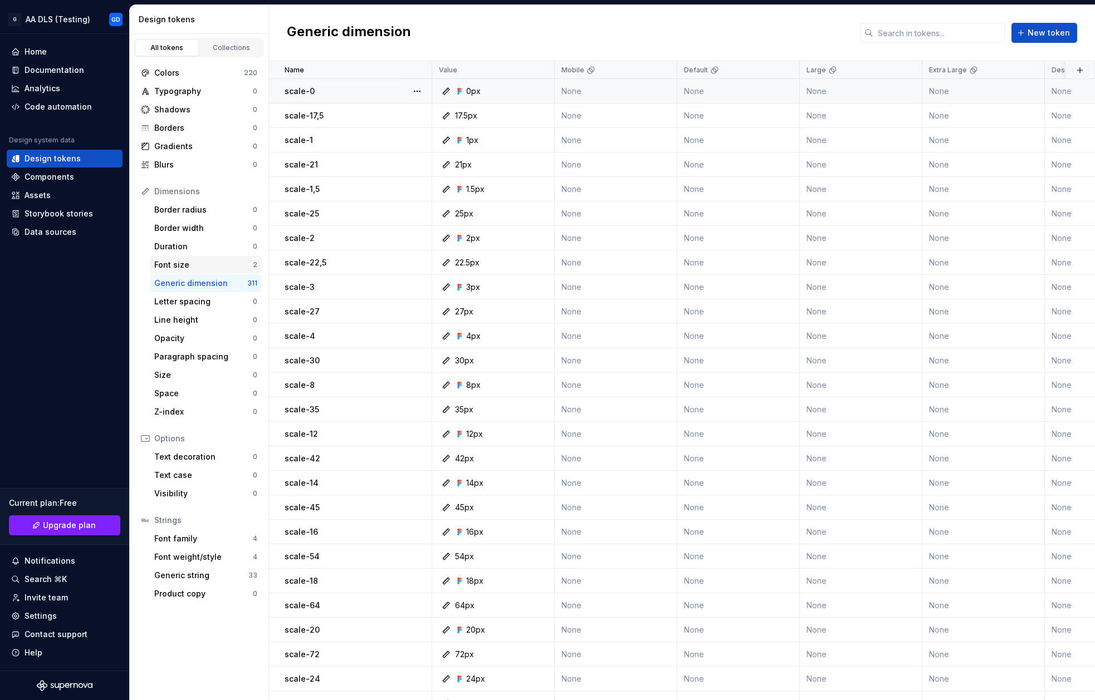
click at [227, 266] on div "Font size" at bounding box center [203, 264] width 99 height 11
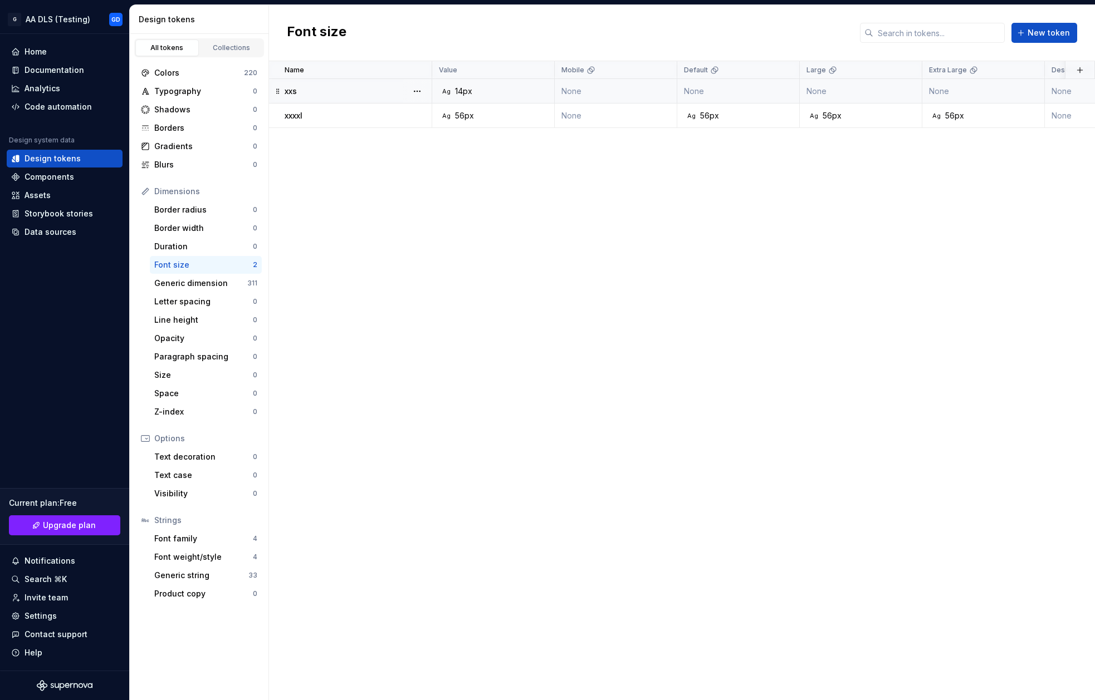
click at [497, 90] on div "Ag 14px" at bounding box center [496, 91] width 114 height 11
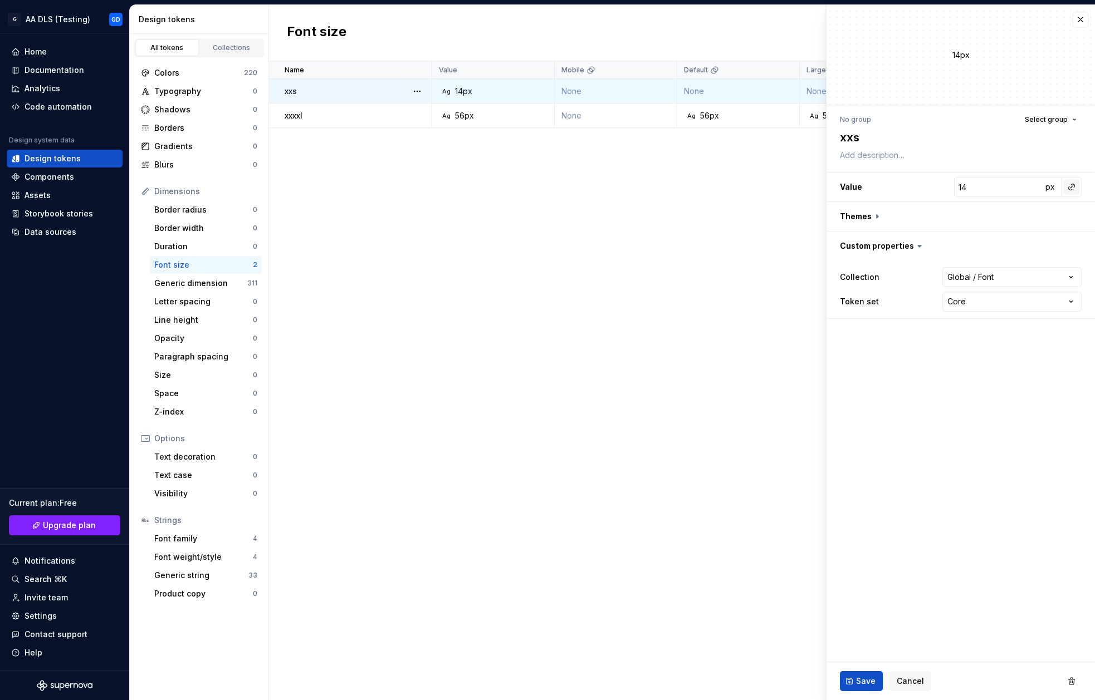
click at [1059, 192] on button "button" at bounding box center [1071, 187] width 16 height 16
click at [1049, 192] on button "px" at bounding box center [1050, 187] width 16 height 16
click at [1049, 192] on button "rem" at bounding box center [1050, 187] width 16 height 16
click at [1049, 192] on button "%" at bounding box center [1050, 187] width 16 height 16
click at [1049, 192] on button "px" at bounding box center [1050, 187] width 16 height 16
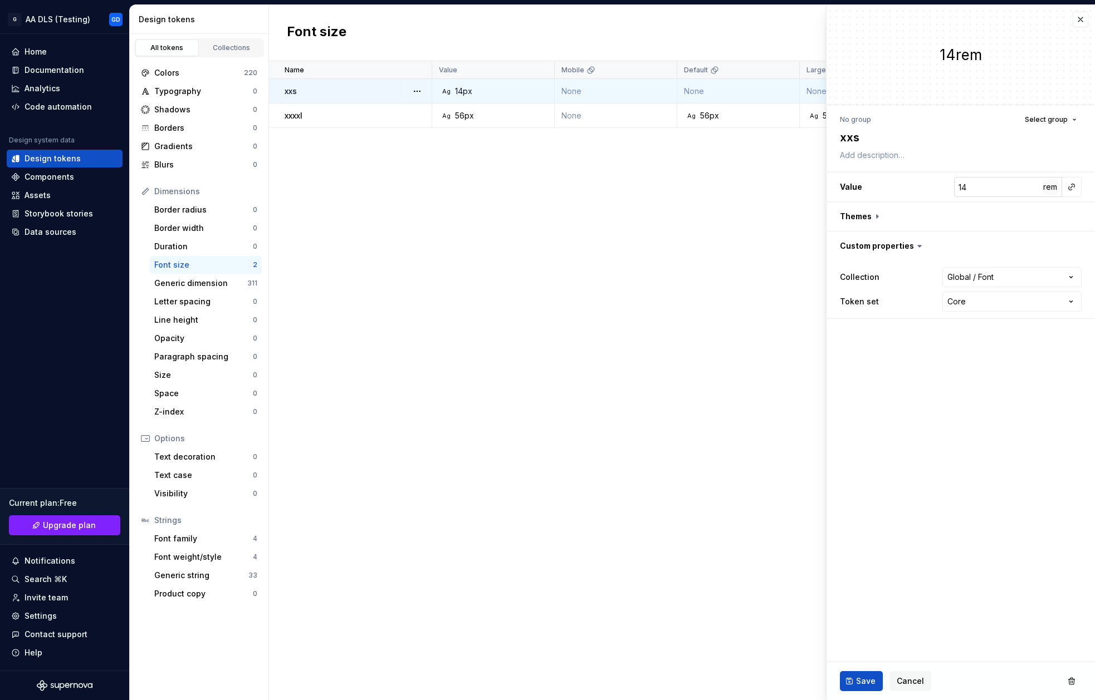
click at [1049, 192] on button "rem" at bounding box center [1050, 187] width 16 height 16
click at [1049, 192] on button "%" at bounding box center [1050, 187] width 16 height 16
click at [1049, 192] on button "px" at bounding box center [1050, 187] width 16 height 16
click at [1049, 192] on button "rem" at bounding box center [1050, 187] width 16 height 16
click at [1049, 192] on button "%" at bounding box center [1050, 187] width 16 height 16
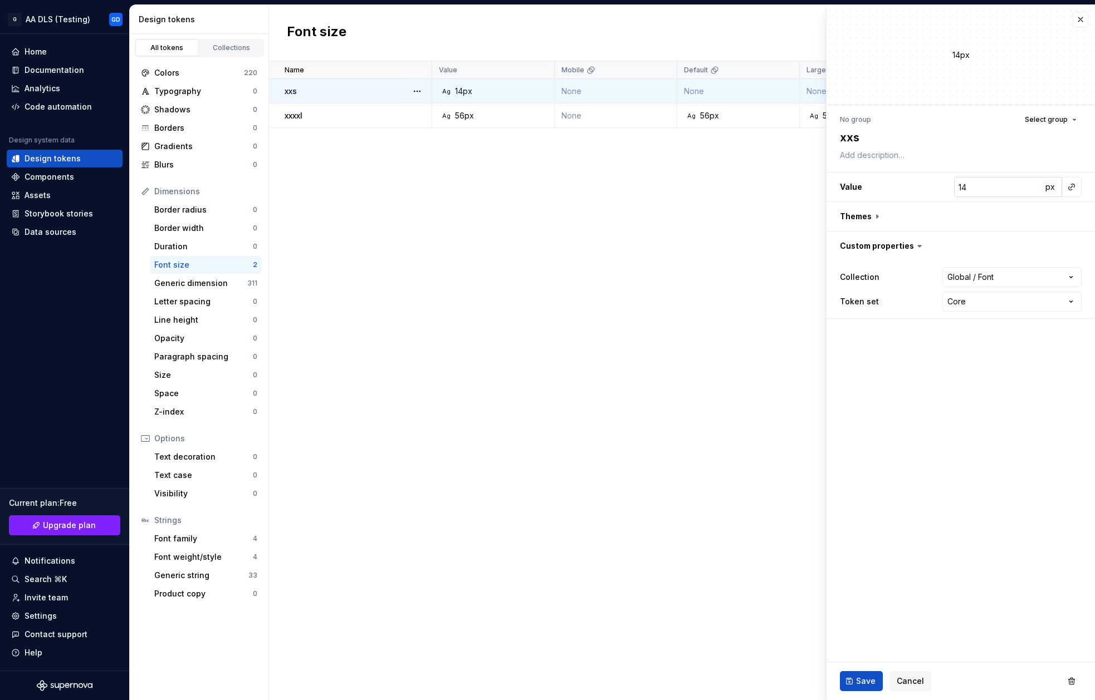
click at [1049, 192] on button "px" at bounding box center [1050, 187] width 16 height 16
click at [1049, 192] on button "rem" at bounding box center [1050, 187] width 16 height 16
click at [1049, 192] on button "%" at bounding box center [1050, 187] width 16 height 16
click at [1049, 192] on button "px" at bounding box center [1050, 187] width 16 height 16
click at [1049, 192] on button "rem" at bounding box center [1050, 187] width 16 height 16
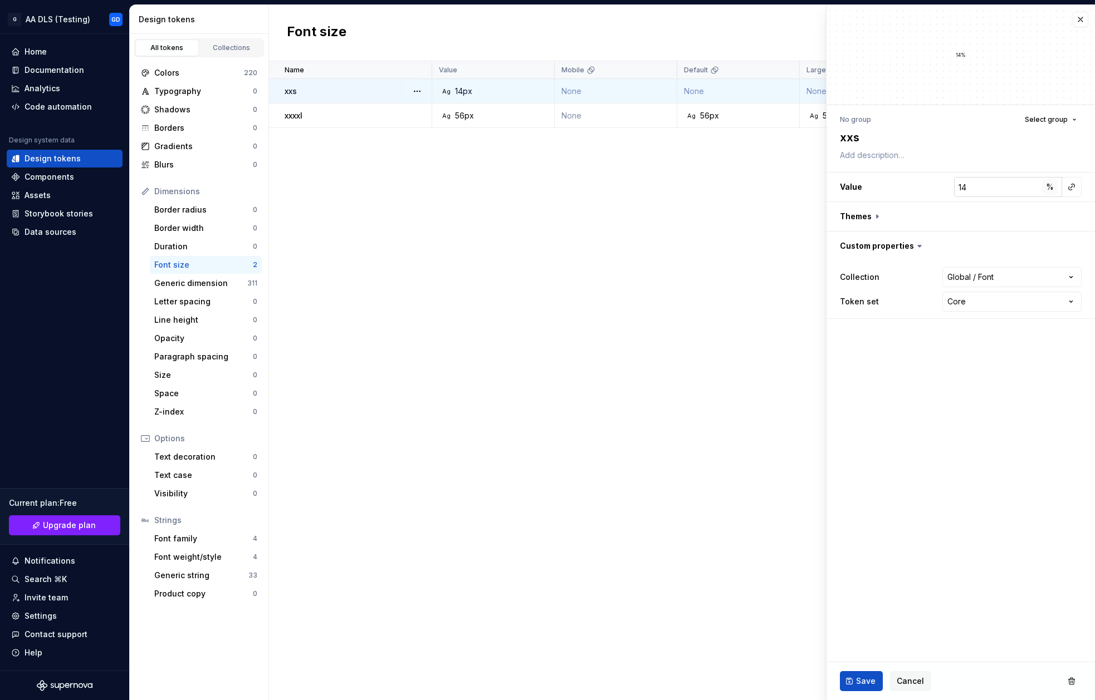
click at [1049, 192] on button "%" at bounding box center [1050, 187] width 16 height 16
click at [1049, 192] on button "px" at bounding box center [1050, 187] width 16 height 16
click at [1049, 192] on button "rem" at bounding box center [1050, 187] width 16 height 16
click at [1049, 192] on button "%" at bounding box center [1050, 187] width 16 height 16
drag, startPoint x: 1049, startPoint y: 192, endPoint x: 1042, endPoint y: 227, distance: 35.8
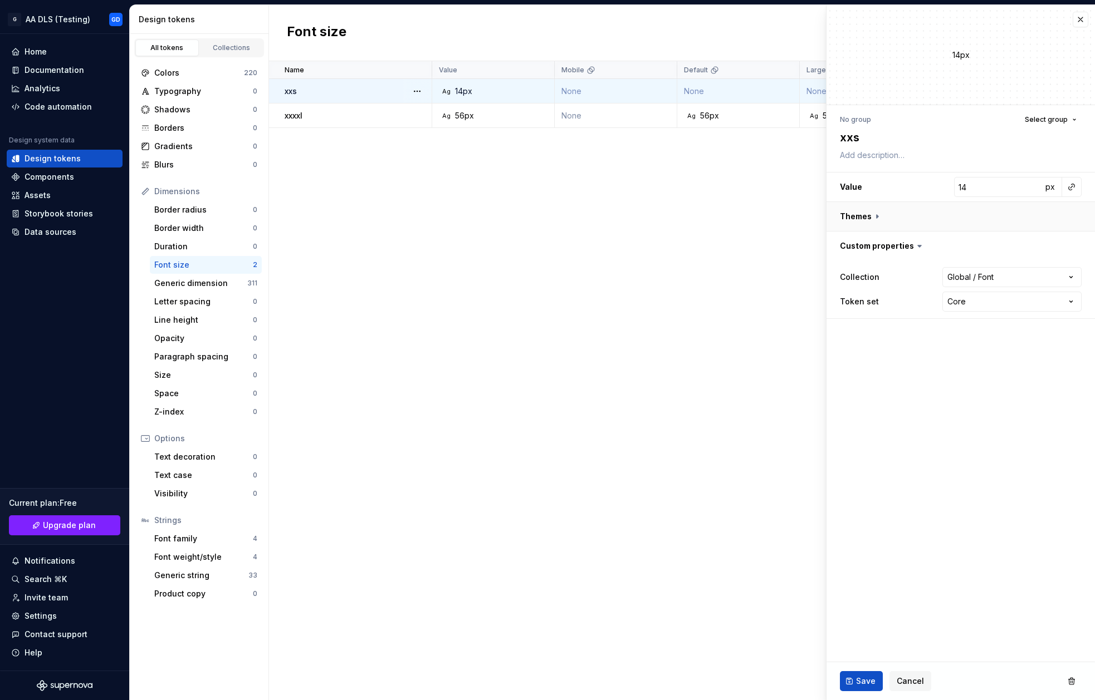
click at [1042, 227] on div "**********" at bounding box center [961, 245] width 242 height 147
click at [871, 218] on button "button" at bounding box center [960, 216] width 268 height 29
click at [871, 218] on icon at bounding box center [876, 216] width 11 height 11
click at [1053, 189] on span "px" at bounding box center [1049, 186] width 9 height 9
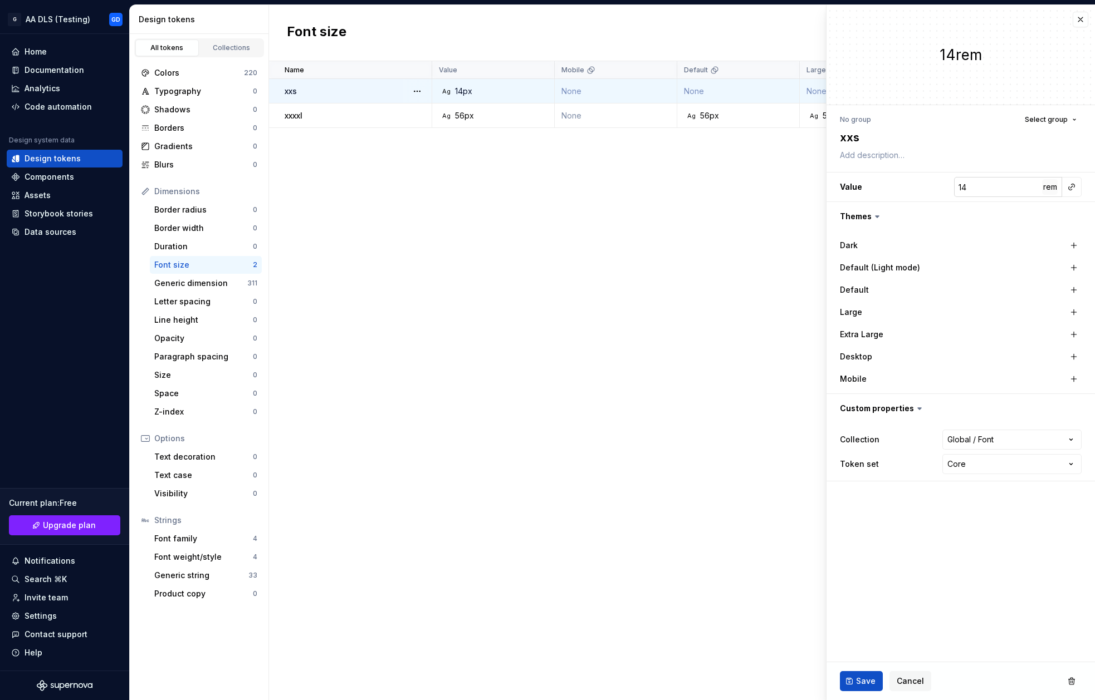
click at [1051, 188] on span "rem" at bounding box center [1050, 186] width 14 height 9
click at [1050, 188] on span "%" at bounding box center [1050, 186] width 8 height 9
click at [1050, 190] on span "px" at bounding box center [1049, 186] width 9 height 9
click at [1005, 187] on input "14" at bounding box center [998, 187] width 88 height 20
click at [1059, 122] on button "Select group" at bounding box center [1050, 120] width 62 height 16
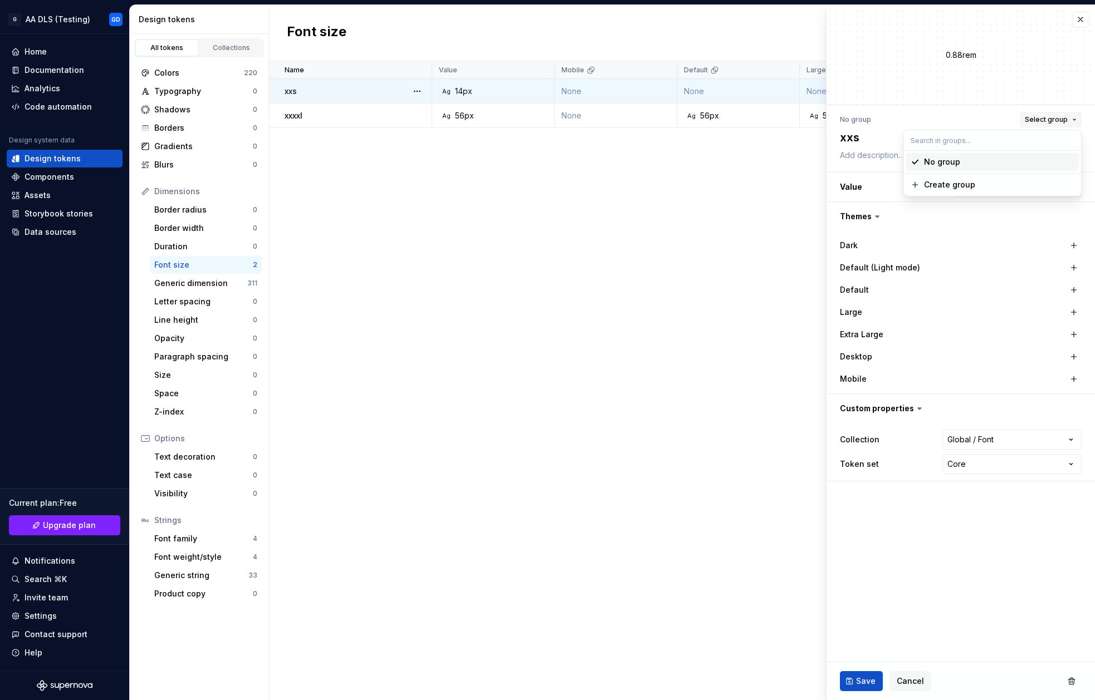
click at [1059, 122] on button "Select group" at bounding box center [1050, 120] width 62 height 16
click at [1059, 307] on button "button" at bounding box center [1074, 313] width 16 height 16
click at [1059, 333] on button "button" at bounding box center [1074, 335] width 16 height 16
click at [1052, 185] on span "rem" at bounding box center [1050, 186] width 14 height 9
click at [1052, 192] on button "%" at bounding box center [1050, 187] width 16 height 16
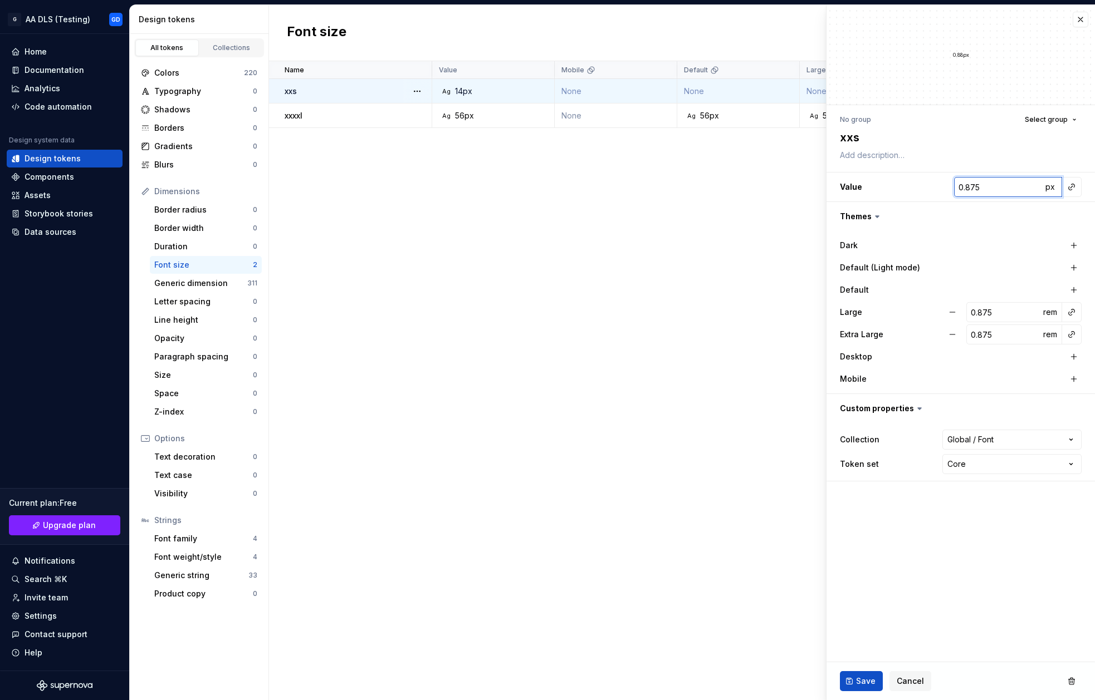
click at [974, 183] on input "0.875" at bounding box center [998, 187] width 88 height 20
click at [1014, 311] on input "0.875" at bounding box center [1004, 312] width 76 height 20
click at [1002, 332] on input "0.875" at bounding box center [1004, 335] width 76 height 20
click at [859, 681] on span "Save" at bounding box center [865, 681] width 19 height 11
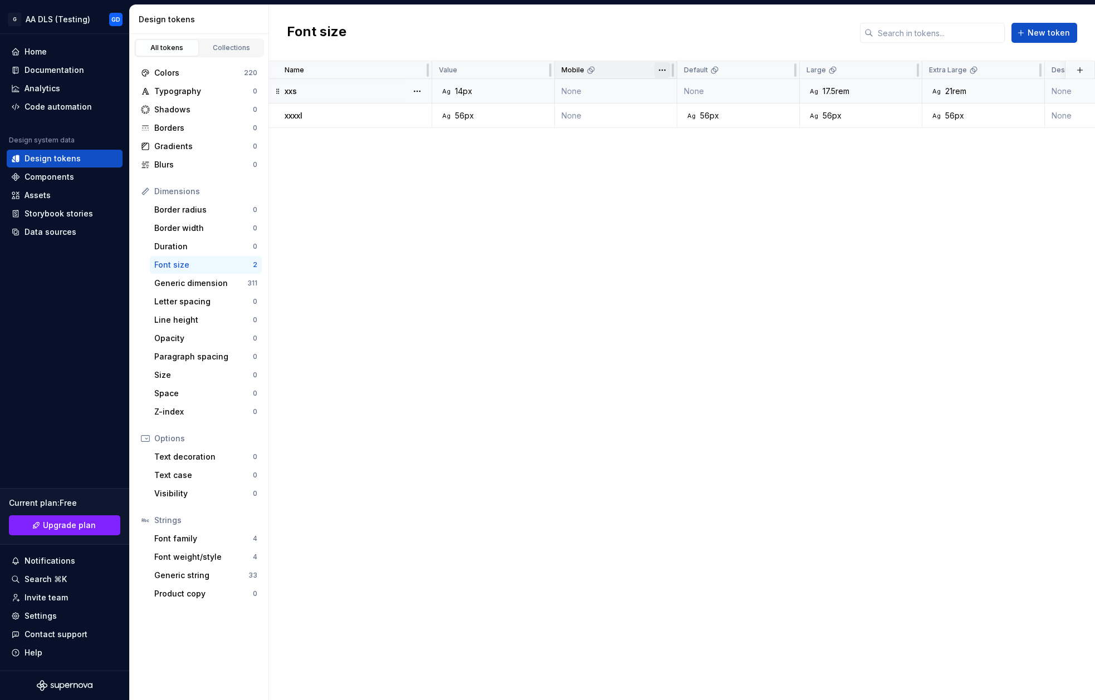
click at [664, 73] on html "G AA DLS (Testing) GD Home Documentation Analytics Code automation Design syste…" at bounding box center [547, 350] width 1095 height 700
click at [728, 161] on div "Delete theme" at bounding box center [704, 155] width 95 height 18
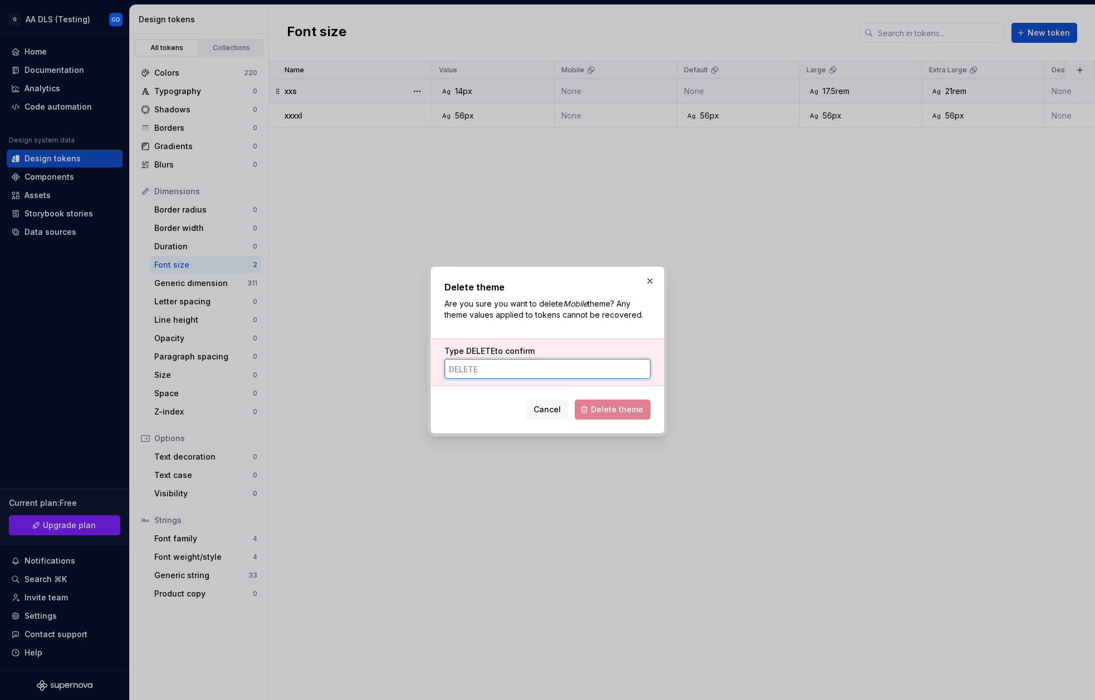
click at [546, 370] on input "Type DELETE to confirm" at bounding box center [547, 369] width 206 height 20
click at [587, 416] on button "Delete theme" at bounding box center [613, 410] width 76 height 20
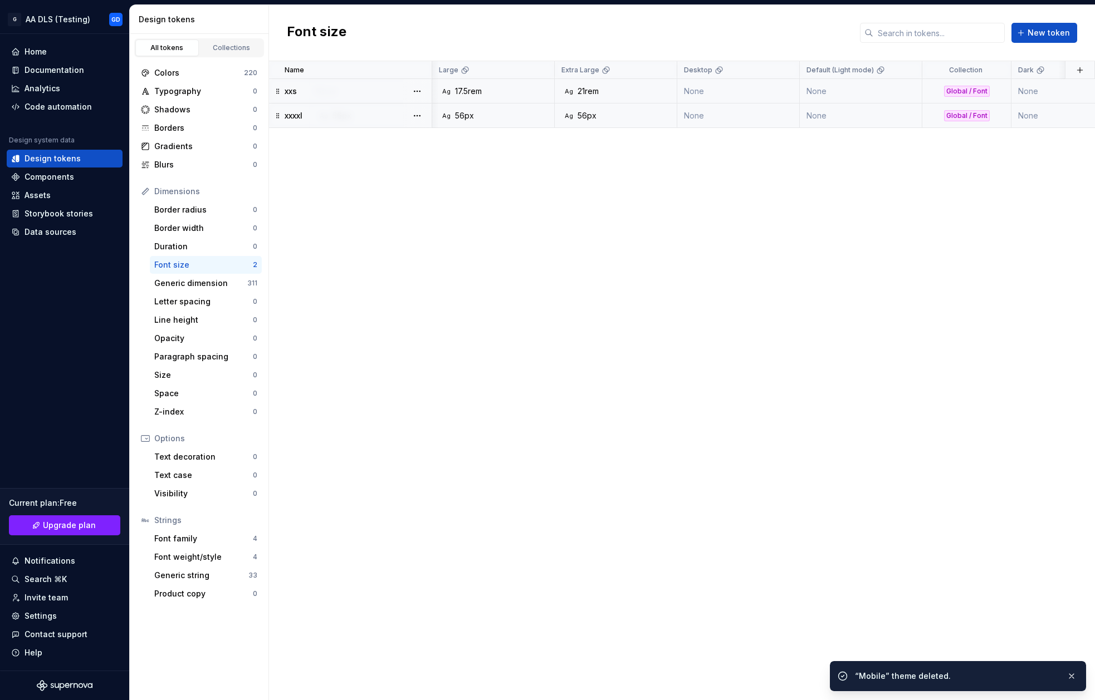
scroll to position [0, 297]
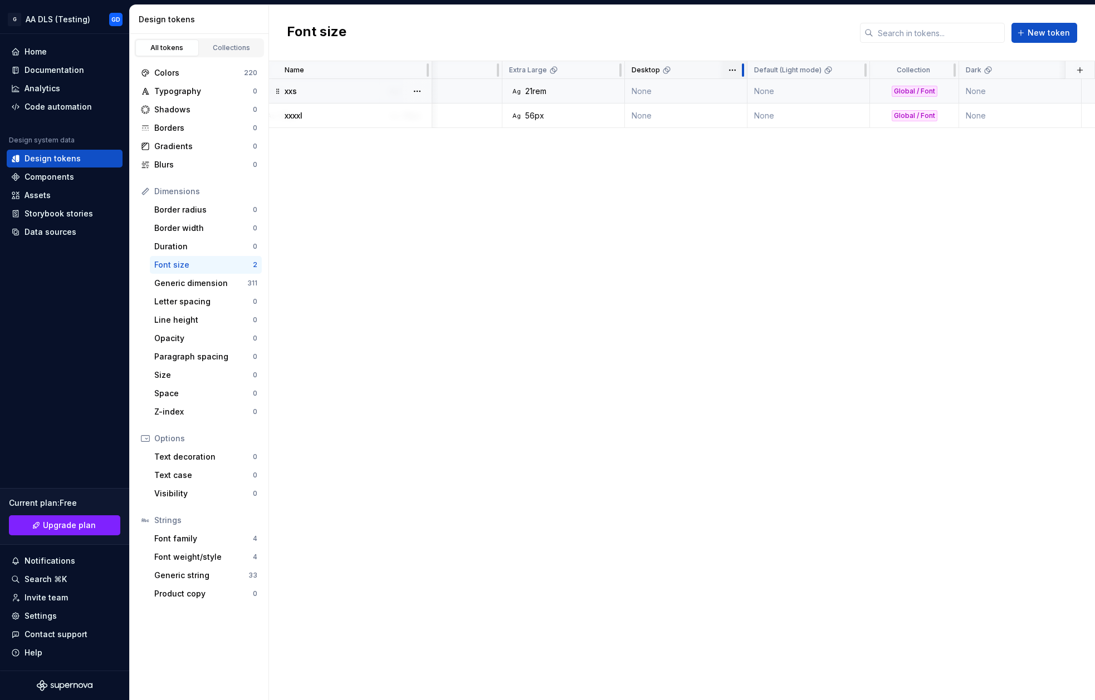
click at [740, 70] on div at bounding box center [742, 70] width 9 height 18
click at [730, 69] on html "G AA DLS (Testing) GD Home Documentation Analytics Code automation Design syste…" at bounding box center [547, 350] width 1095 height 700
click at [756, 153] on span "Delete theme" at bounding box center [781, 155] width 72 height 11
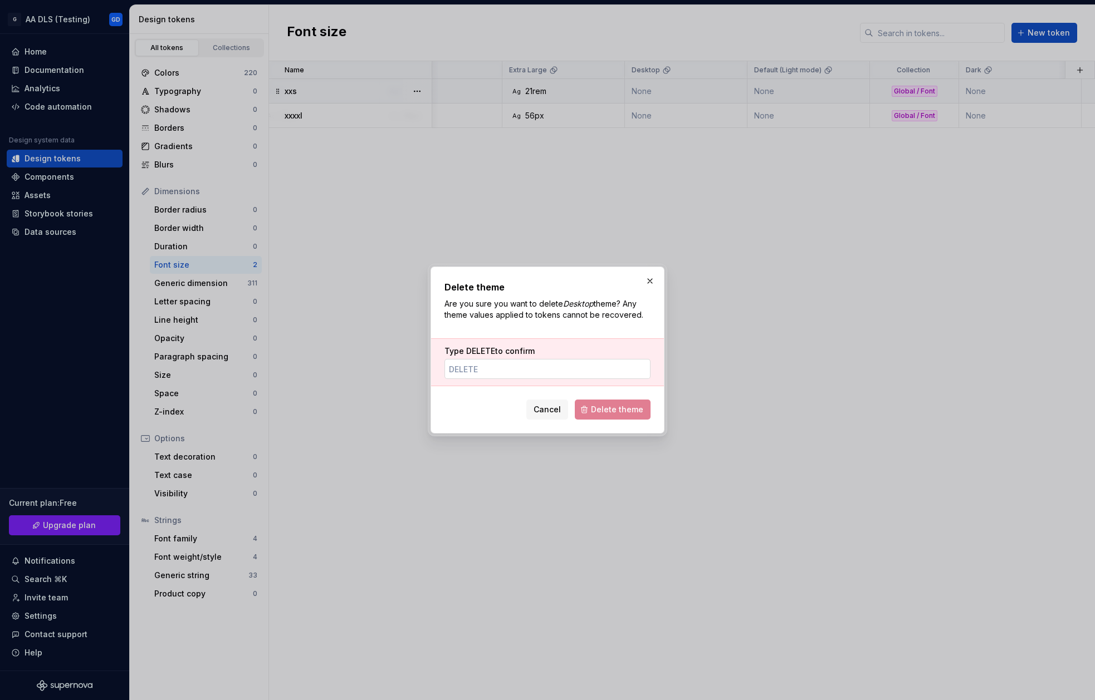
click at [569, 372] on input "Type DELETE to confirm" at bounding box center [547, 369] width 206 height 20
drag, startPoint x: 610, startPoint y: 411, endPoint x: 752, endPoint y: 312, distance: 173.6
click at [610, 411] on span "Delete theme" at bounding box center [617, 409] width 52 height 11
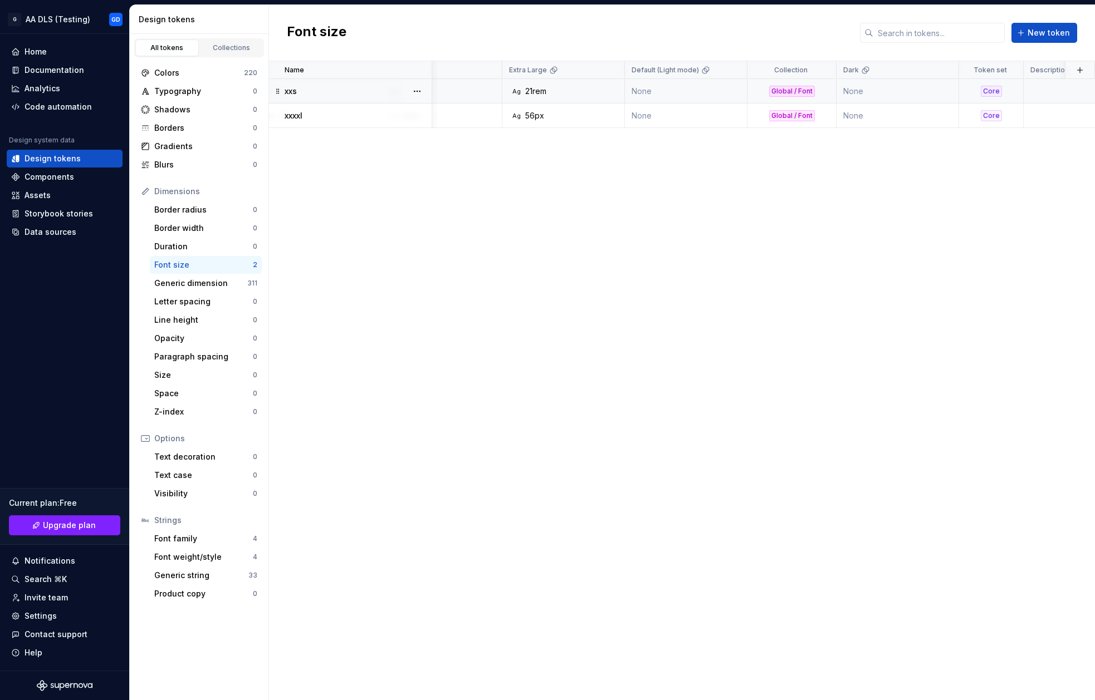
click at [796, 90] on div "Global / Font" at bounding box center [792, 91] width 46 height 11
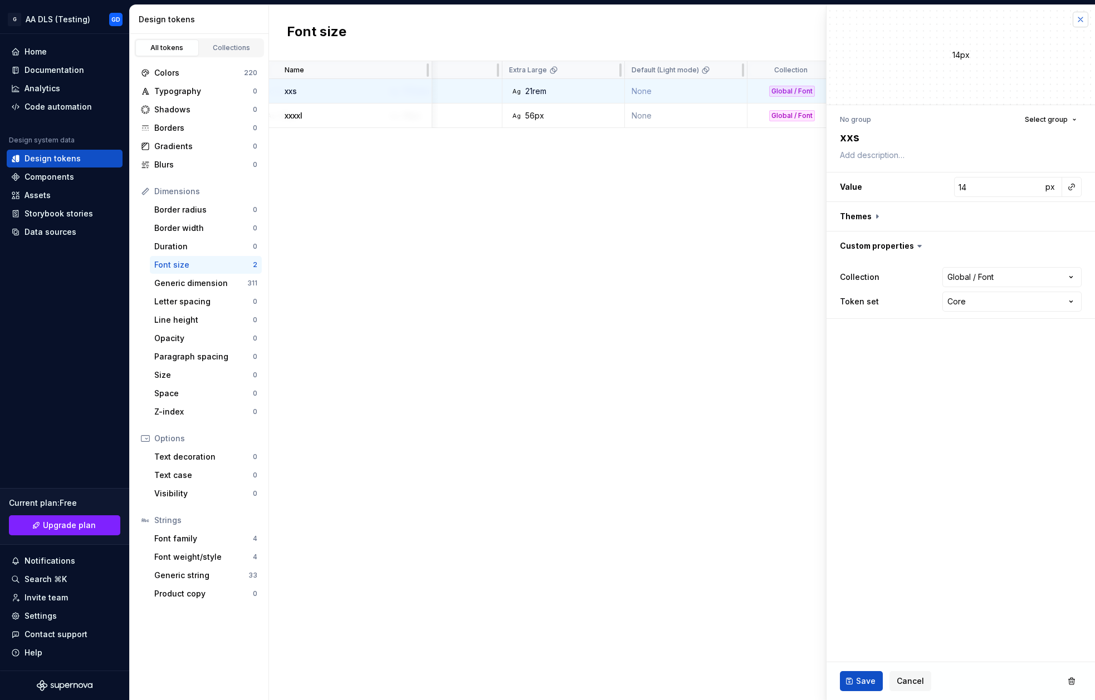
click at [1059, 22] on button "button" at bounding box center [1080, 20] width 16 height 16
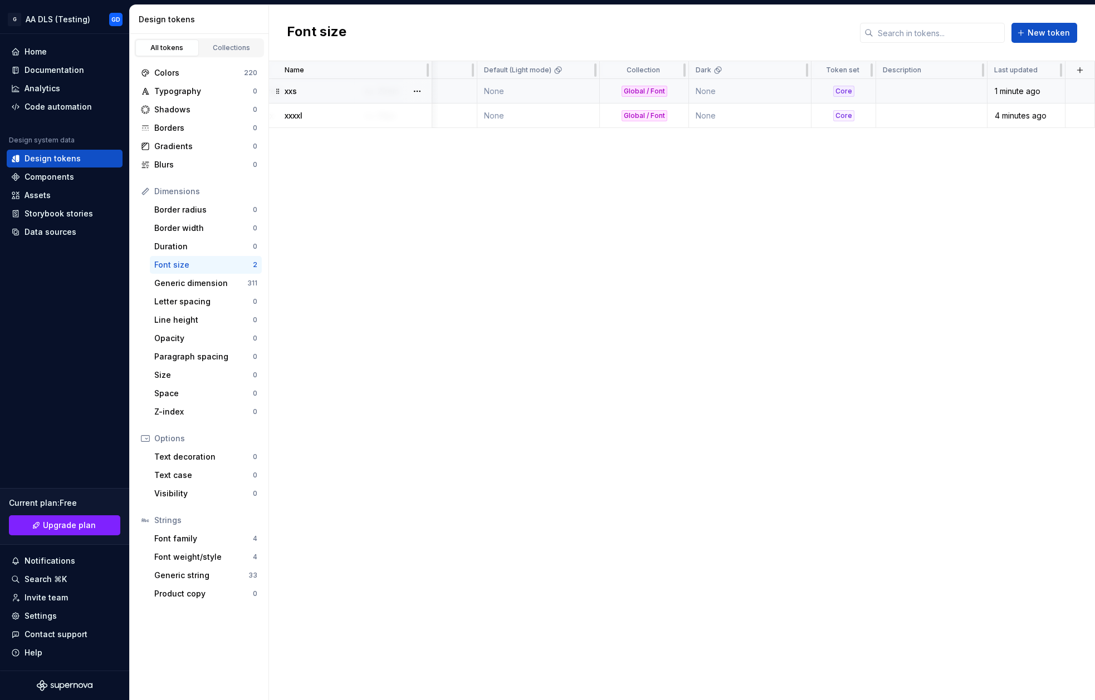
scroll to position [0, 445]
click at [843, 94] on div "Core" at bounding box center [843, 91] width 21 height 11
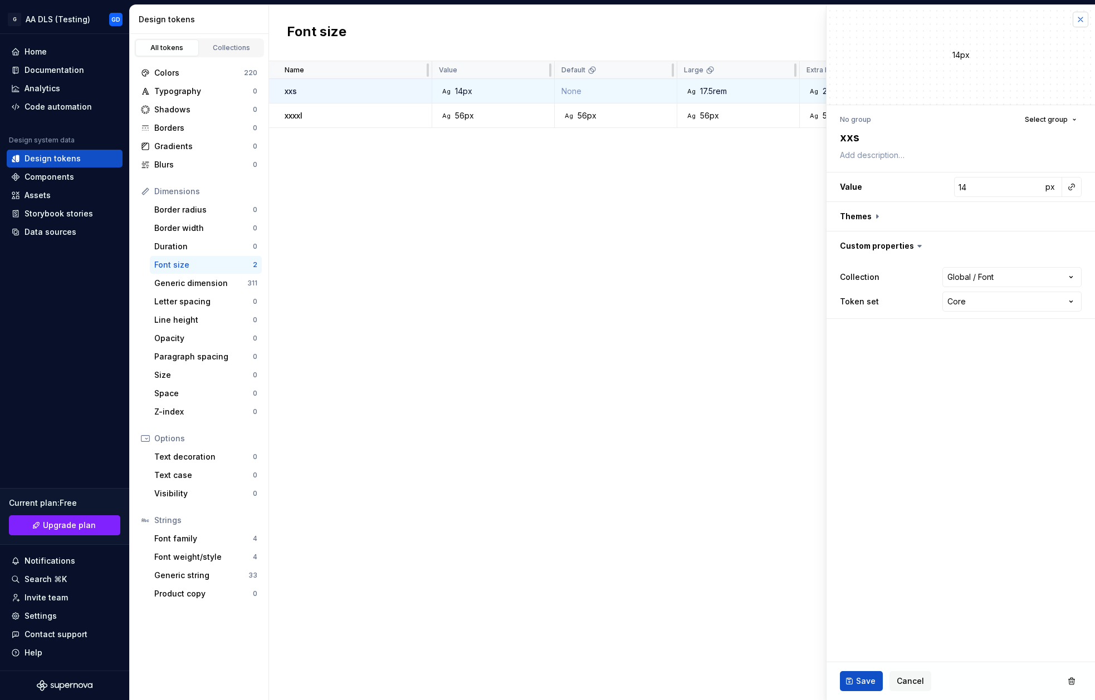
click at [1059, 18] on button "button" at bounding box center [1080, 20] width 16 height 16
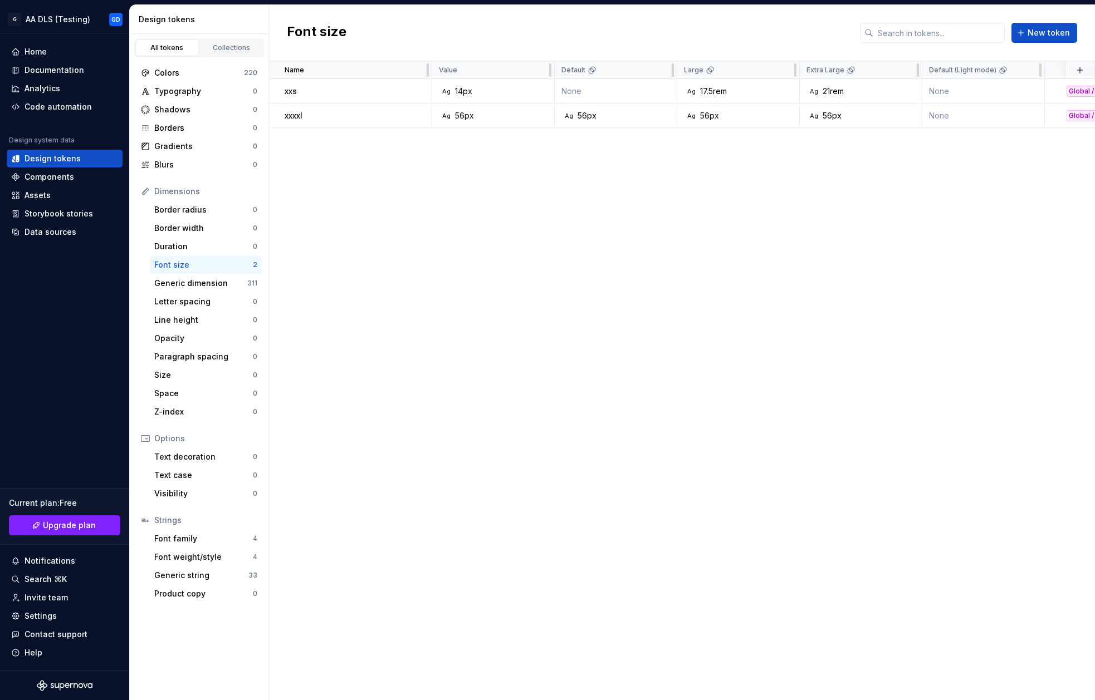
click at [1059, 16] on div "Font size New token" at bounding box center [682, 33] width 826 height 56
click at [213, 282] on div "Generic dimension" at bounding box center [200, 283] width 93 height 11
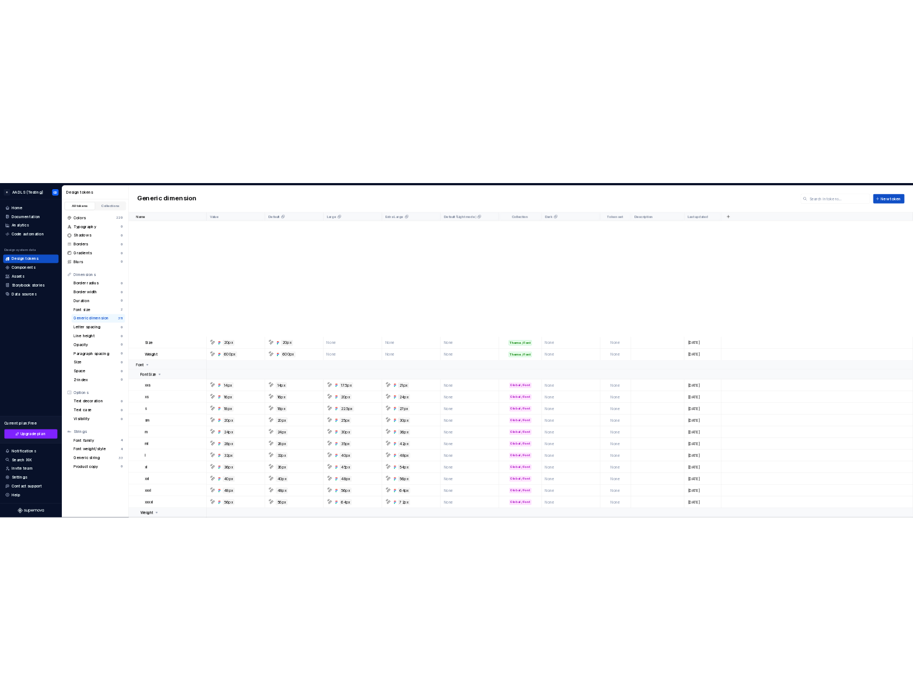
scroll to position [2324, 0]
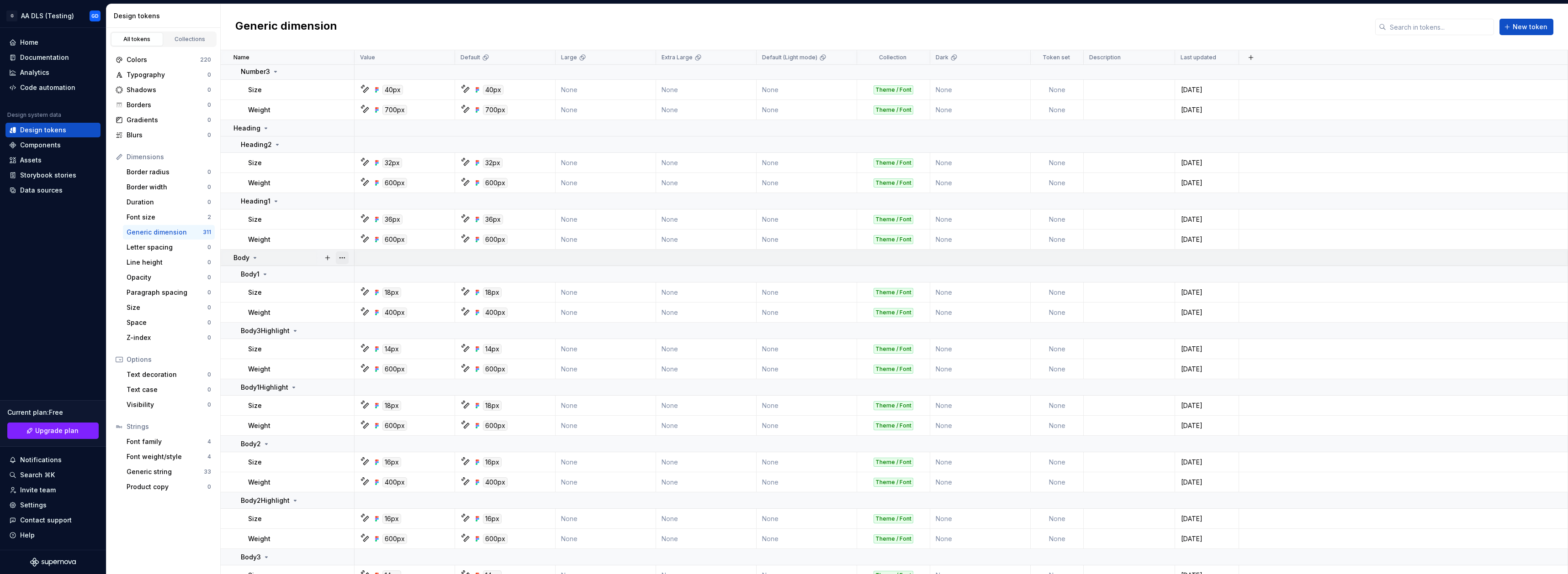
click at [345, 261] on button "button" at bounding box center [342, 258] width 13 height 13
click at [304, 291] on div "Size" at bounding box center [300, 292] width 106 height 9
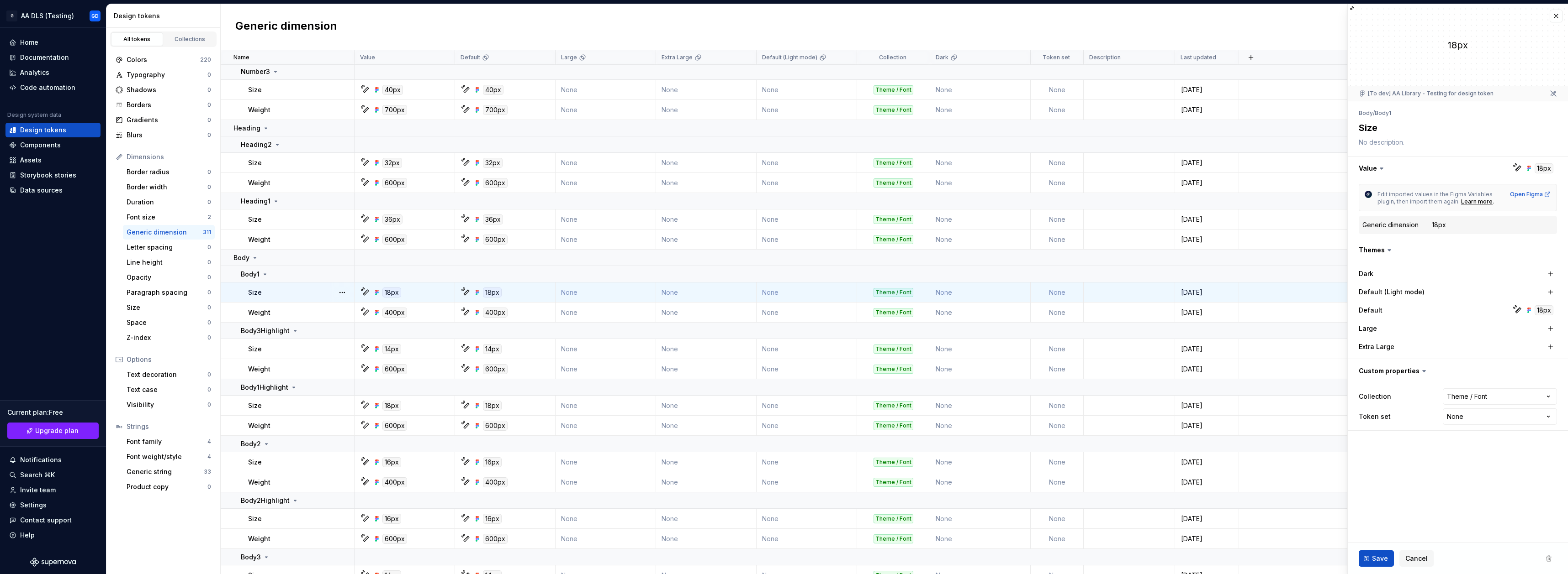
click at [392, 294] on div "18px" at bounding box center [391, 293] width 19 height 10
click at [869, 14] on button "button" at bounding box center [1556, 16] width 13 height 13
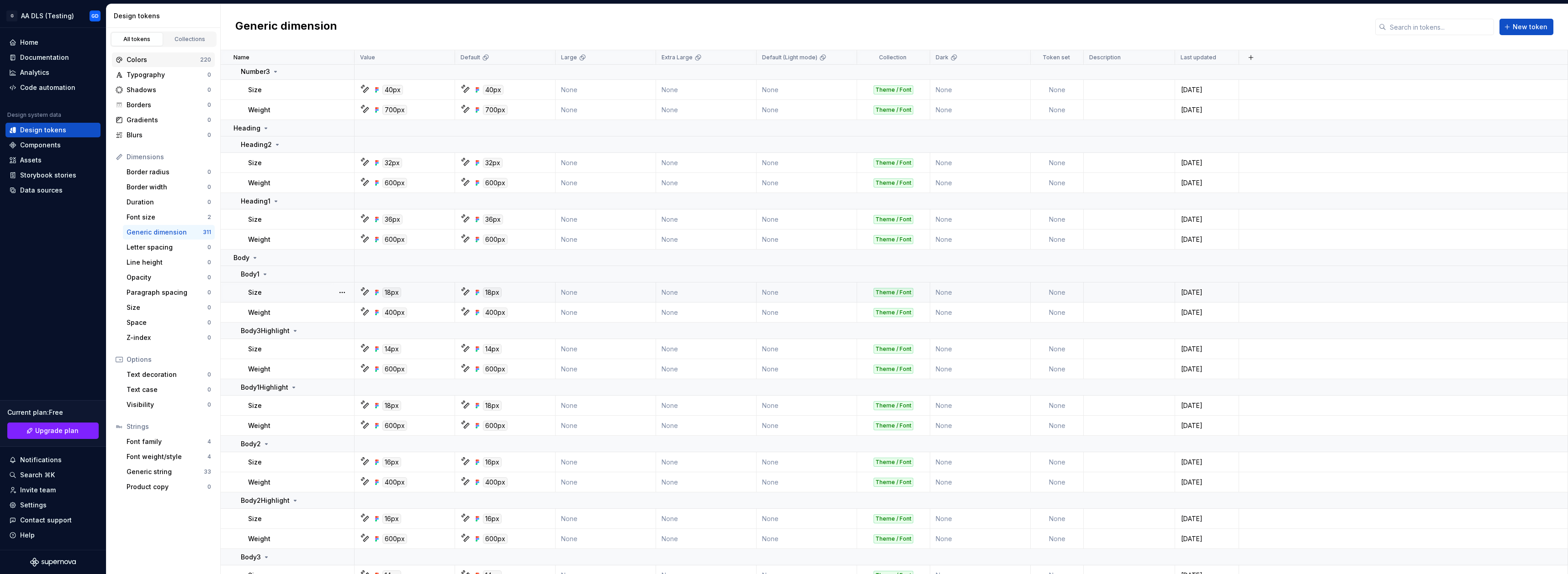
click at [160, 62] on div "Colors" at bounding box center [163, 59] width 74 height 9
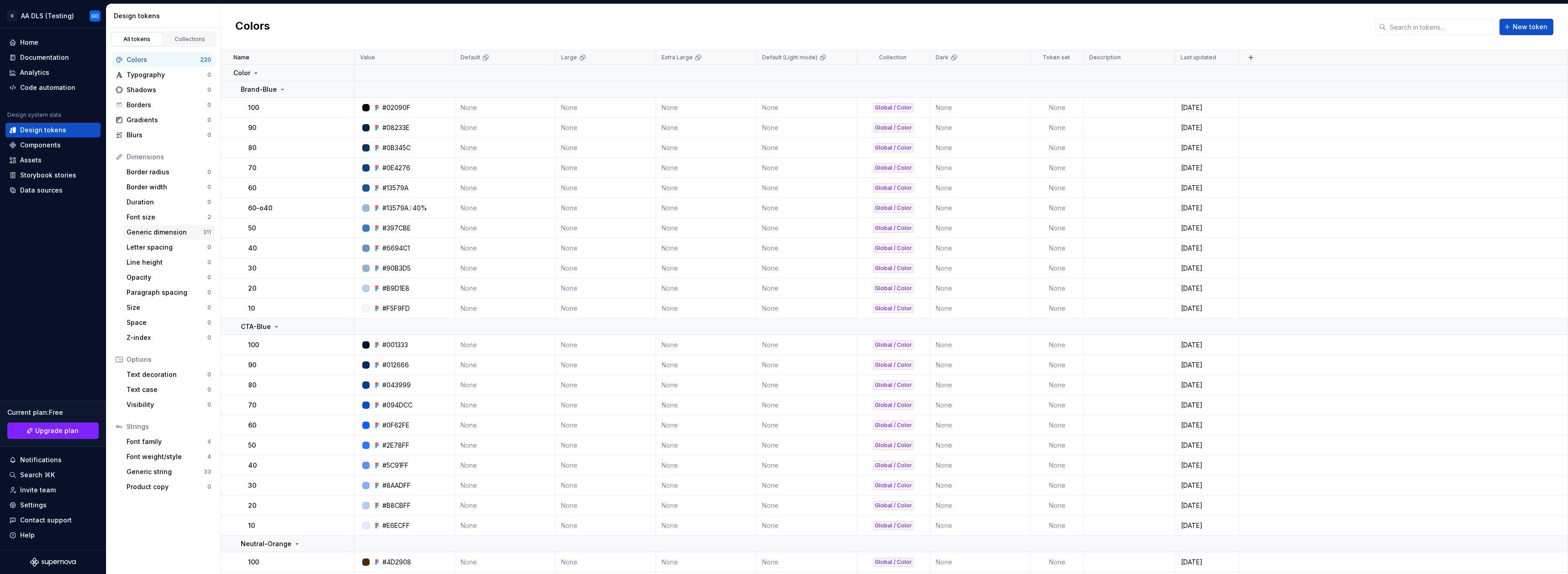
click at [162, 229] on div "Generic dimension" at bounding box center [164, 232] width 76 height 9
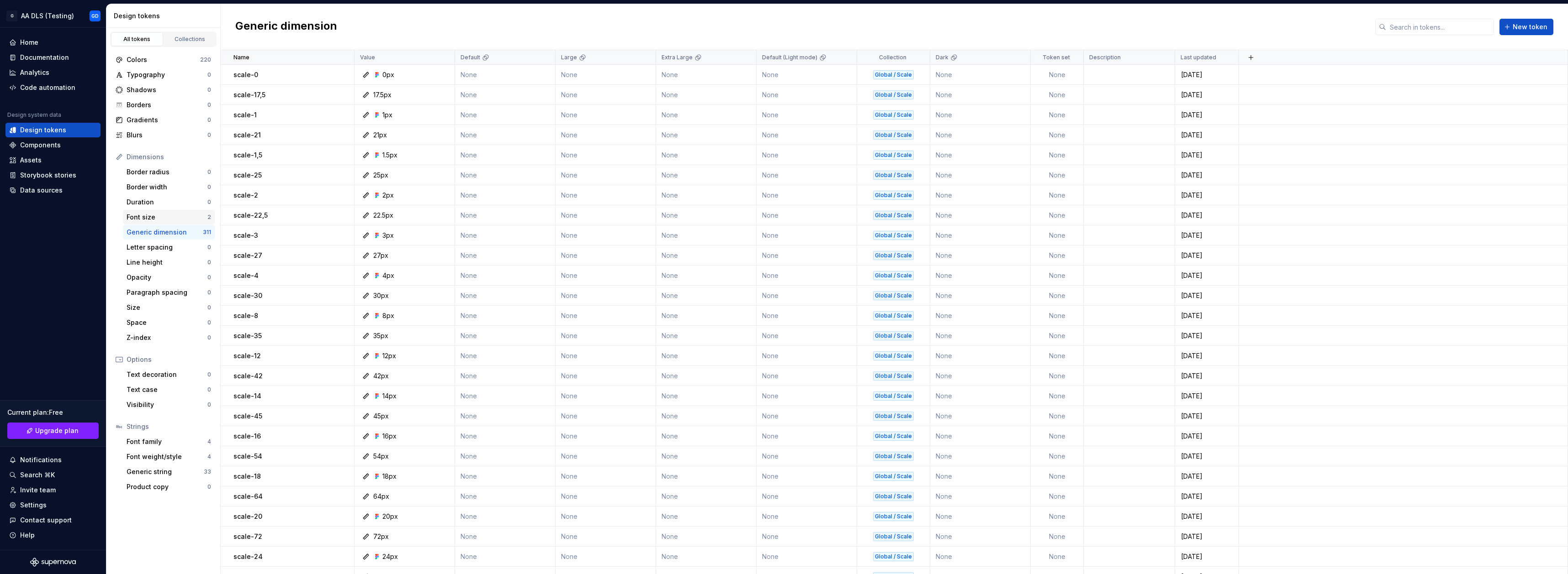
click at [166, 216] on div "Font size" at bounding box center [167, 216] width 81 height 9
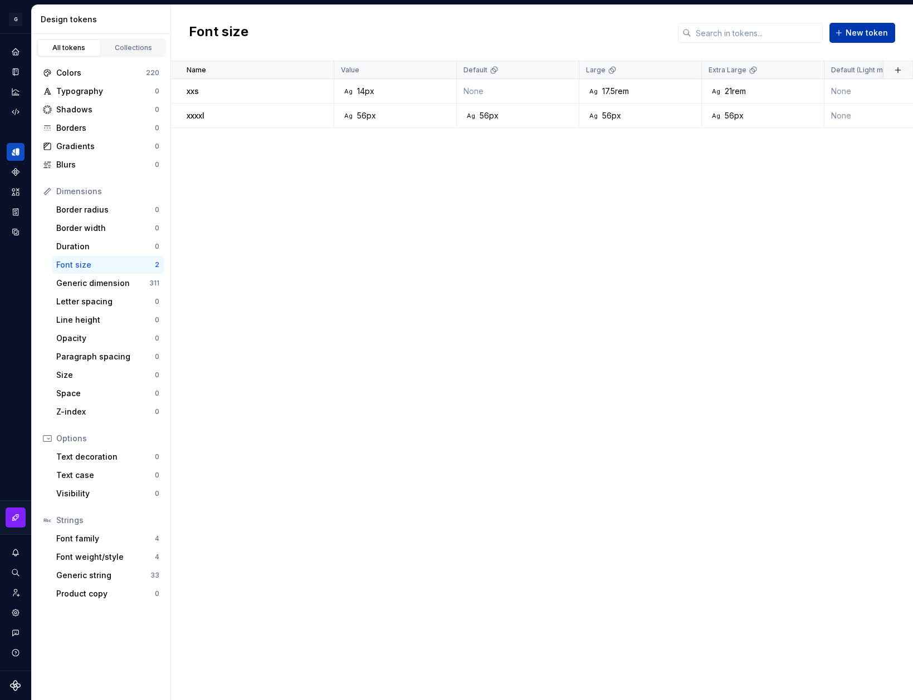
click at [860, 32] on span "New token" at bounding box center [866, 32] width 42 height 11
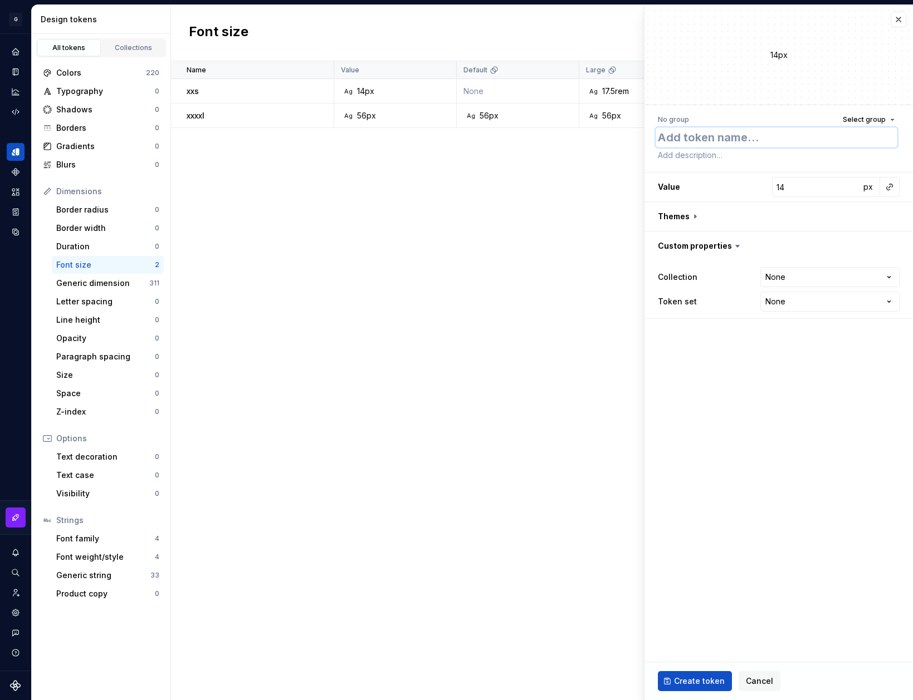
click at [712, 134] on textarea at bounding box center [776, 137] width 242 height 20
click at [802, 185] on input "14" at bounding box center [816, 187] width 88 height 20
click at [685, 221] on button "button" at bounding box center [778, 216] width 268 height 29
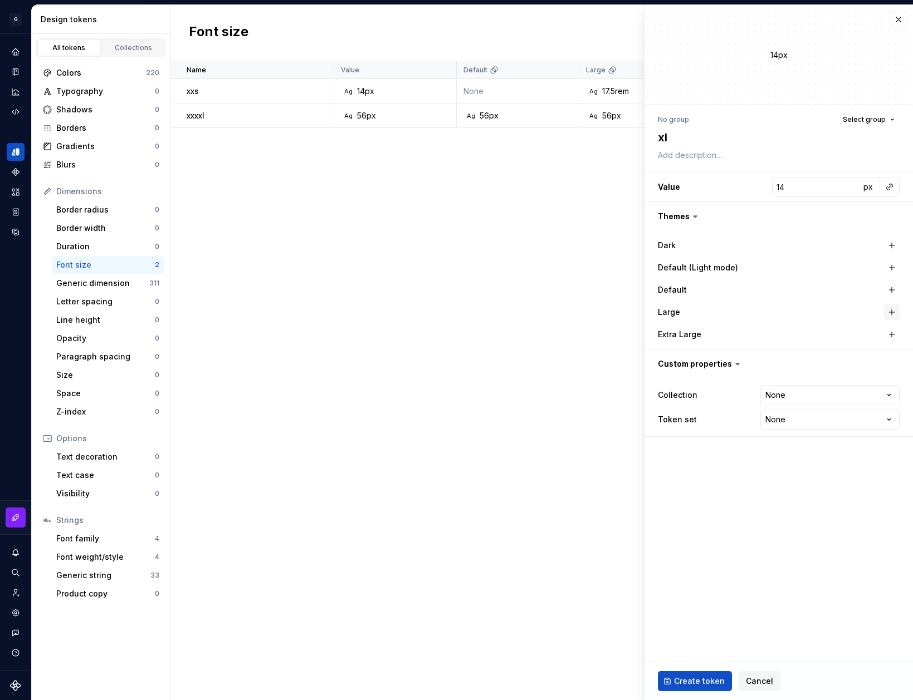
click at [899, 310] on button "button" at bounding box center [892, 313] width 16 height 16
click at [891, 339] on button "button" at bounding box center [892, 335] width 16 height 16
click at [799, 189] on input "14" at bounding box center [816, 187] width 88 height 20
click at [811, 312] on input "14" at bounding box center [822, 312] width 76 height 20
click at [815, 332] on input "14" at bounding box center [822, 335] width 76 height 20
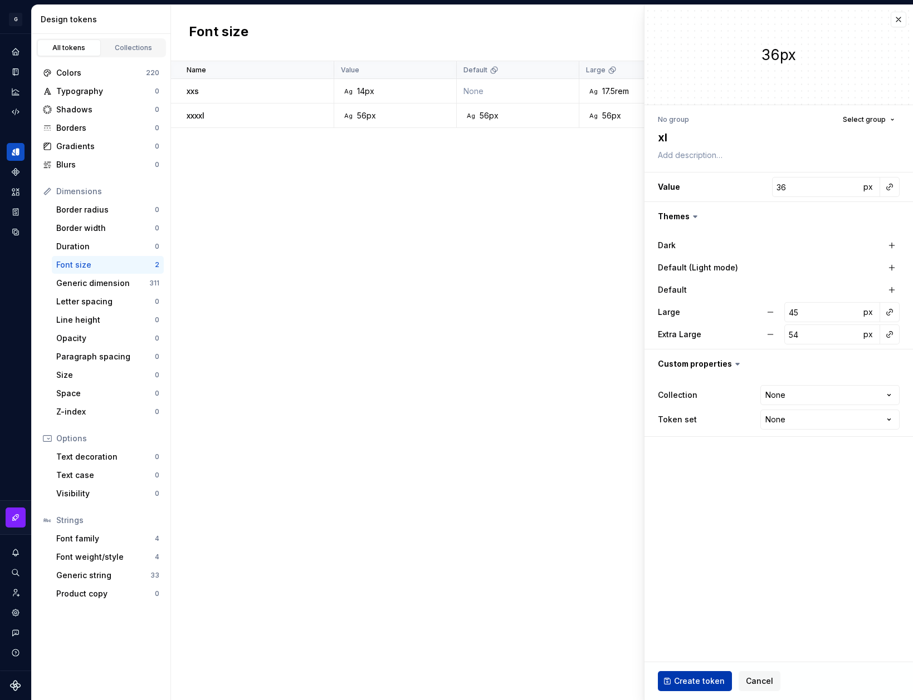
click at [696, 684] on span "Create token" at bounding box center [699, 681] width 51 height 11
click at [224, 139] on div "xl" at bounding box center [260, 140] width 146 height 11
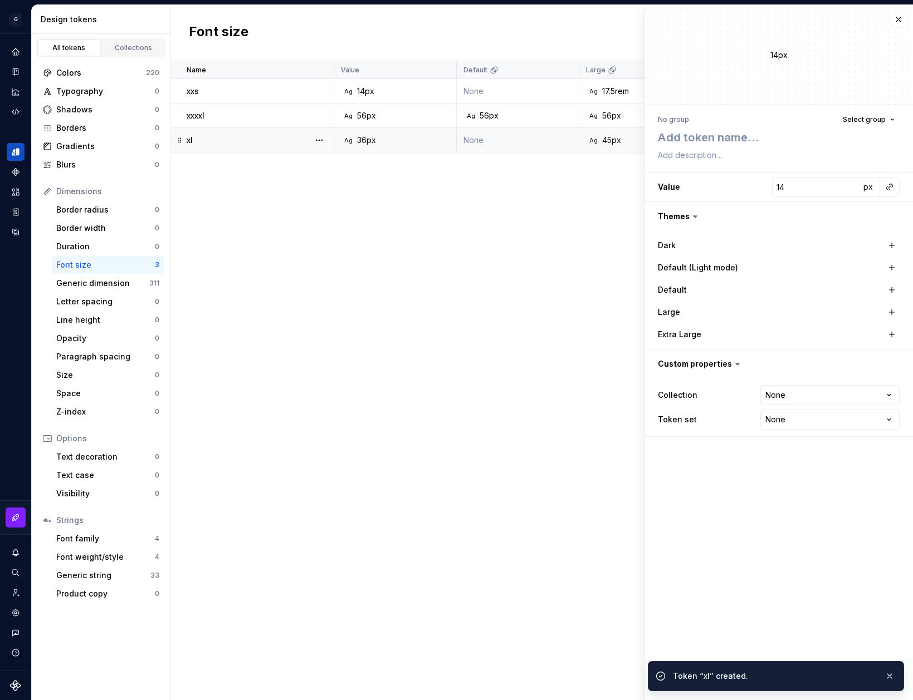
click at [209, 184] on div "Name Value Default Large Extra Large Default (Light mode) Collection Dark Token…" at bounding box center [542, 380] width 742 height 639
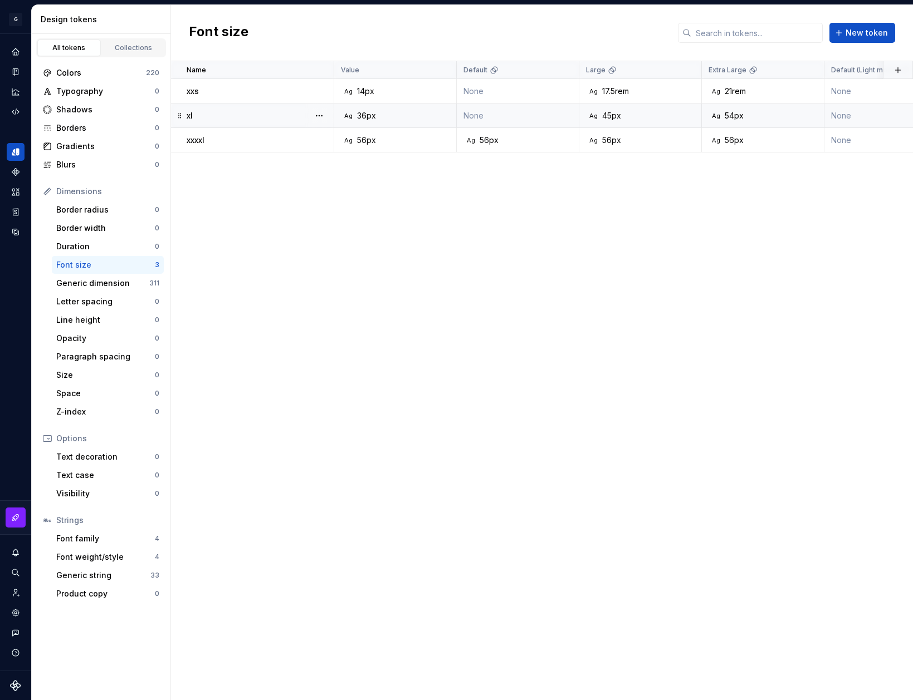
click at [263, 115] on div "xl" at bounding box center [260, 115] width 146 height 11
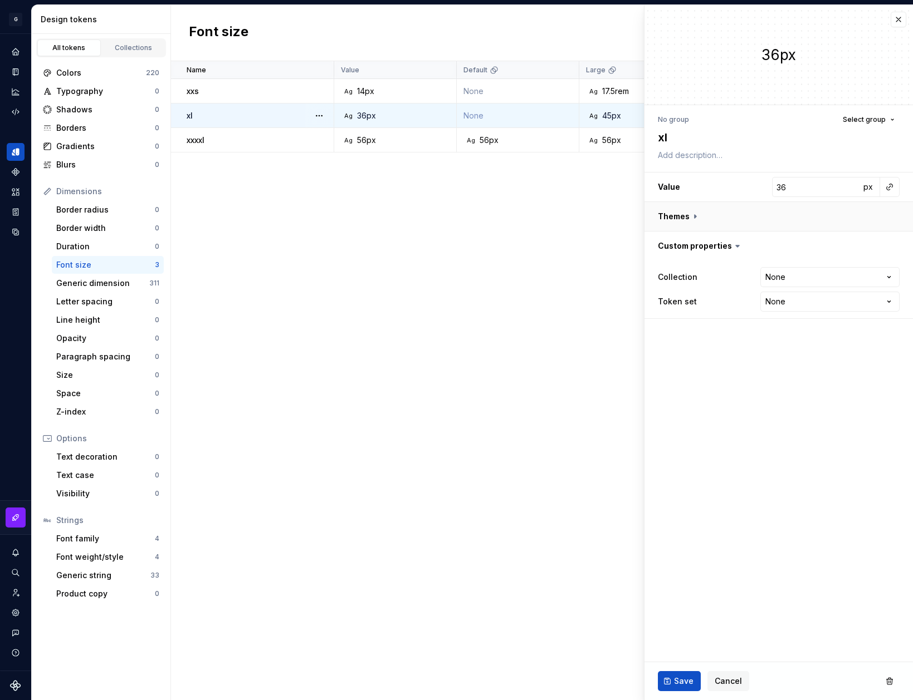
click at [700, 212] on button "button" at bounding box center [778, 216] width 268 height 29
click at [897, 285] on button "button" at bounding box center [892, 290] width 16 height 16
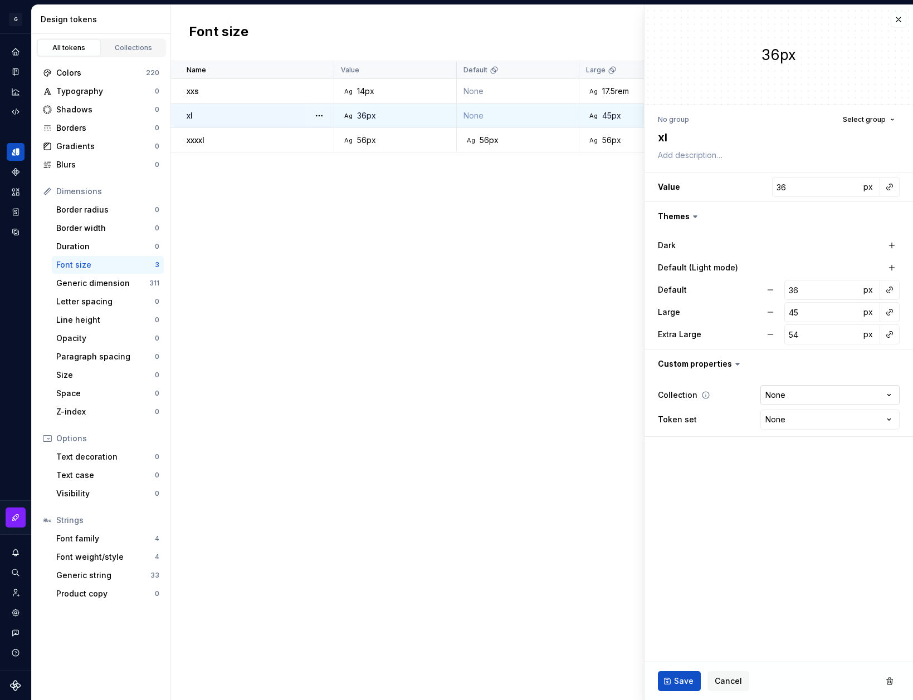
click at [858, 394] on html "**********" at bounding box center [456, 350] width 913 height 700
click at [815, 406] on div "**********" at bounding box center [779, 407] width 242 height 49
click at [812, 426] on html "**********" at bounding box center [456, 350] width 913 height 700
click at [685, 677] on span "Save" at bounding box center [683, 681] width 19 height 11
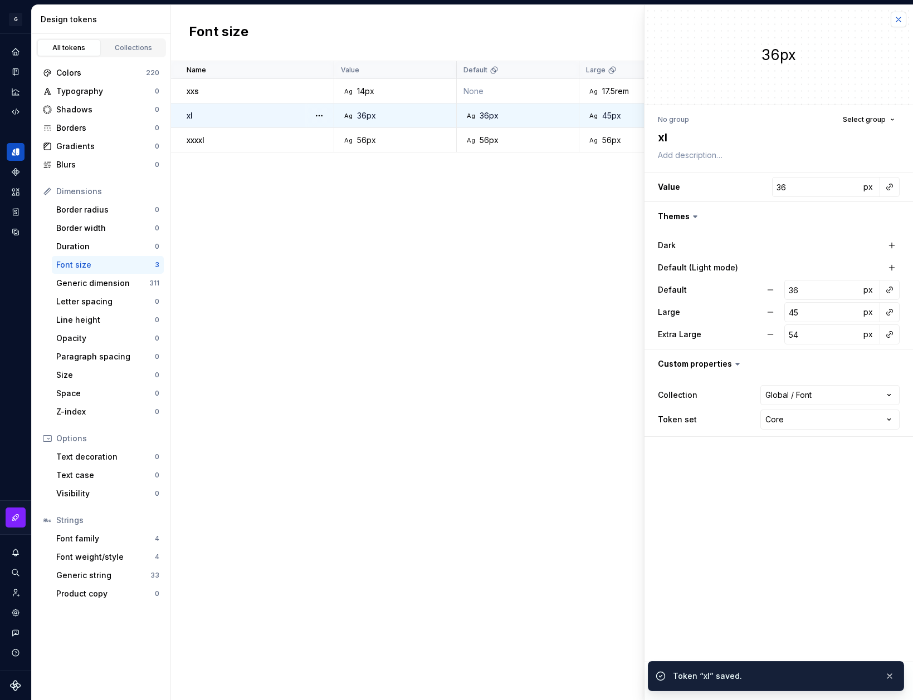
click at [895, 17] on button "button" at bounding box center [898, 20] width 16 height 16
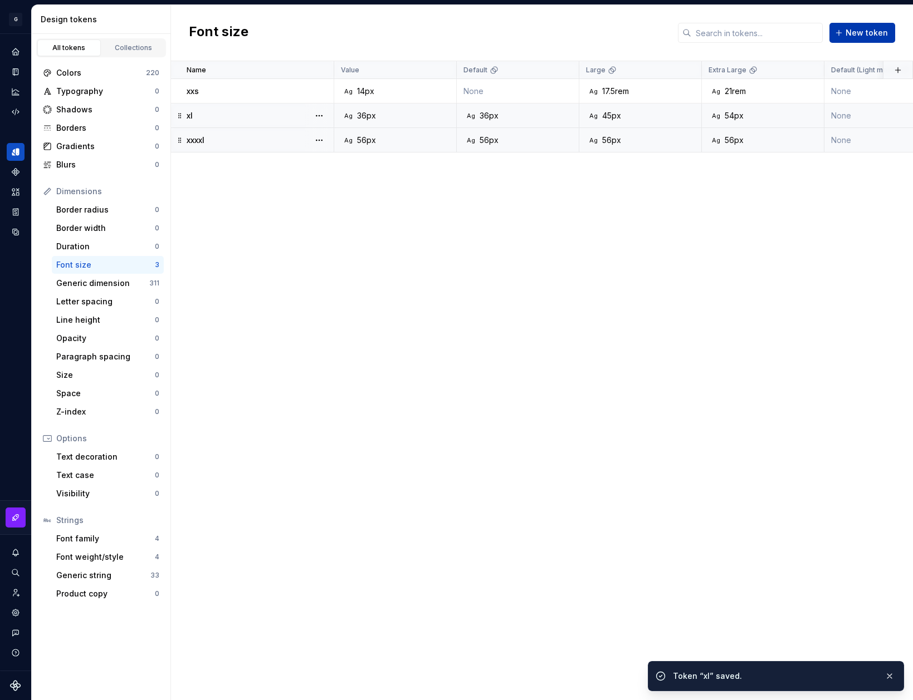
click at [873, 36] on span "New token" at bounding box center [866, 32] width 42 height 11
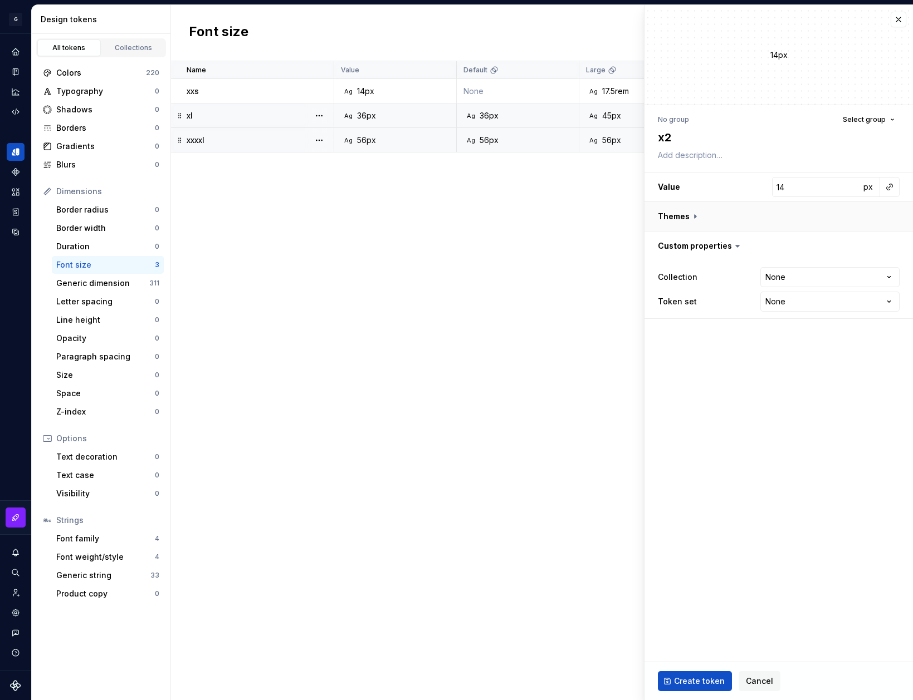
click at [696, 216] on button "button" at bounding box center [778, 216] width 268 height 29
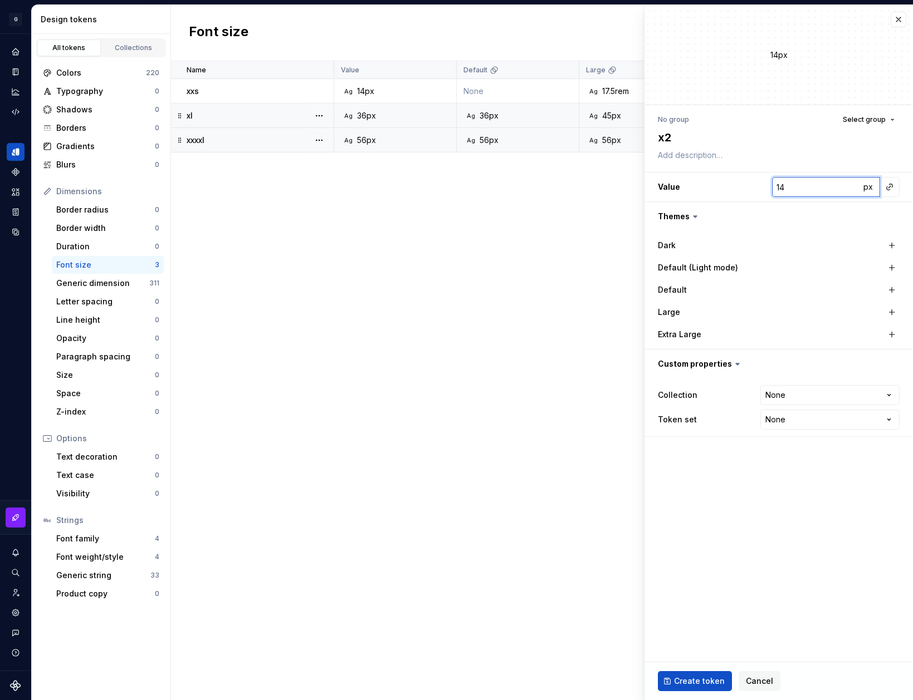
click at [808, 192] on input "14" at bounding box center [816, 187] width 88 height 20
click at [890, 288] on button "button" at bounding box center [892, 290] width 16 height 16
click at [887, 315] on button "button" at bounding box center [892, 313] width 16 height 16
click at [889, 335] on button "button" at bounding box center [892, 335] width 16 height 16
click at [825, 321] on input "16" at bounding box center [822, 312] width 76 height 20
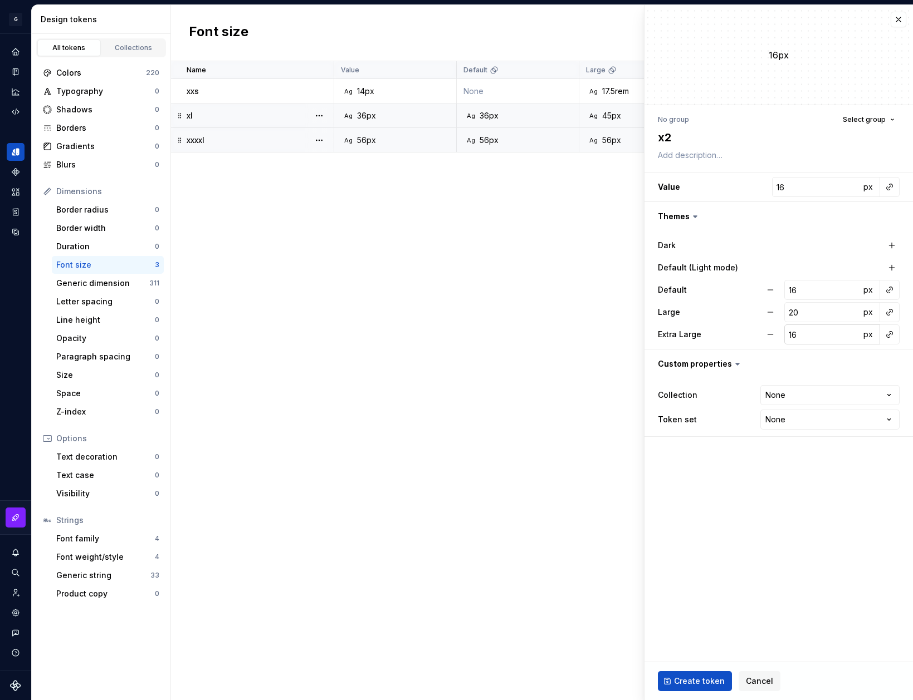
click at [827, 340] on input "16" at bounding box center [822, 335] width 76 height 20
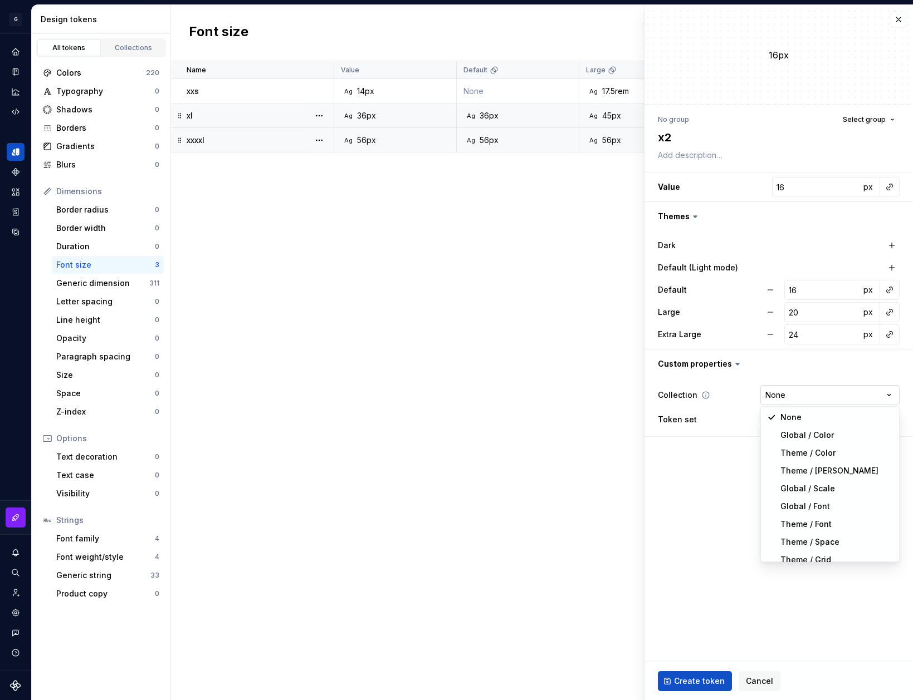
click at [796, 391] on html "**********" at bounding box center [456, 350] width 913 height 700
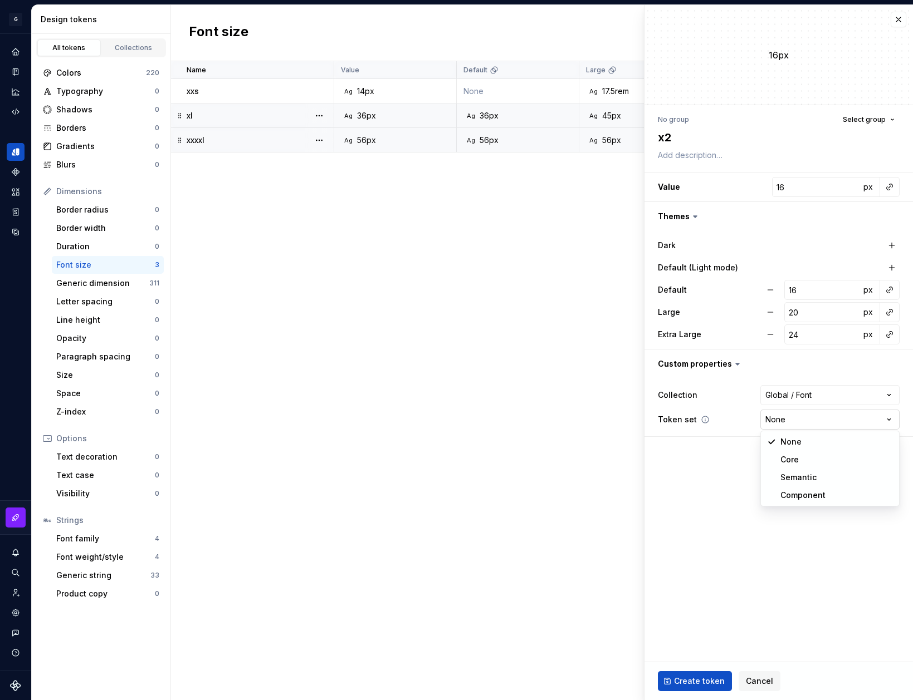
click at [824, 418] on html "G AA DLS (Testing) GD Design system data Design tokens All tokens Collections C…" at bounding box center [456, 350] width 913 height 700
click at [694, 683] on span "Create token" at bounding box center [699, 681] width 51 height 11
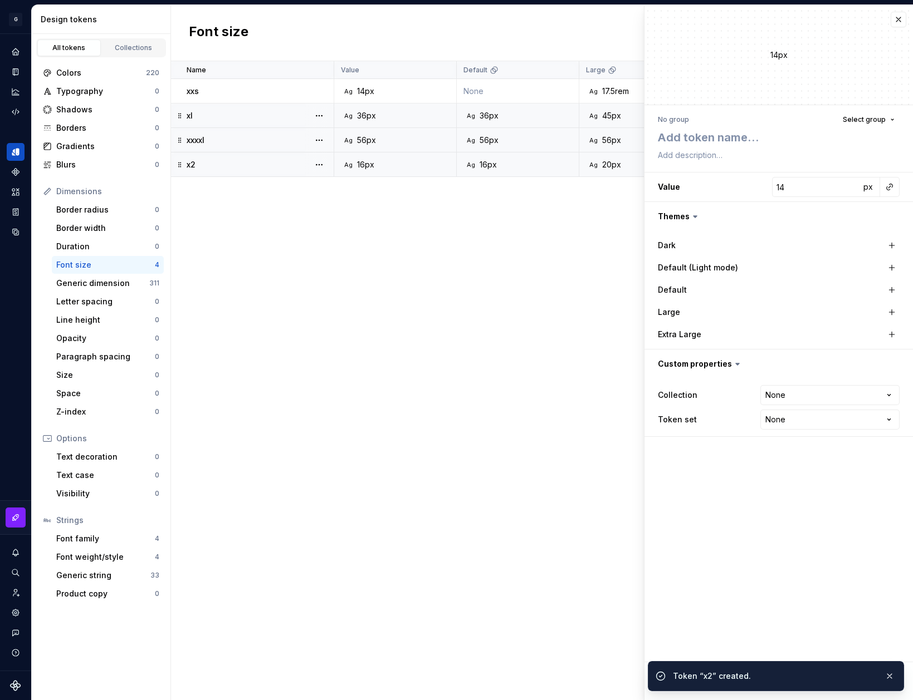
drag, startPoint x: 239, startPoint y: 180, endPoint x: 204, endPoint y: 169, distance: 37.0
click at [204, 169] on div "x2" at bounding box center [260, 164] width 146 height 11
click at [200, 164] on div "x2" at bounding box center [260, 164] width 146 height 11
click at [185, 163] on td "x2" at bounding box center [252, 165] width 163 height 24
click at [887, 20] on div "14px" at bounding box center [778, 55] width 268 height 100
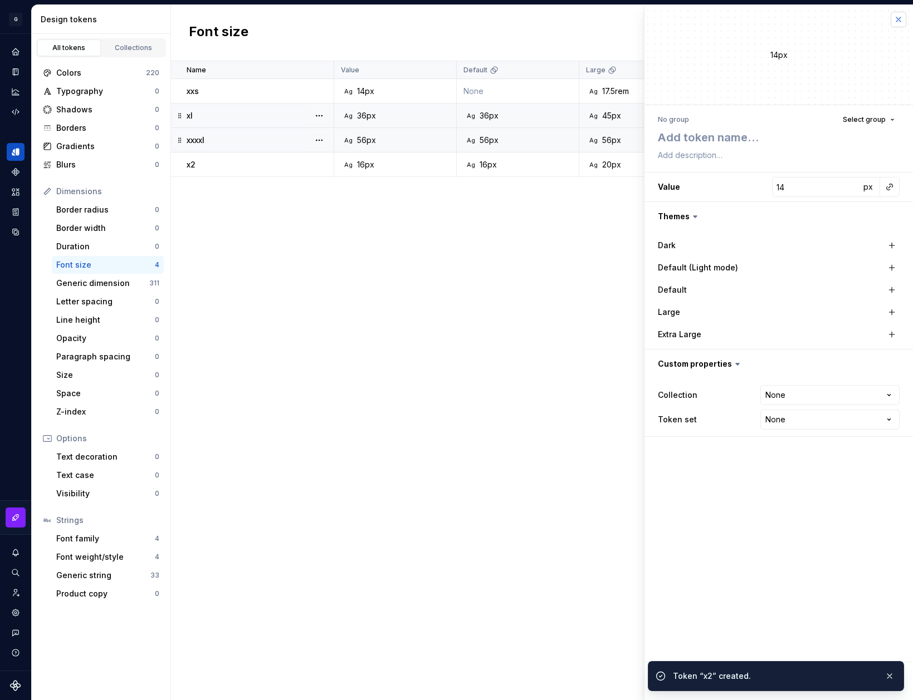
click at [894, 20] on button "button" at bounding box center [898, 20] width 16 height 16
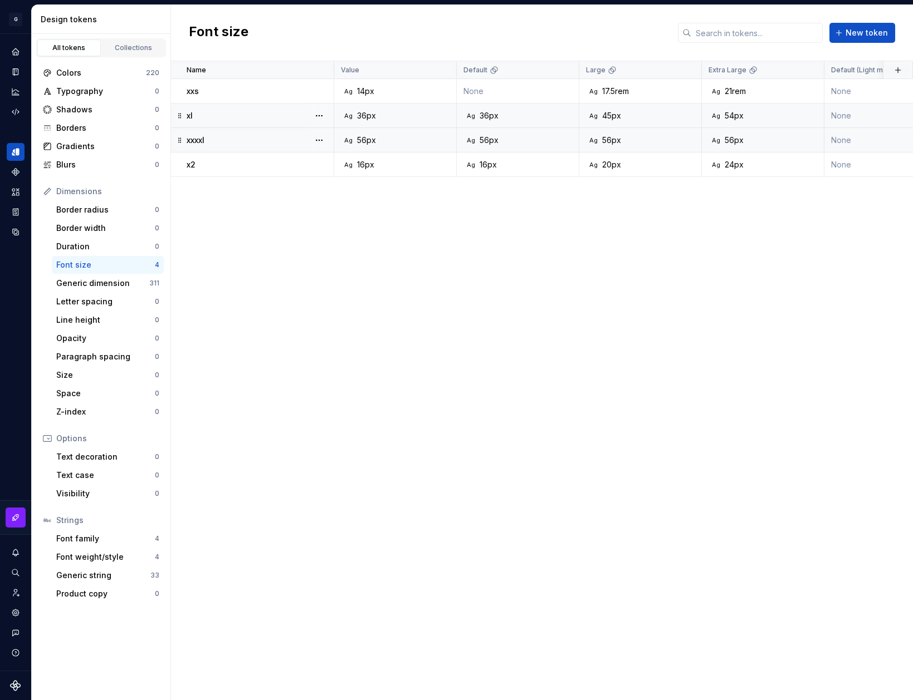
click at [895, 18] on div "Font size New token" at bounding box center [542, 33] width 742 height 56
click at [187, 155] on td "x2" at bounding box center [252, 165] width 163 height 24
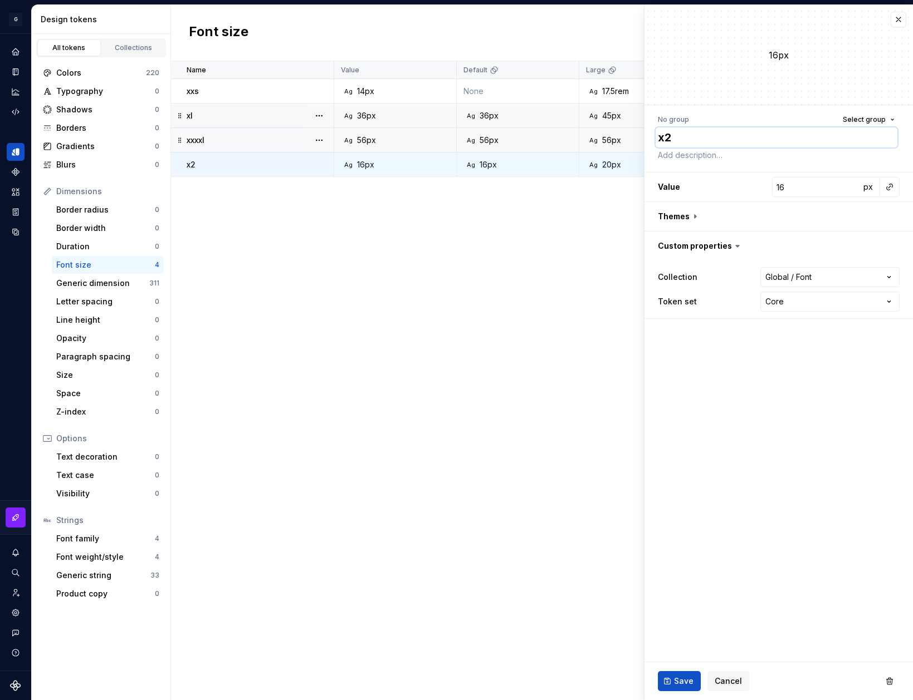
click at [688, 137] on textarea "x2" at bounding box center [776, 137] width 242 height 20
click at [678, 676] on span "Save" at bounding box center [683, 681] width 19 height 11
click at [423, 310] on div "Name Value Default Large Extra Large Default (Light mode) Collection Dark Token…" at bounding box center [542, 380] width 742 height 639
click at [288, 234] on div "Name Value Default Large Extra Large Default (Light mode) Collection Dark Token…" at bounding box center [542, 380] width 742 height 639
click at [250, 216] on div "Name Value Default Large Extra Large Default (Light mode) Collection Dark Token…" at bounding box center [542, 380] width 742 height 639
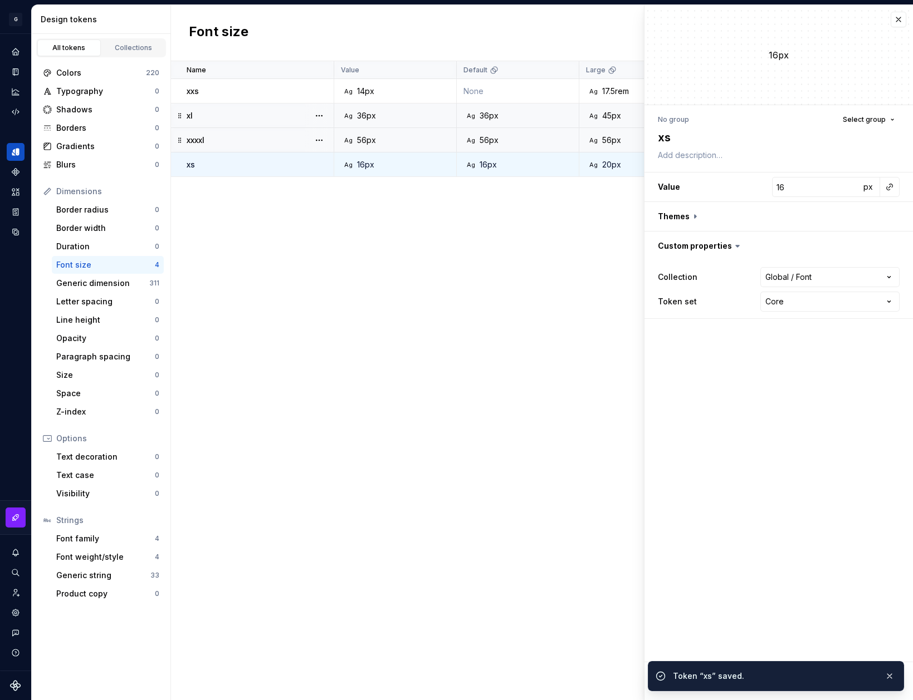
click at [186, 183] on div "Name Value Default Large Extra Large Default (Light mode) Collection Dark Token…" at bounding box center [542, 380] width 742 height 639
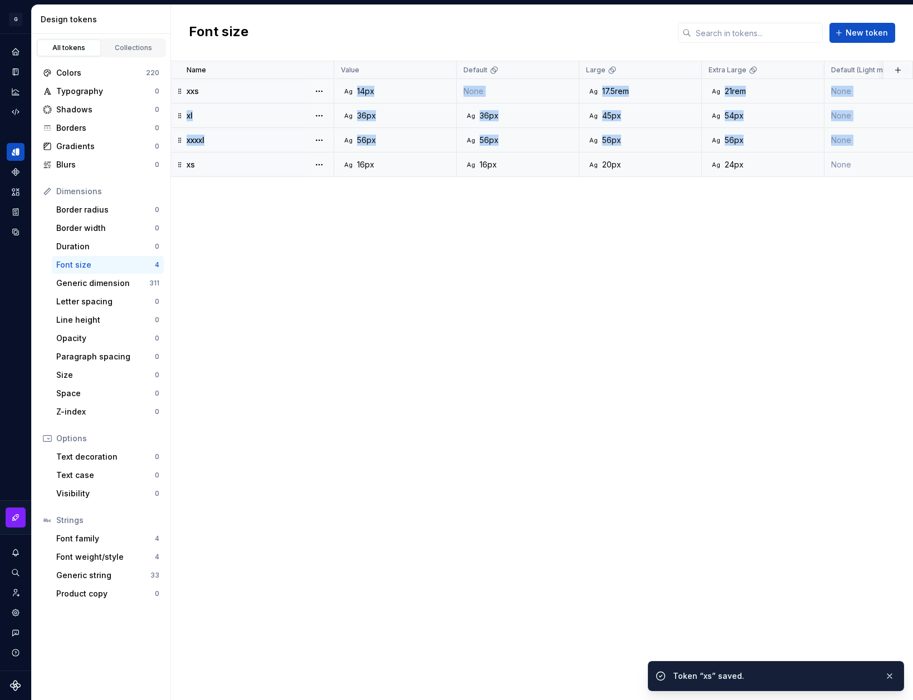
drag, startPoint x: 176, startPoint y: 161, endPoint x: 180, endPoint y: 102, distance: 59.7
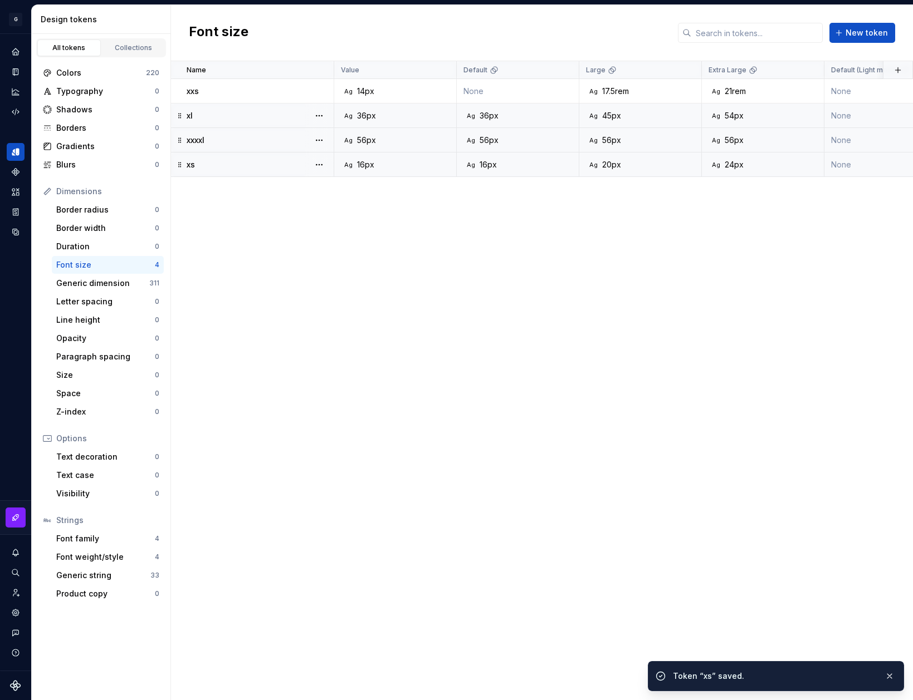
click at [186, 192] on div "Name Value Default Large Extra Large Default (Light mode) Collection Dark Token…" at bounding box center [542, 380] width 742 height 639
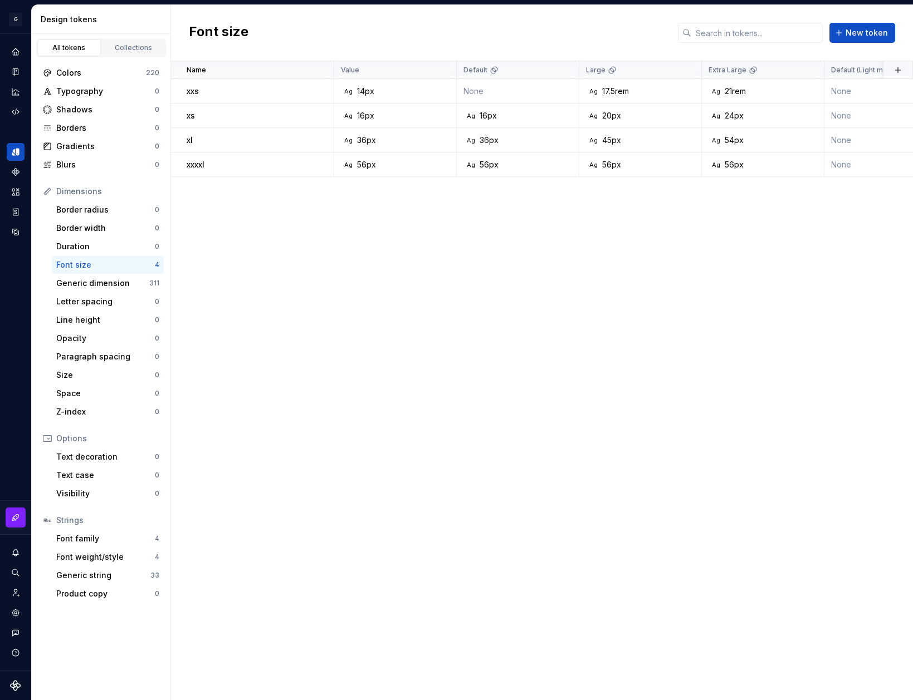
click at [225, 180] on div "Name Value Default Large Extra Large Default (Light mode) Collection Dark Token…" at bounding box center [542, 380] width 742 height 639
click at [869, 30] on span "New token" at bounding box center [866, 32] width 42 height 11
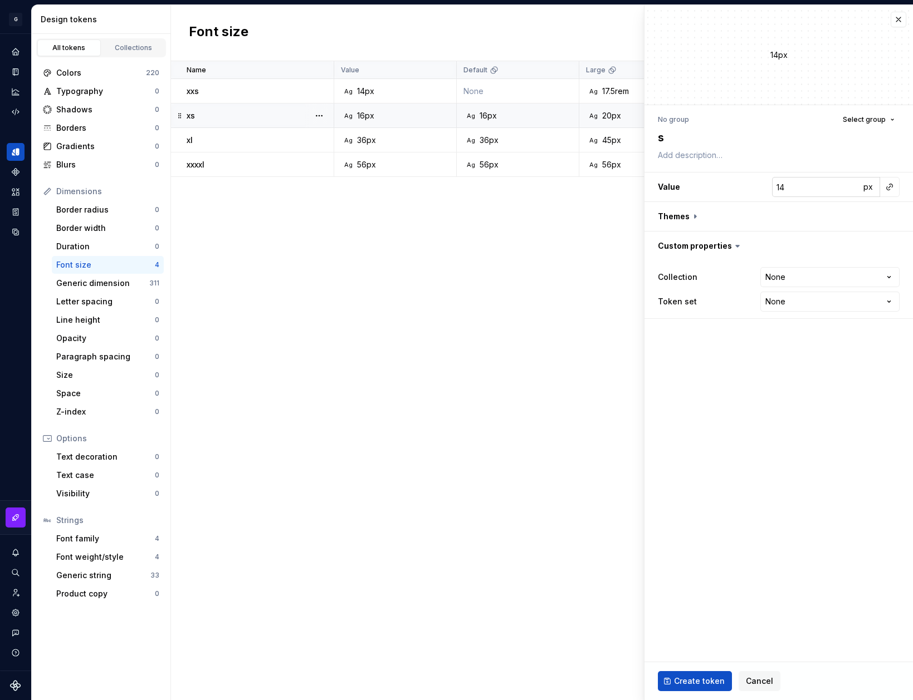
click at [826, 187] on input "14" at bounding box center [816, 187] width 88 height 20
click at [700, 219] on button "button" at bounding box center [778, 216] width 268 height 29
click at [889, 292] on button "button" at bounding box center [892, 290] width 16 height 16
click at [892, 311] on button "button" at bounding box center [892, 313] width 16 height 16
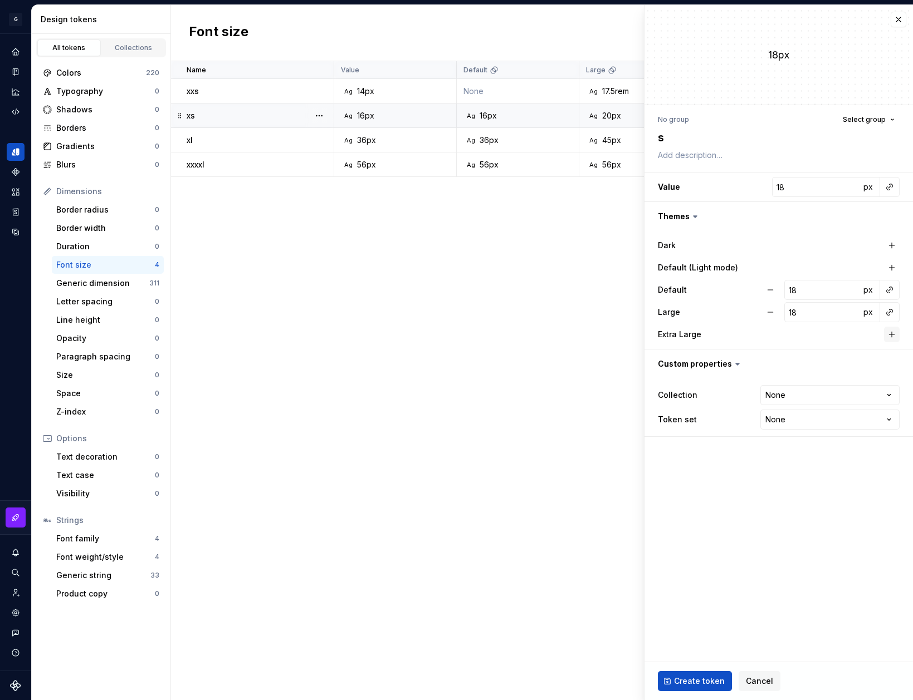
click at [892, 332] on button "button" at bounding box center [892, 335] width 16 height 16
click at [830, 311] on input "18" at bounding box center [822, 312] width 76 height 20
click at [823, 332] on input "18" at bounding box center [822, 335] width 76 height 20
click at [820, 394] on html "G AA DLS (Testing) GD Design system data Design tokens All tokens Collections C…" at bounding box center [456, 350] width 913 height 700
click at [823, 429] on html "G AA DLS (Testing) GD Design system data Design tokens All tokens Collections C…" at bounding box center [456, 350] width 913 height 700
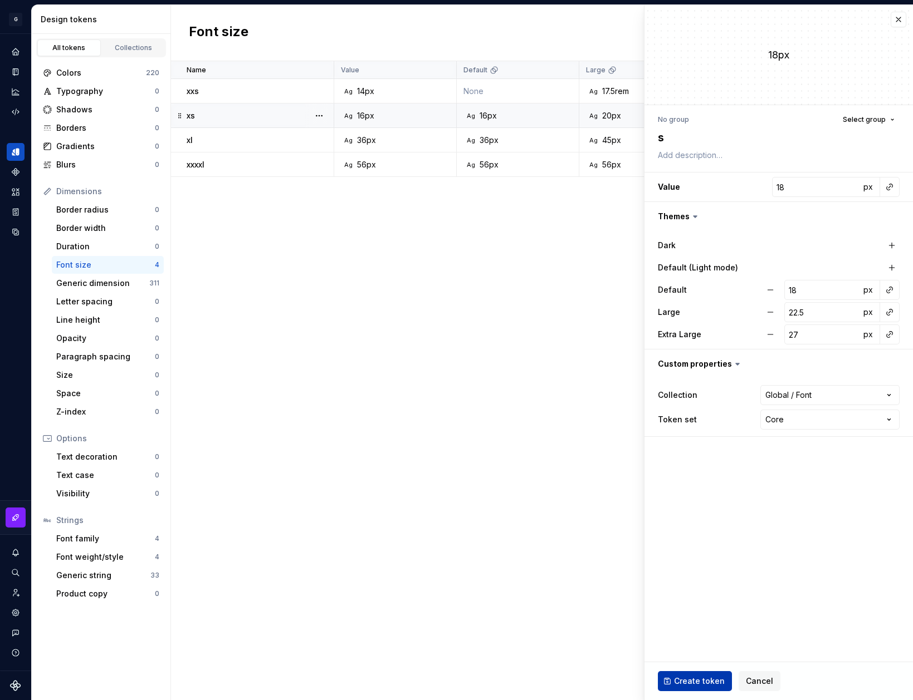
click at [695, 689] on button "Create token" at bounding box center [695, 681] width 74 height 20
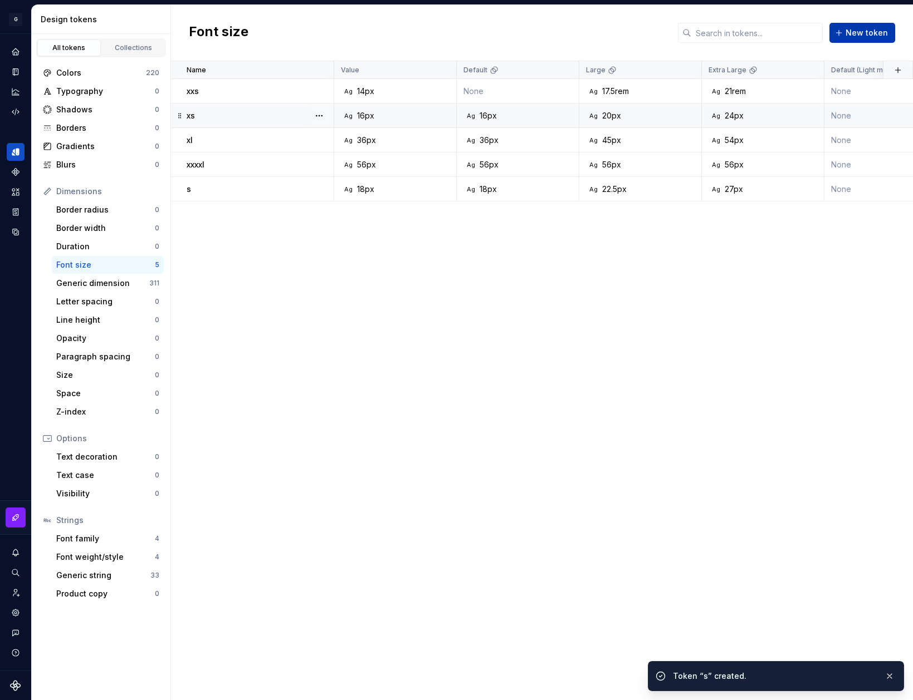
click at [861, 33] on span "New token" at bounding box center [866, 32] width 42 height 11
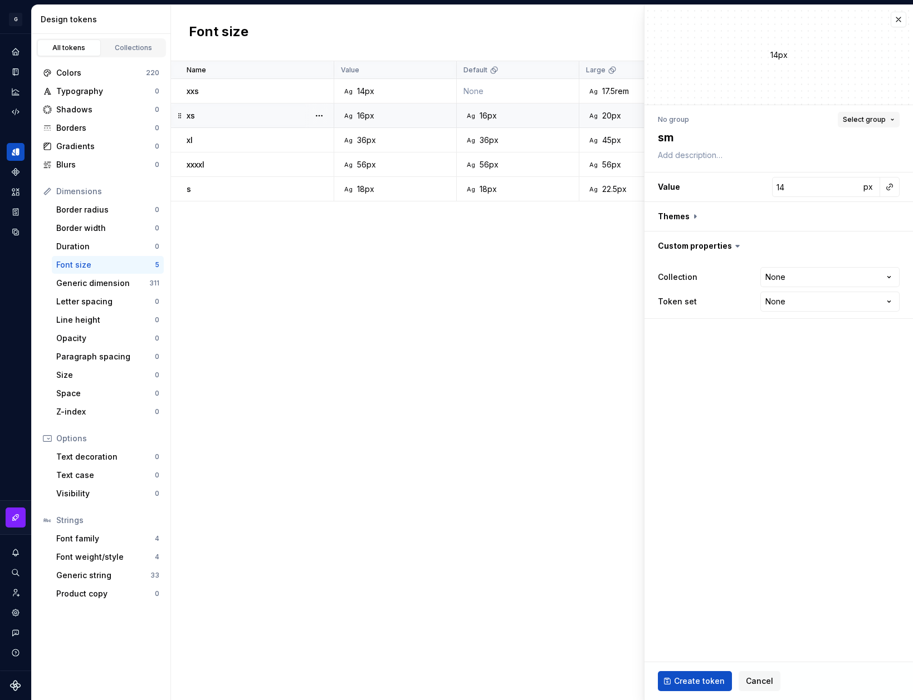
click at [875, 122] on span "Select group" at bounding box center [863, 119] width 43 height 9
click at [819, 185] on input "14" at bounding box center [816, 187] width 88 height 20
drag, startPoint x: 704, startPoint y: 219, endPoint x: 695, endPoint y: 217, distance: 8.5
click at [703, 219] on button "button" at bounding box center [778, 216] width 268 height 29
click at [896, 288] on button "button" at bounding box center [892, 290] width 16 height 16
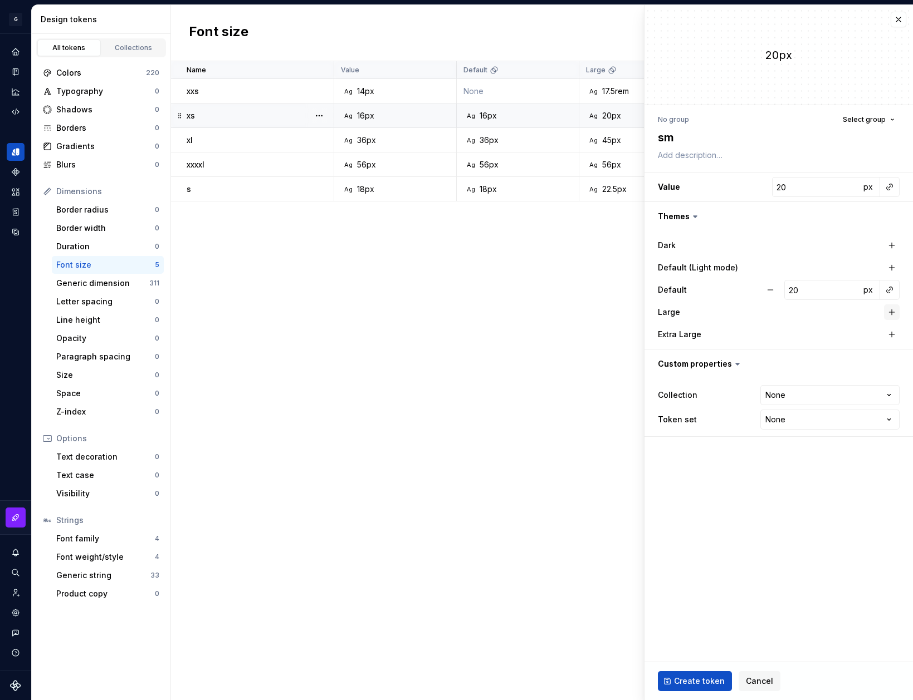
click at [895, 306] on button "button" at bounding box center [892, 313] width 16 height 16
click at [894, 336] on button "button" at bounding box center [892, 335] width 16 height 16
click at [834, 311] on input "20" at bounding box center [822, 312] width 76 height 20
click at [808, 339] on input "20" at bounding box center [822, 335] width 76 height 20
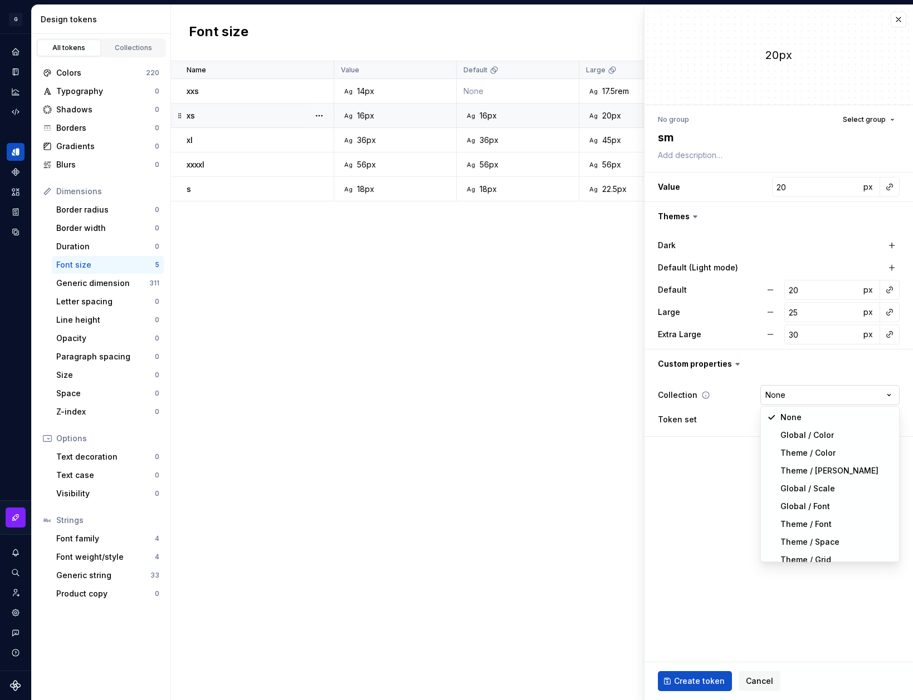
click at [781, 400] on html "G AA DLS (Testing) GD Design system data Design tokens All tokens Collections C…" at bounding box center [456, 350] width 913 height 700
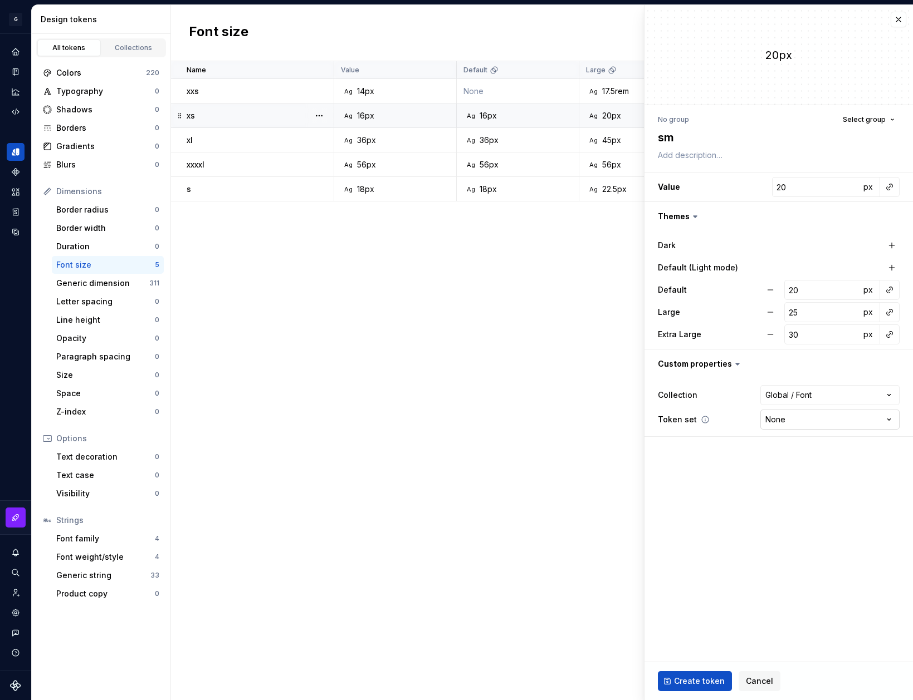
click at [802, 425] on html "G AA DLS (Testing) GD Design system data Design tokens All tokens Collections C…" at bounding box center [456, 350] width 913 height 700
click at [693, 681] on span "Create token" at bounding box center [699, 681] width 51 height 11
click at [676, 136] on textarea "sm" at bounding box center [776, 137] width 242 height 20
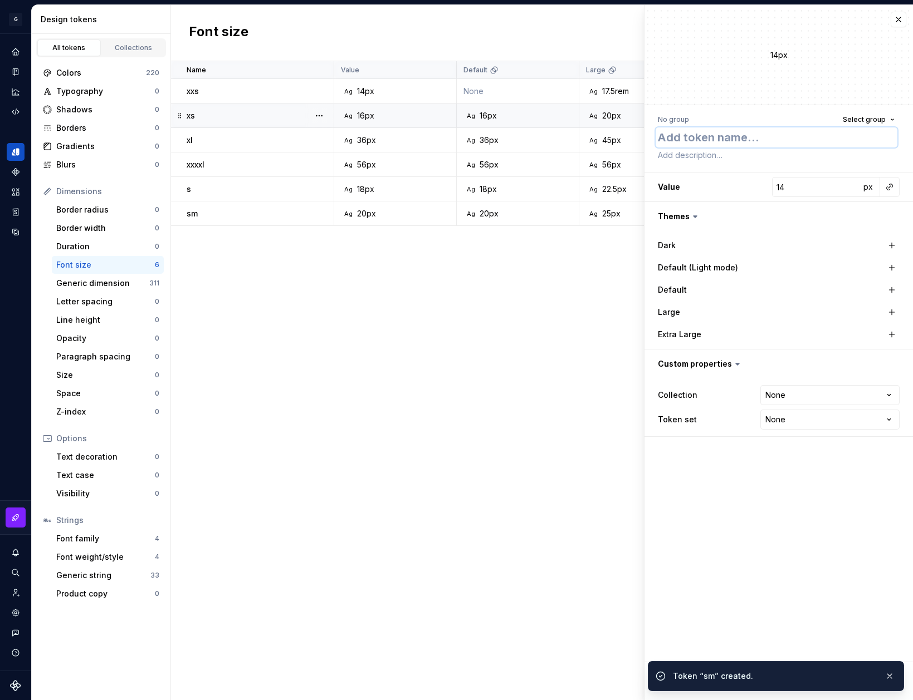
click at [723, 137] on textarea at bounding box center [776, 137] width 242 height 20
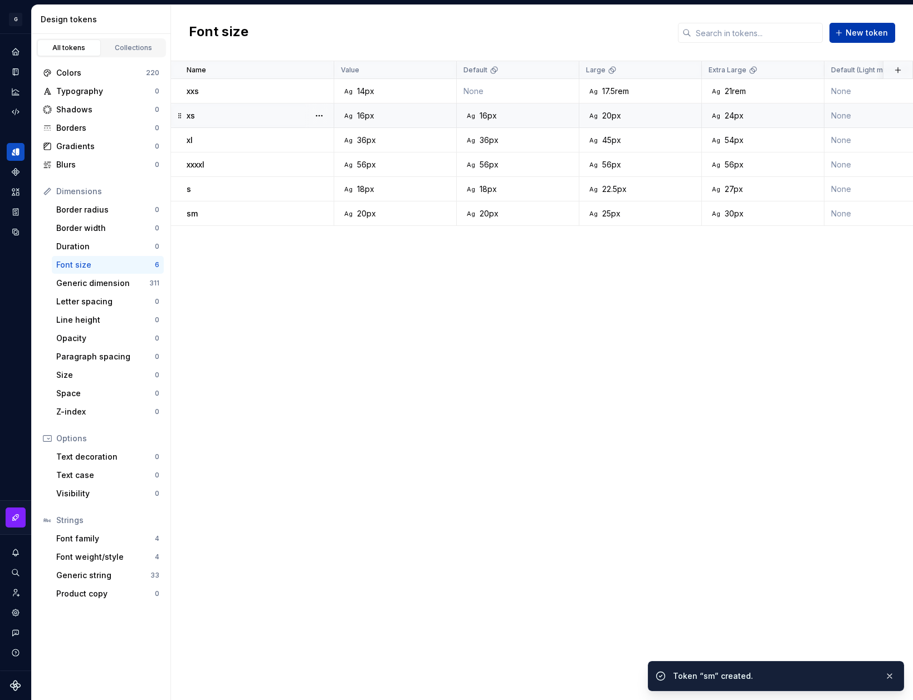
click at [857, 32] on span "New token" at bounding box center [866, 32] width 42 height 11
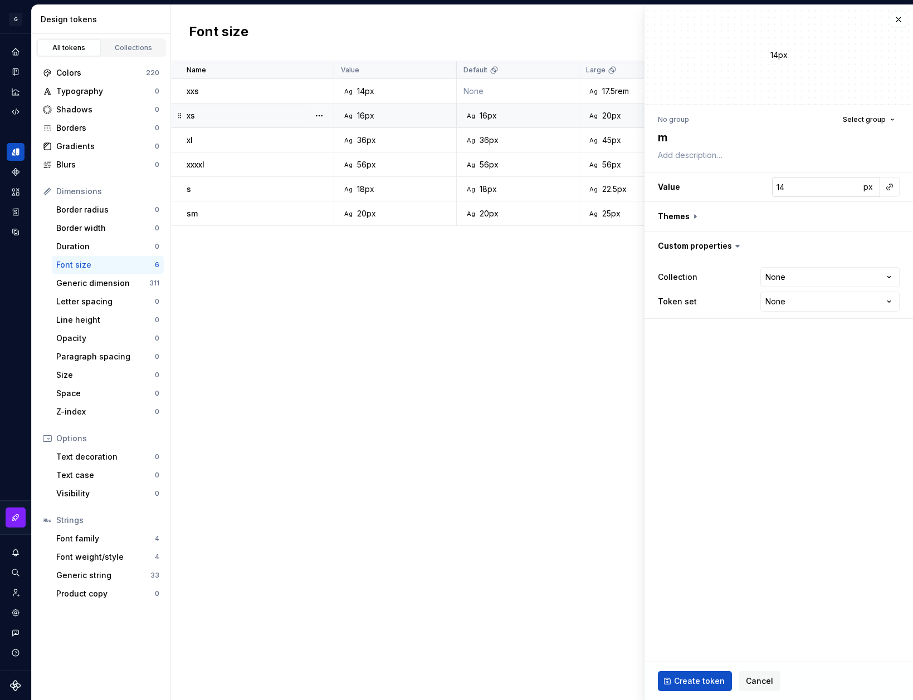
click at [798, 189] on input "14" at bounding box center [816, 187] width 88 height 20
click at [695, 218] on button "button" at bounding box center [778, 216] width 268 height 29
click at [893, 290] on button "button" at bounding box center [892, 290] width 16 height 16
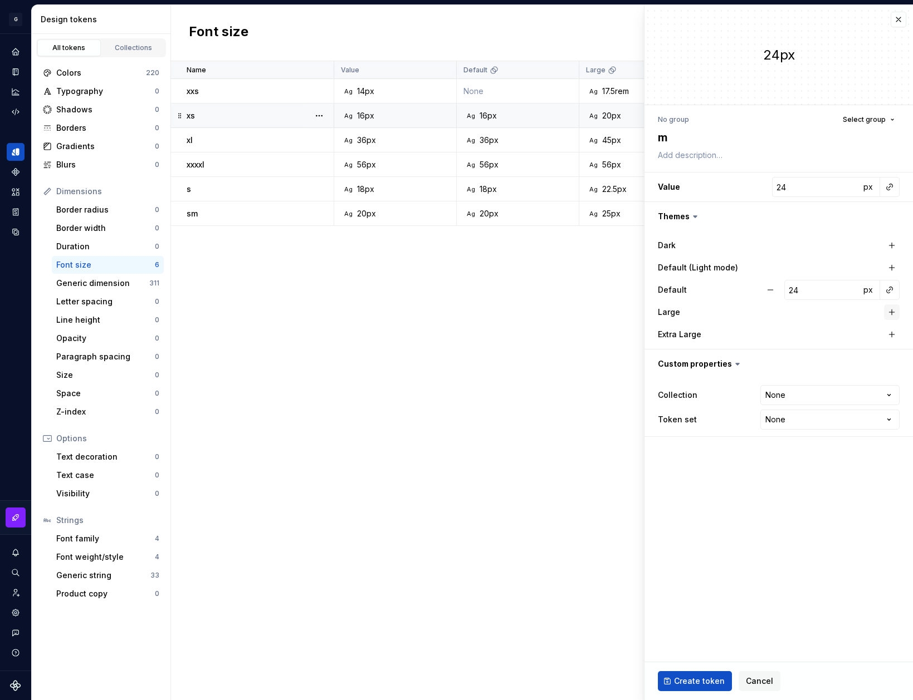
click at [893, 311] on button "button" at bounding box center [892, 313] width 16 height 16
click at [891, 330] on button "button" at bounding box center [892, 335] width 16 height 16
click at [818, 310] on input "24" at bounding box center [822, 312] width 76 height 20
click at [803, 339] on input "24" at bounding box center [822, 335] width 76 height 20
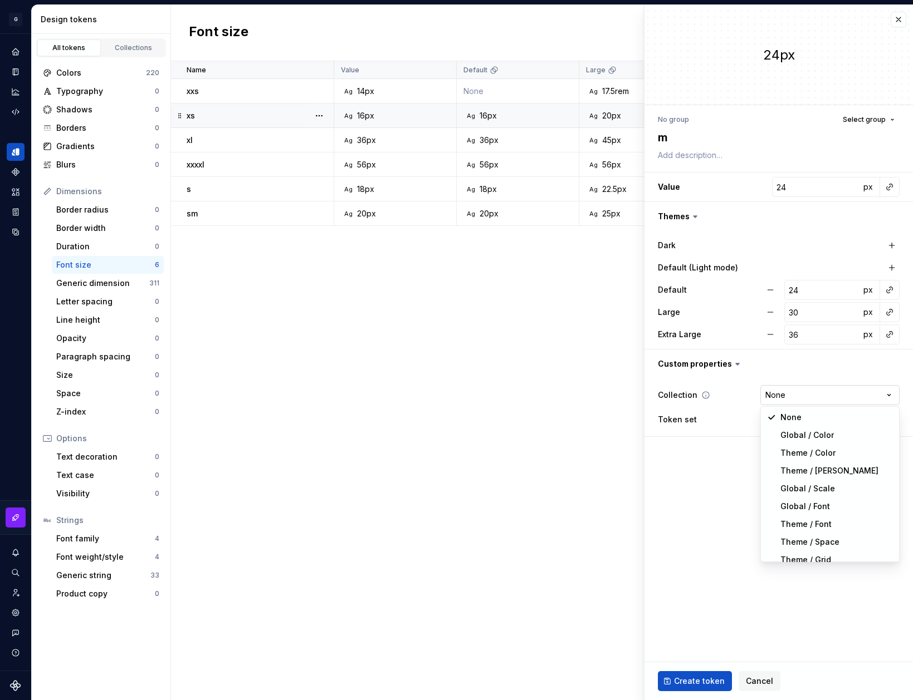
click at [804, 395] on html "G AA DLS (Testing) GD Design system data Design tokens All tokens Collections C…" at bounding box center [456, 350] width 913 height 700
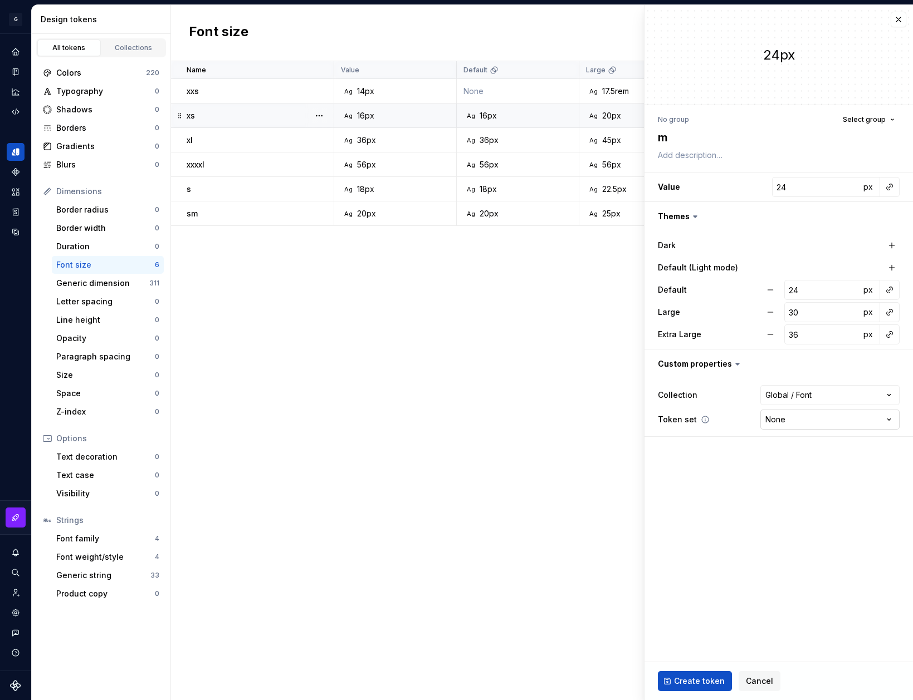
click at [818, 420] on html "G AA DLS (Testing) GD Design system data Design tokens All tokens Collections C…" at bounding box center [456, 350] width 913 height 700
click at [691, 676] on span "Create token" at bounding box center [699, 681] width 51 height 11
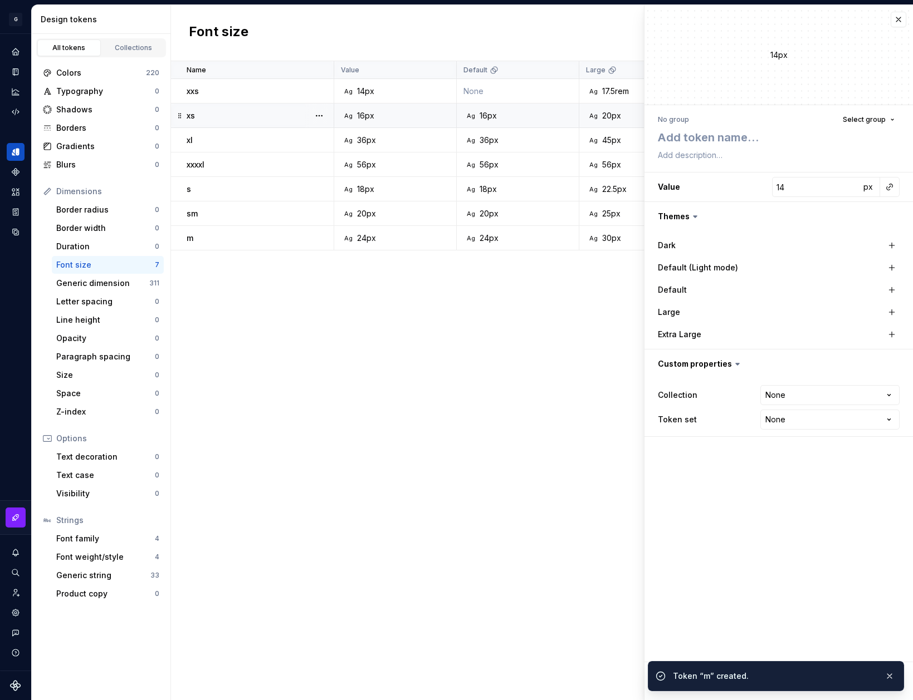
click at [597, 323] on div "Name Value Default Large Extra Large Default (Light mode) Collection Dark Token…" at bounding box center [542, 380] width 742 height 639
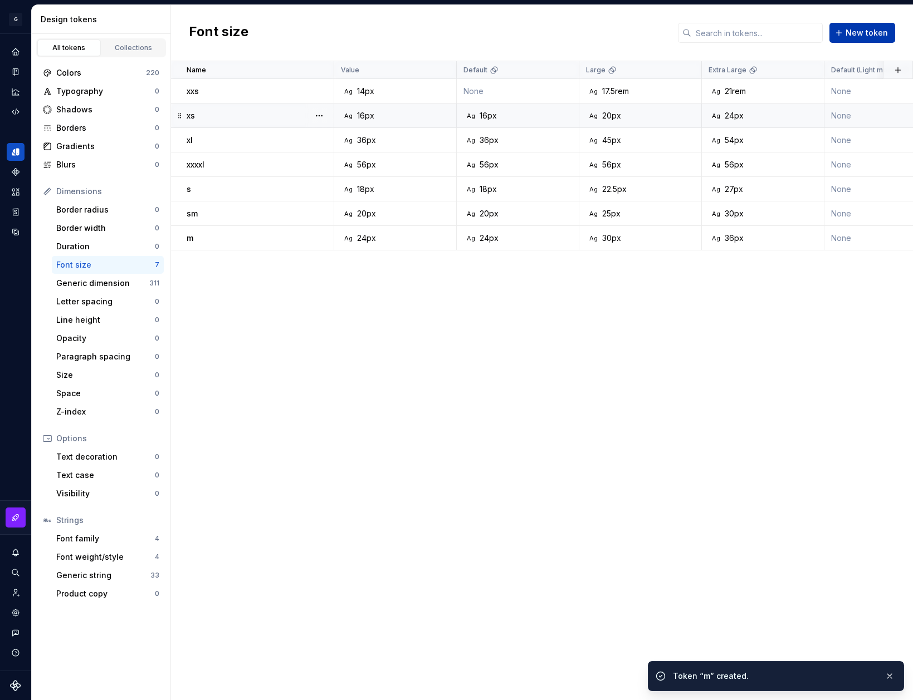
click at [876, 29] on span "New token" at bounding box center [866, 32] width 42 height 11
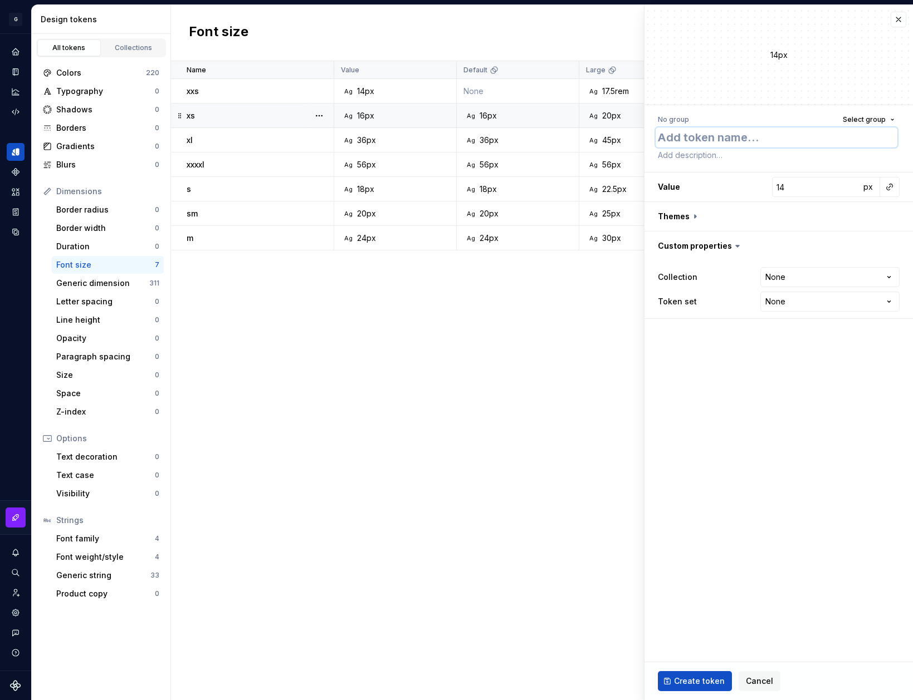
click at [692, 136] on textarea at bounding box center [776, 137] width 242 height 20
click at [809, 186] on input "14" at bounding box center [816, 187] width 88 height 20
type textarea "*"
type input "2"
type textarea "*"
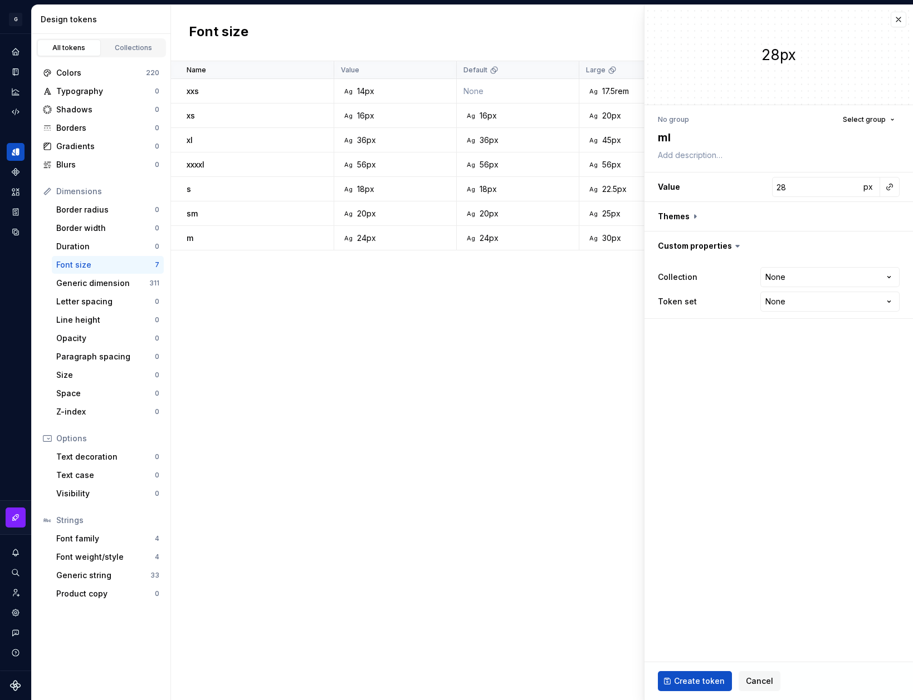
type input "28"
click at [667, 218] on button "button" at bounding box center [778, 216] width 268 height 29
click at [889, 284] on button "button" at bounding box center [892, 290] width 16 height 16
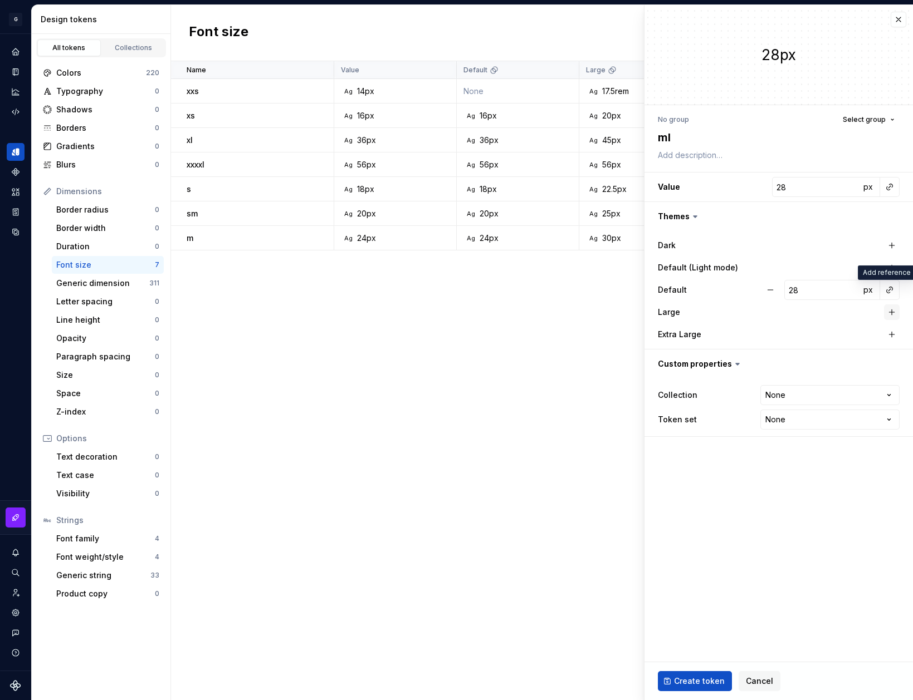
click at [889, 314] on button "button" at bounding box center [892, 313] width 16 height 16
click at [890, 337] on button "button" at bounding box center [892, 335] width 16 height 16
click at [810, 315] on input "28" at bounding box center [822, 312] width 76 height 20
type textarea "*"
type input "3"
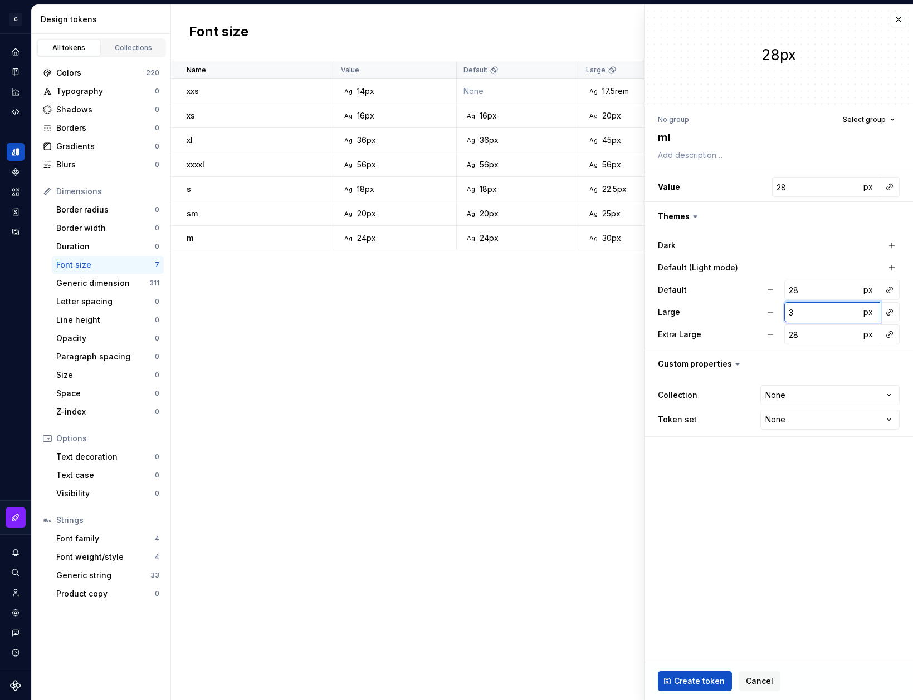
type textarea "*"
type input "35"
click at [817, 340] on input "28" at bounding box center [822, 335] width 76 height 20
type textarea "*"
type input "4"
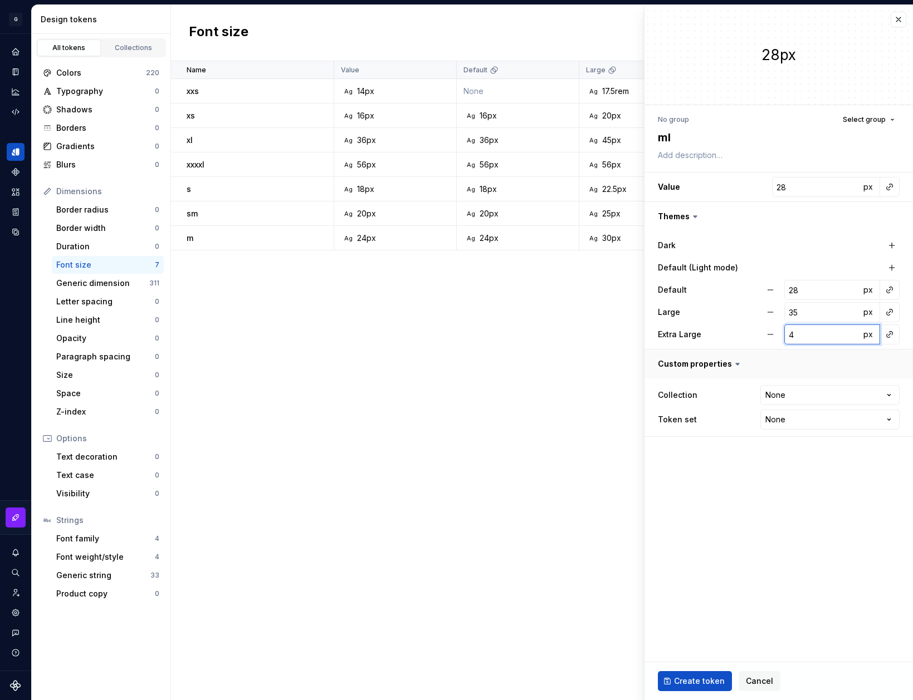
type textarea "*"
type input "42"
click at [805, 396] on html "G AA DLS (Testing) GD Design system data Design tokens All tokens Collections C…" at bounding box center [456, 350] width 913 height 700
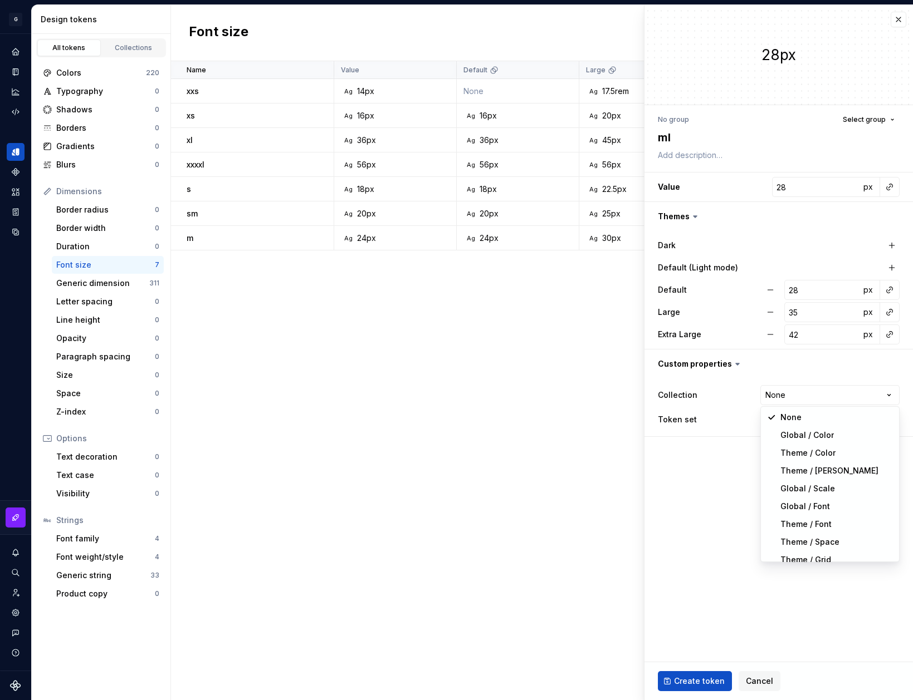
select select "**********"
type textarea "*"
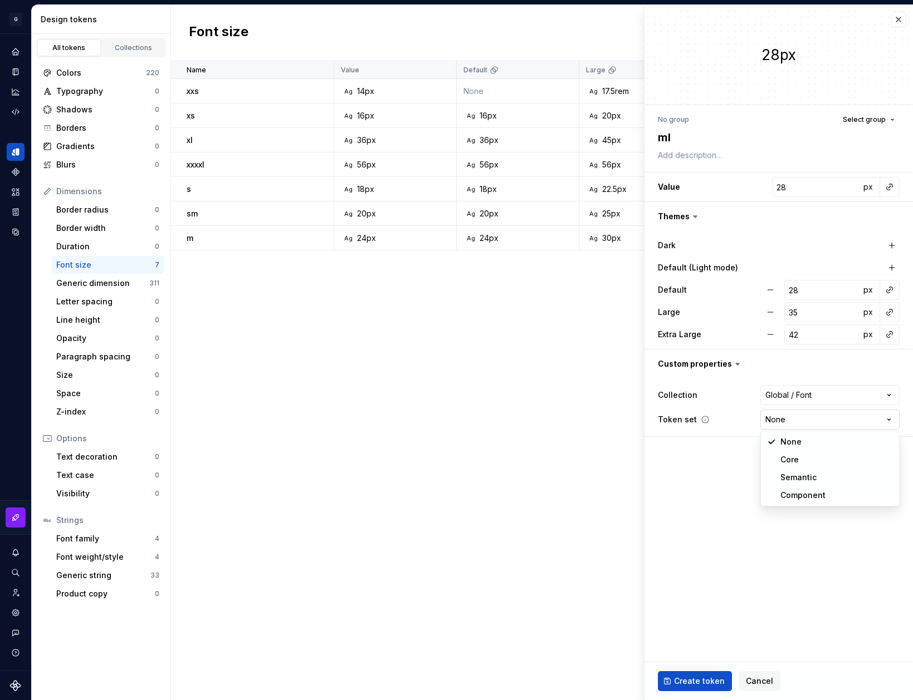
click at [808, 413] on html "G AA DLS (Testing) GD Design system data Design tokens All tokens Collections C…" at bounding box center [456, 350] width 913 height 700
select select "**********"
click at [700, 676] on span "Create token" at bounding box center [699, 681] width 51 height 11
type textarea "*"
type input "14"
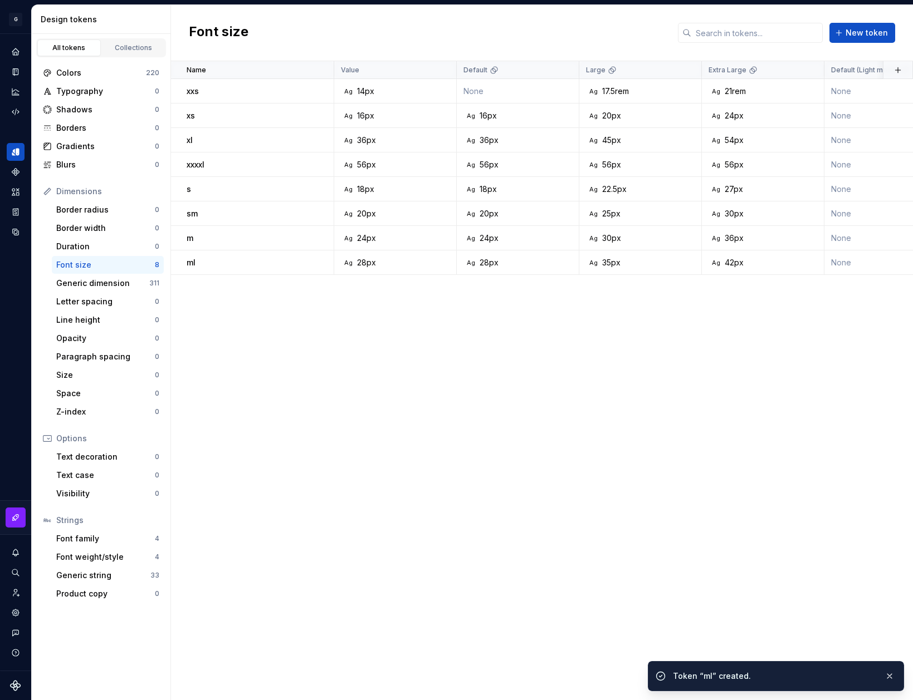
click at [896, 20] on div "Font size New token" at bounding box center [542, 33] width 742 height 56
click at [882, 32] on span "New token" at bounding box center [866, 32] width 42 height 11
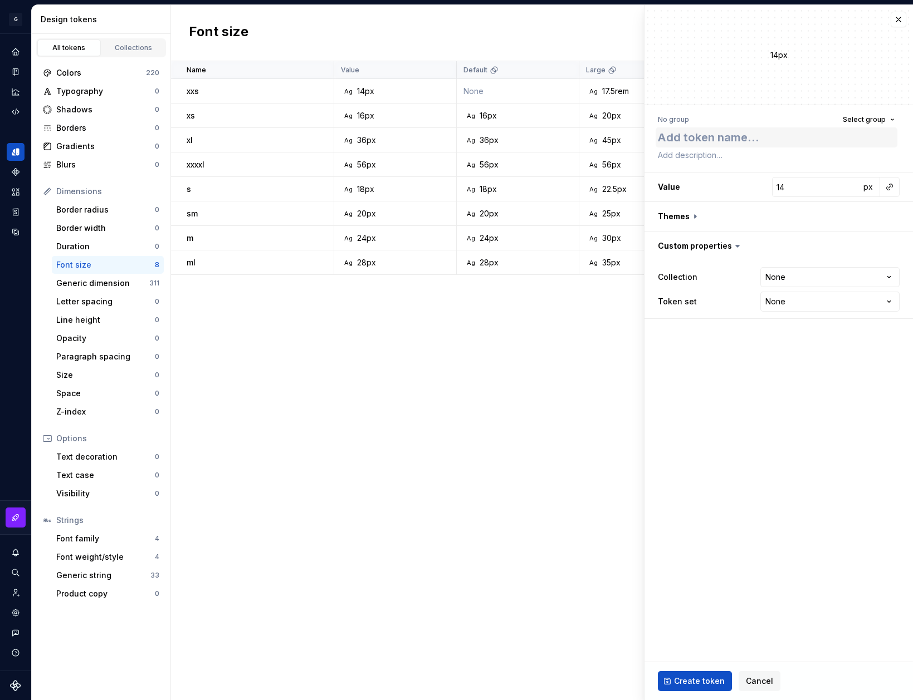
type textarea "*"
type textarea "l"
type textarea "*"
type textarea "l"
click at [797, 184] on input "14" at bounding box center [816, 187] width 88 height 20
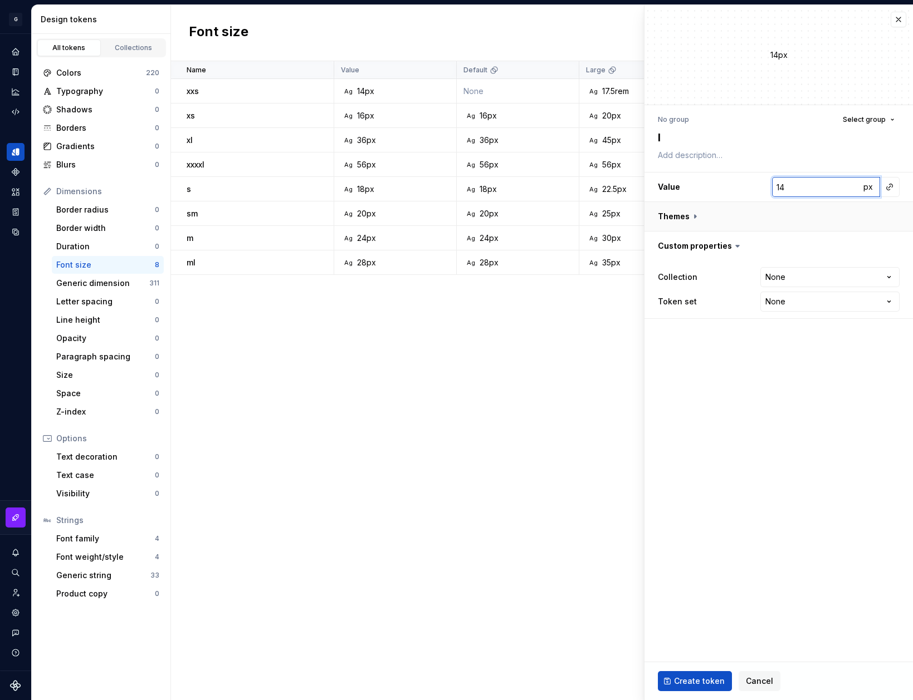
type textarea "*"
type input "3"
type textarea "*"
type input "32"
click at [689, 219] on button "button" at bounding box center [778, 216] width 268 height 29
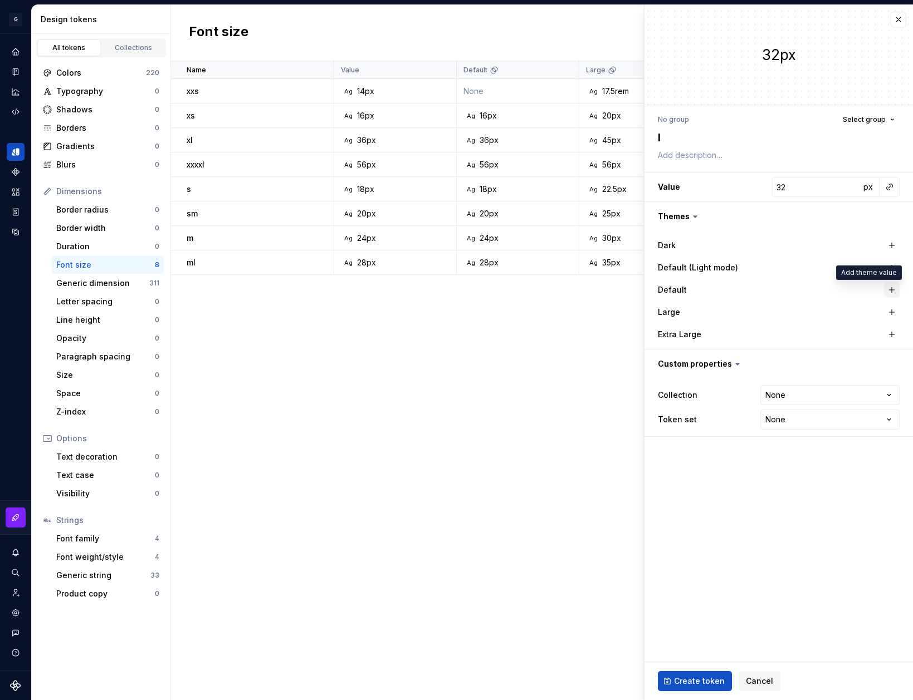
click at [887, 287] on button "button" at bounding box center [892, 290] width 16 height 16
click at [887, 311] on button "button" at bounding box center [892, 313] width 16 height 16
click at [888, 330] on button "button" at bounding box center [892, 335] width 16 height 16
click at [820, 316] on input "32" at bounding box center [822, 312] width 76 height 20
type textarea "*"
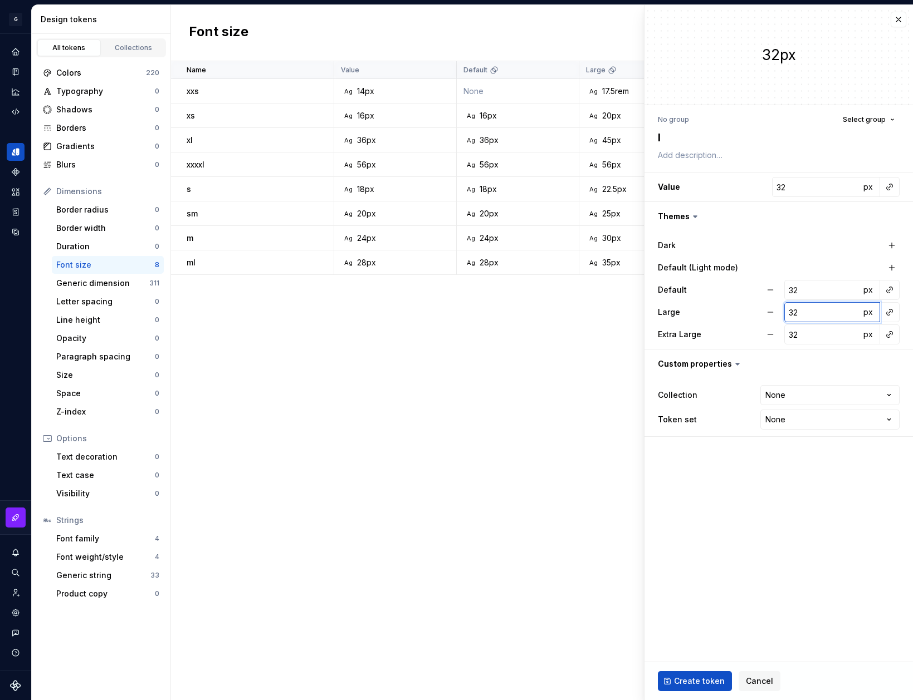
type input "4"
type textarea "*"
type input "40"
click at [812, 340] on input "32" at bounding box center [822, 335] width 76 height 20
type textarea "*"
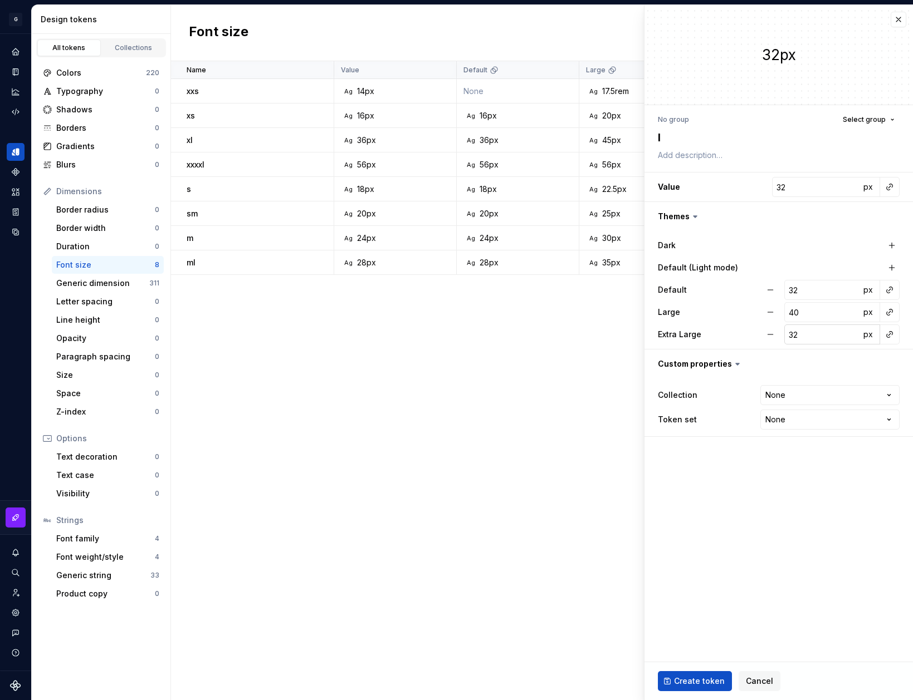
type input "4"
type textarea "*"
type input "48"
click at [818, 405] on body "G AA DLS (Testing) GD Design system data Design tokens All tokens Collections C…" at bounding box center [456, 350] width 913 height 700
click at [811, 395] on html "G AA DLS (Testing) GD Design system data Design tokens All tokens Collections C…" at bounding box center [456, 350] width 913 height 700
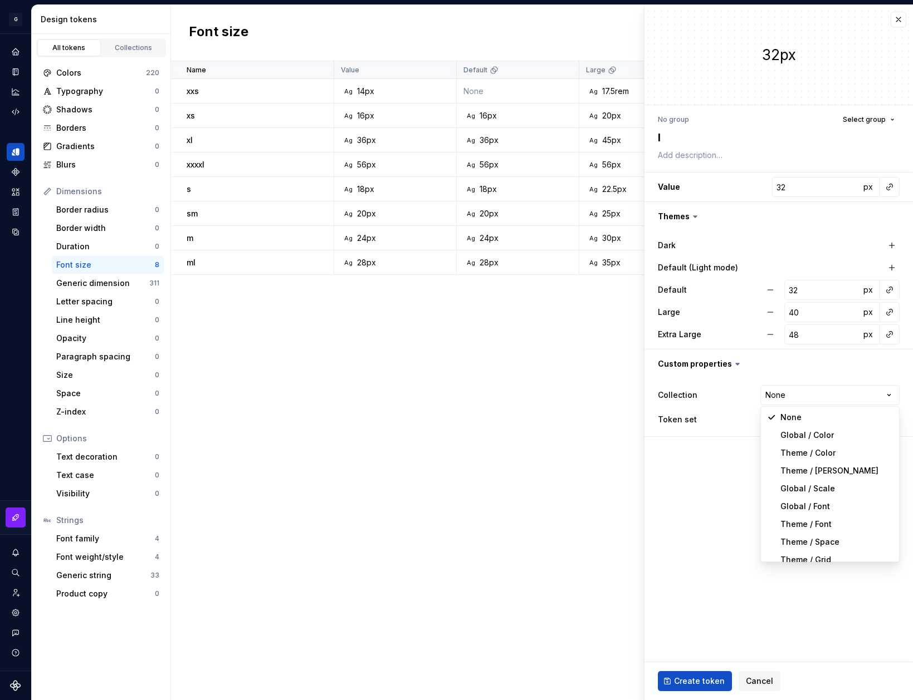
select select "**********"
type textarea "*"
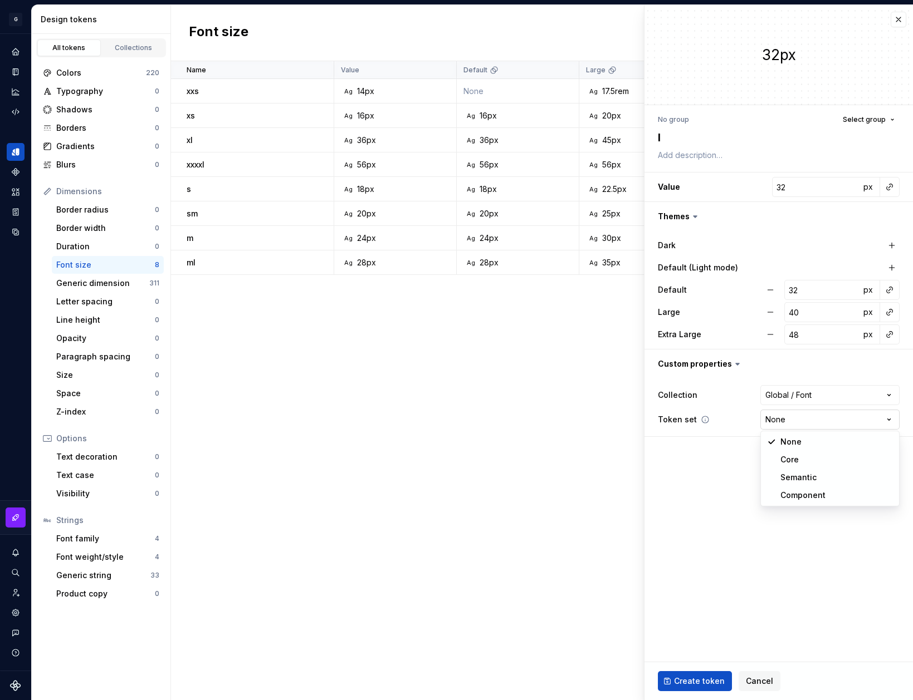
click at [817, 409] on html "G AA DLS (Testing) GD Design system data Design tokens All tokens Collections C…" at bounding box center [456, 350] width 913 height 700
select select "**********"
click at [691, 682] on span "Create token" at bounding box center [699, 681] width 51 height 11
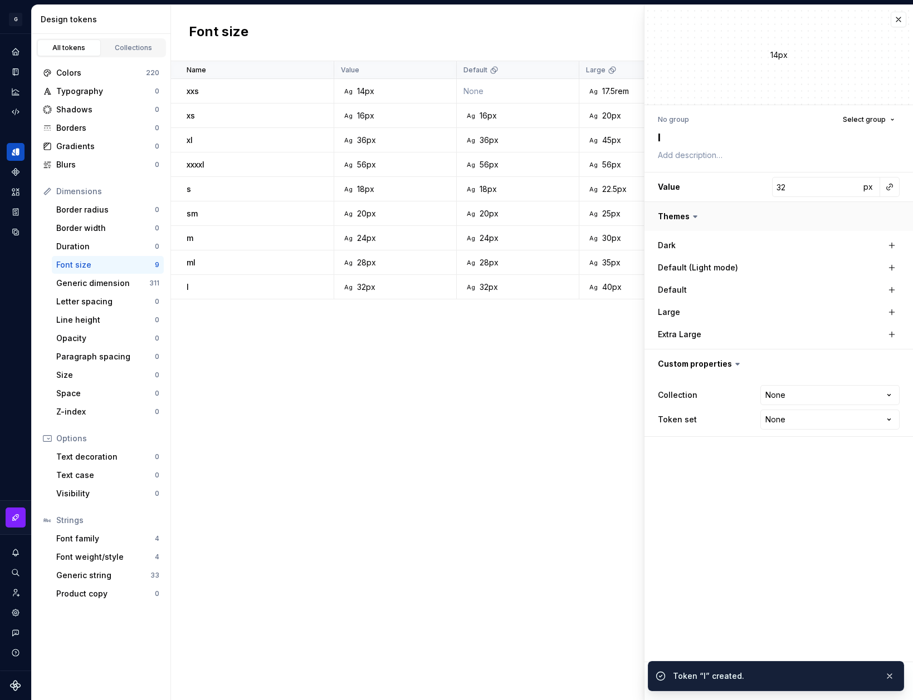
type textarea "*"
type input "14"
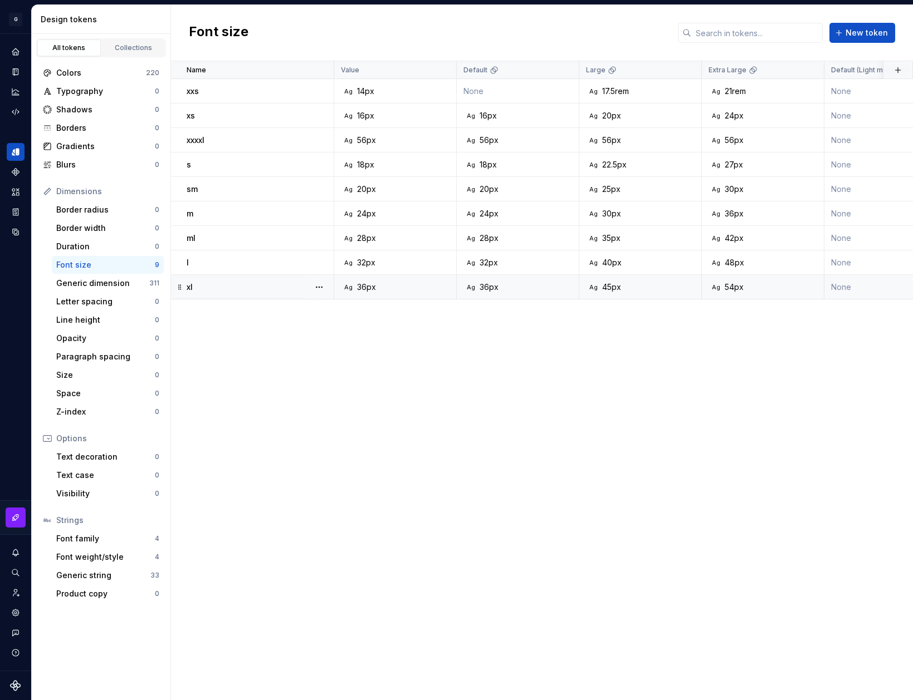
drag, startPoint x: 175, startPoint y: 141, endPoint x: 179, endPoint y: 295, distance: 153.2
click at [179, 295] on tbody "xxs Ag 14px None Ag 17.5rem Ag 21rem None Global / Font None Core 5 minutes ago…" at bounding box center [806, 189] width 1271 height 220
click at [258, 344] on div "Name Value Default Large Extra Large Default (Light mode) Collection Dark Token…" at bounding box center [542, 380] width 742 height 639
click at [868, 30] on span "New token" at bounding box center [866, 32] width 42 height 11
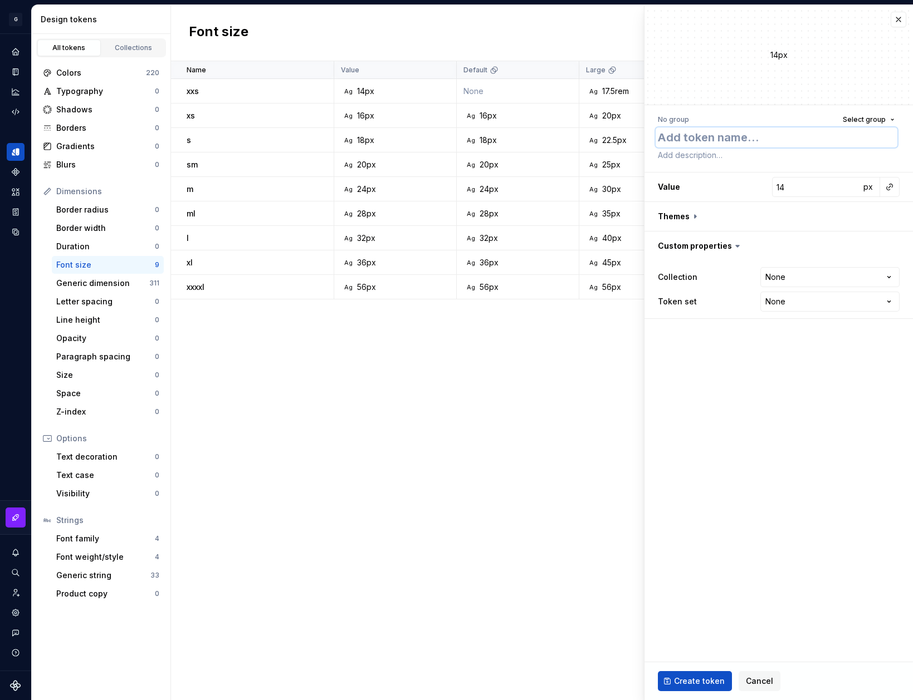
type textarea "*"
type textarea "x"
type textarea "*"
type textarea "xx"
type textarea "*"
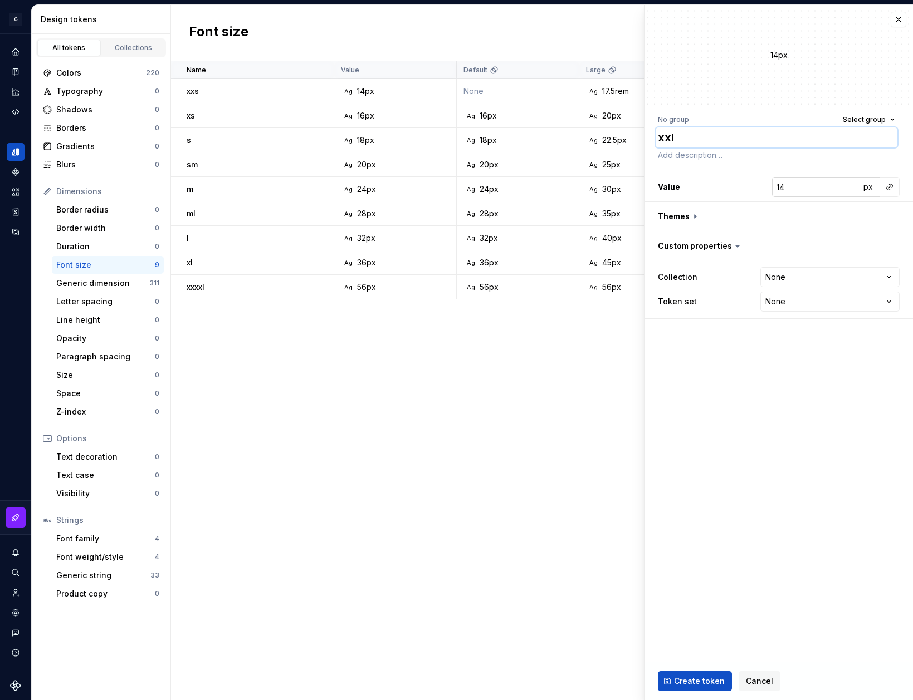
type textarea "xxl"
click at [812, 190] on input "14" at bounding box center [816, 187] width 88 height 20
type textarea "*"
type input "4"
type textarea "*"
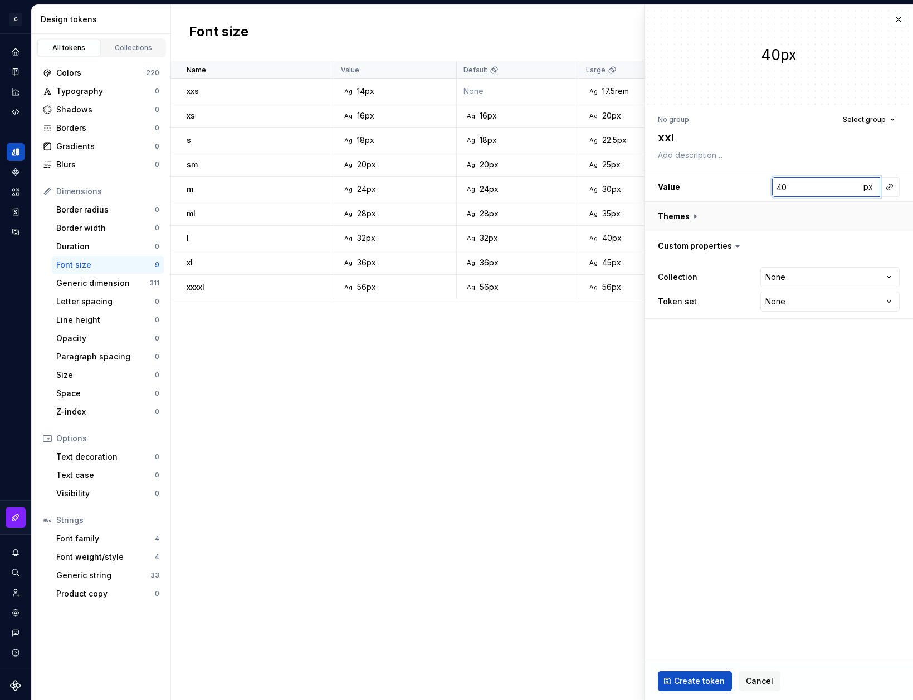
type input "40"
drag, startPoint x: 694, startPoint y: 213, endPoint x: 896, endPoint y: 283, distance: 214.5
click at [694, 213] on button "button" at bounding box center [778, 216] width 268 height 29
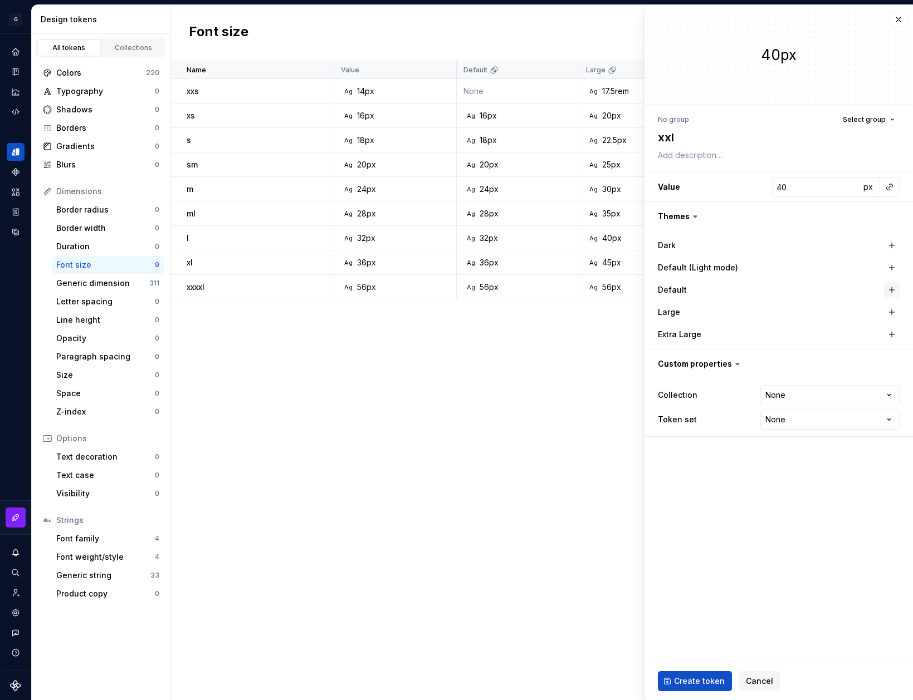
click at [890, 288] on button "button" at bounding box center [892, 290] width 16 height 16
click at [890, 310] on button "button" at bounding box center [892, 313] width 16 height 16
click at [890, 333] on button "button" at bounding box center [892, 335] width 16 height 16
click at [812, 317] on input "40" at bounding box center [822, 312] width 76 height 20
type textarea "*"
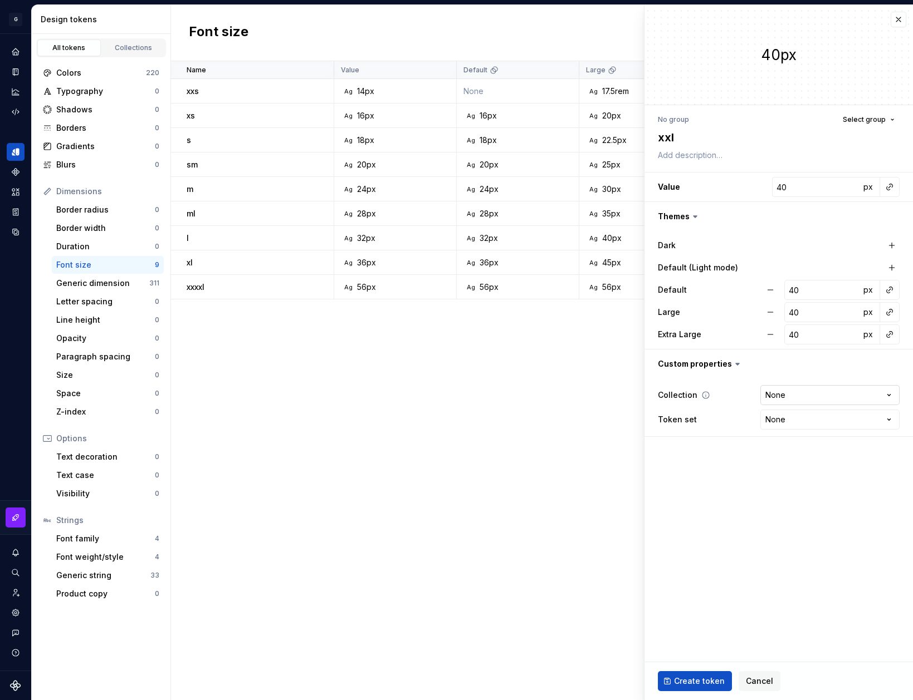
click at [786, 390] on html "G AA DLS (Testing) GD Design system data Design tokens All tokens Collections C…" at bounding box center [456, 350] width 913 height 700
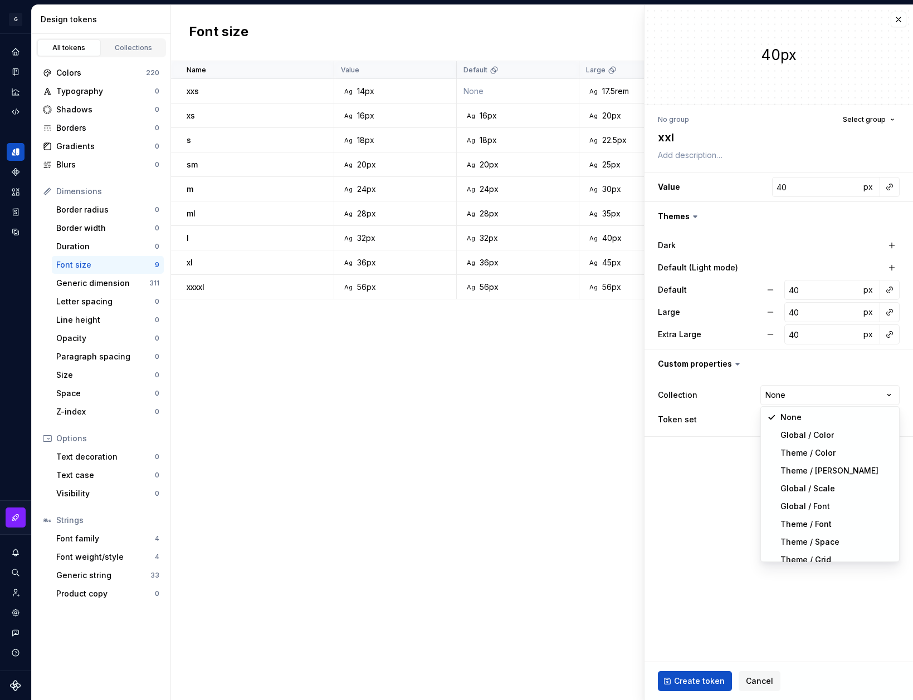
select select "**********"
type textarea "*"
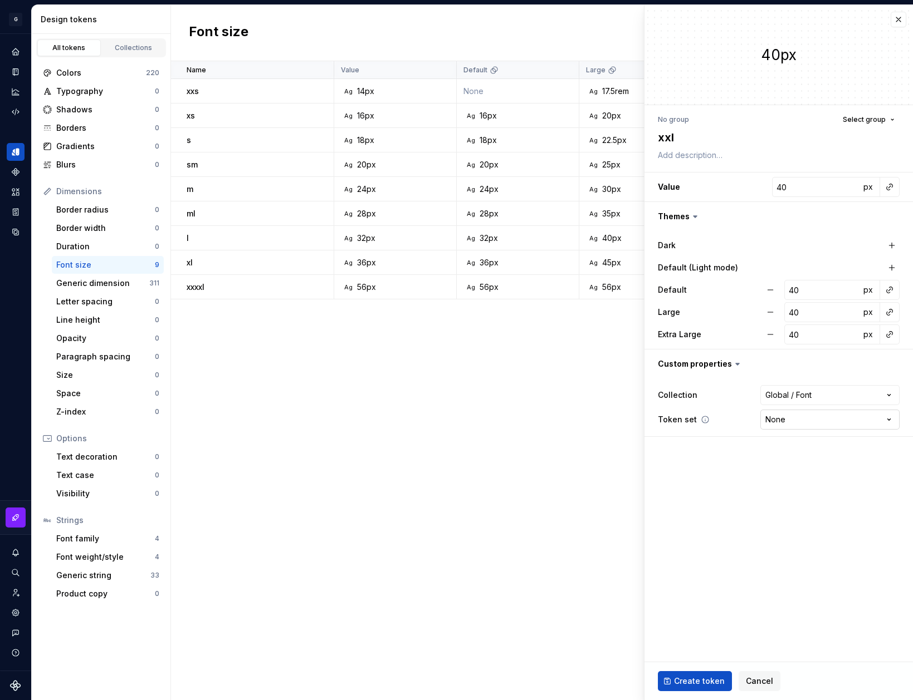
click at [816, 416] on html "G AA DLS (Testing) GD Design system data Design tokens All tokens Collections C…" at bounding box center [456, 350] width 913 height 700
select select "**********"
click at [706, 675] on button "Create token" at bounding box center [695, 681] width 74 height 20
type textarea "*"
type input "14"
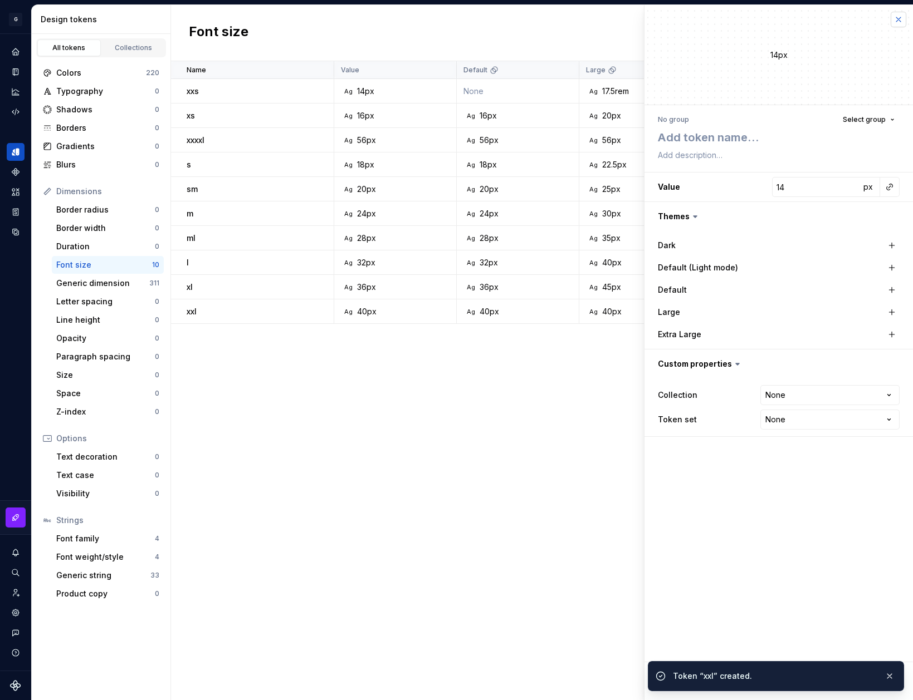
click at [894, 18] on button "button" at bounding box center [898, 20] width 16 height 16
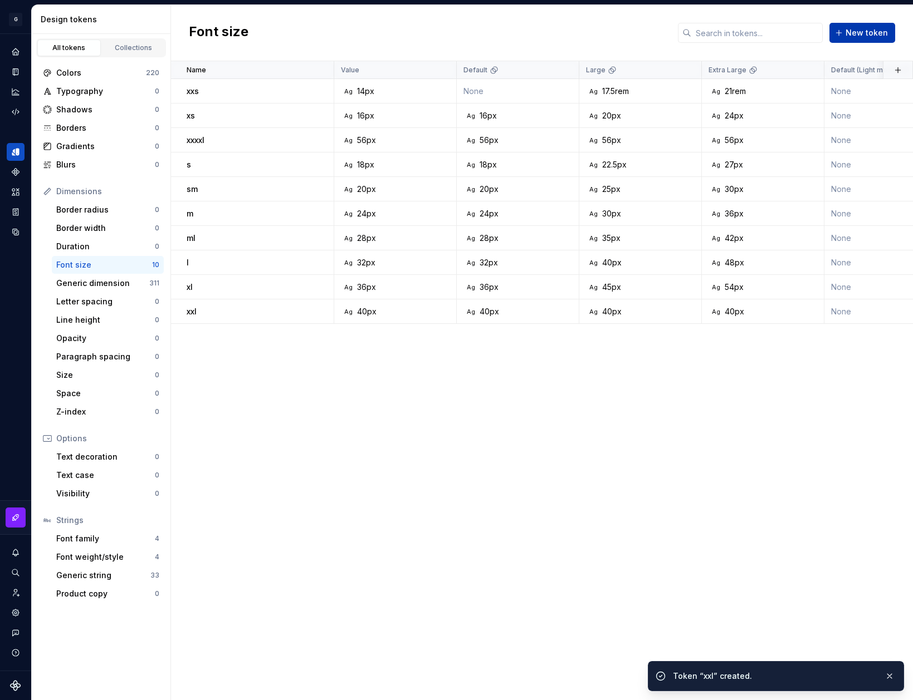
click at [879, 35] on span "New token" at bounding box center [866, 32] width 42 height 11
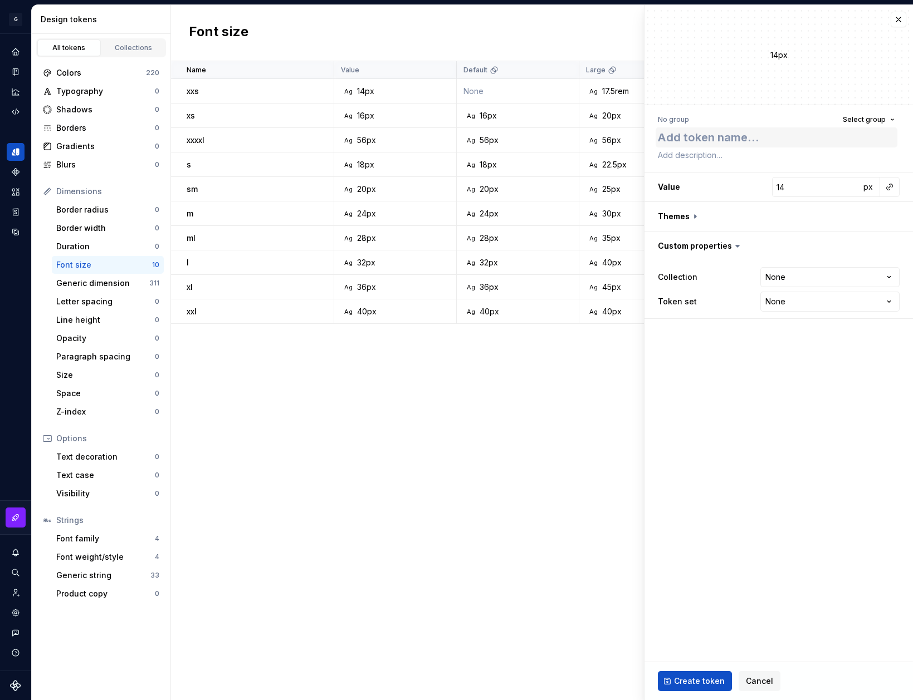
type textarea "*"
type textarea "x"
type textarea "*"
type textarea "xx"
type textarea "*"
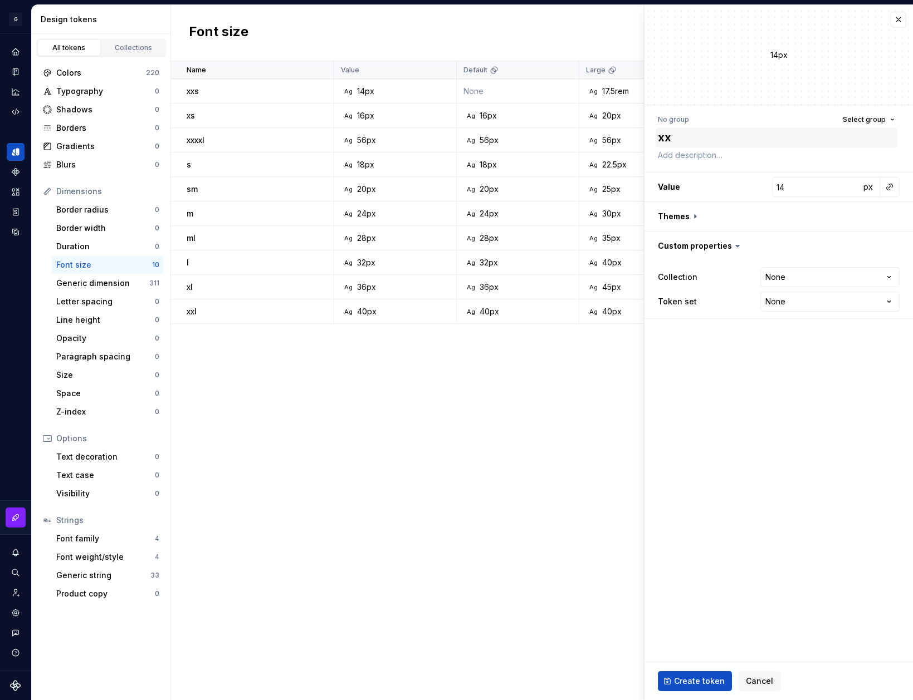
type textarea "xxx"
type textarea "*"
type textarea "xxxl"
type textarea "*"
type textarea "xxxl"
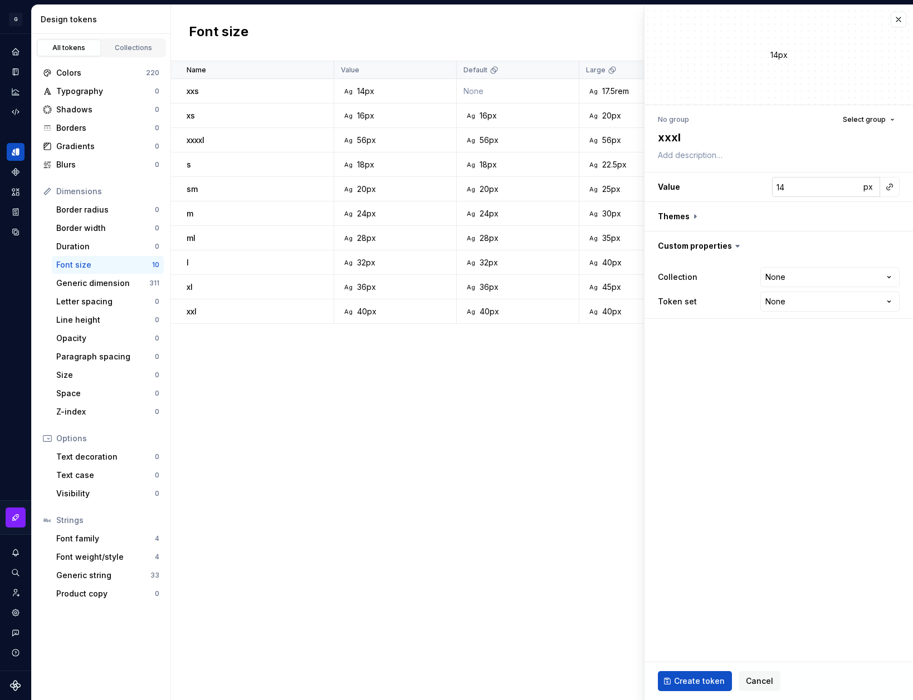
click at [817, 184] on input "14" at bounding box center [816, 187] width 88 height 20
type input "4"
type textarea "*"
type input "48"
click at [690, 217] on button "button" at bounding box center [778, 216] width 268 height 29
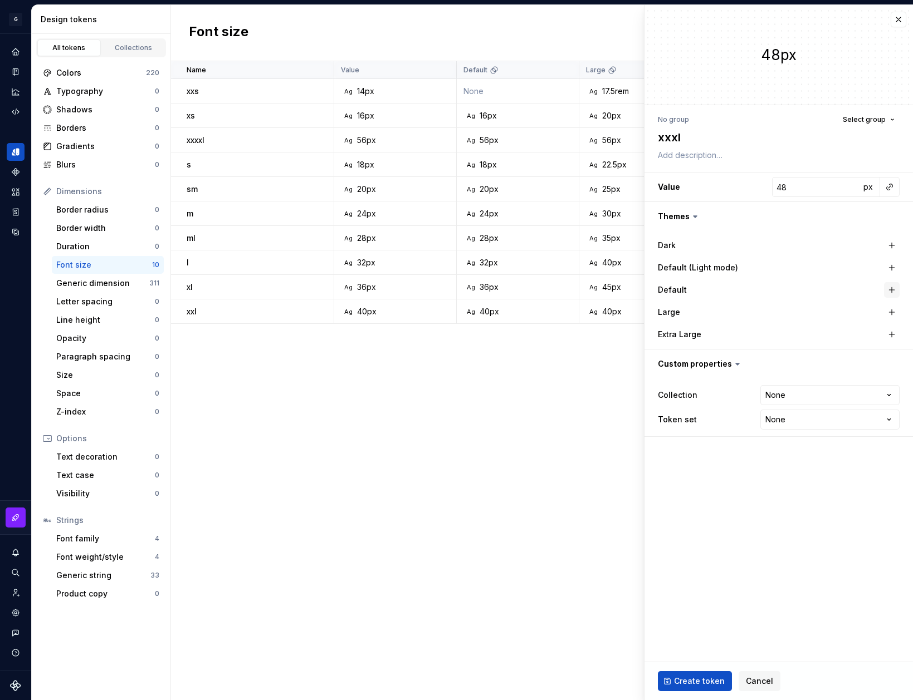
click at [890, 286] on button "button" at bounding box center [892, 290] width 16 height 16
click at [890, 310] on button "button" at bounding box center [892, 313] width 16 height 16
click at [890, 331] on button "button" at bounding box center [892, 335] width 16 height 16
type textarea "*"
click at [851, 393] on html "G AA DLS (Testing) GD Design system data Design tokens All tokens Collections C…" at bounding box center [456, 350] width 913 height 700
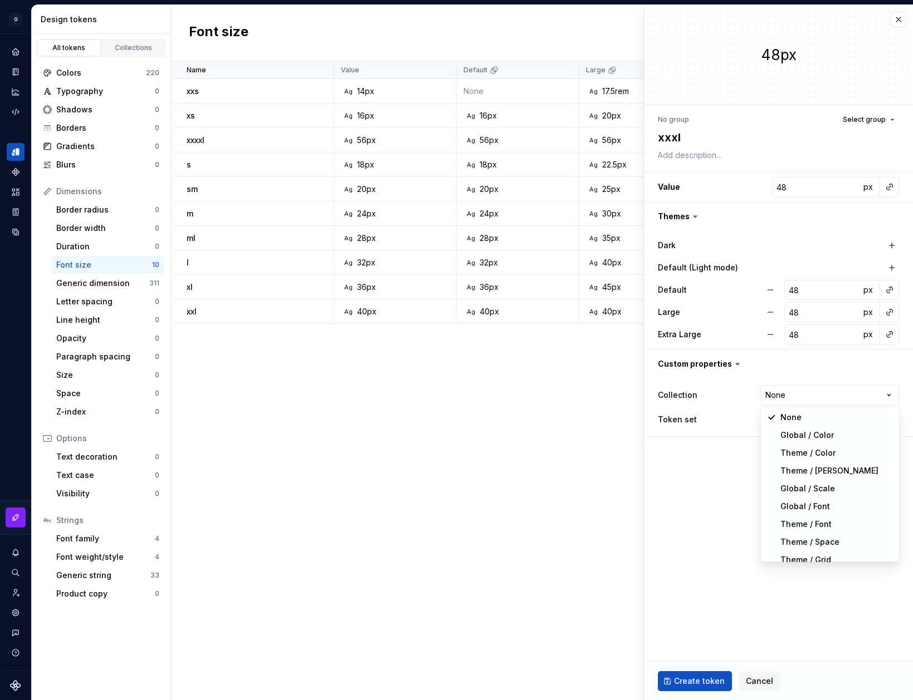
select select "**********"
type textarea "*"
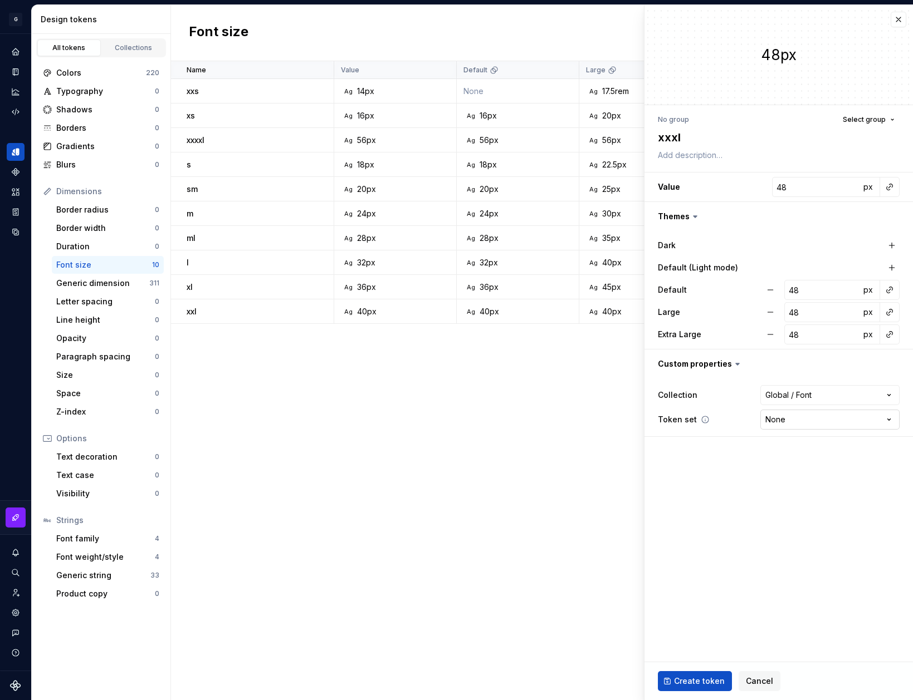
click at [835, 414] on html "G AA DLS (Testing) GD Design system data Design tokens All tokens Collections C…" at bounding box center [456, 350] width 913 height 700
select select "**********"
click at [696, 685] on span "Create token" at bounding box center [699, 681] width 51 height 11
click at [561, 441] on div "Name Value Default Large Extra Large Default (Light mode) Collection Dark Token…" at bounding box center [542, 380] width 742 height 639
click at [280, 401] on div "Name Value Default Large Extra Large Default (Light mode) Collection Dark Token…" at bounding box center [542, 380] width 742 height 639
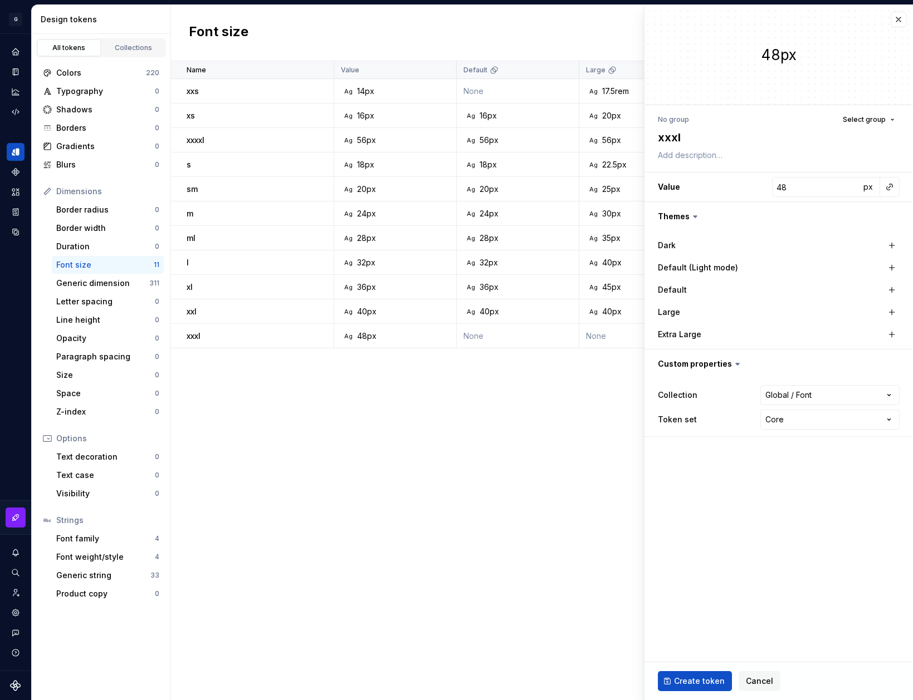
type textarea "*"
type input "14"
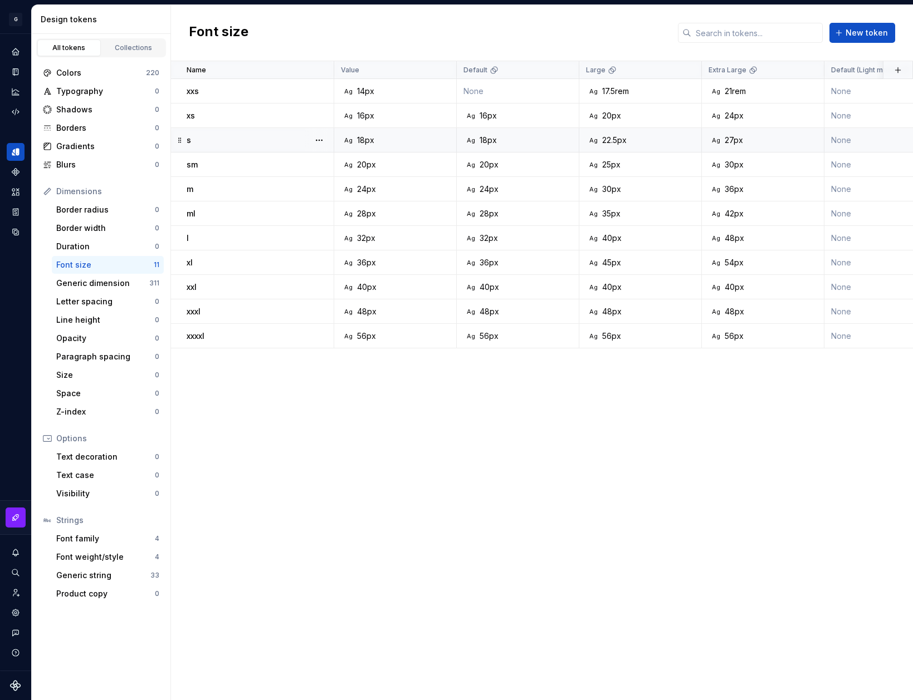
click at [291, 391] on div "Name Value Default Large Extra Large Default (Light mode) Collection Dark Token…" at bounding box center [542, 380] width 742 height 639
click at [81, 91] on div "Typography" at bounding box center [105, 91] width 99 height 11
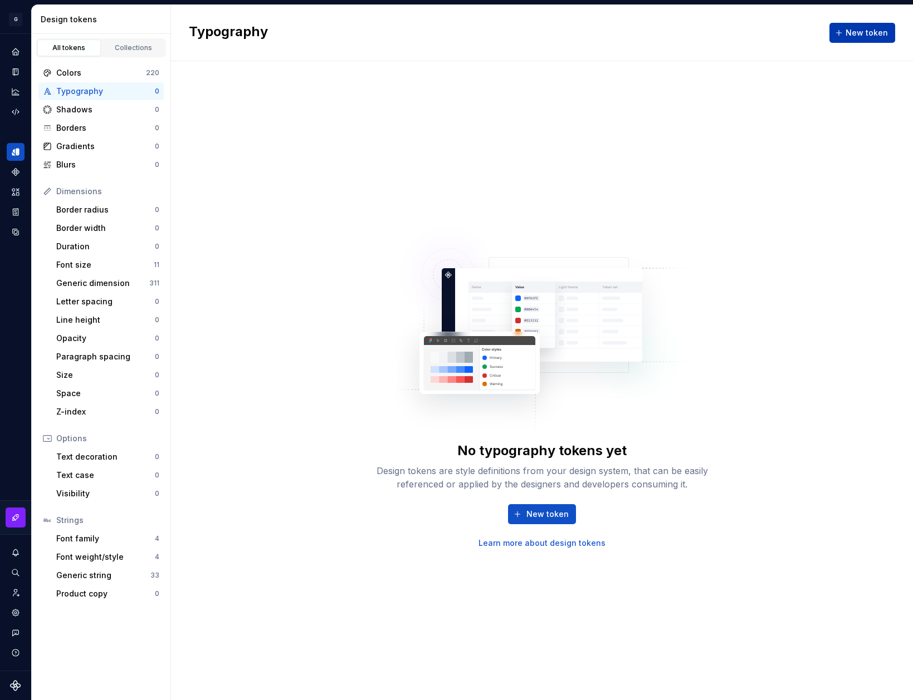
click at [858, 35] on span "New token" at bounding box center [866, 32] width 42 height 11
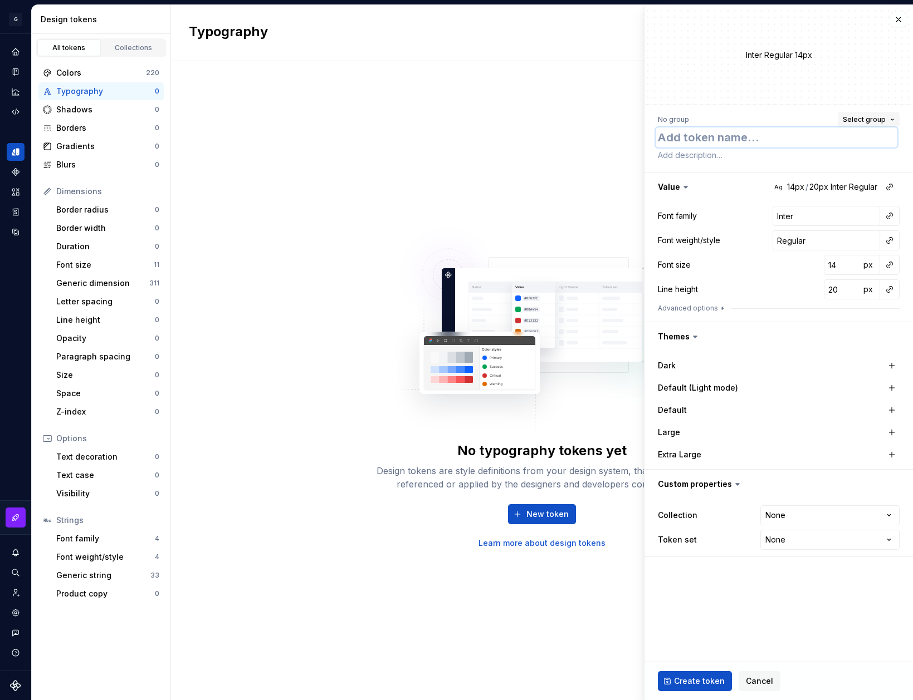
drag, startPoint x: 724, startPoint y: 136, endPoint x: 874, endPoint y: 126, distance: 150.6
click at [724, 136] on textarea at bounding box center [776, 137] width 242 height 20
paste textarea "Heading1"
type textarea "*"
type textarea "Heading1"
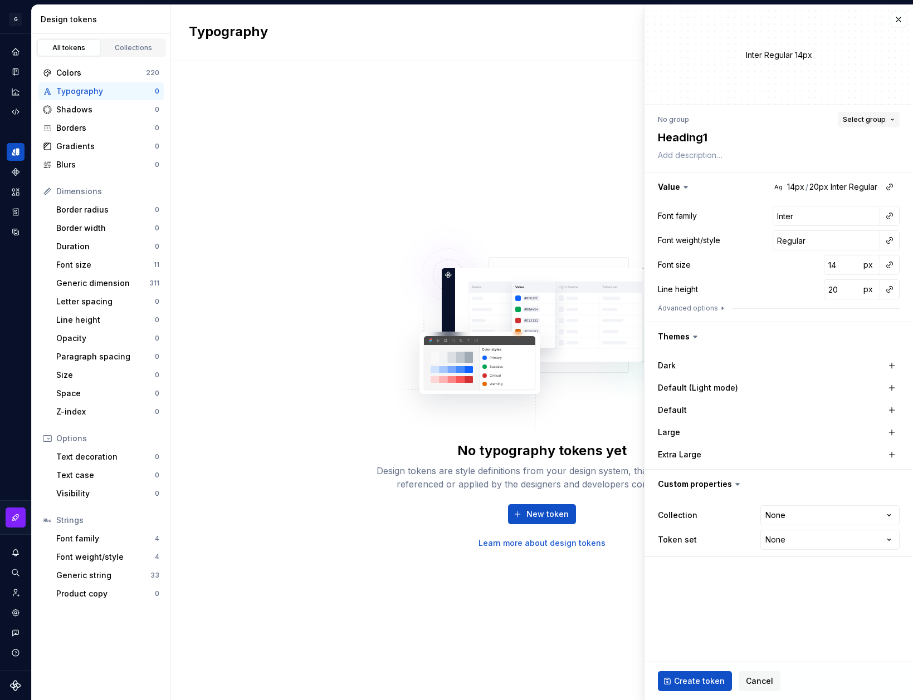
click at [884, 119] on span "Select group" at bounding box center [863, 119] width 43 height 9
click at [794, 186] on div "Create group" at bounding box center [817, 184] width 150 height 11
type textarea "*"
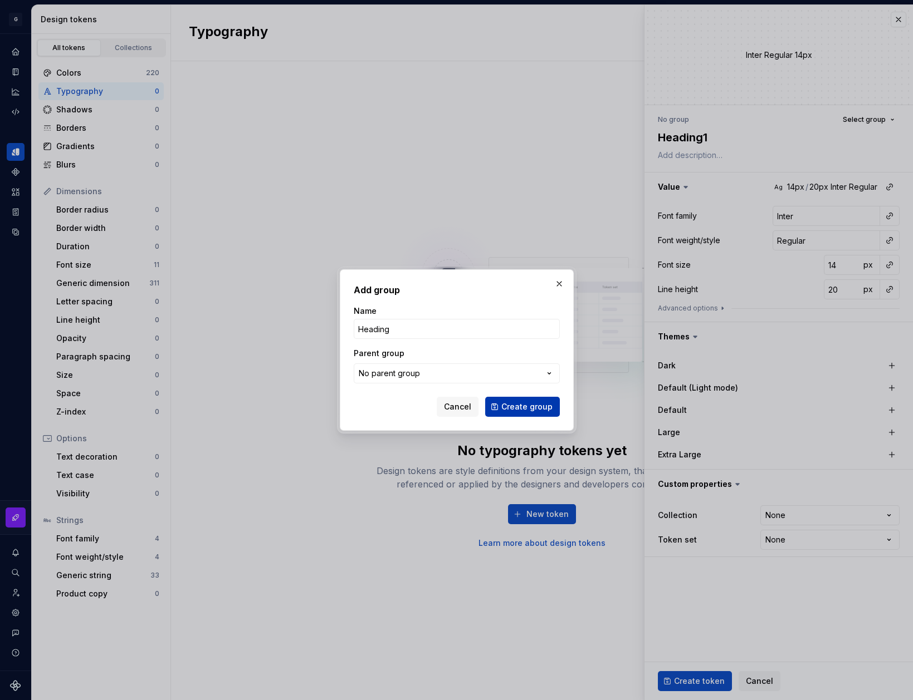
type input "Heading"
click at [520, 409] on span "Create group" at bounding box center [526, 406] width 51 height 11
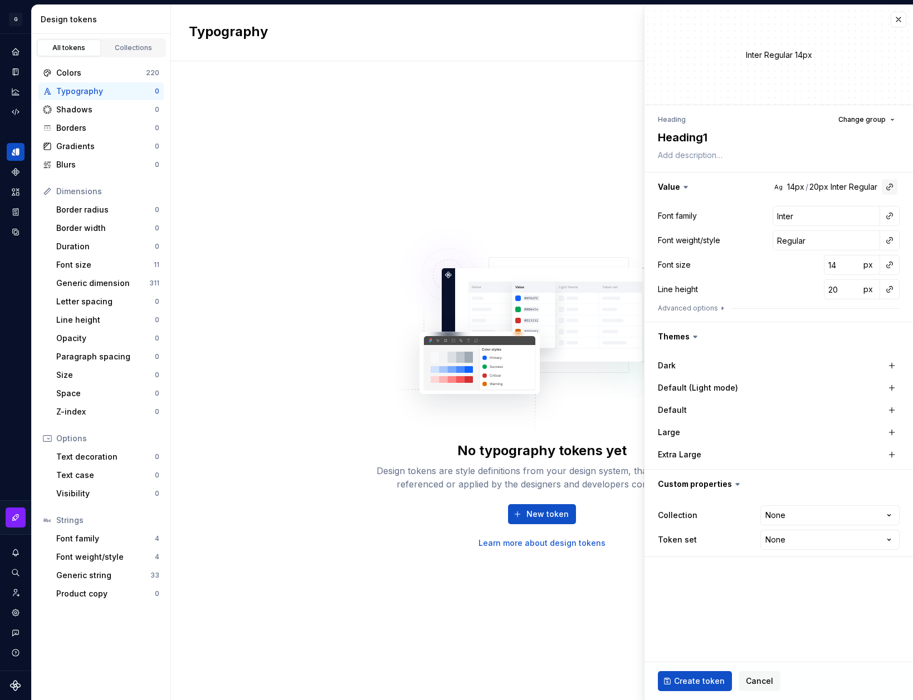
click at [891, 188] on button "button" at bounding box center [889, 187] width 16 height 16
click at [891, 188] on html "**********" at bounding box center [456, 350] width 913 height 700
click at [891, 217] on button "button" at bounding box center [889, 216] width 16 height 16
click at [891, 217] on html "**********" at bounding box center [456, 350] width 913 height 700
click at [891, 217] on button "button" at bounding box center [889, 216] width 16 height 16
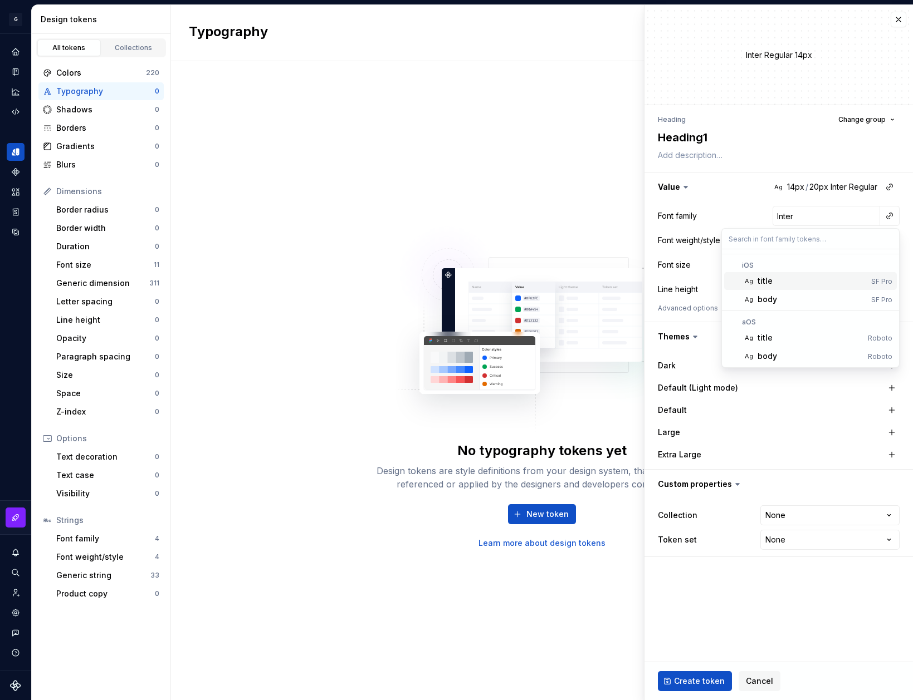
click at [787, 283] on div "title" at bounding box center [811, 281] width 109 height 11
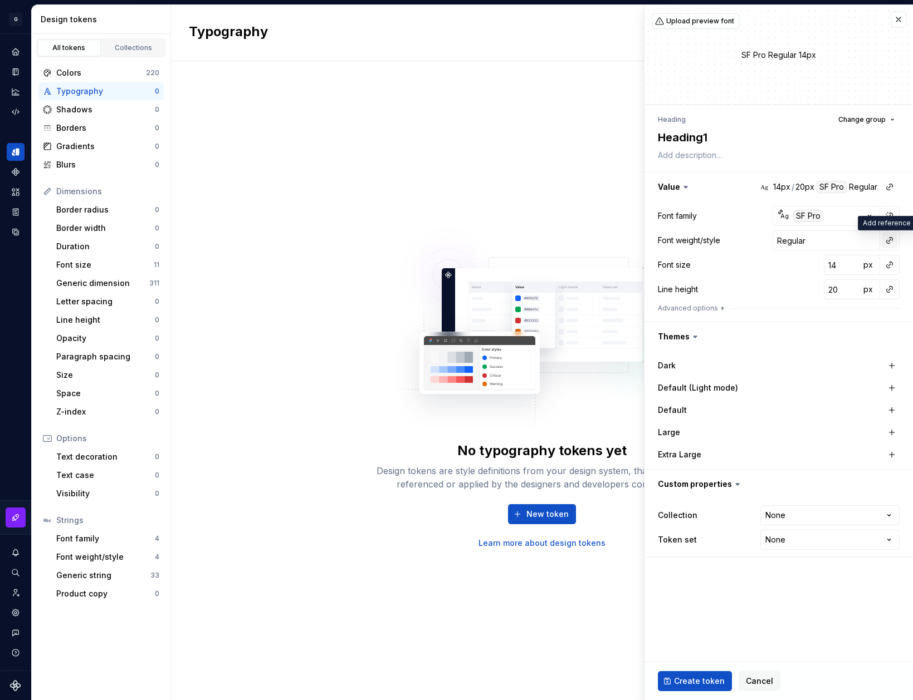
click at [889, 244] on button "button" at bounding box center [889, 241] width 16 height 16
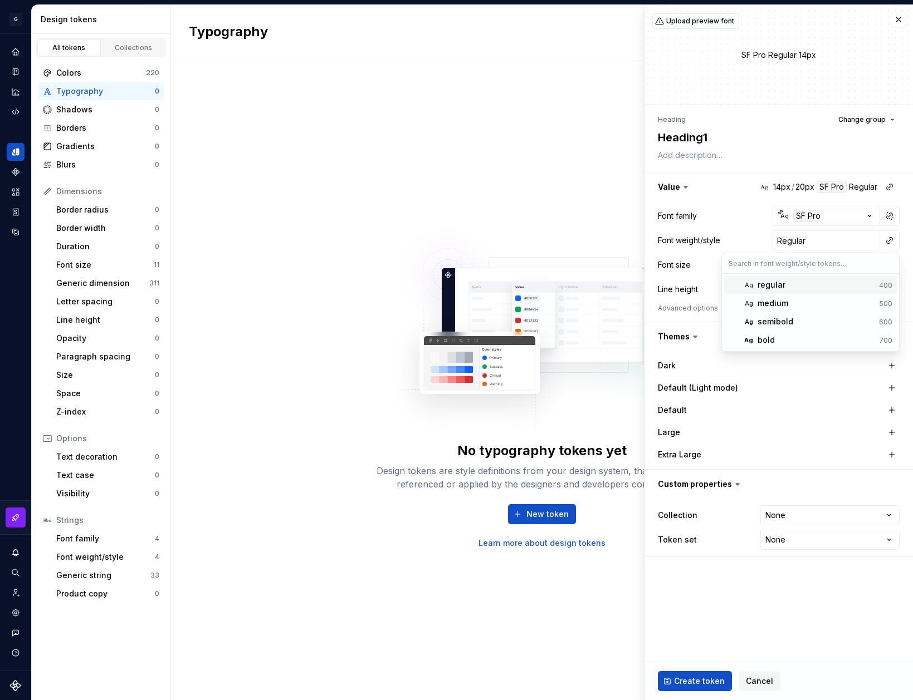
click at [809, 288] on div "regular" at bounding box center [815, 284] width 117 height 11
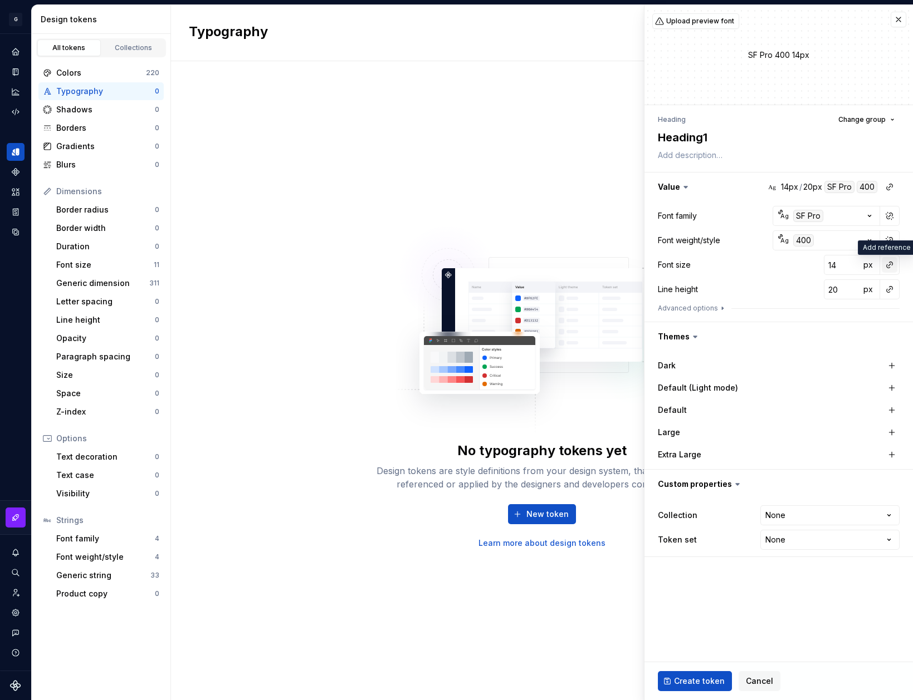
click at [890, 266] on button "button" at bounding box center [889, 265] width 16 height 16
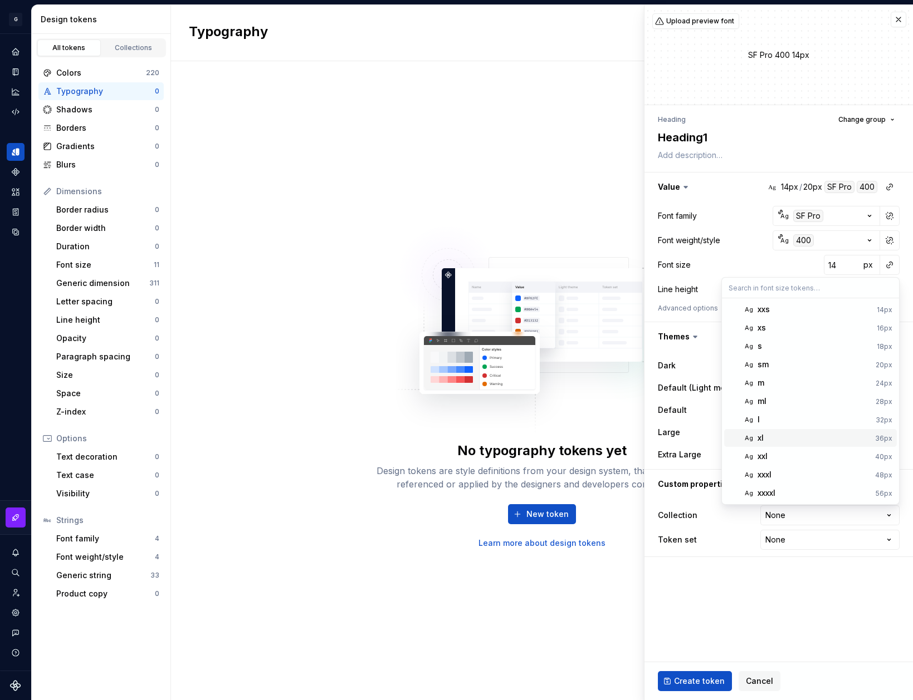
click at [813, 440] on div "xl" at bounding box center [813, 438] width 113 height 11
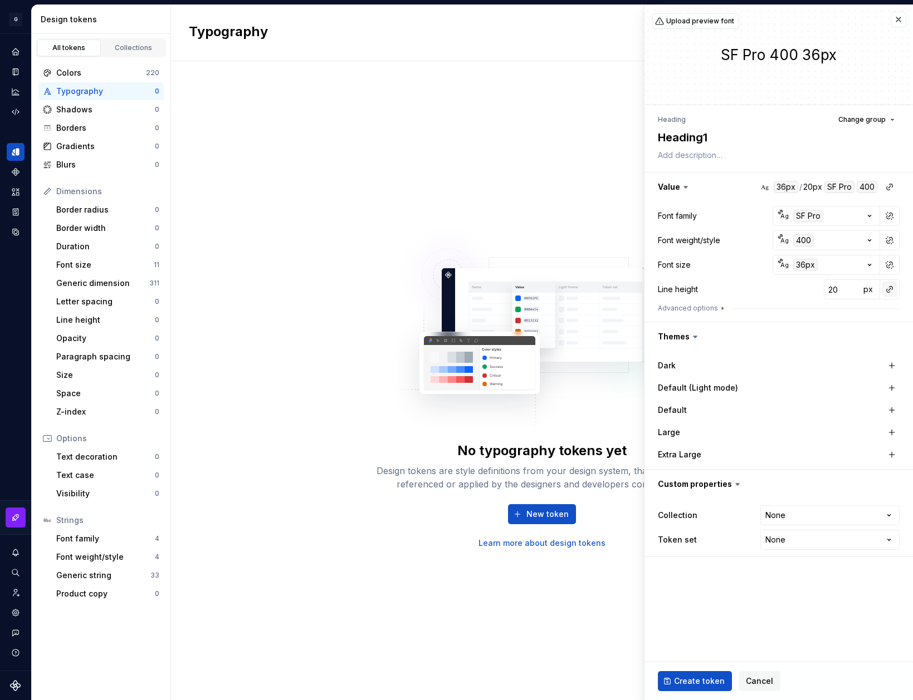
click at [893, 290] on button "button" at bounding box center [889, 290] width 16 height 16
click at [777, 287] on html "**********" at bounding box center [456, 350] width 913 height 700
click at [709, 312] on button "Advanced options" at bounding box center [692, 308] width 69 height 9
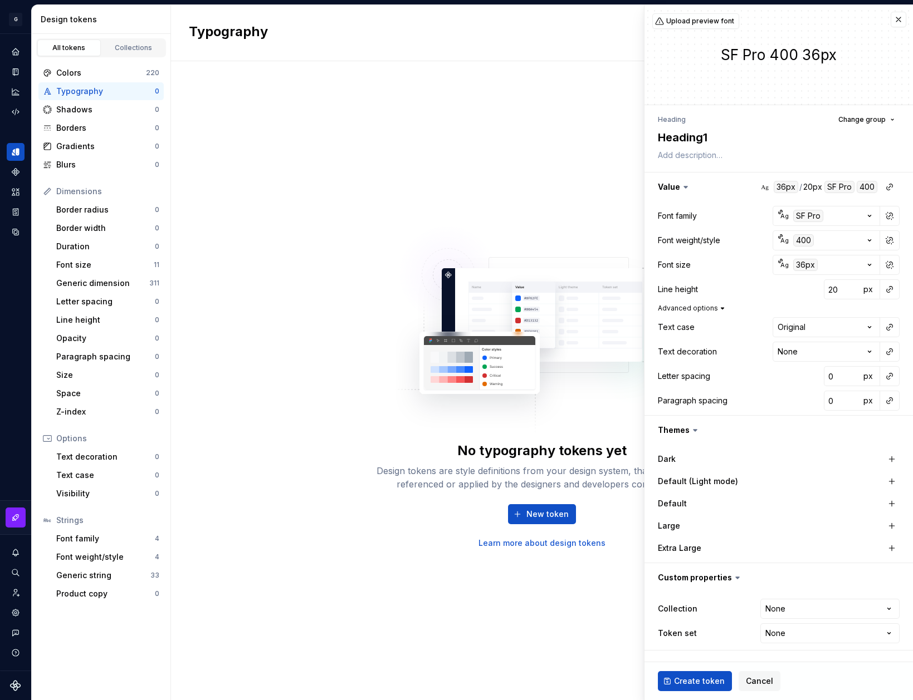
click at [709, 309] on button "Advanced options" at bounding box center [692, 308] width 69 height 9
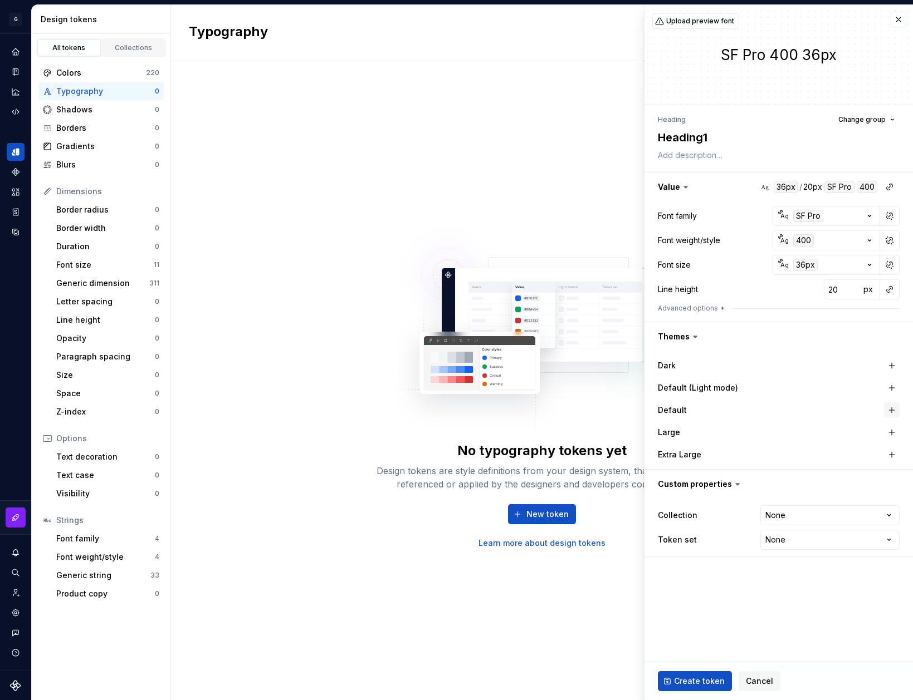
click at [886, 416] on button "button" at bounding box center [892, 411] width 16 height 16
click at [891, 435] on button "button" at bounding box center [892, 433] width 16 height 16
click at [891, 454] on button "button" at bounding box center [892, 455] width 16 height 16
type textarea "*"
click at [829, 517] on html "G AA DLS (Testing) GD Design system data Design tokens All tokens Collections C…" at bounding box center [456, 350] width 913 height 700
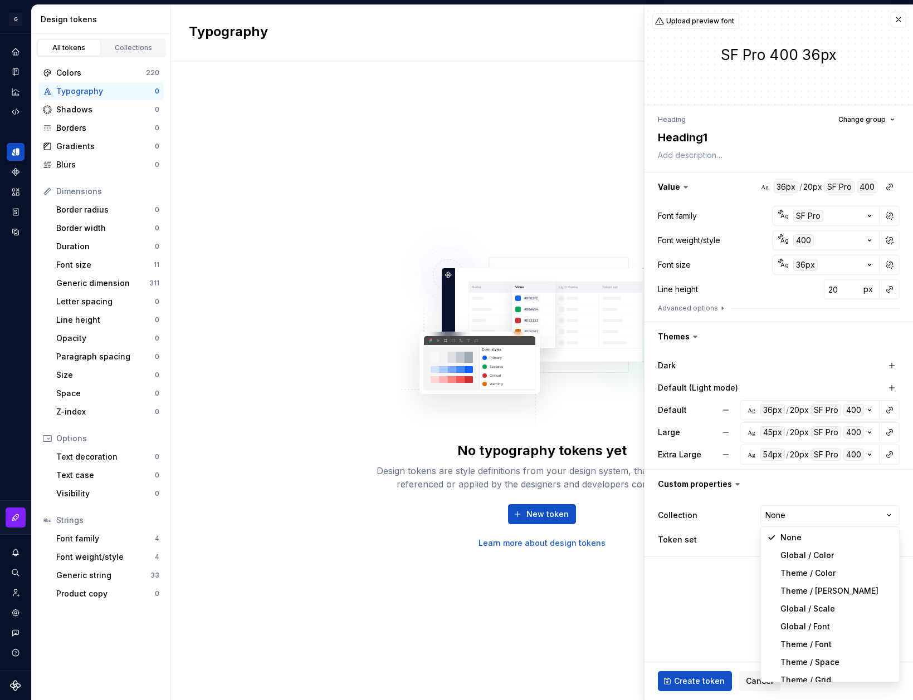
select select "**********"
type textarea "*"
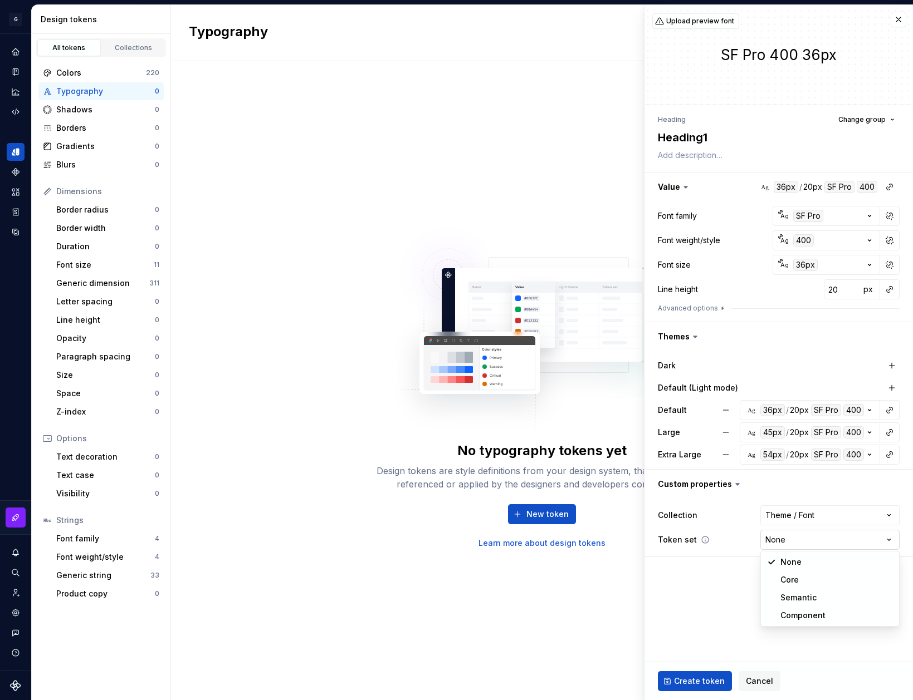
click at [826, 543] on html "G AA DLS (Testing) GD Design system data Design tokens All tokens Collections C…" at bounding box center [456, 350] width 913 height 700
select select "**********"
click at [695, 685] on span "Create token" at bounding box center [699, 681] width 51 height 11
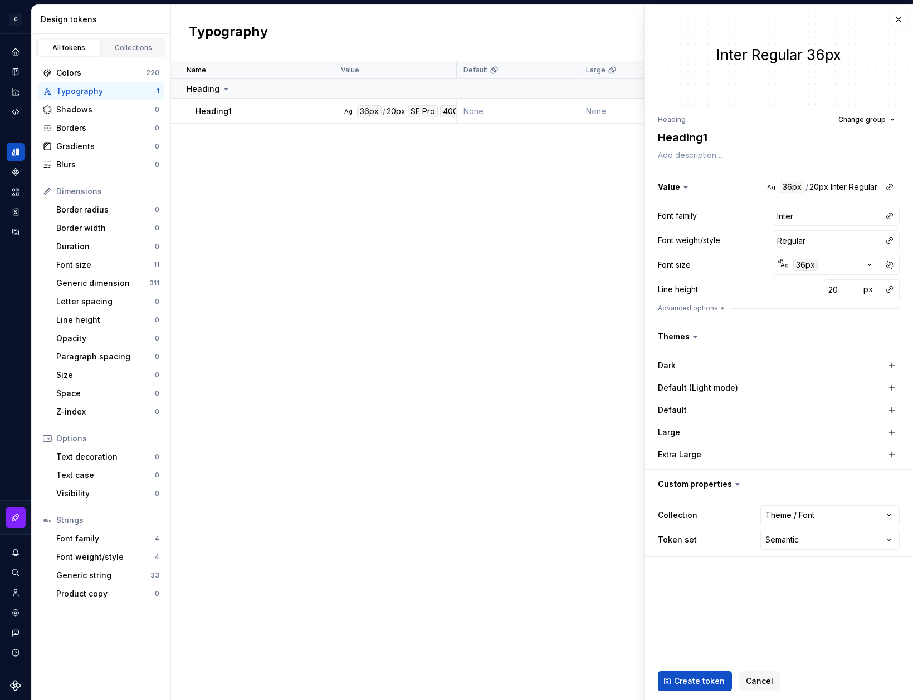
type textarea "*"
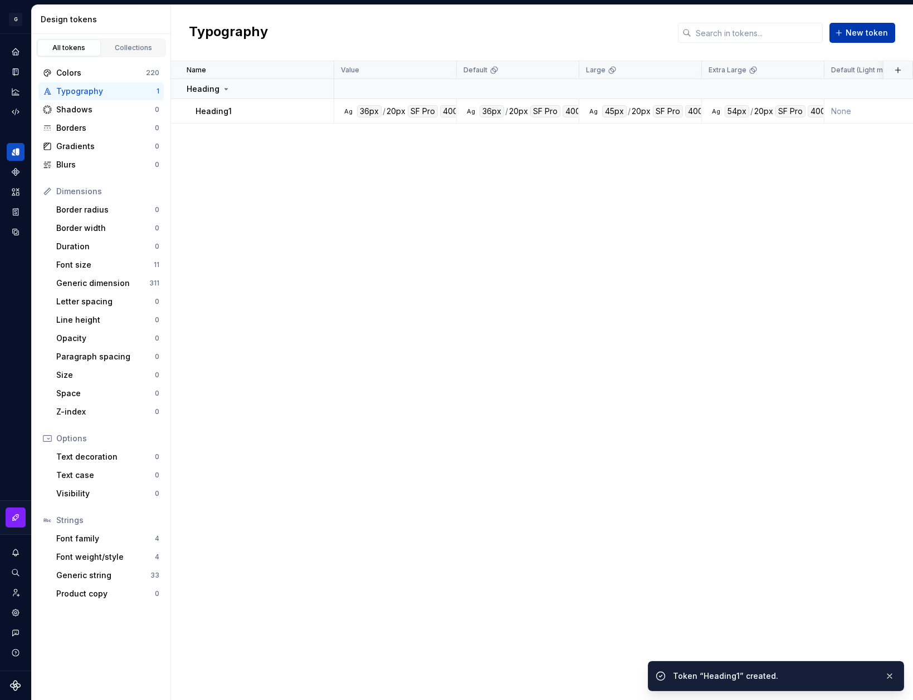
click at [871, 26] on button "New token" at bounding box center [862, 33] width 66 height 20
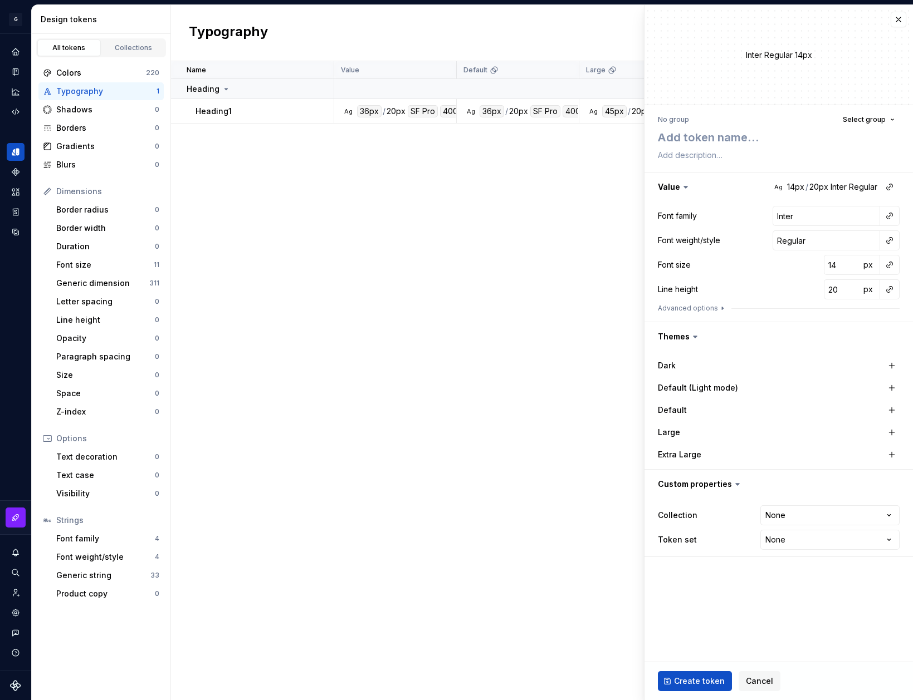
type textarea "*"
type textarea "Heading2"
type textarea "*"
click at [851, 292] on input "19" at bounding box center [841, 289] width 36 height 20
type input "20"
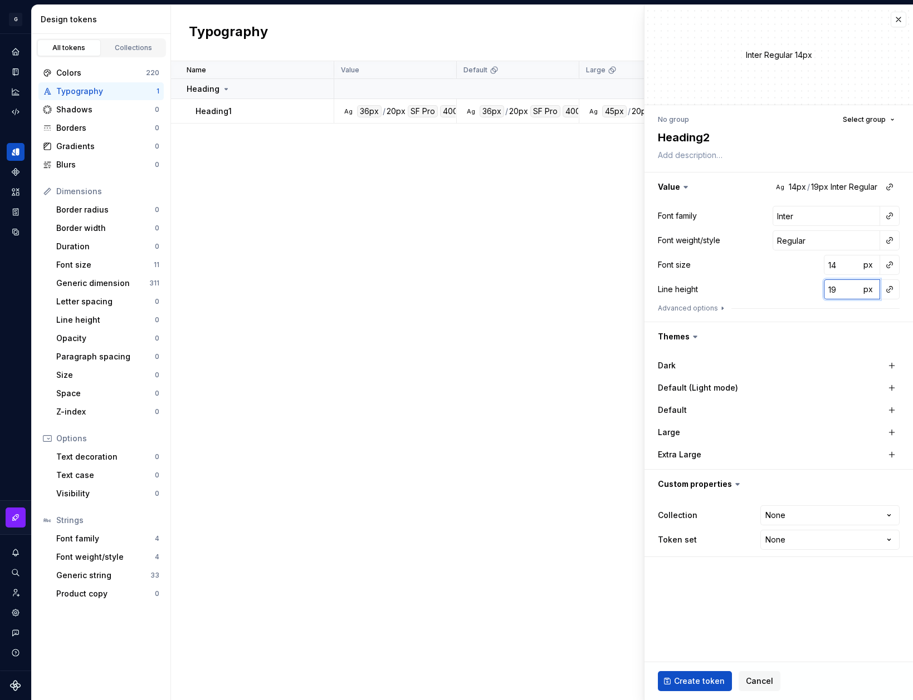
click at [851, 287] on input "20" at bounding box center [841, 289] width 36 height 20
click at [899, 16] on button "button" at bounding box center [898, 20] width 16 height 16
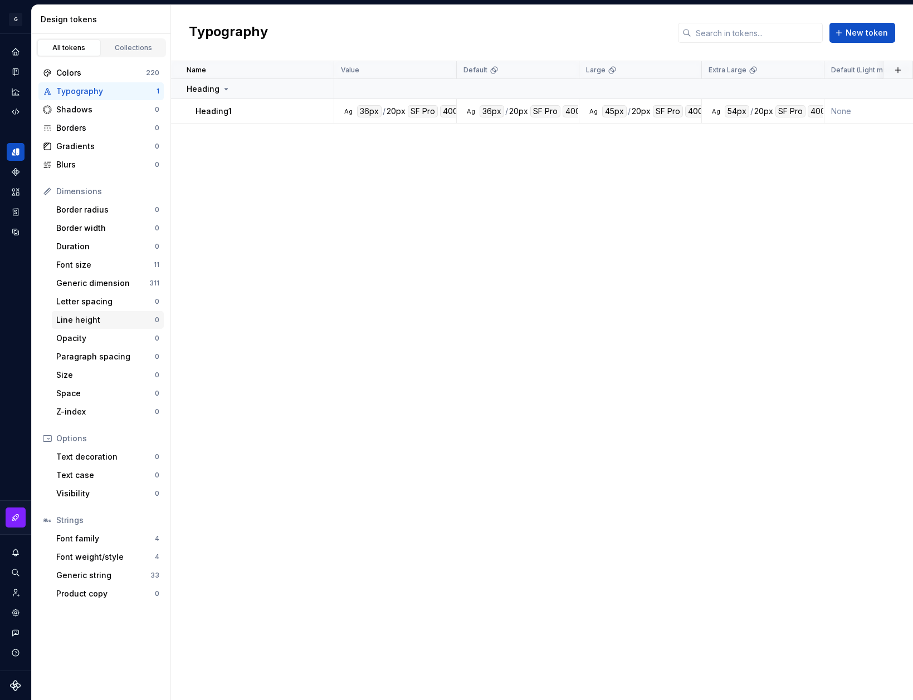
click at [76, 321] on div "Line height" at bounding box center [105, 320] width 99 height 11
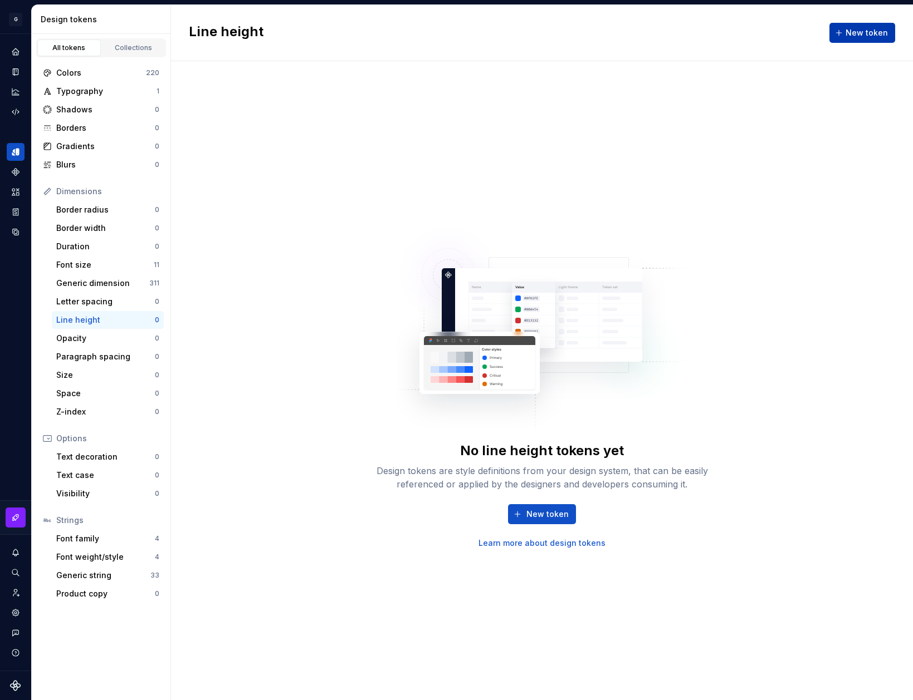
click at [855, 34] on span "New token" at bounding box center [866, 32] width 42 height 11
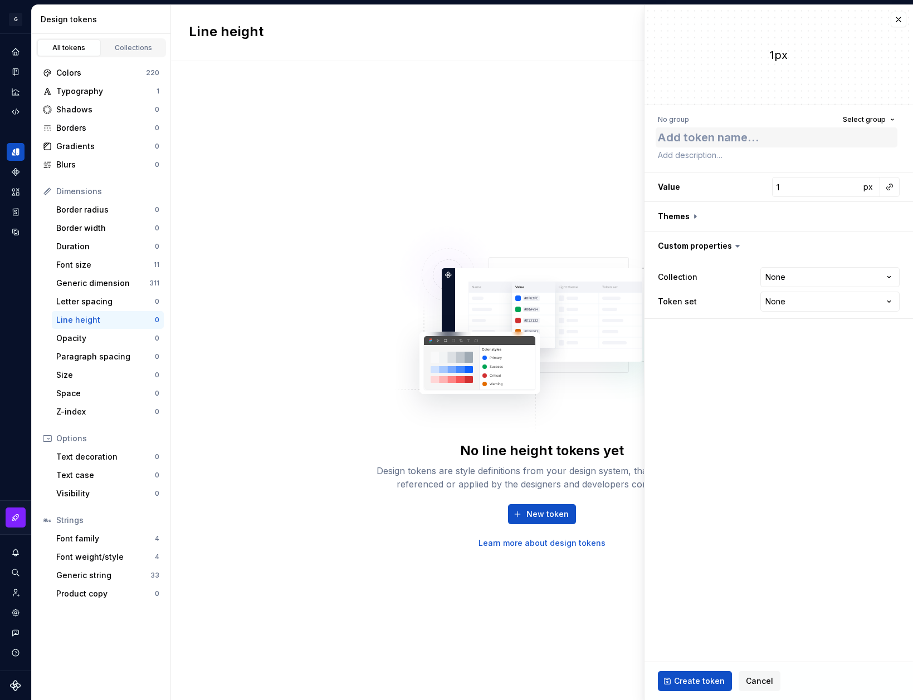
type textarea "*"
type textarea "L"
type textarea "*"
type textarea "Li"
type textarea "*"
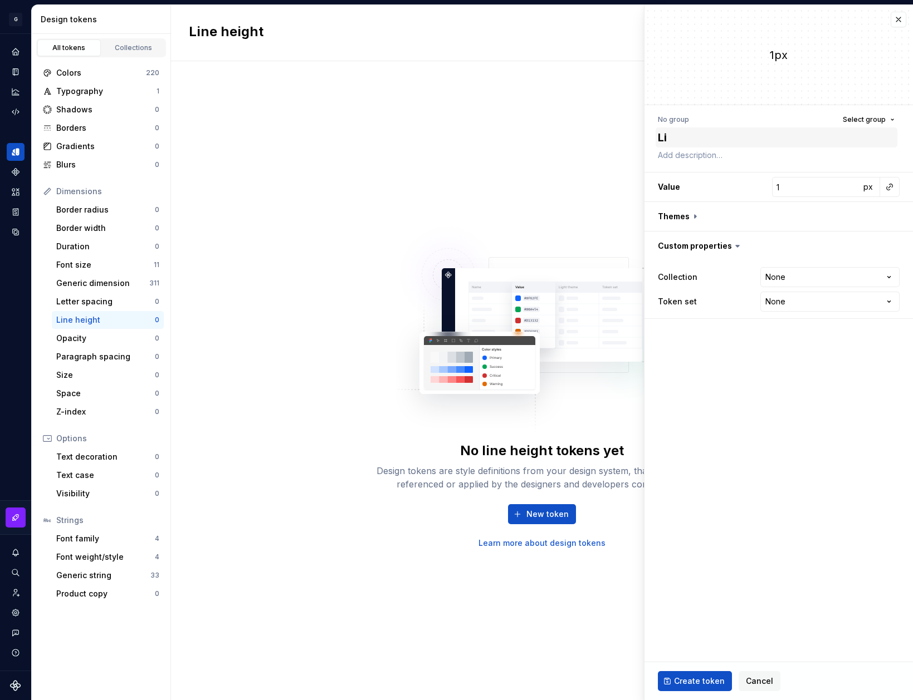
type textarea "Lin"
type textarea "*"
type textarea "Line"
type textarea "*"
type textarea "Lin"
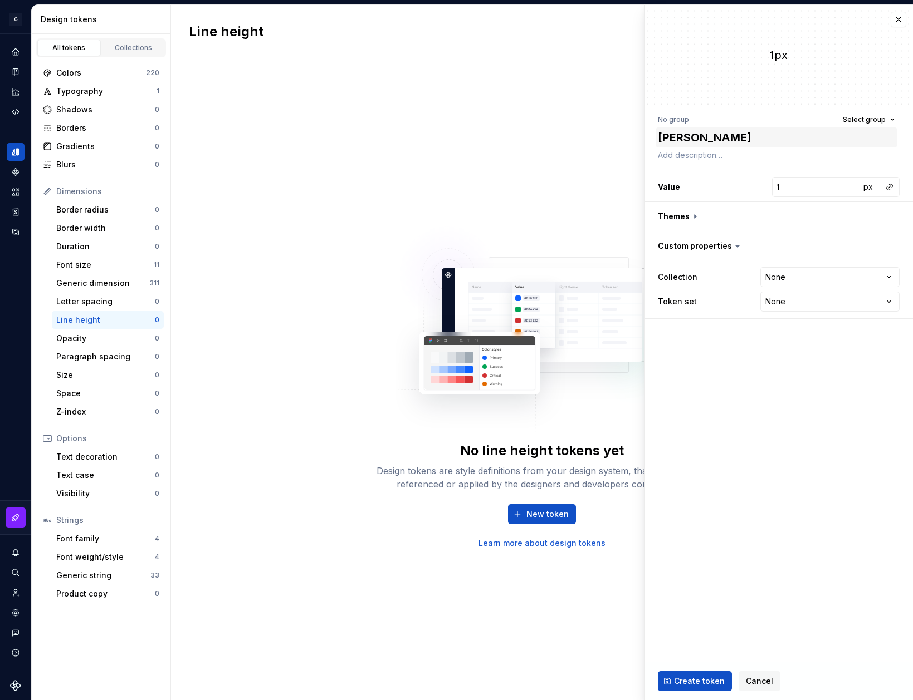
type textarea "*"
type textarea "Li"
type textarea "*"
type textarea "L"
type textarea "*"
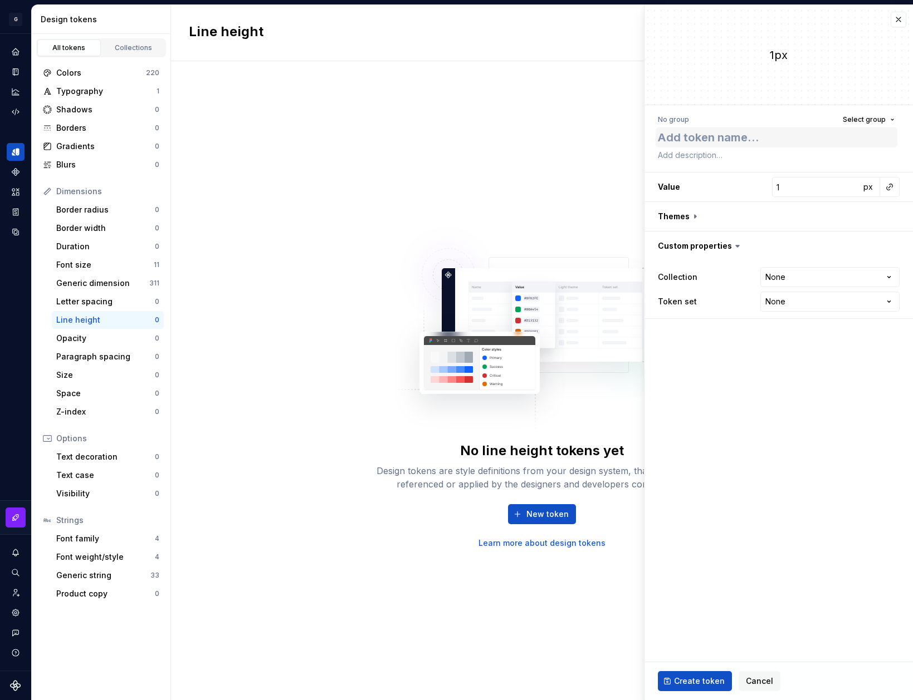
type textarea "*"
type textarea "auto"
type textarea "*"
type textarea "auto"
click at [817, 188] on input "1" at bounding box center [816, 187] width 88 height 20
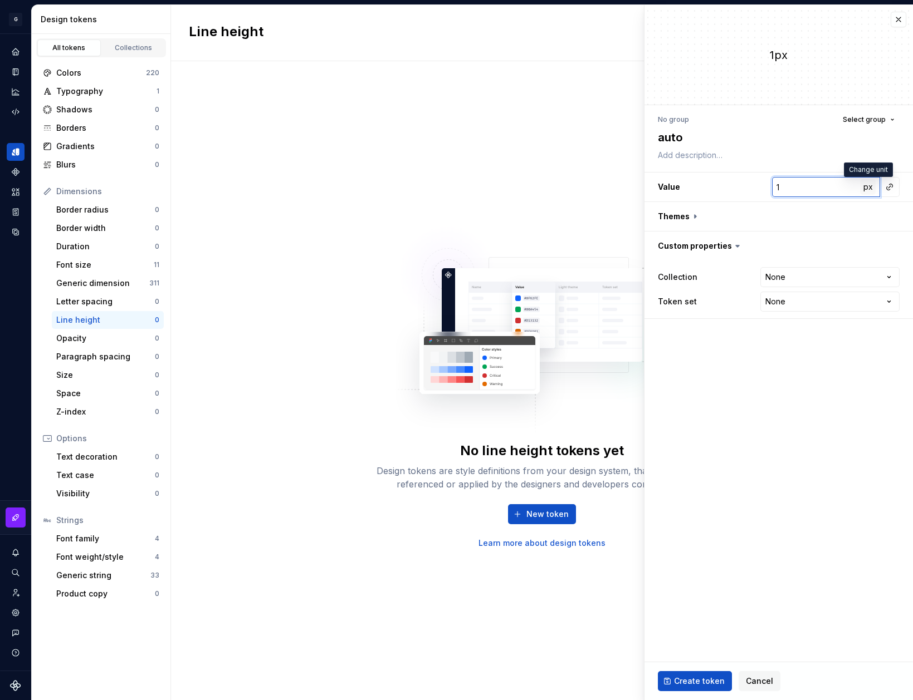
click at [870, 187] on span "px" at bounding box center [867, 186] width 9 height 9
click at [870, 185] on span "px" at bounding box center [867, 186] width 9 height 9
click at [870, 190] on span "%" at bounding box center [868, 186] width 8 height 9
click at [870, 189] on button "–" at bounding box center [868, 187] width 16 height 16
click at [869, 189] on span "px" at bounding box center [867, 186] width 9 height 9
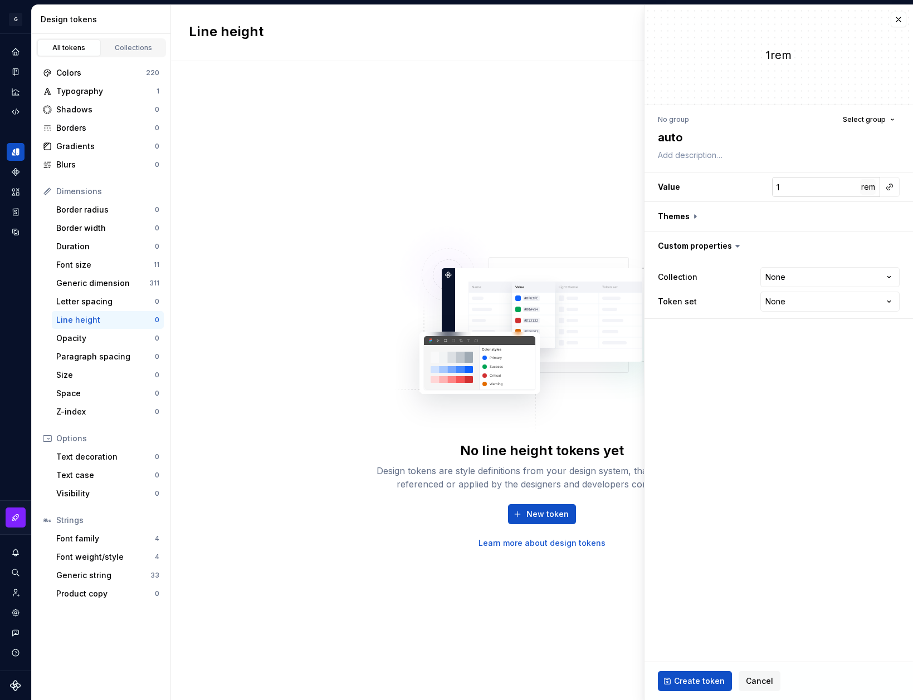
click at [869, 189] on span "rem" at bounding box center [868, 186] width 14 height 9
click at [869, 189] on span "%" at bounding box center [868, 186] width 8 height 9
type textarea "*"
click at [822, 183] on input "1" at bounding box center [816, 187] width 88 height 20
click at [868, 188] on span "–" at bounding box center [868, 186] width 4 height 9
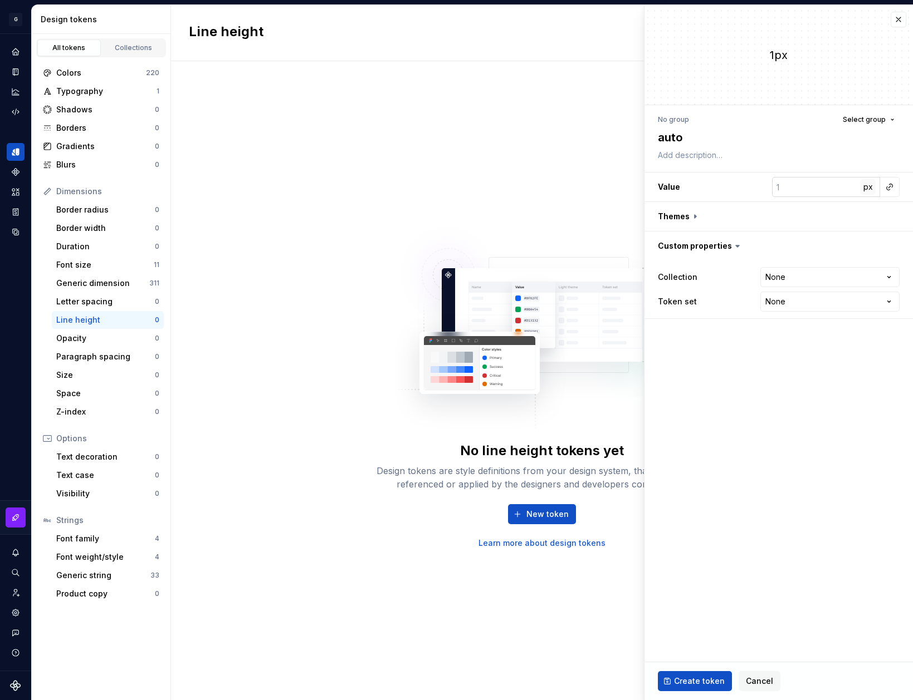
click at [868, 188] on span "px" at bounding box center [867, 186] width 9 height 9
click at [868, 188] on span "rem" at bounding box center [868, 186] width 14 height 9
click at [868, 188] on span "%" at bounding box center [868, 186] width 8 height 9
type textarea "*"
click at [825, 192] on input "number" at bounding box center [816, 187] width 88 height 20
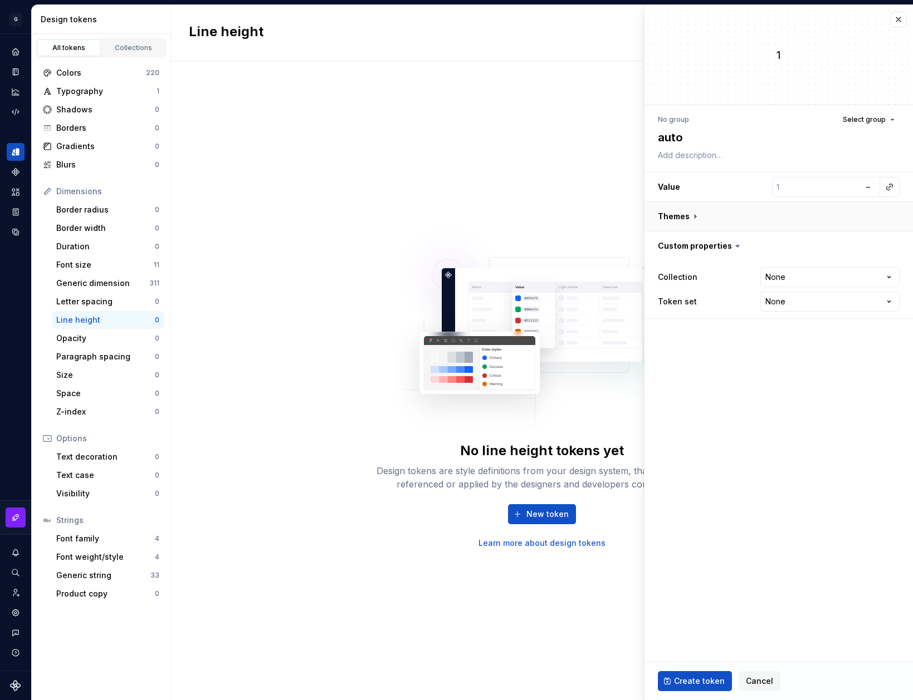
drag, startPoint x: 891, startPoint y: 189, endPoint x: 840, endPoint y: 204, distance: 53.9
click at [840, 204] on div "**********" at bounding box center [779, 245] width 242 height 147
click at [816, 187] on input "number" at bounding box center [816, 187] width 88 height 20
click at [887, 186] on button "button" at bounding box center [889, 187] width 16 height 16
click at [807, 185] on input "number" at bounding box center [816, 187] width 88 height 20
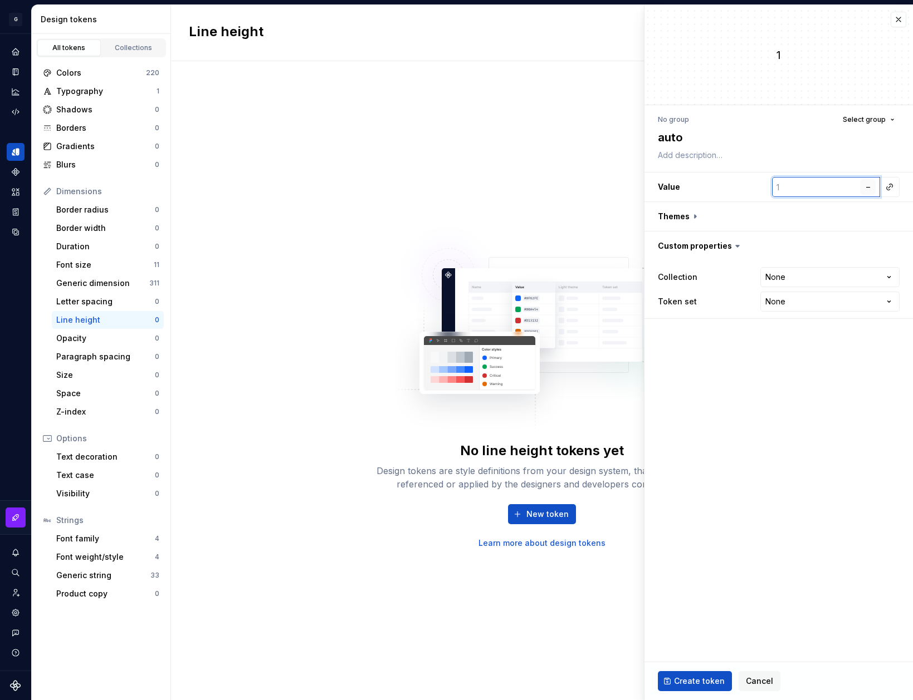
click at [872, 188] on button "–" at bounding box center [868, 187] width 16 height 16
click at [869, 191] on span "px" at bounding box center [867, 186] width 9 height 9
click at [869, 191] on span "rem" at bounding box center [868, 186] width 14 height 9
type textarea "*"
click at [811, 186] on input "number" at bounding box center [816, 187] width 88 height 20
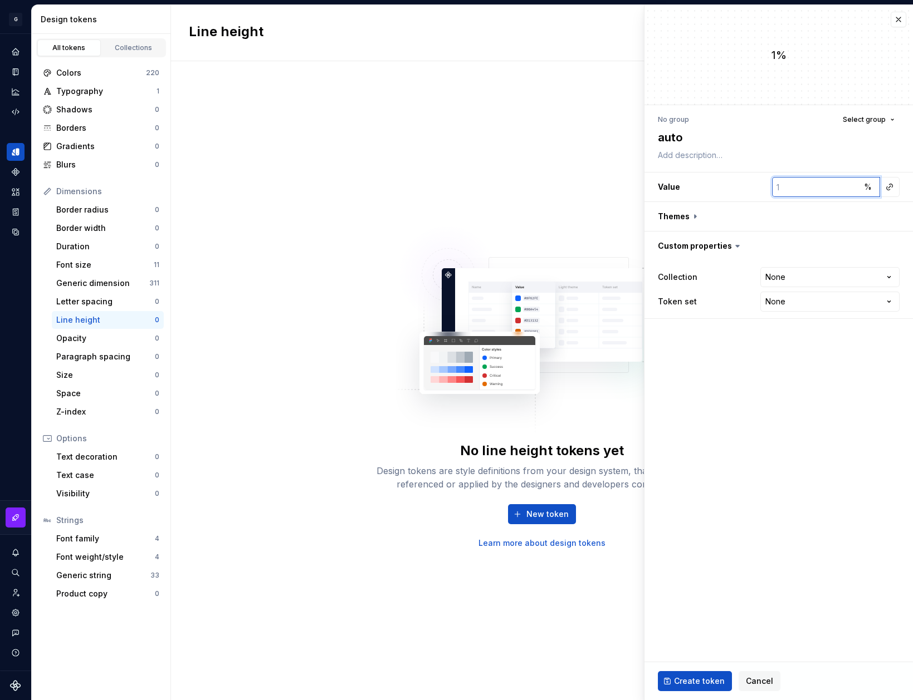
type input "1"
type textarea "*"
type input "11"
type textarea "*"
type input "110"
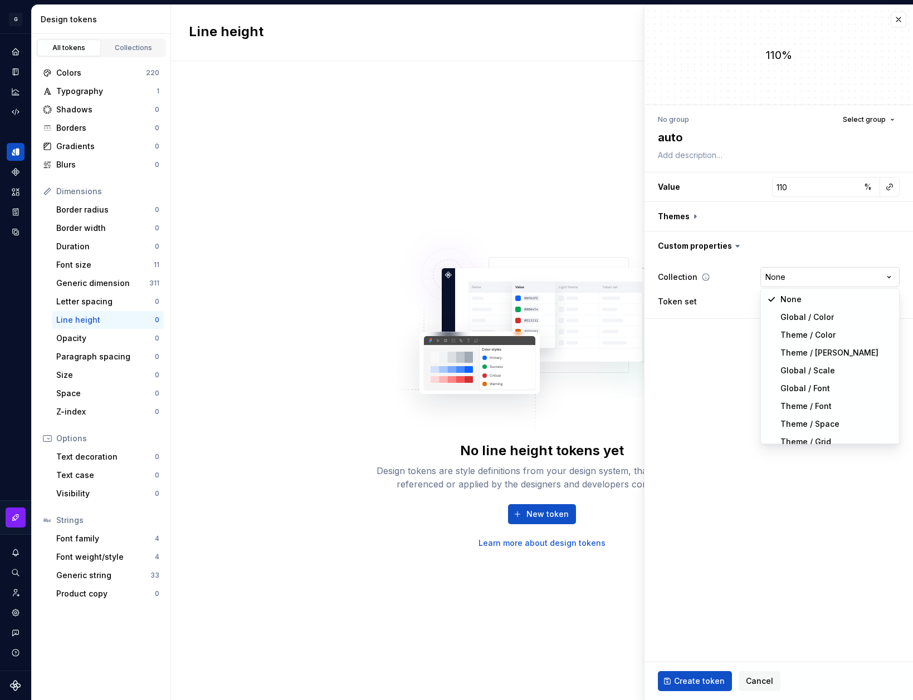
click at [816, 285] on html "**********" at bounding box center [456, 350] width 913 height 700
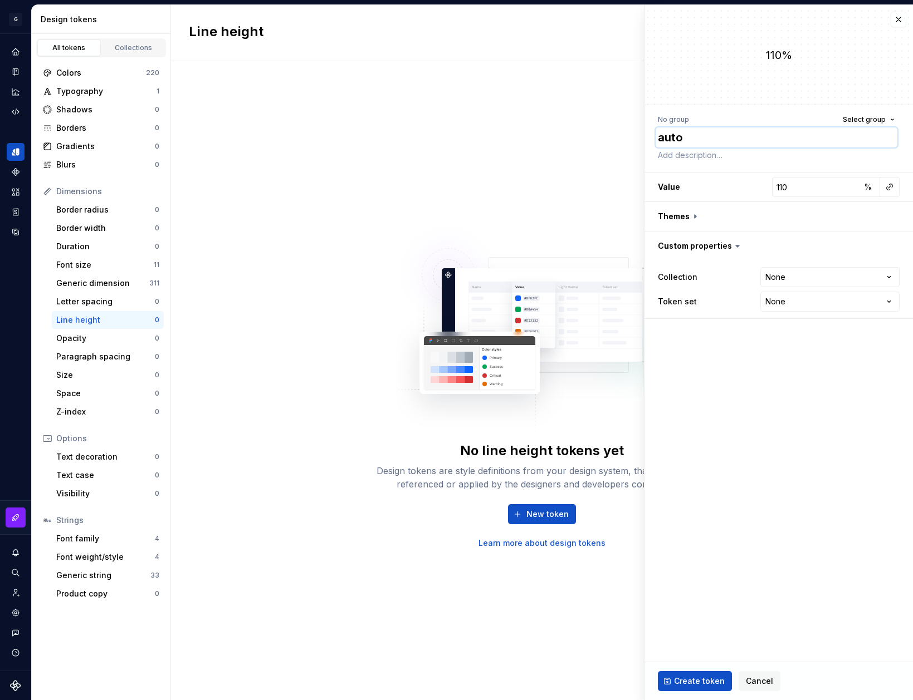
click at [683, 136] on textarea "auto" at bounding box center [776, 137] width 242 height 20
type textarea "*"
type textarea "m"
click at [798, 277] on html "**********" at bounding box center [456, 350] width 913 height 700
click at [699, 372] on fieldset "**********" at bounding box center [778, 352] width 268 height 695
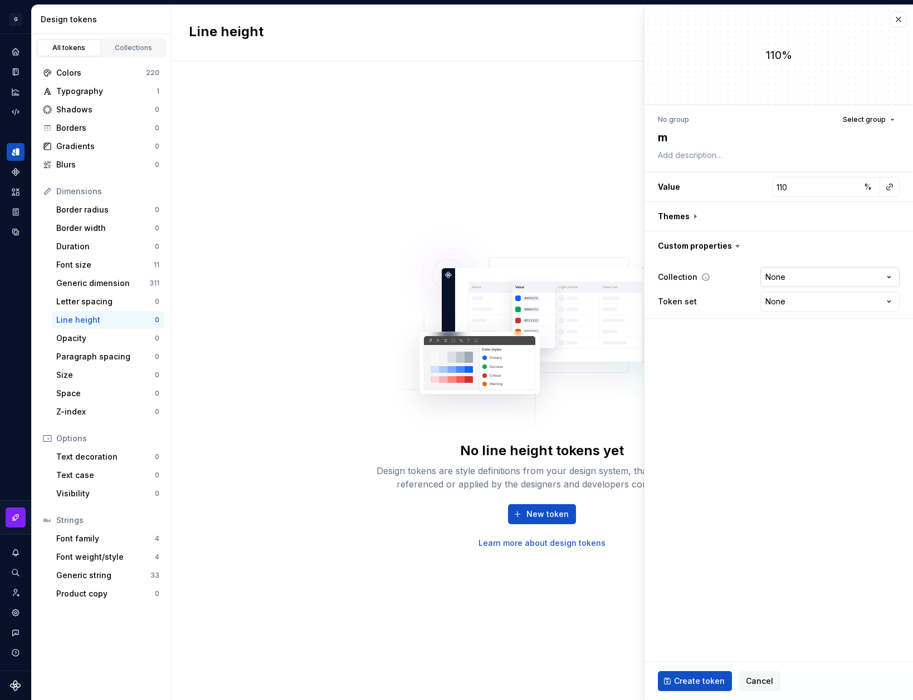
type textarea "*"
click at [815, 190] on input "110" at bounding box center [816, 187] width 88 height 20
paste input "number"
click at [889, 188] on button "button" at bounding box center [889, 187] width 16 height 16
click at [867, 185] on html "**********" at bounding box center [456, 350] width 913 height 700
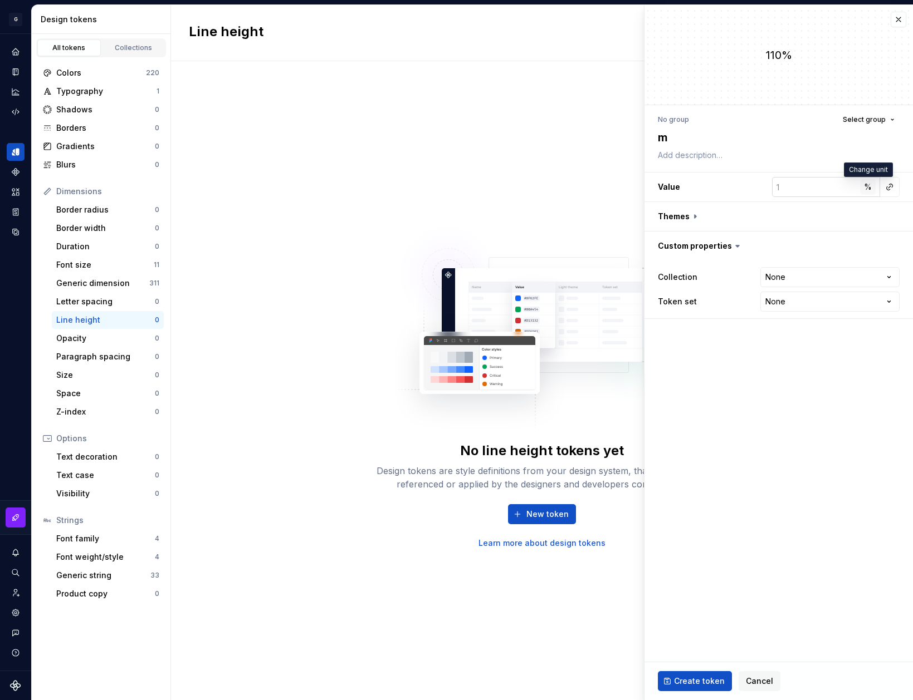
click at [866, 189] on span "%" at bounding box center [868, 186] width 8 height 9
click at [779, 195] on input "number" at bounding box center [816, 187] width 88 height 20
type textarea "*"
type input "1"
type textarea "*"
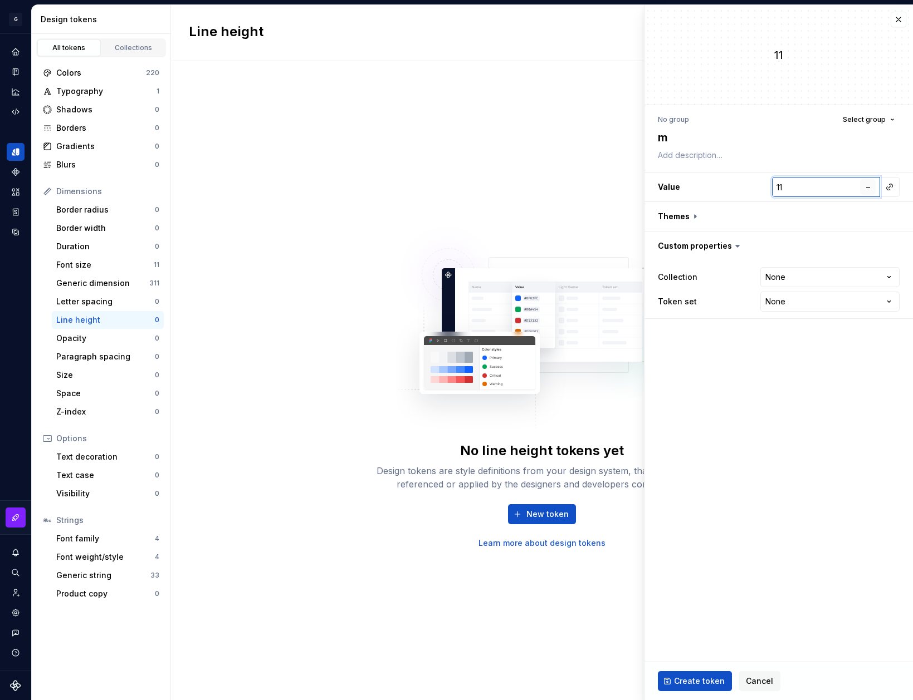
type input "11"
click at [861, 194] on button "–" at bounding box center [868, 187] width 16 height 16
click at [864, 192] on button "px" at bounding box center [868, 187] width 16 height 16
click at [864, 192] on button "rem" at bounding box center [868, 187] width 16 height 16
click at [826, 181] on input "11" at bounding box center [816, 187] width 88 height 20
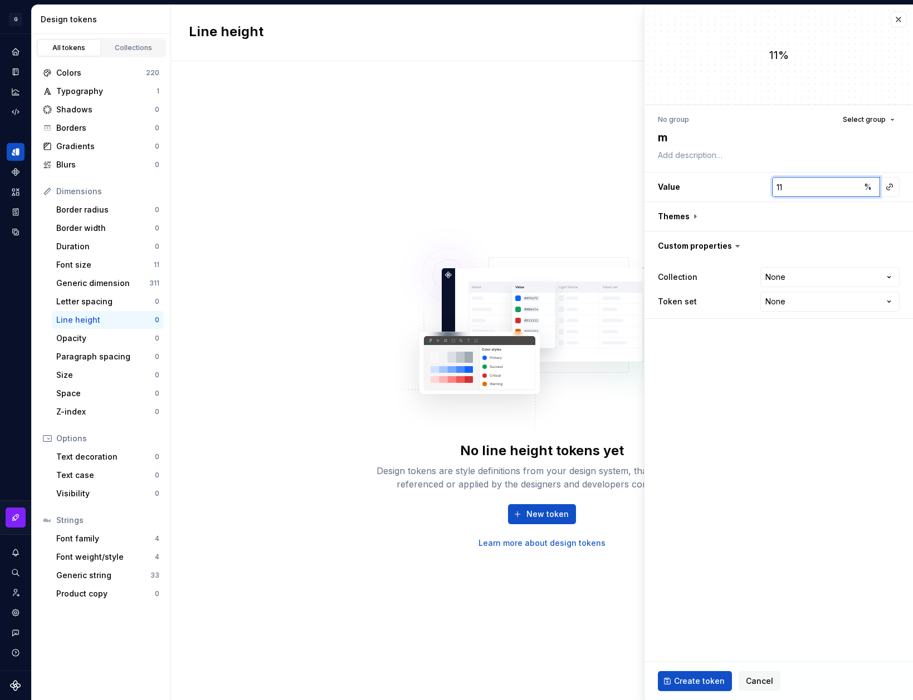
type textarea "*"
type input "112"
type textarea "*"
type input "11"
type textarea "*"
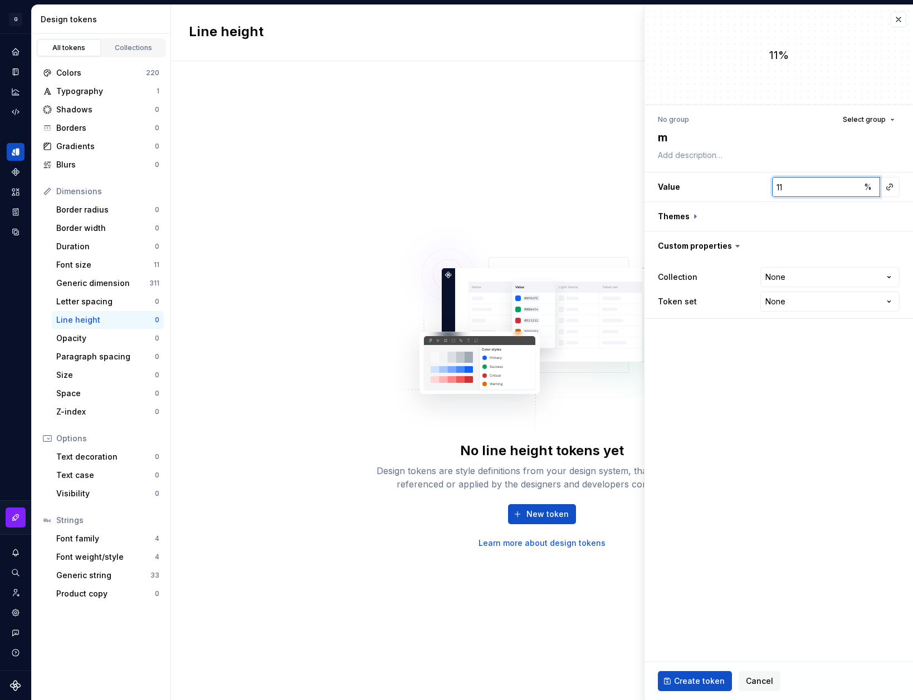
type input "1"
type textarea "*"
type input "120"
type textarea "*"
type input "120"
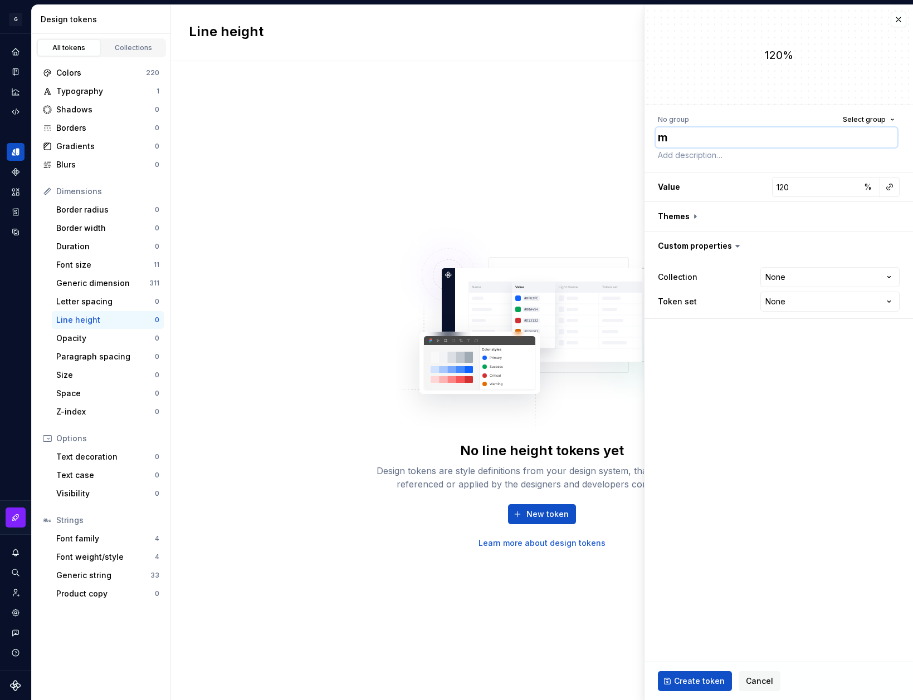
click at [695, 145] on textarea "m" at bounding box center [776, 137] width 242 height 20
type textarea "*"
type textarea "a"
type textarea "*"
type textarea "au"
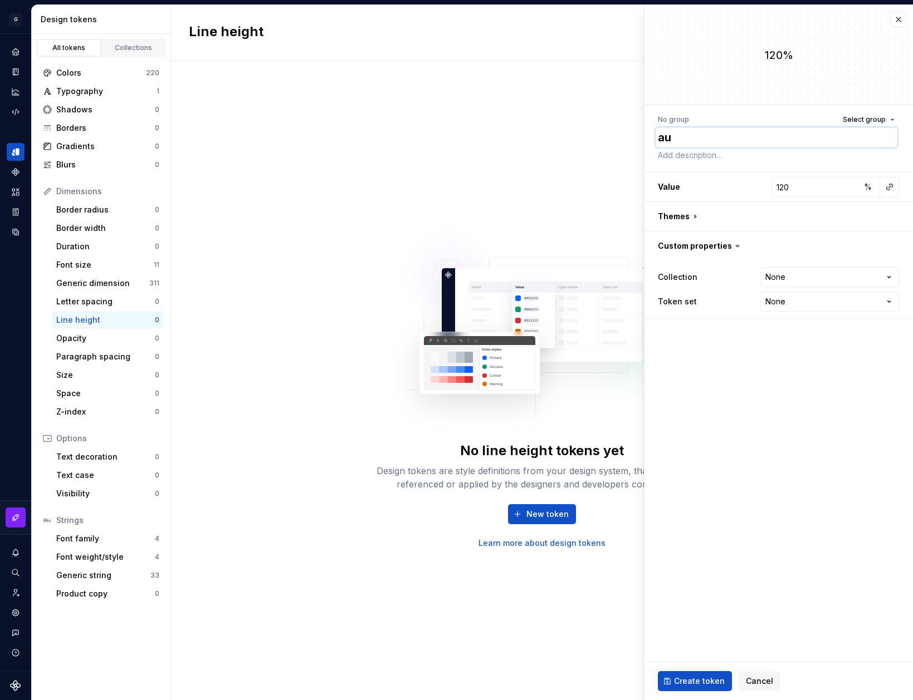
type textarea "*"
type textarea "auto"
type textarea "*"
type textarea "auto"
click at [699, 675] on button "Create token" at bounding box center [695, 681] width 74 height 20
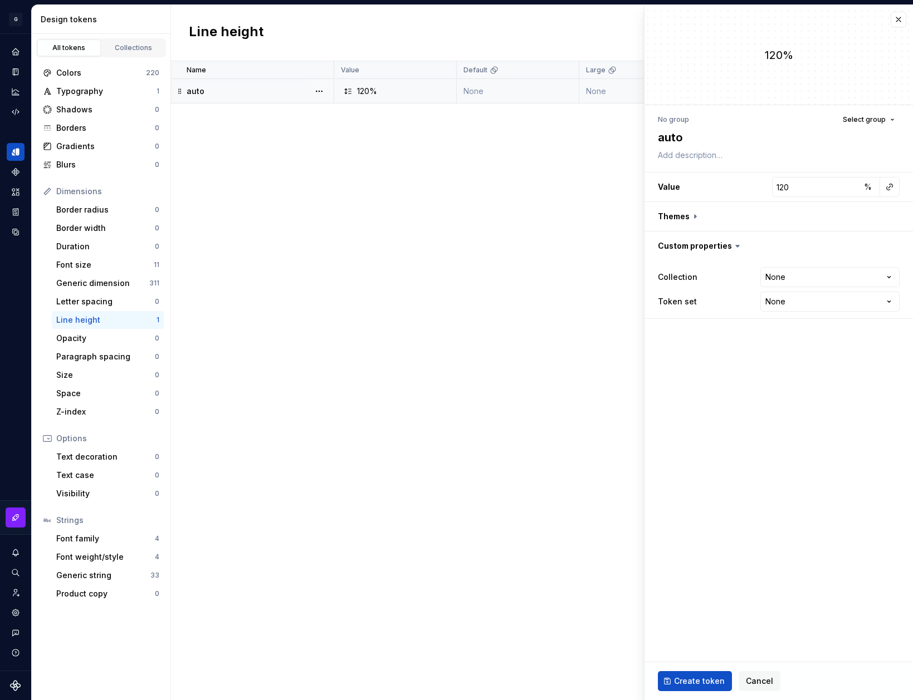
type textarea "*"
type input "1"
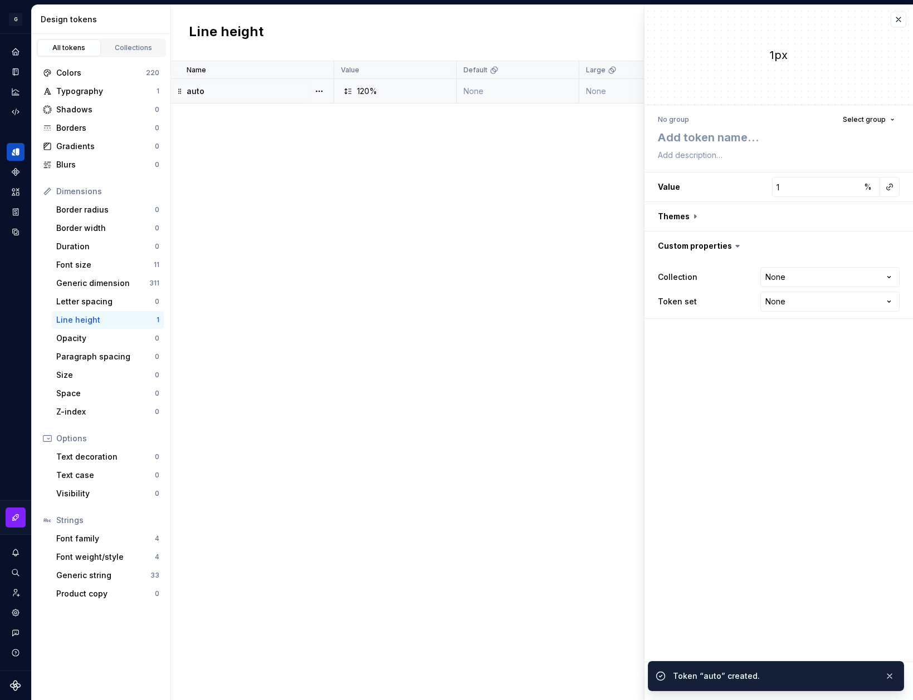
click at [298, 94] on div "auto" at bounding box center [260, 91] width 146 height 11
click at [803, 271] on html "**********" at bounding box center [456, 350] width 913 height 700
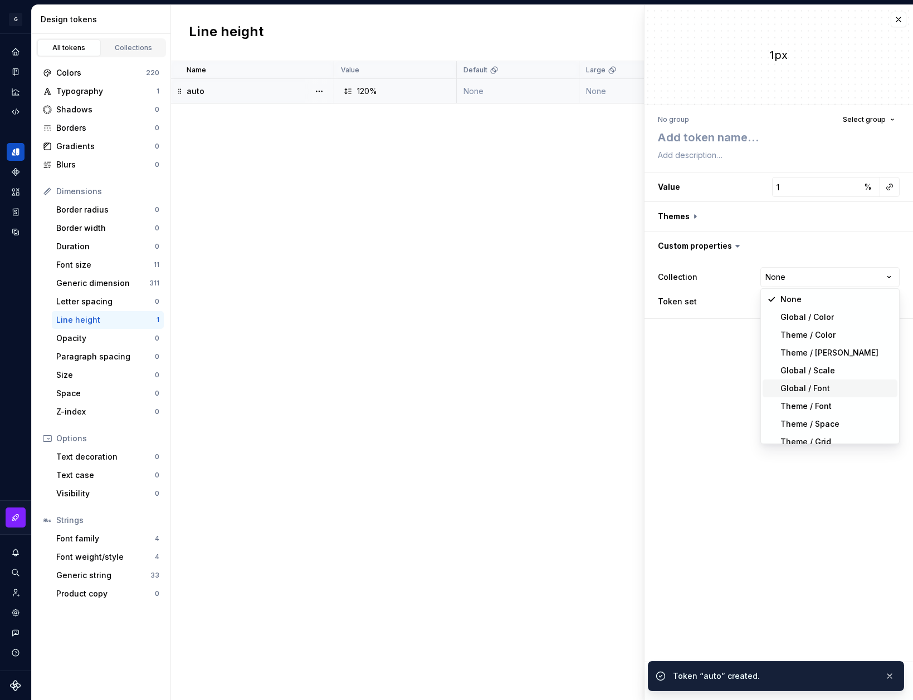
type textarea "*"
select select "**********"
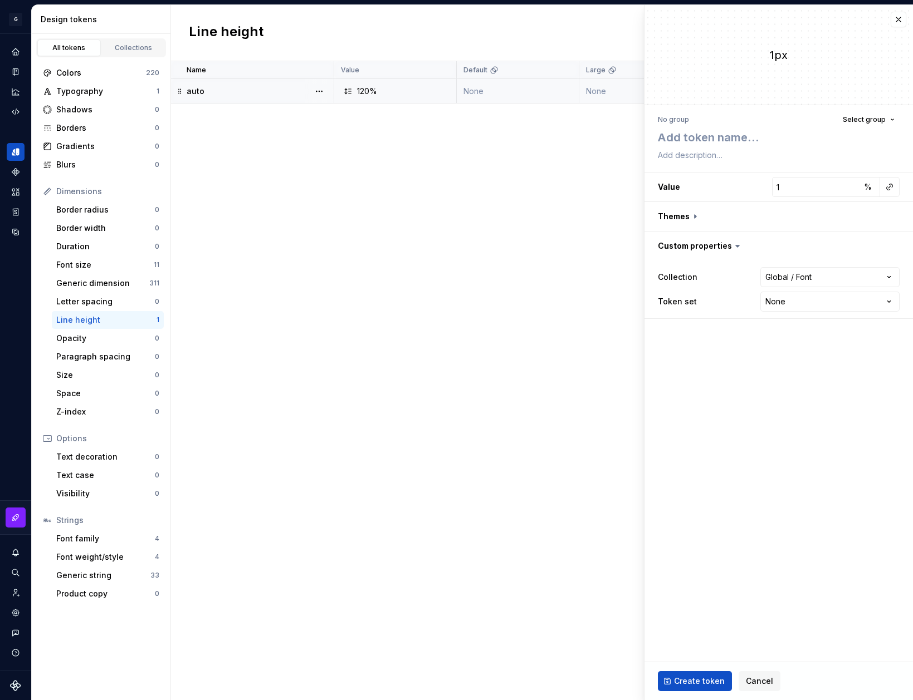
type textarea "*"
click at [808, 292] on html "**********" at bounding box center [456, 350] width 913 height 700
select select "**********"
click at [701, 677] on span "Create token" at bounding box center [699, 681] width 51 height 11
click at [896, 14] on button "button" at bounding box center [898, 20] width 16 height 16
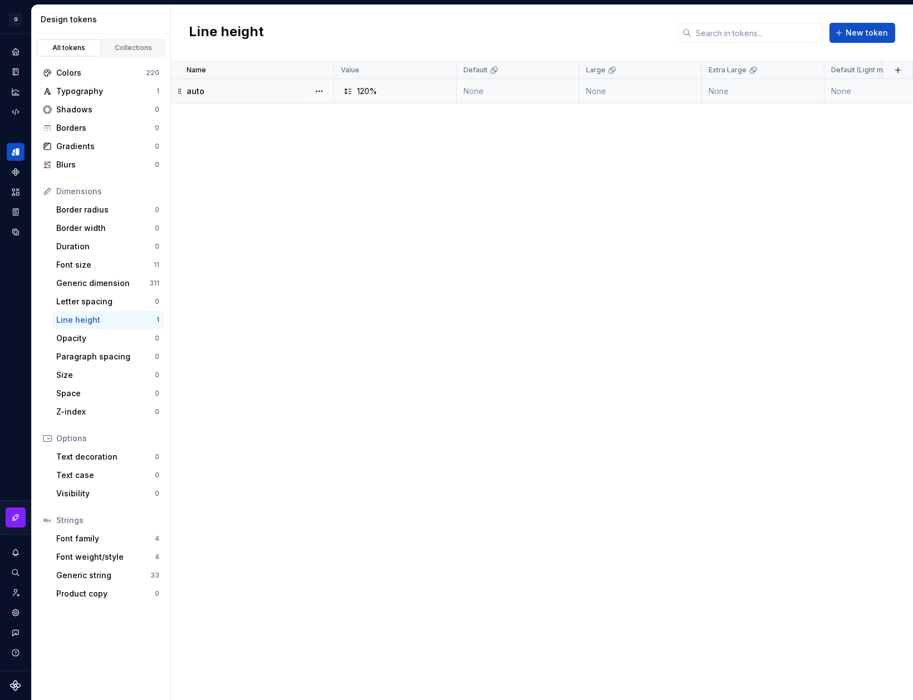
click at [292, 94] on div "auto" at bounding box center [260, 91] width 146 height 11
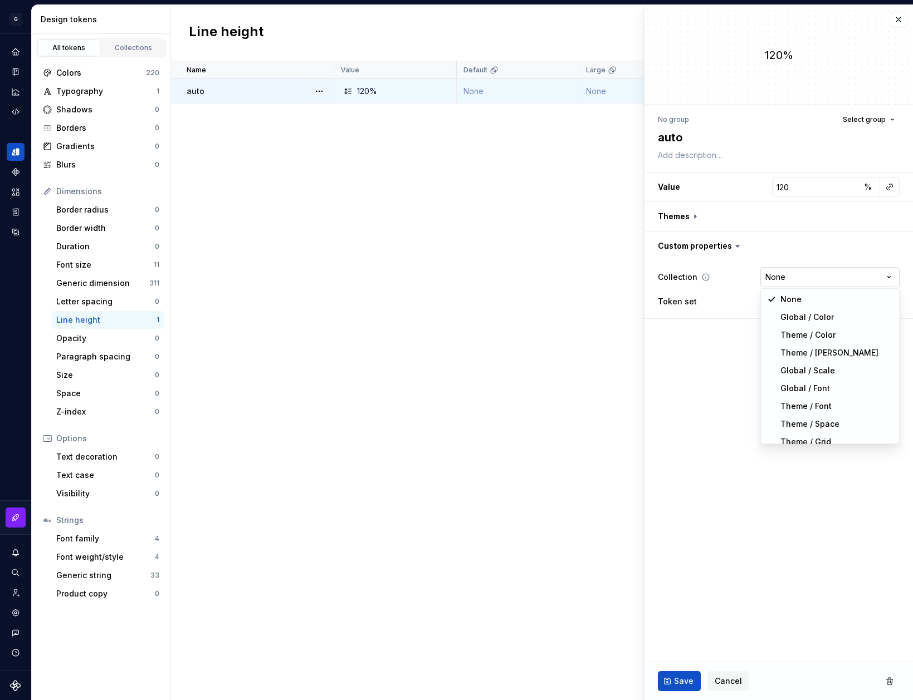
click at [777, 276] on html "**********" at bounding box center [456, 350] width 913 height 700
type textarea "*"
select select "**********"
type textarea "*"
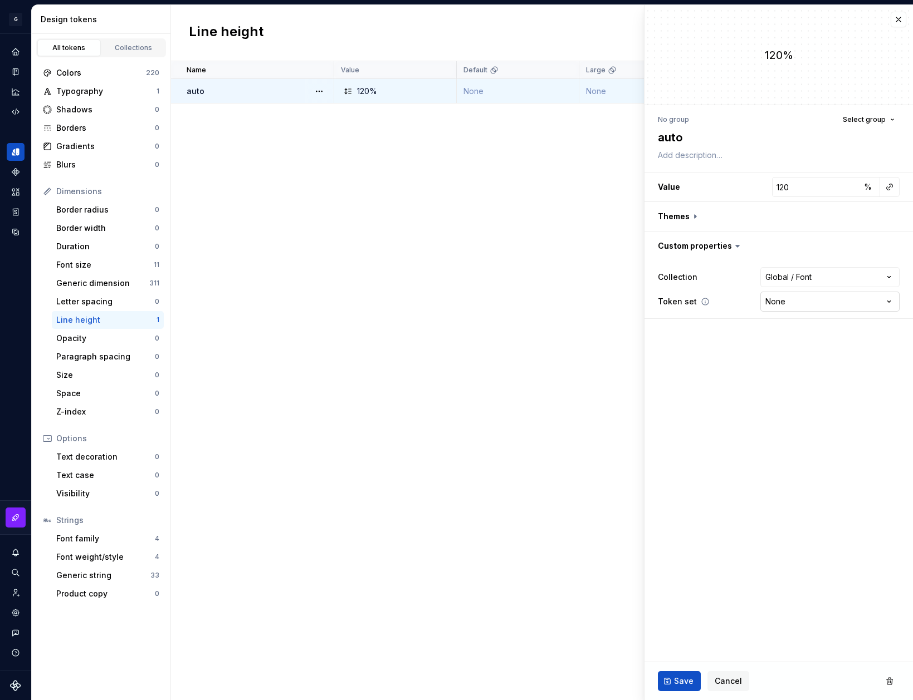
click at [793, 304] on html "**********" at bounding box center [456, 350] width 913 height 700
select select "**********"
click at [679, 676] on span "Save" at bounding box center [683, 681] width 19 height 11
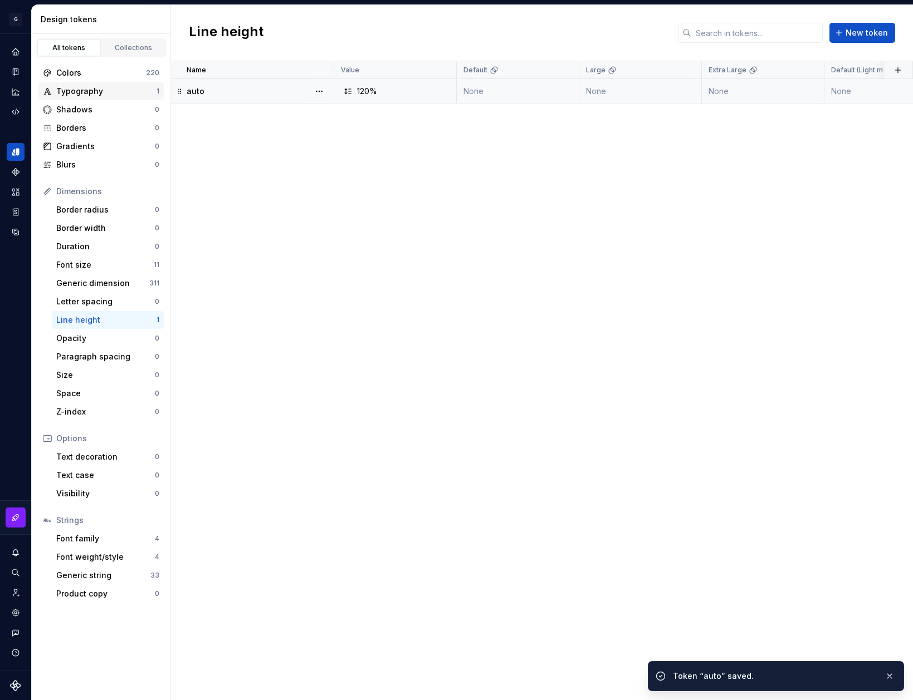
click at [126, 93] on div "Typography" at bounding box center [106, 91] width 100 height 11
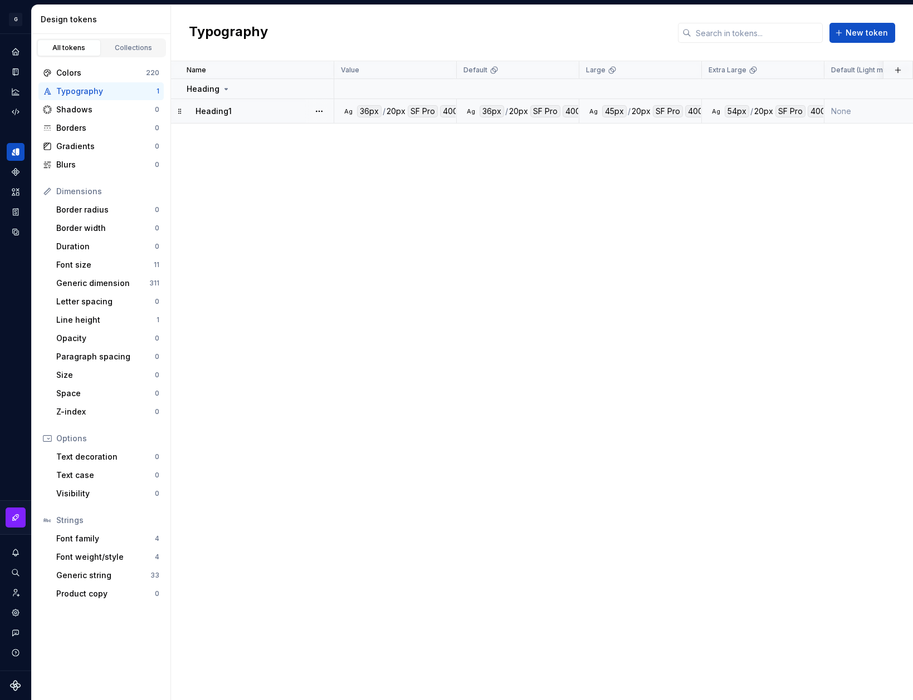
click at [293, 115] on div "Heading1" at bounding box center [264, 111] width 138 height 11
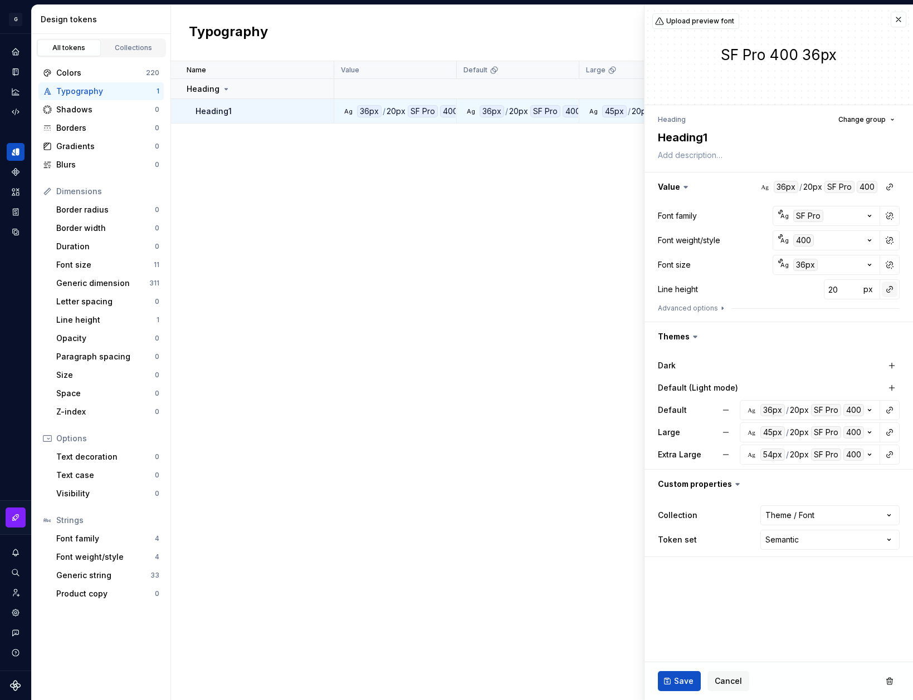
click at [894, 296] on button "button" at bounding box center [889, 290] width 16 height 16
click at [818, 311] on div "auto" at bounding box center [813, 313] width 113 height 11
click at [886, 413] on button "button" at bounding box center [889, 411] width 16 height 16
click at [729, 410] on button "button" at bounding box center [725, 410] width 20 height 20
click at [729, 434] on button "button" at bounding box center [725, 433] width 20 height 20
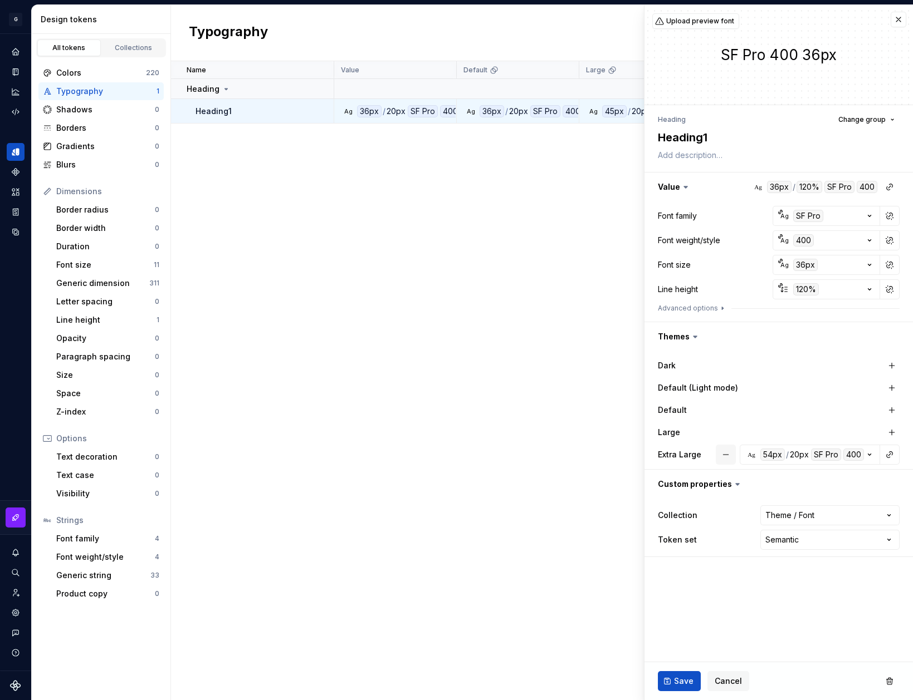
click at [729, 449] on button "button" at bounding box center [725, 455] width 20 height 20
click at [896, 411] on button "button" at bounding box center [892, 411] width 16 height 16
click at [896, 431] on button "button" at bounding box center [892, 433] width 16 height 16
click at [897, 460] on button "button" at bounding box center [892, 455] width 16 height 16
click at [681, 681] on span "Save" at bounding box center [683, 681] width 19 height 11
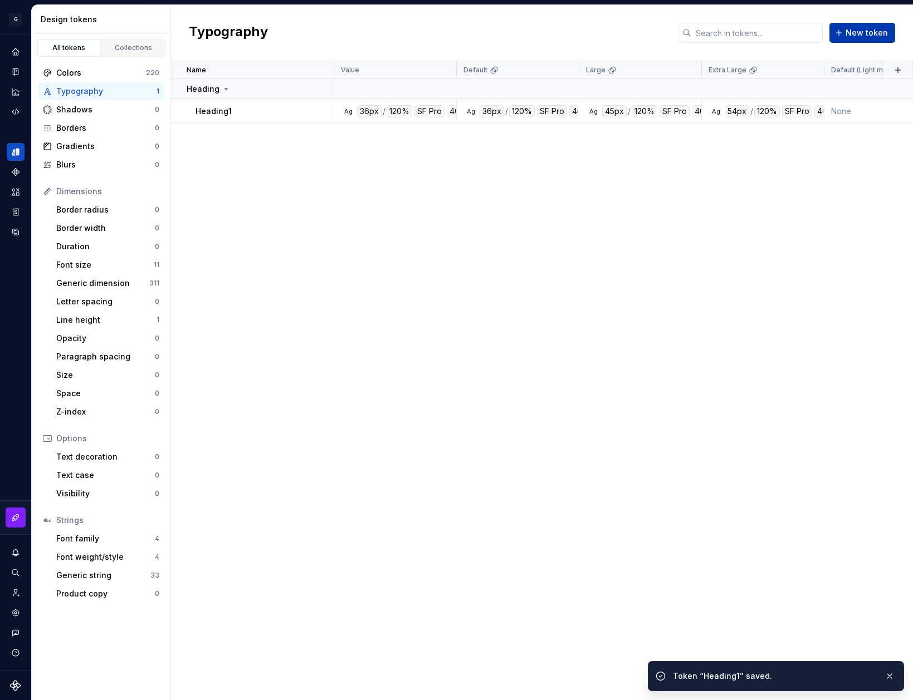
click at [857, 33] on span "New token" at bounding box center [866, 32] width 42 height 11
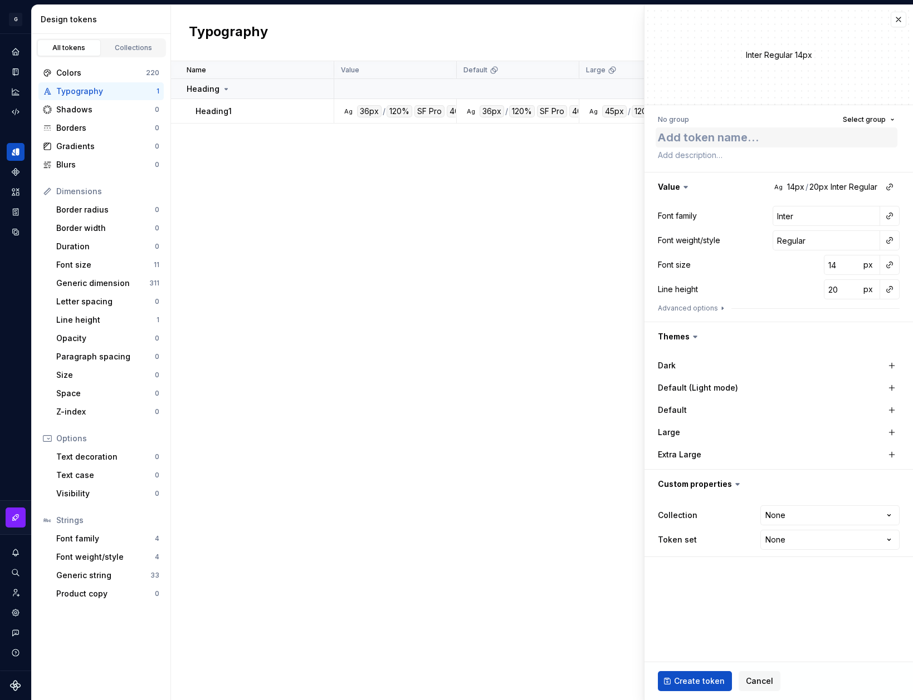
type textarea "*"
type textarea "Heading2"
click at [881, 116] on span "Select group" at bounding box center [863, 119] width 43 height 9
click at [759, 183] on div "Heading" at bounding box center [758, 184] width 33 height 11
click at [886, 217] on button "button" at bounding box center [889, 216] width 16 height 16
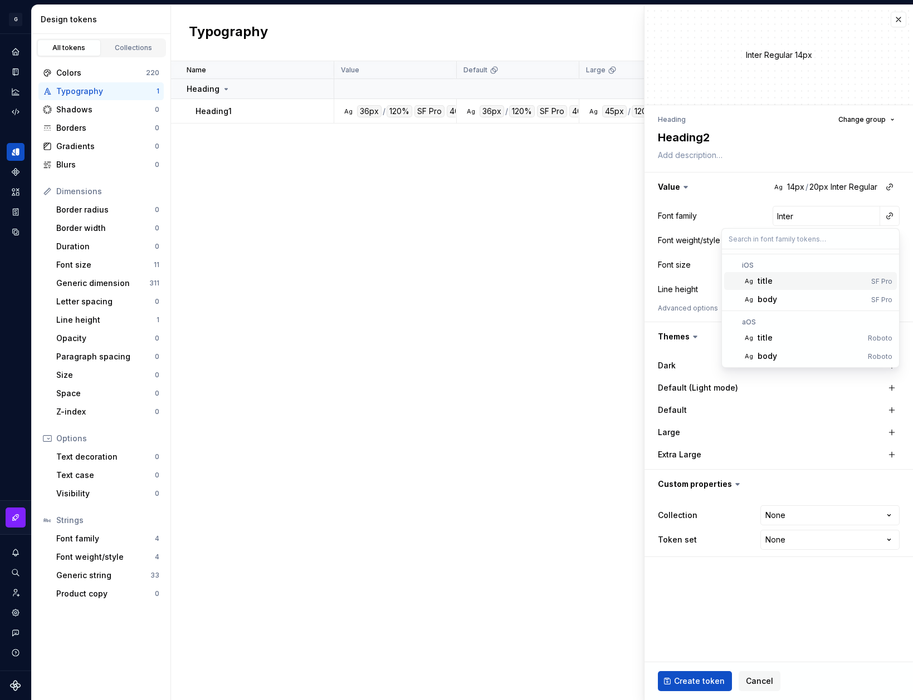
click at [777, 283] on div "title" at bounding box center [811, 281] width 109 height 11
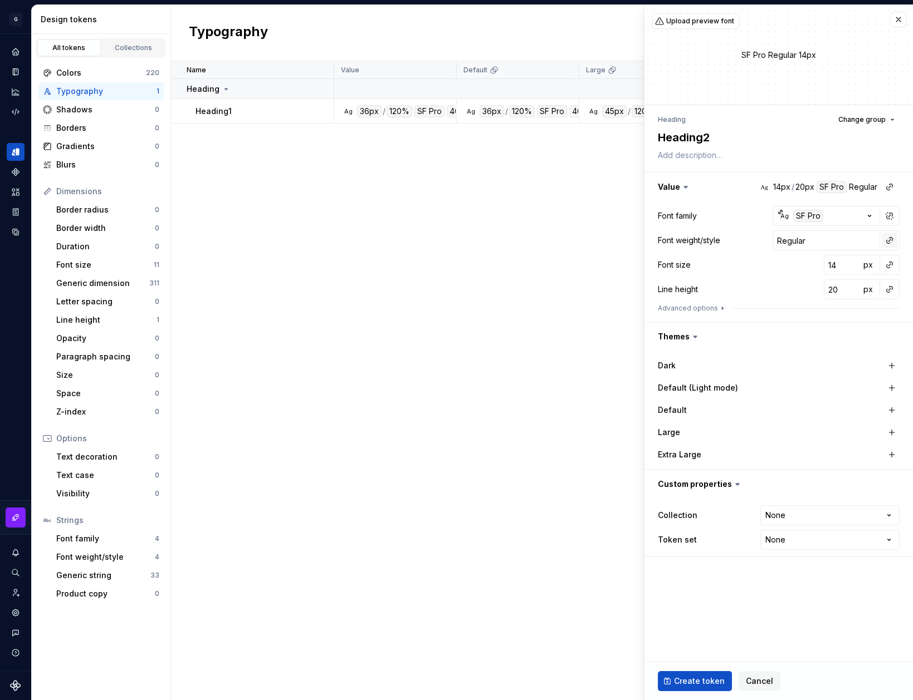
click at [892, 241] on button "button" at bounding box center [889, 241] width 16 height 16
click at [778, 322] on div "semibold" at bounding box center [775, 321] width 36 height 11
click at [889, 265] on button "button" at bounding box center [889, 265] width 16 height 16
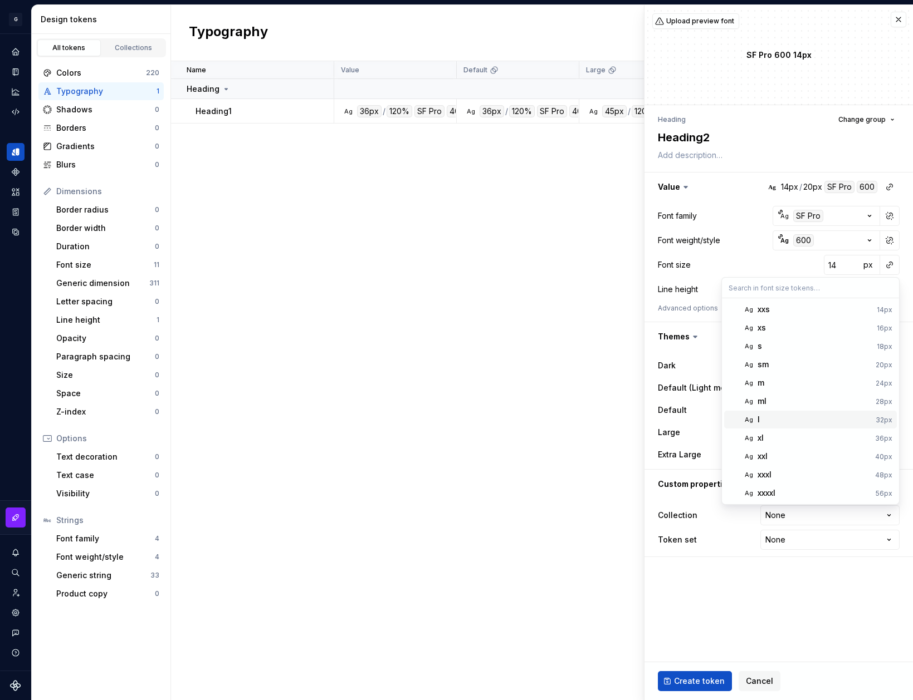
click at [822, 422] on div "l" at bounding box center [814, 419] width 114 height 11
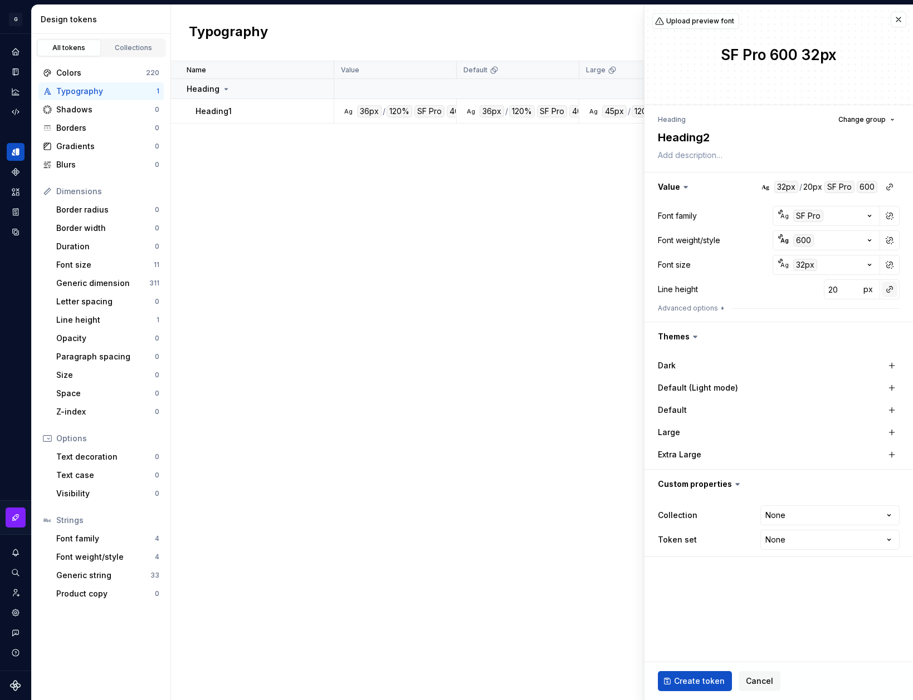
click at [896, 292] on button "button" at bounding box center [889, 290] width 16 height 16
click at [818, 315] on div "auto" at bounding box center [813, 313] width 113 height 11
click at [890, 407] on button "button" at bounding box center [892, 411] width 16 height 16
click at [890, 438] on button "button" at bounding box center [892, 433] width 16 height 16
click at [890, 461] on button "button" at bounding box center [892, 455] width 16 height 16
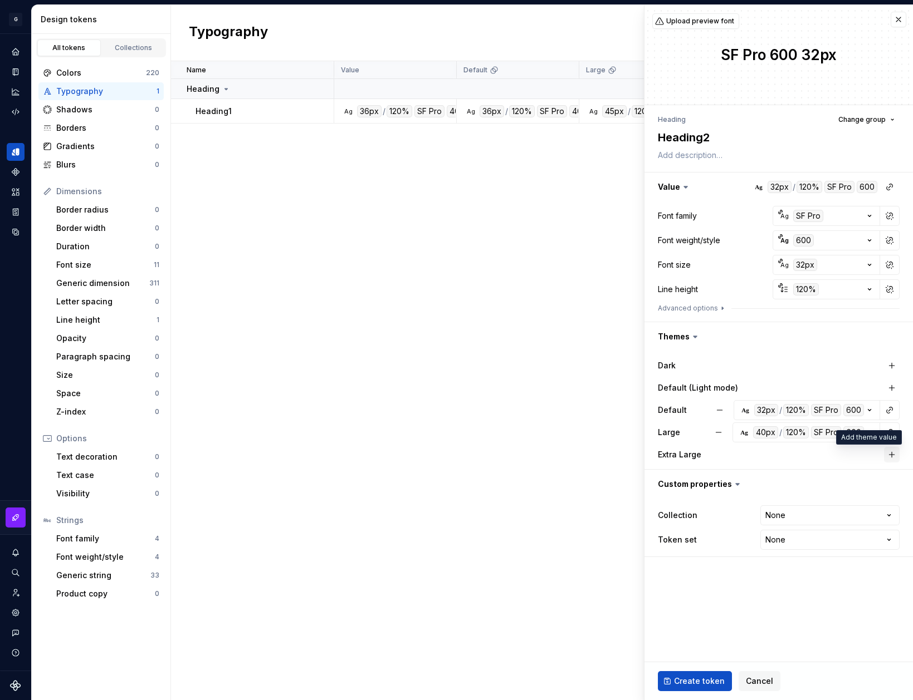
type textarea "*"
click at [831, 516] on html "G AA DLS (Testing) GD Design system data Design tokens All tokens Collections C…" at bounding box center [456, 350] width 913 height 700
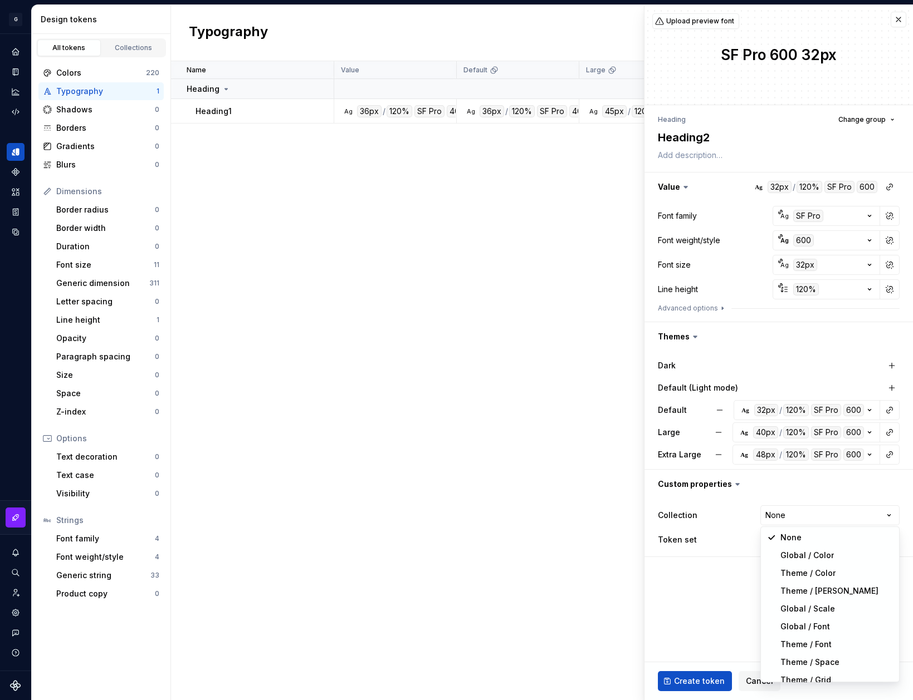
select select "**********"
type textarea "*"
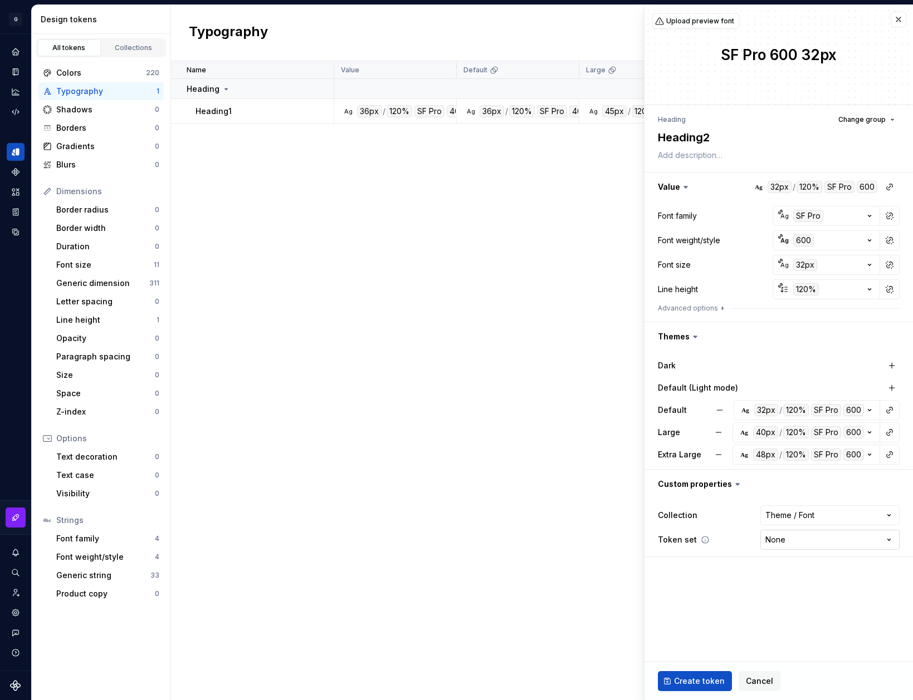
click at [826, 539] on html "G AA DLS (Testing) GD Design system data Design tokens All tokens Collections C…" at bounding box center [456, 350] width 913 height 700
select select "**********"
click at [691, 684] on span "Create token" at bounding box center [699, 681] width 51 height 11
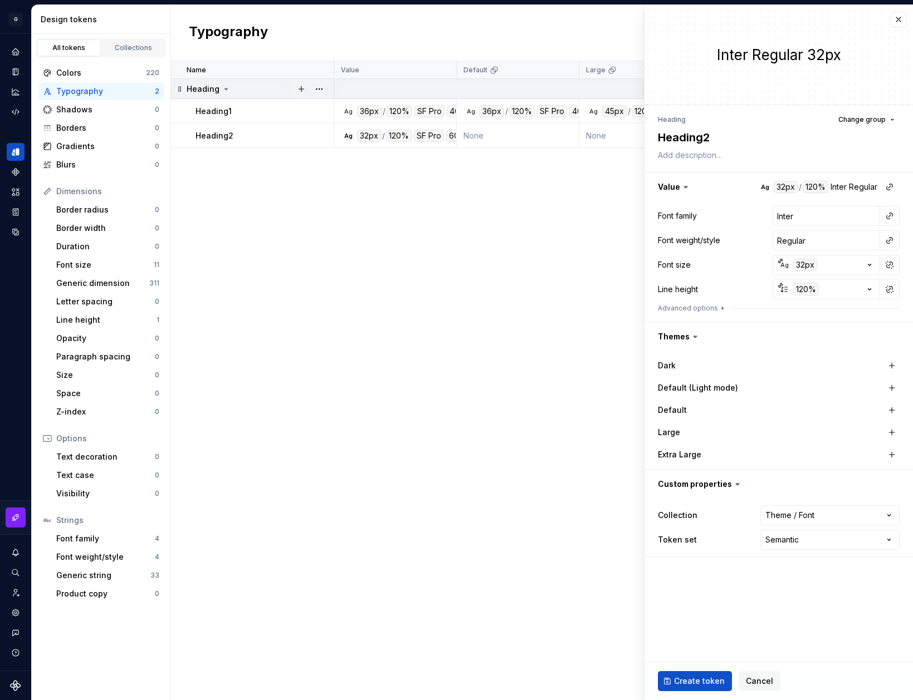
type textarea "*"
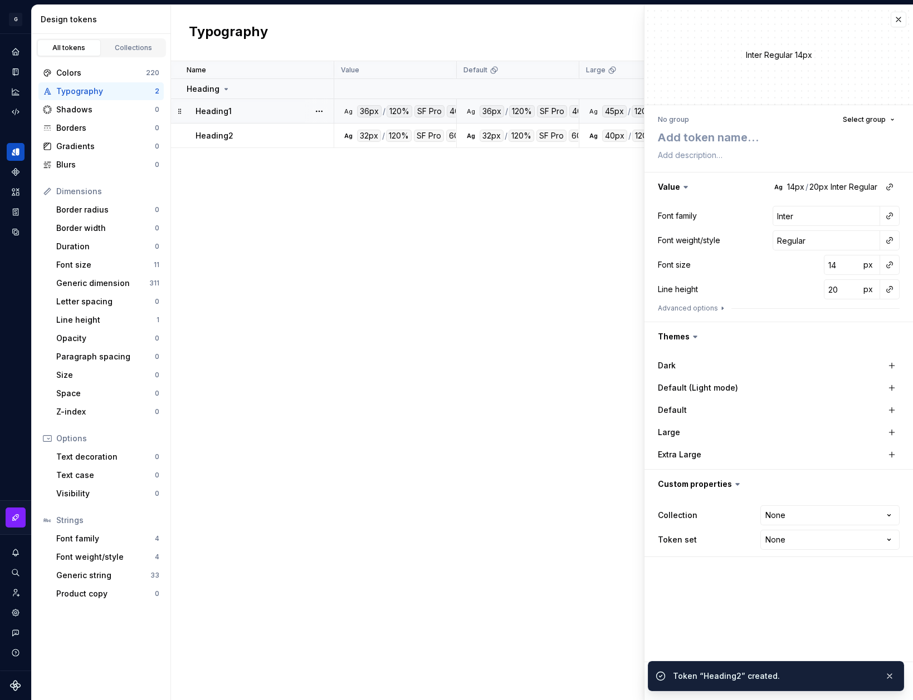
click at [302, 109] on div "Heading1" at bounding box center [264, 111] width 138 height 11
click at [896, 18] on button "button" at bounding box center [898, 20] width 16 height 16
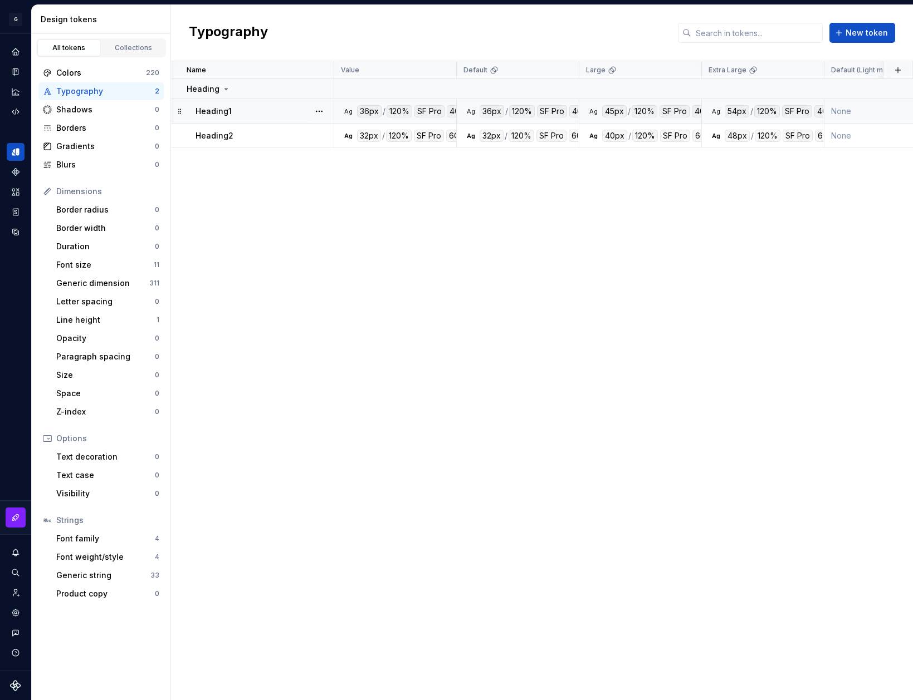
click at [241, 109] on div "Heading1" at bounding box center [264, 111] width 138 height 11
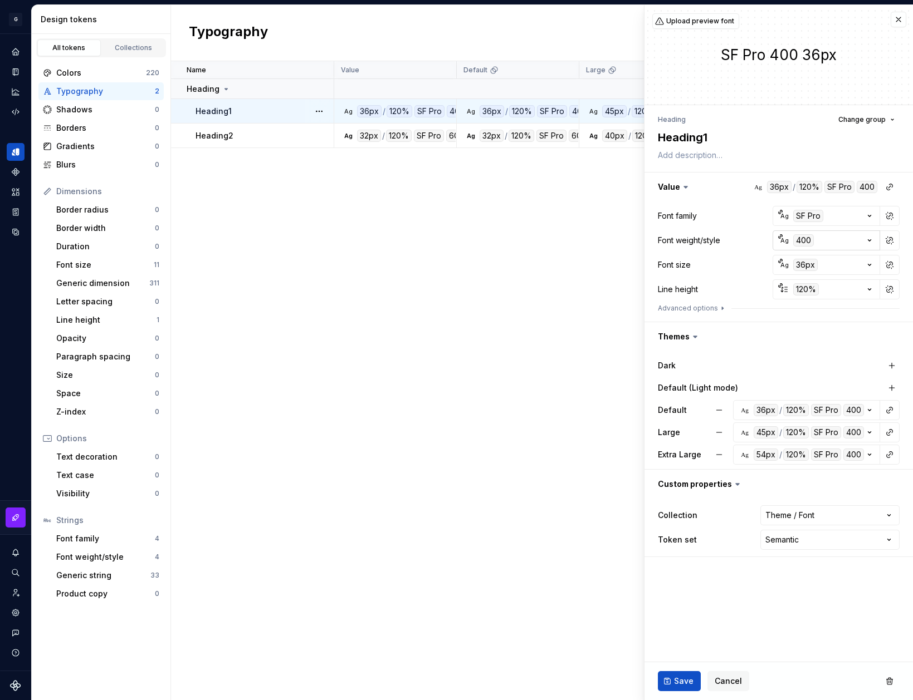
type textarea "*"
click at [896, 14] on button "button" at bounding box center [898, 20] width 16 height 16
